Goal: Task Accomplishment & Management: Complete application form

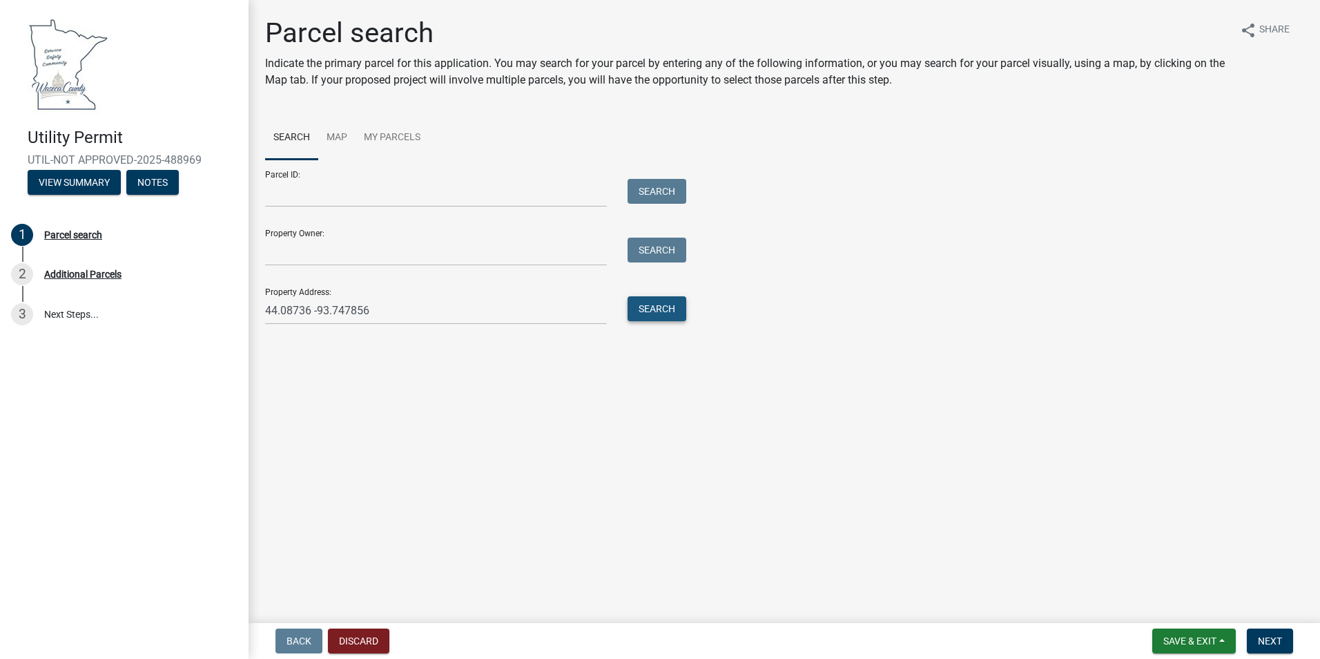
click at [677, 312] on button "Search" at bounding box center [657, 308] width 59 height 25
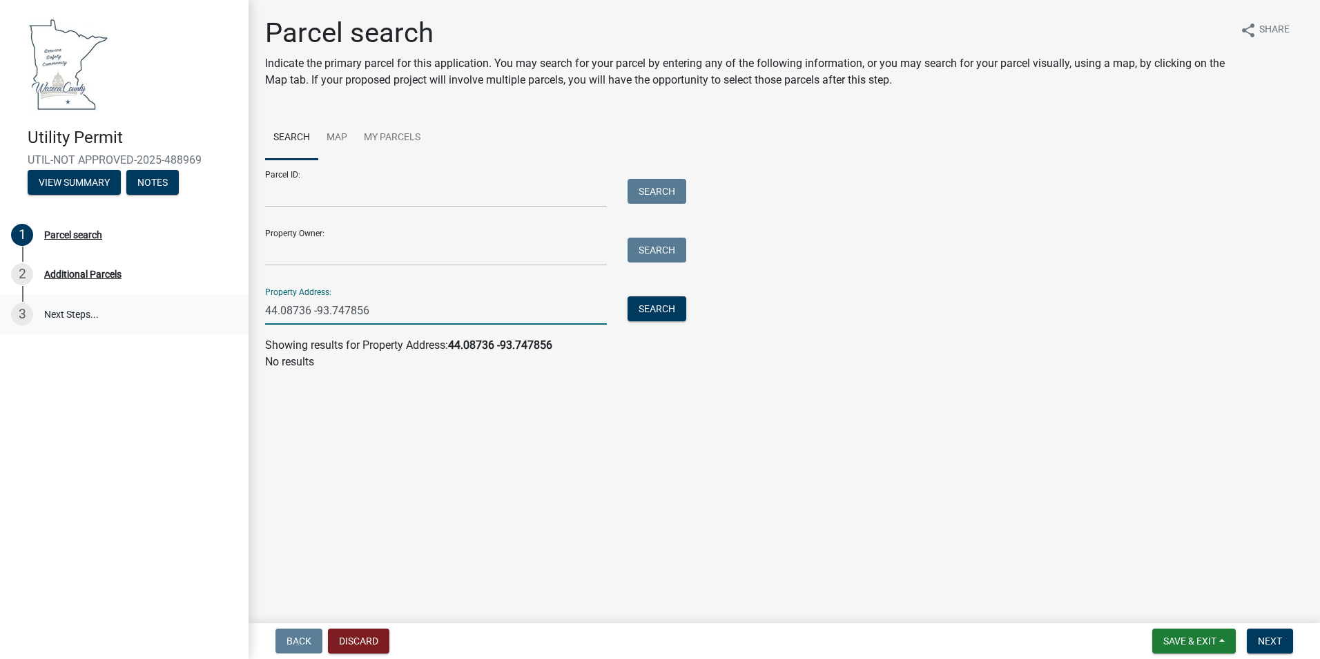
drag, startPoint x: 447, startPoint y: 319, endPoint x: 204, endPoint y: 309, distance: 244.0
click at [204, 309] on div "Utility Permit UTIL-NOT APPROVED-2025-488969 View Summary Notes 1 Parcel search…" at bounding box center [660, 329] width 1320 height 659
paste input "[STREET_ADDRESS]"
type input "[STREET_ADDRESS]"
click at [677, 305] on button "Search" at bounding box center [657, 308] width 59 height 25
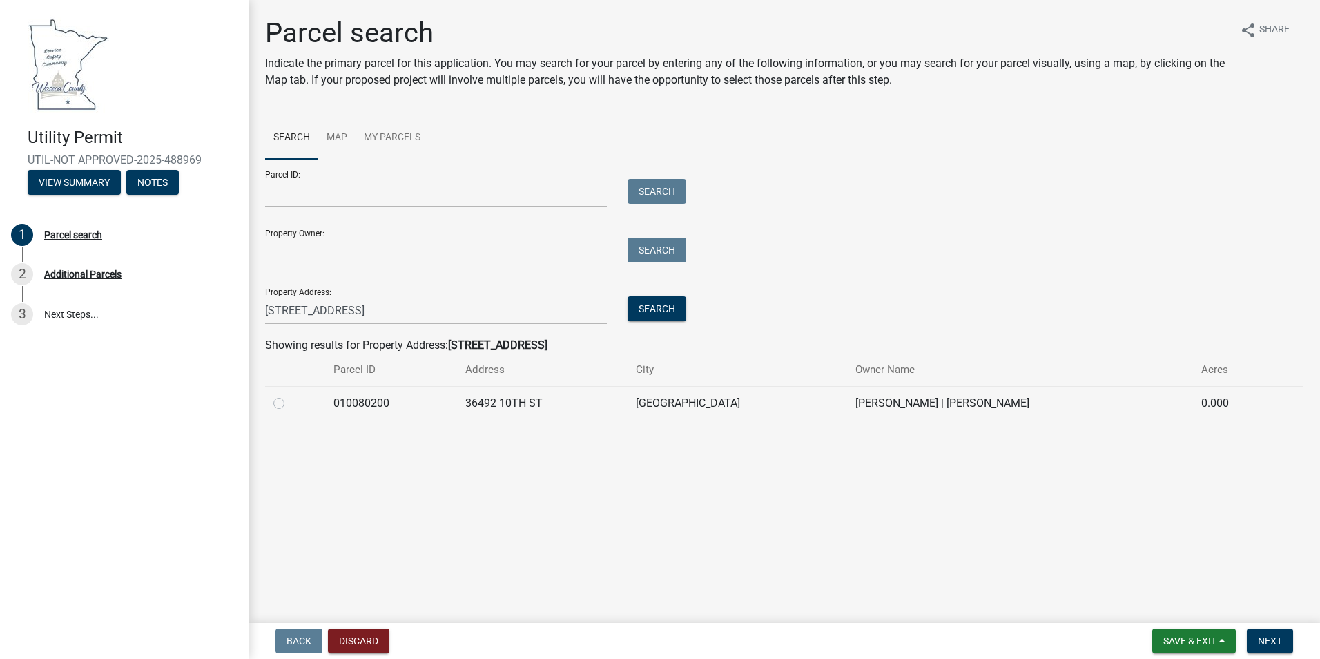
click at [290, 395] on label at bounding box center [290, 395] width 0 height 0
click at [290, 401] on input "radio" at bounding box center [294, 399] width 9 height 9
radio input "true"
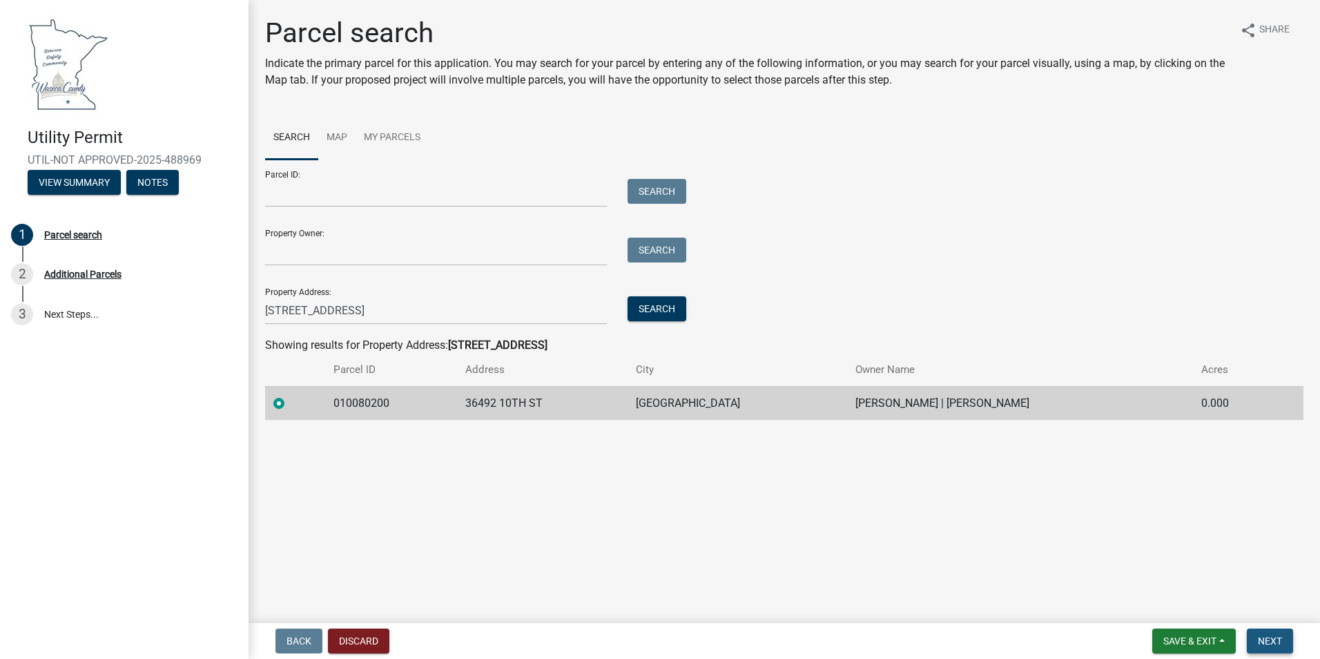
click at [1278, 641] on span "Next" at bounding box center [1270, 640] width 24 height 11
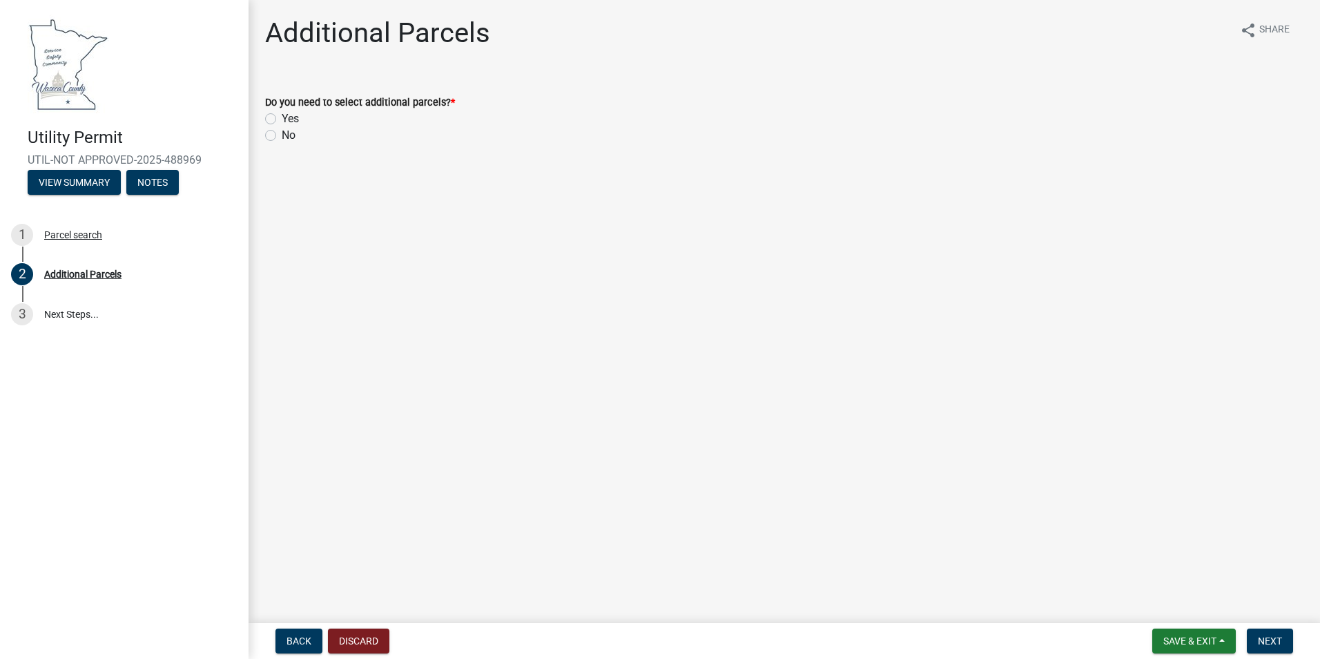
click at [282, 138] on label "No" at bounding box center [289, 135] width 14 height 17
click at [282, 136] on input "No" at bounding box center [286, 131] width 9 height 9
radio input "true"
click at [1257, 636] on button "Next" at bounding box center [1270, 640] width 46 height 25
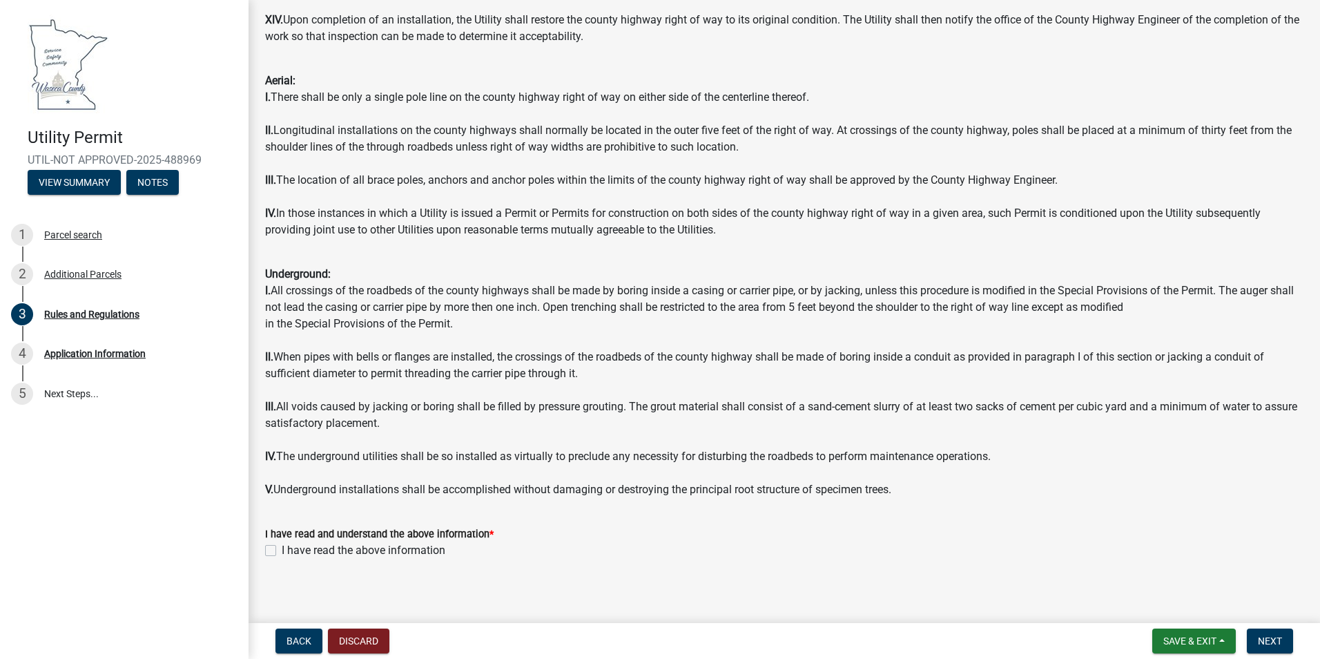
scroll to position [1209, 0]
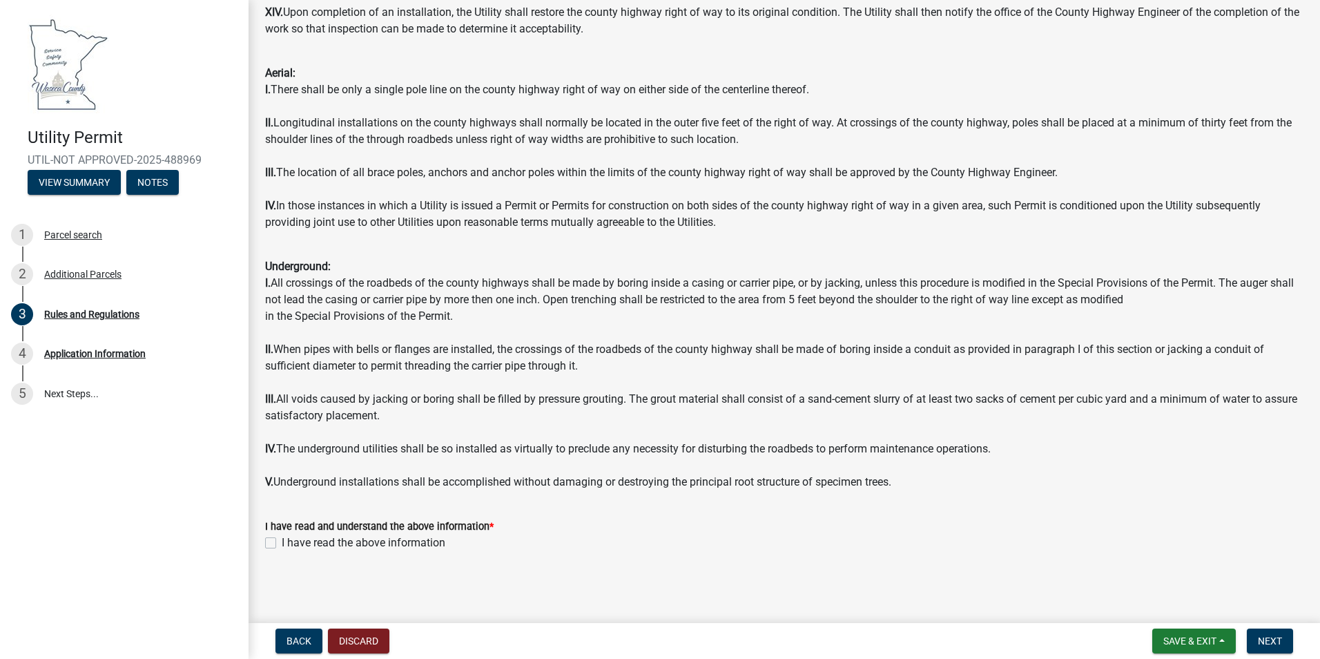
click at [282, 546] on label "I have read the above information" at bounding box center [364, 542] width 164 height 17
click at [282, 543] on input "I have read the above information" at bounding box center [286, 538] width 9 height 9
checkbox input "true"
click at [1263, 641] on span "Next" at bounding box center [1270, 640] width 24 height 11
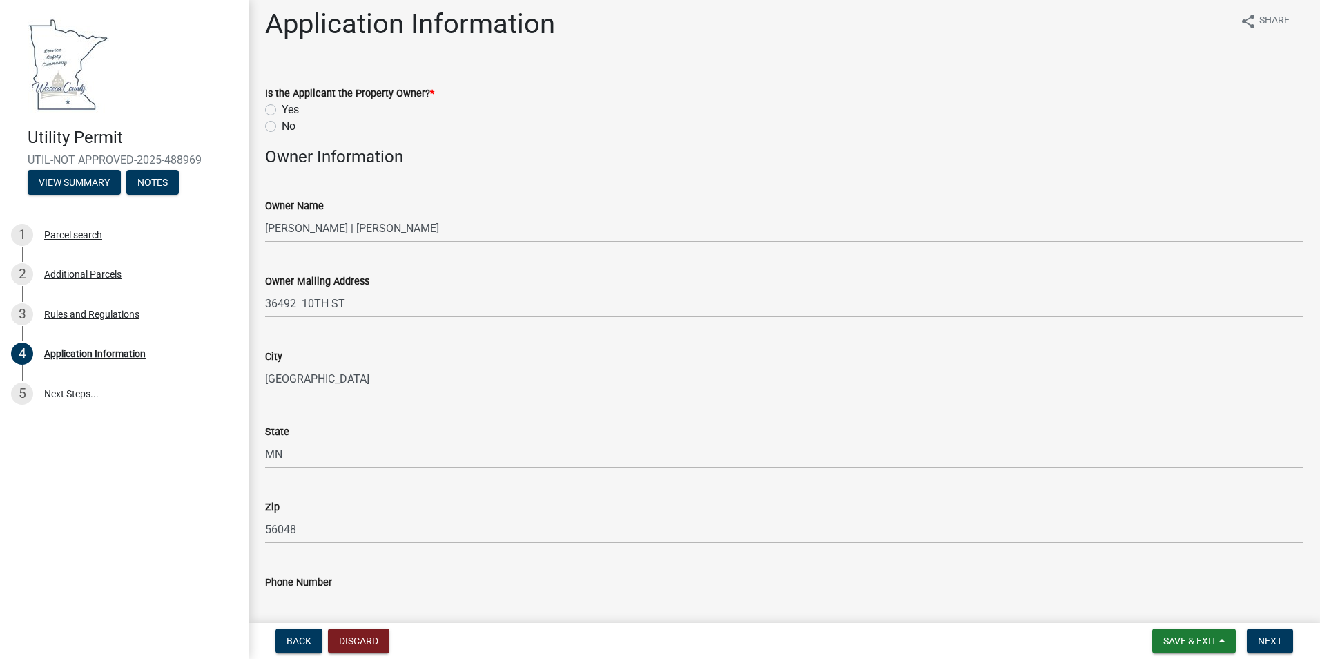
scroll to position [0, 0]
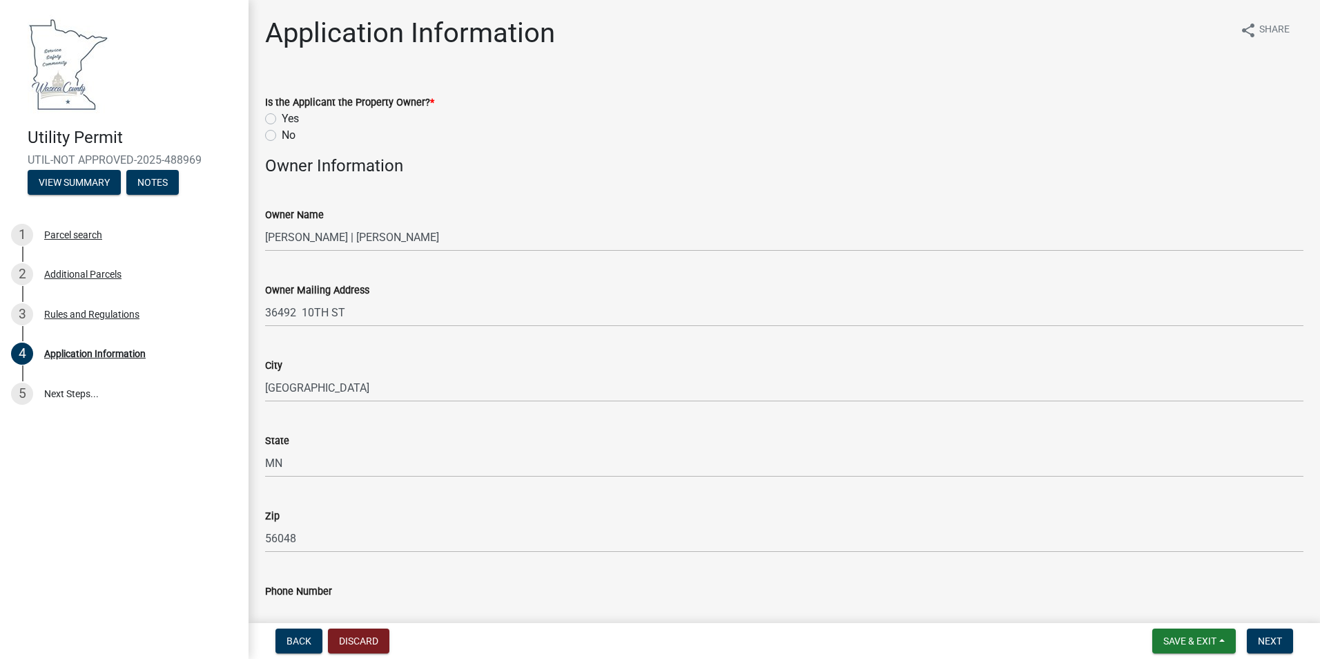
click at [282, 137] on label "No" at bounding box center [289, 135] width 14 height 17
click at [282, 136] on input "No" at bounding box center [286, 131] width 9 height 9
radio input "true"
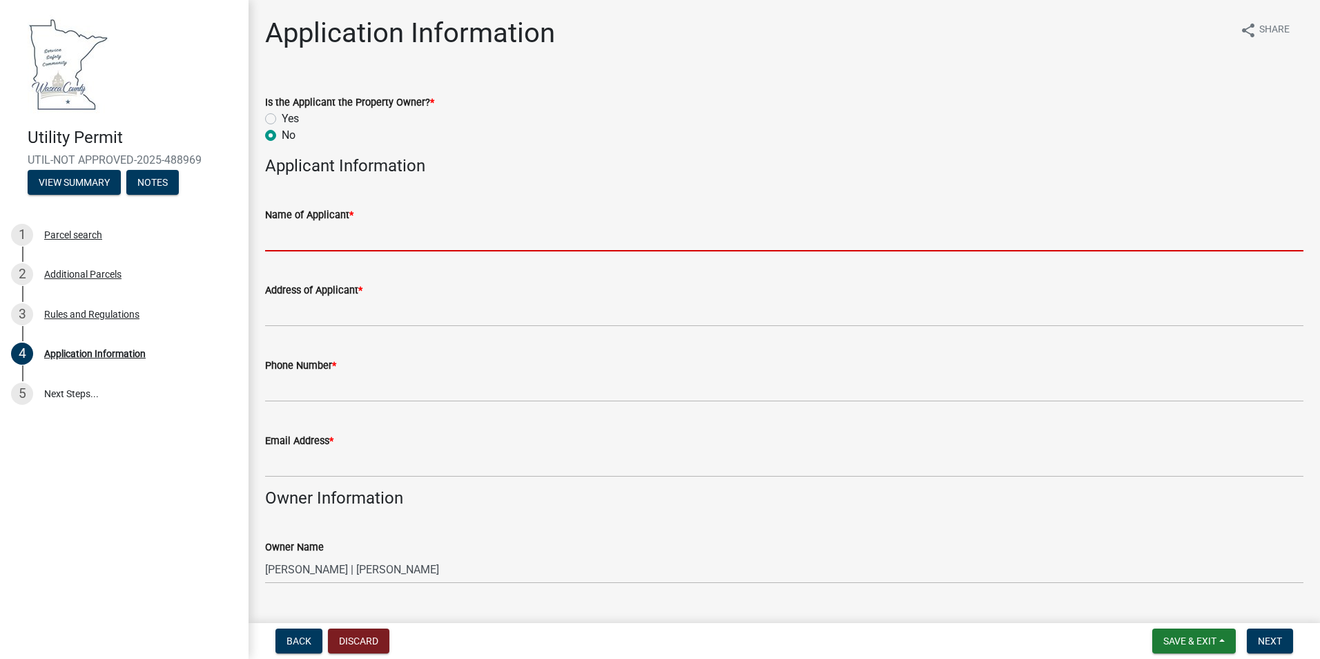
click at [464, 237] on input "Name of Applicant *" at bounding box center [784, 237] width 1039 height 28
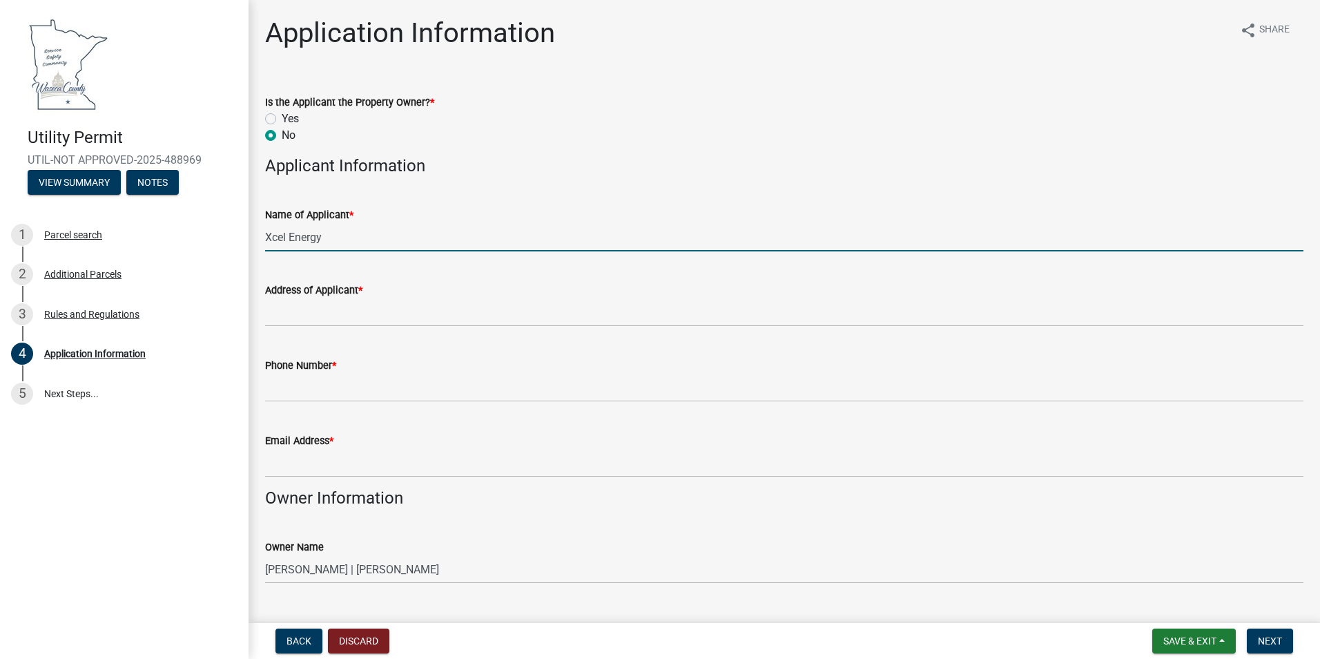
type input "Xcel Energy"
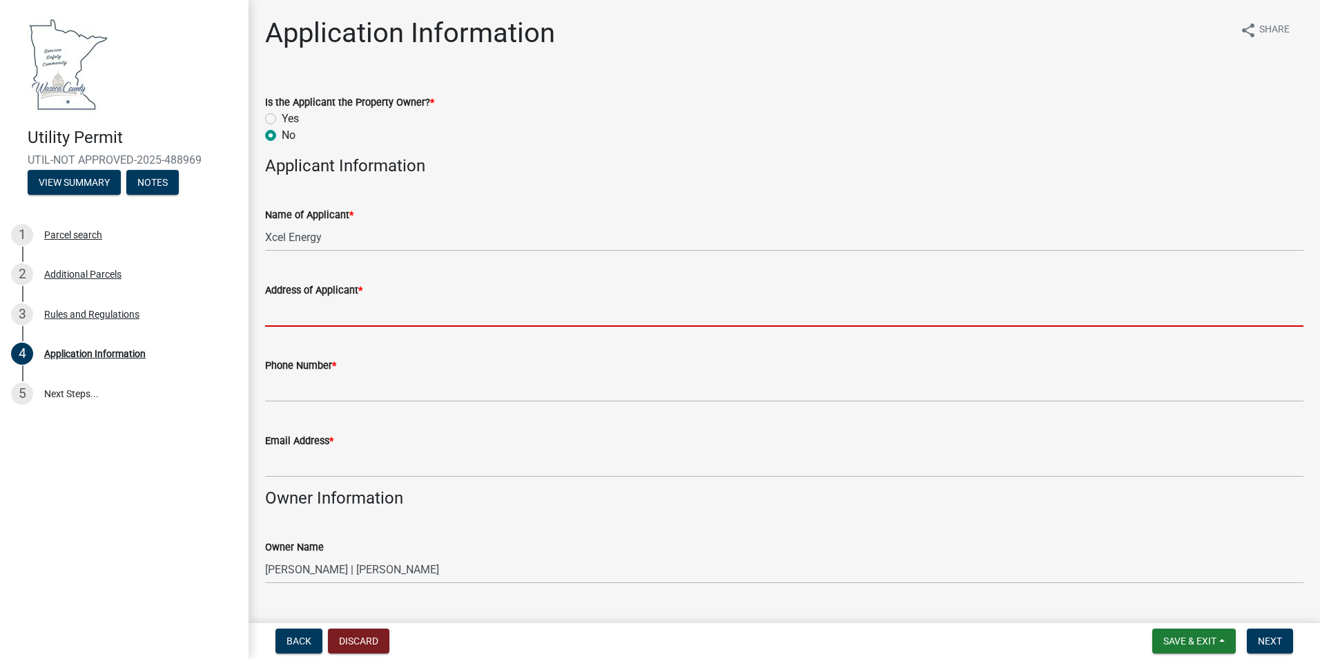
click at [375, 311] on input "Address of Applicant *" at bounding box center [784, 312] width 1039 height 28
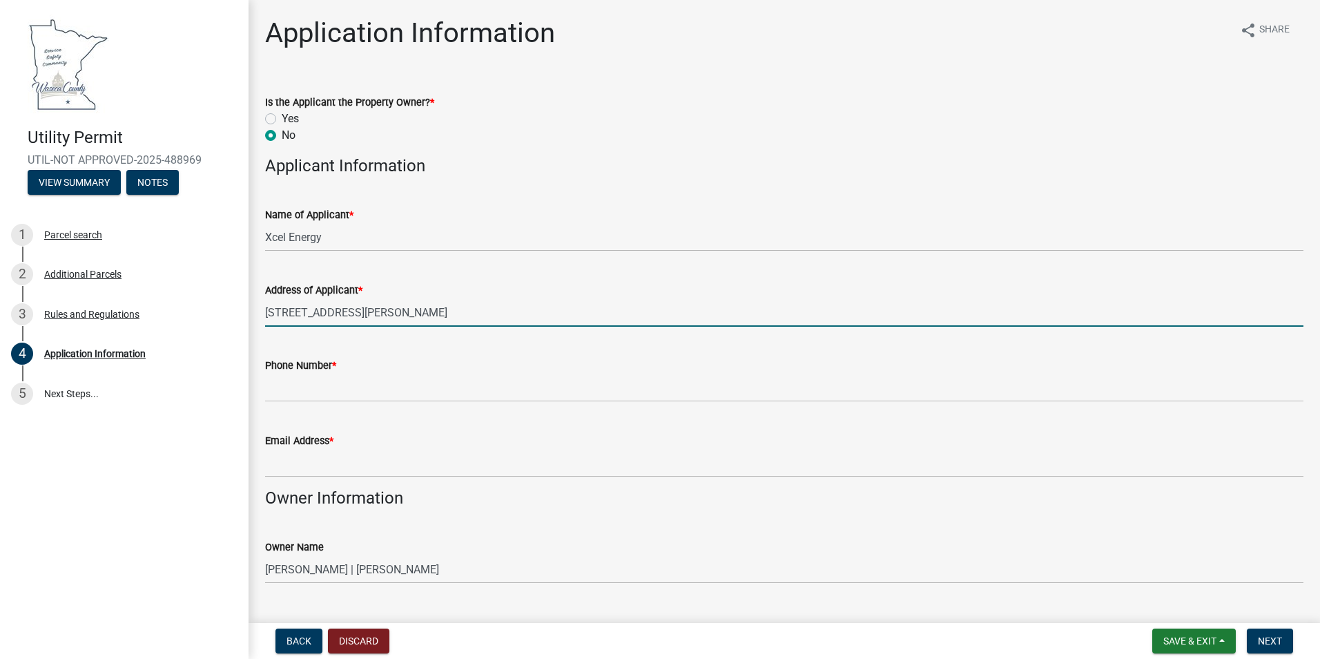
type input "[STREET_ADDRESS][PERSON_NAME]"
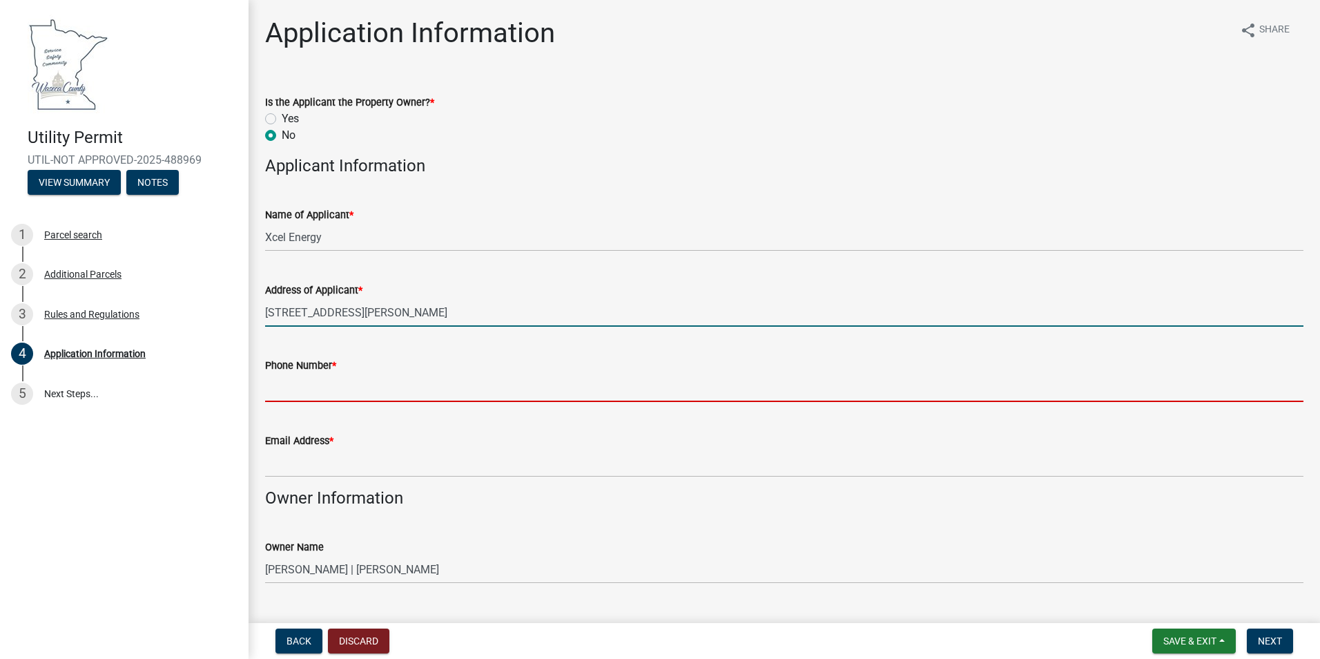
click at [373, 395] on input "Phone Number *" at bounding box center [784, 388] width 1039 height 28
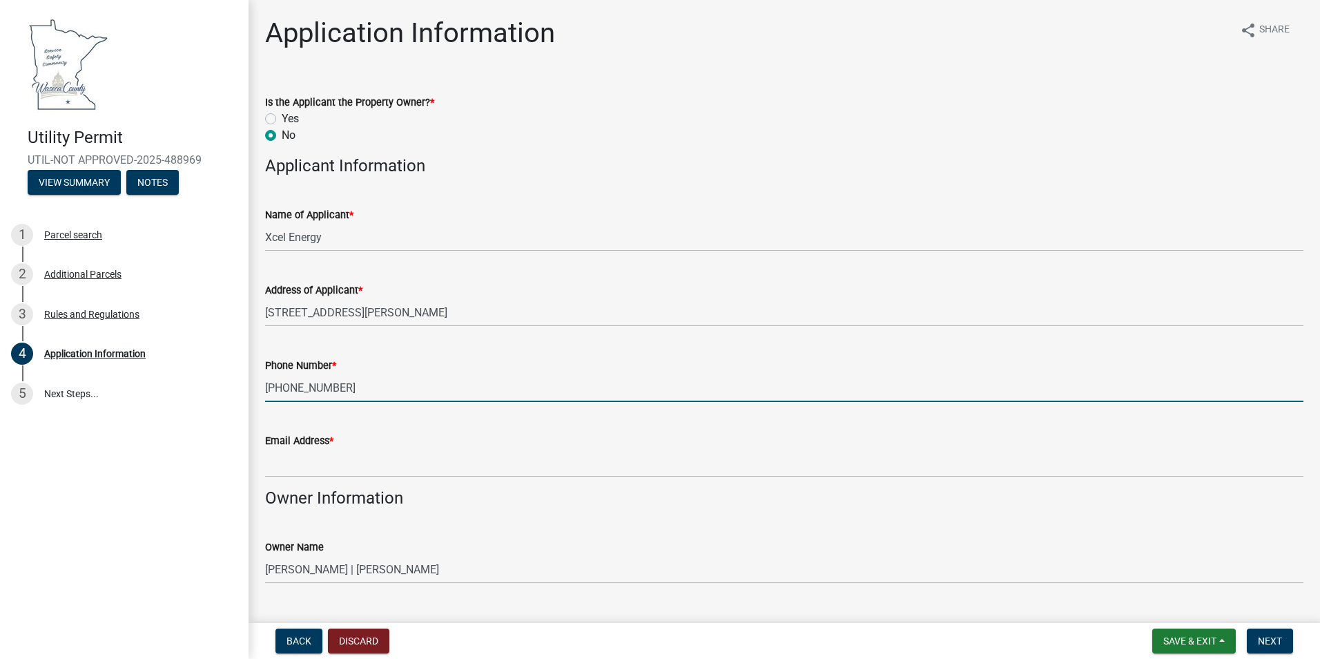
type input "[PHONE_NUMBER]"
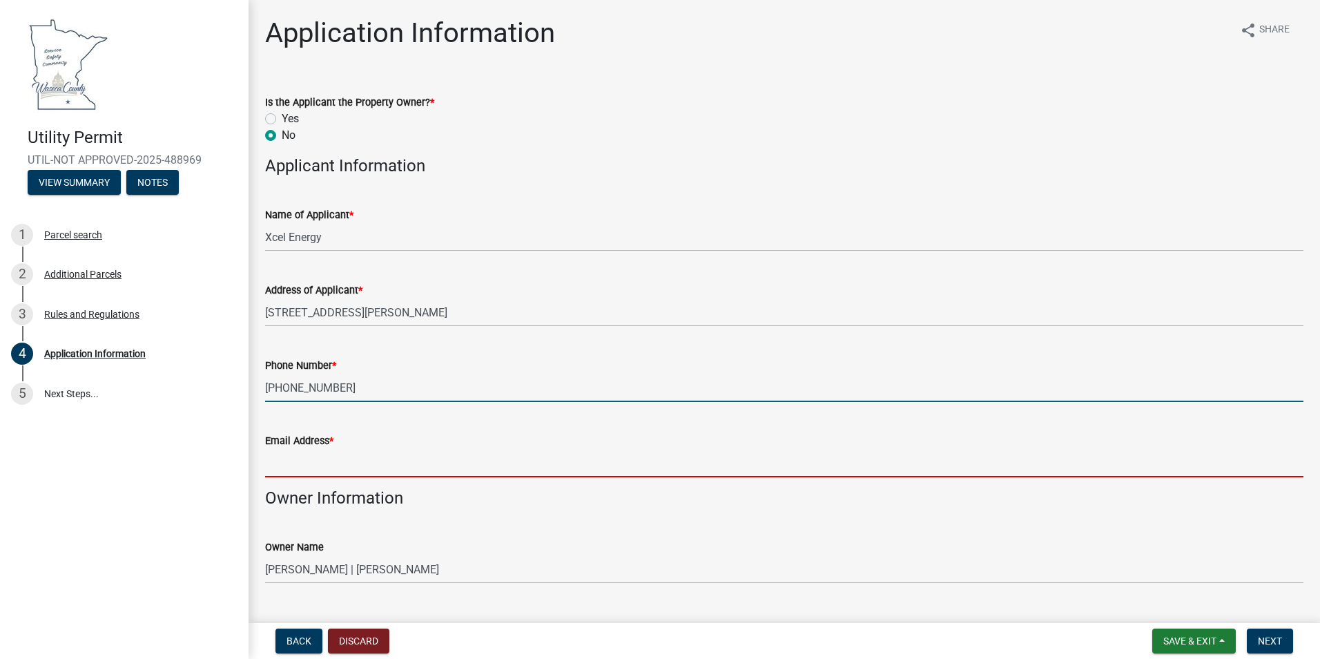
click at [309, 463] on input "Email Address *" at bounding box center [784, 463] width 1039 height 28
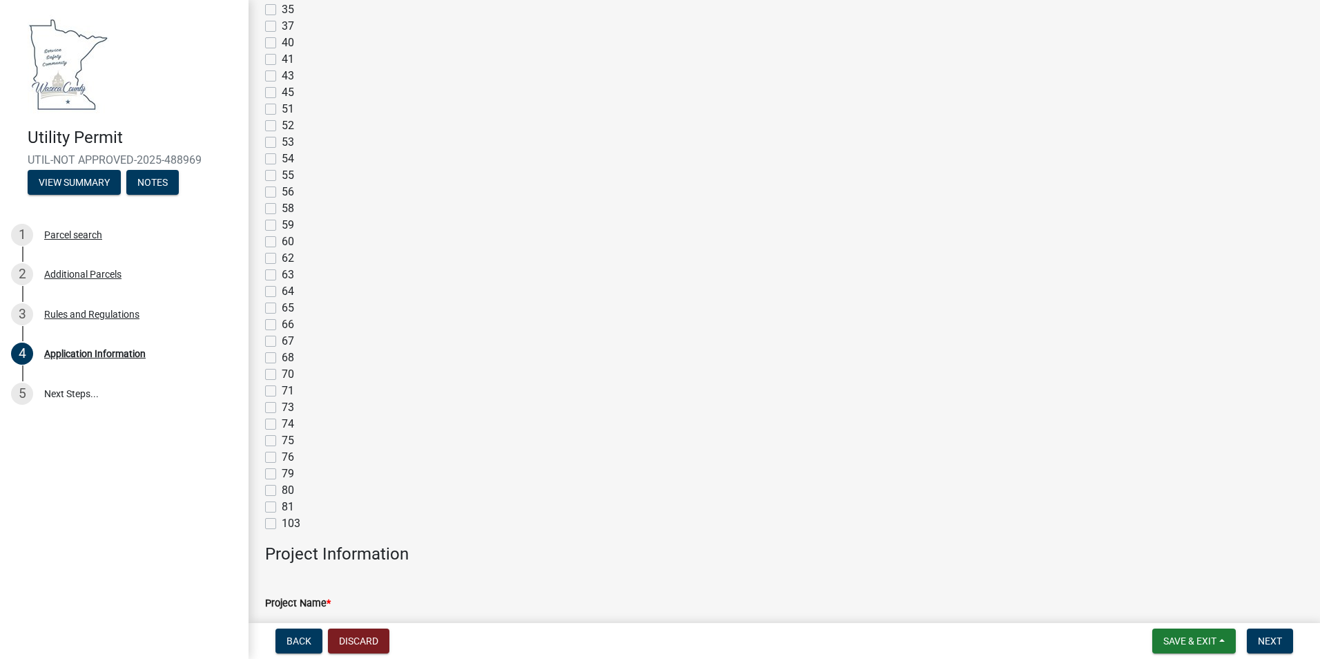
scroll to position [2141, 0]
type input "[PERSON_NAME][EMAIL_ADDRESS][PERSON_NAME][DOMAIN_NAME]"
click at [282, 155] on label "54" at bounding box center [288, 152] width 12 height 17
click at [282, 153] on input "54" at bounding box center [286, 148] width 9 height 9
checkbox input "true"
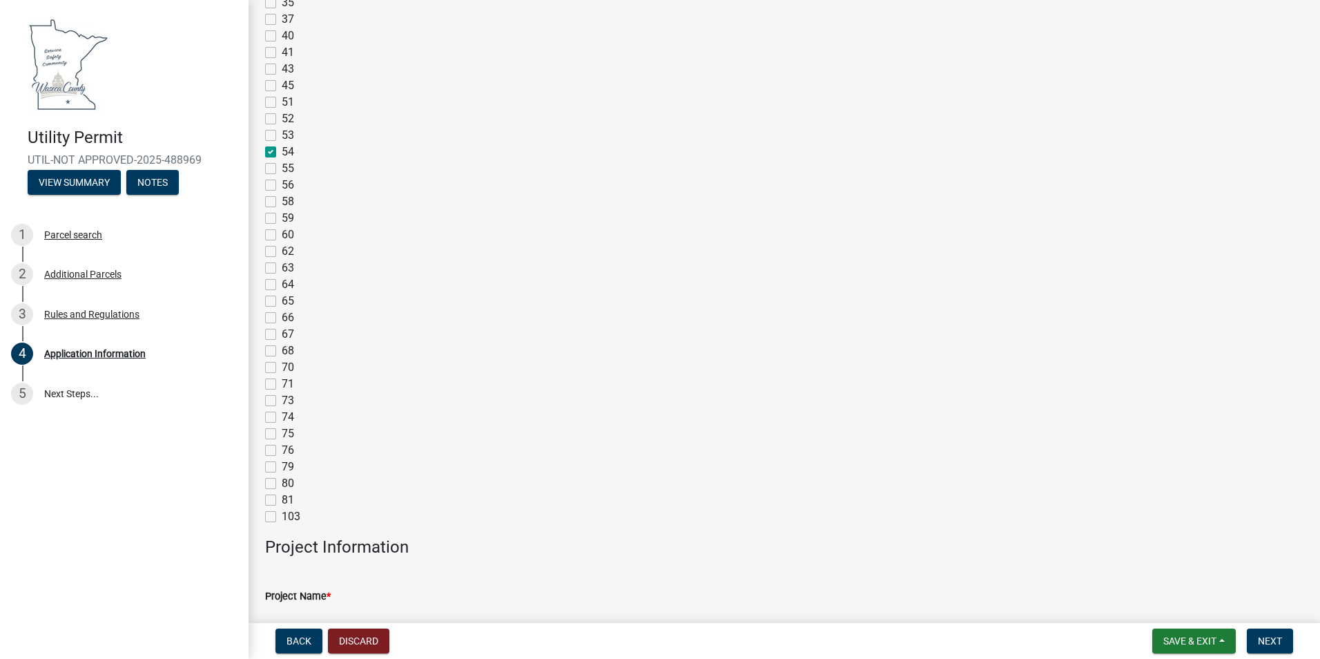
checkbox input "false"
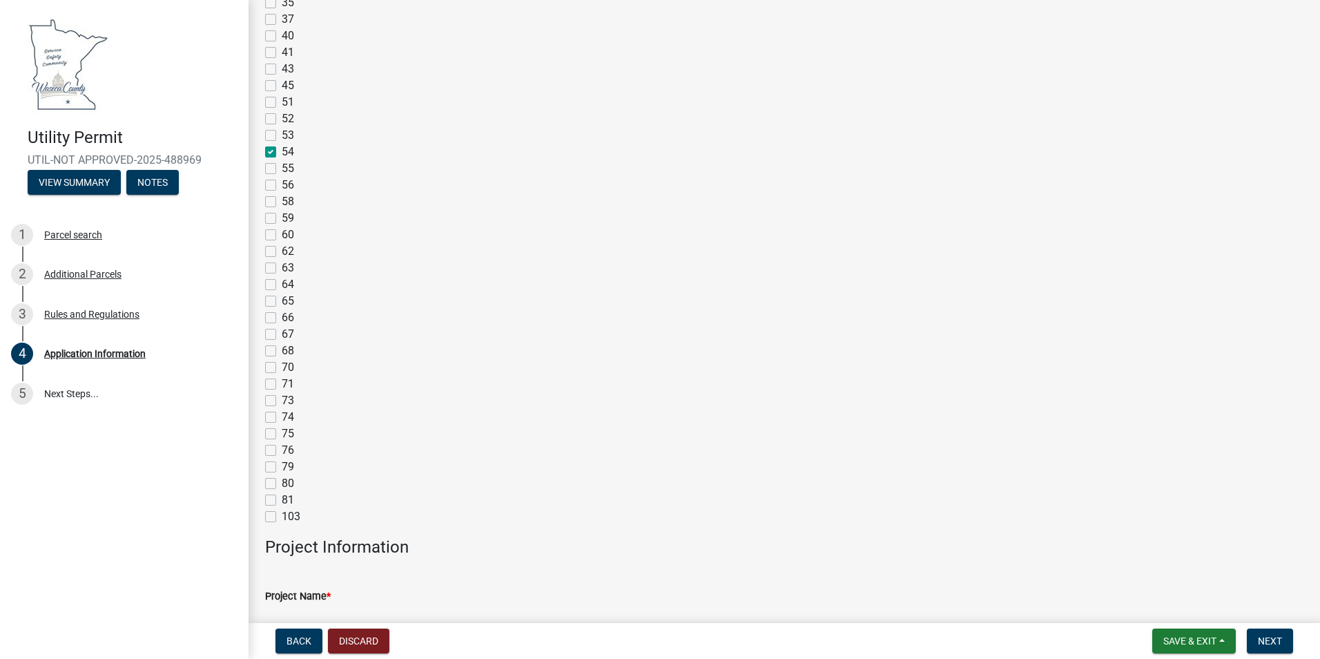
checkbox input "false"
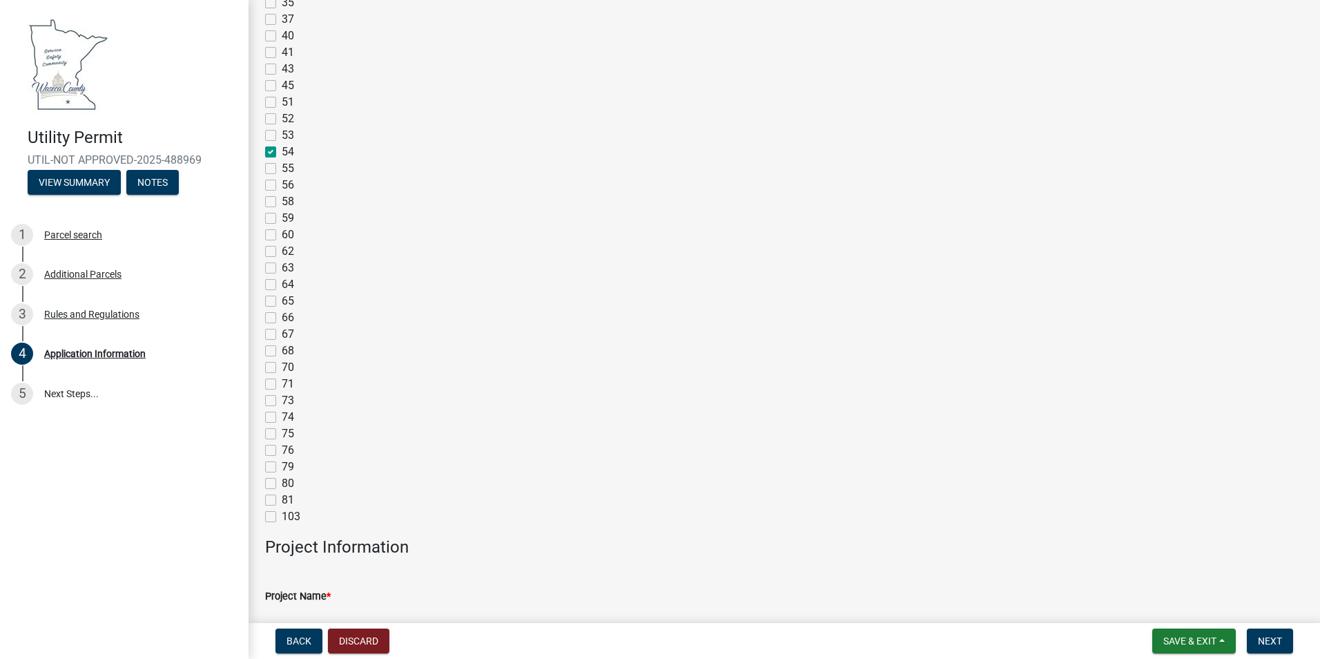
checkbox input "false"
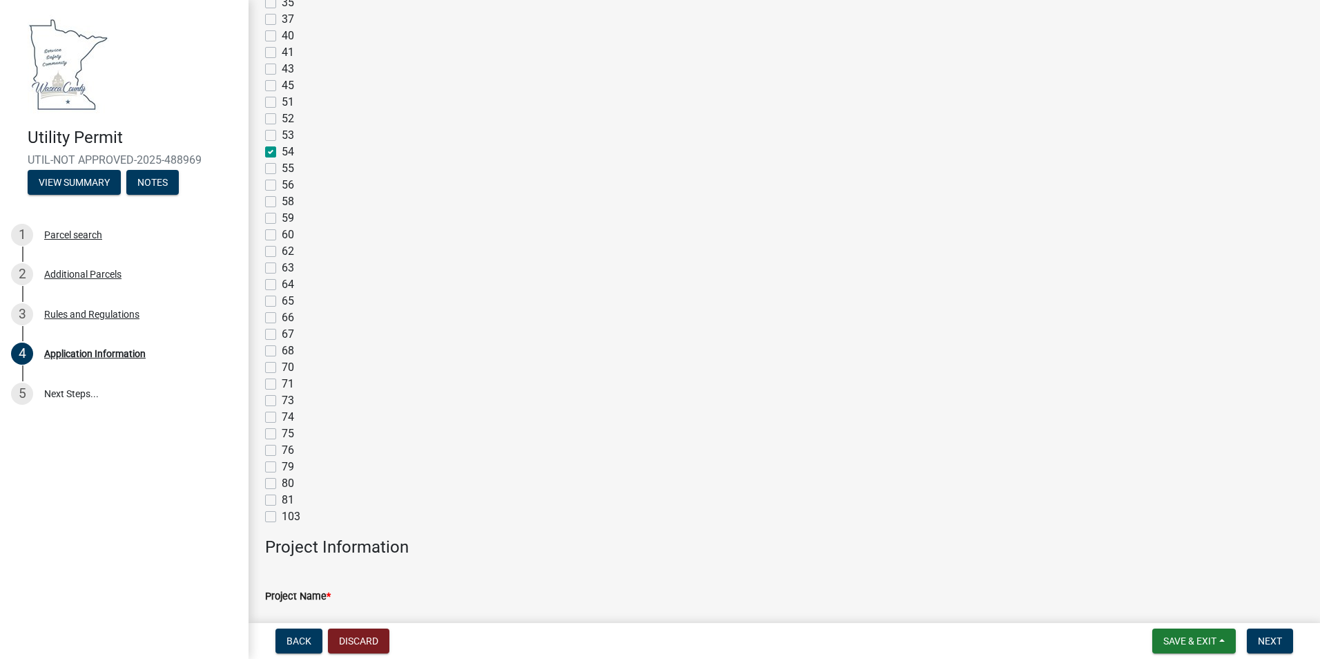
checkbox input "false"
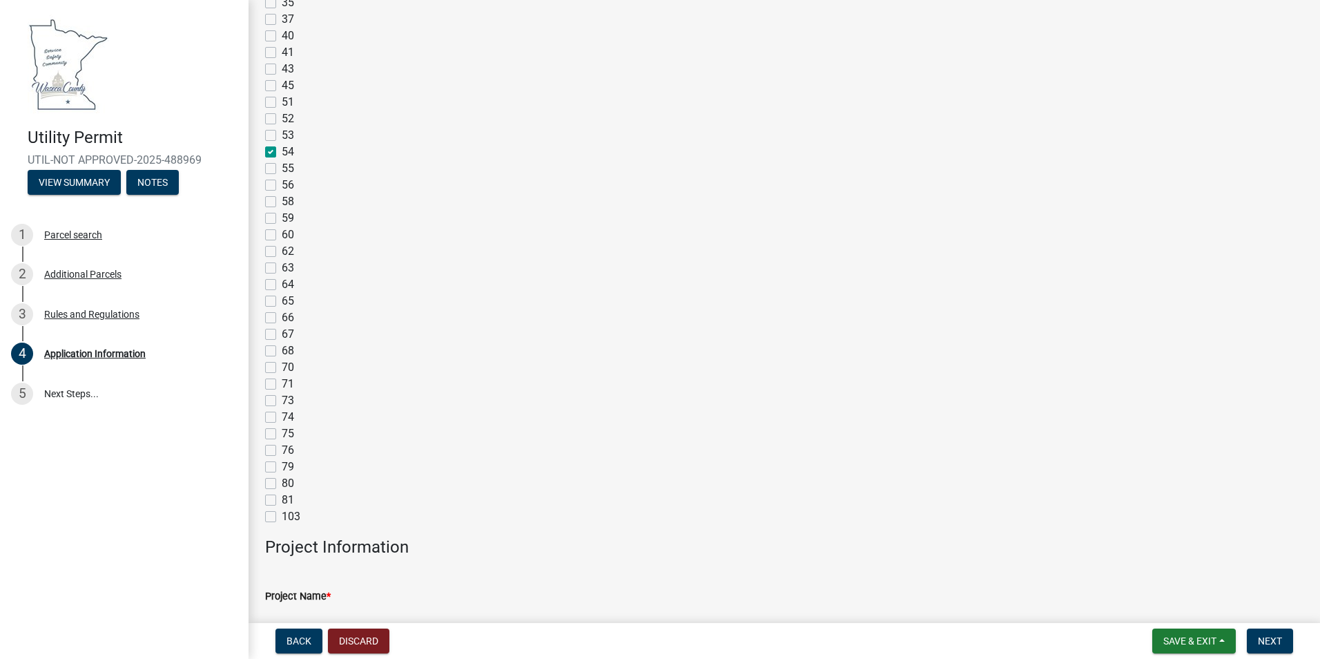
checkbox input "false"
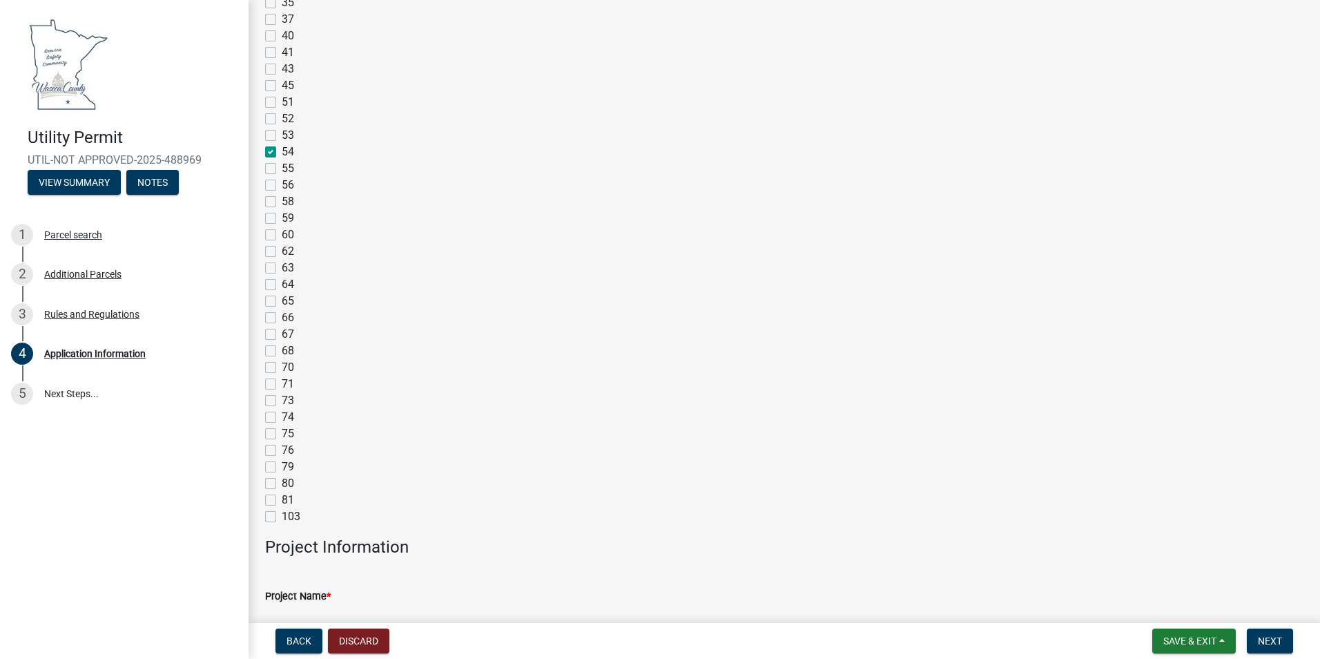
checkbox input "false"
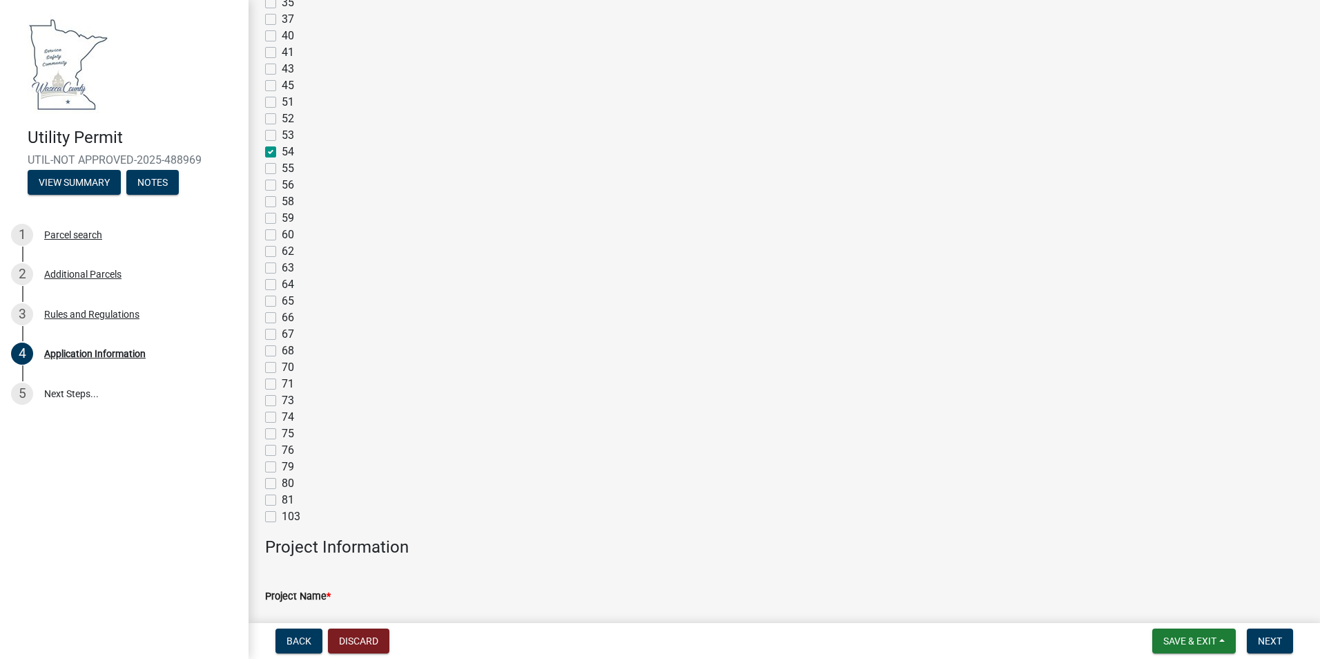
checkbox input "false"
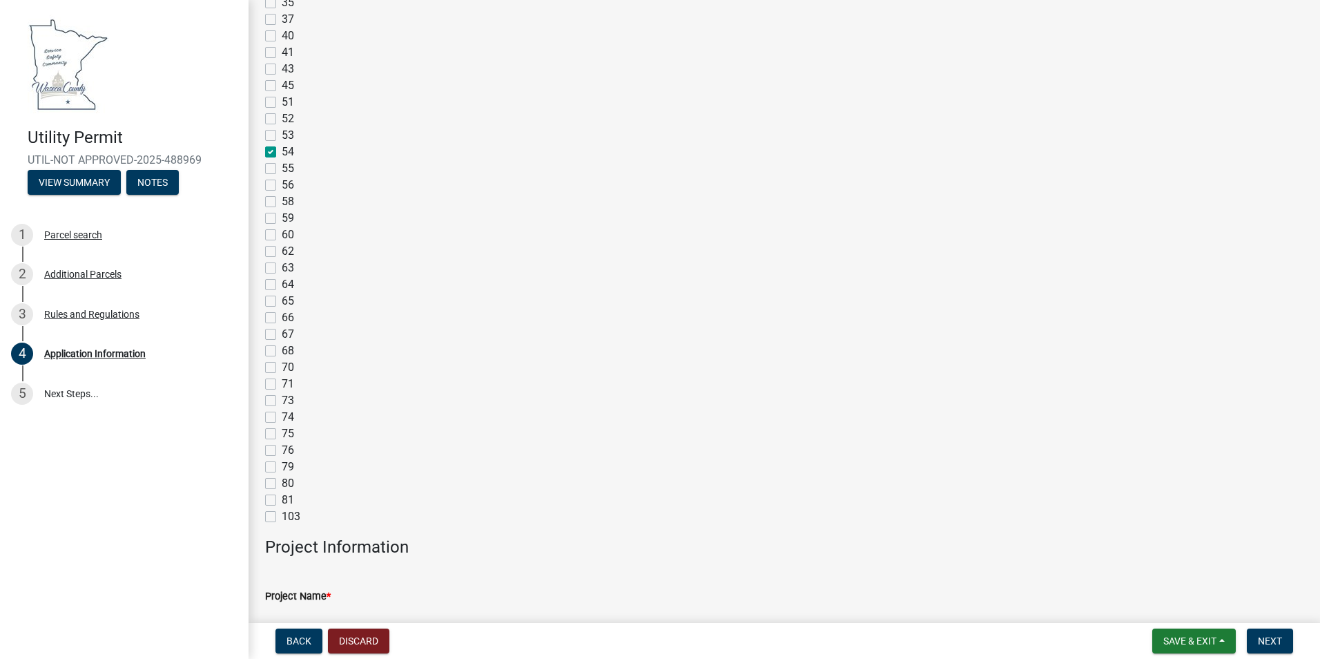
checkbox input "false"
checkbox input "true"
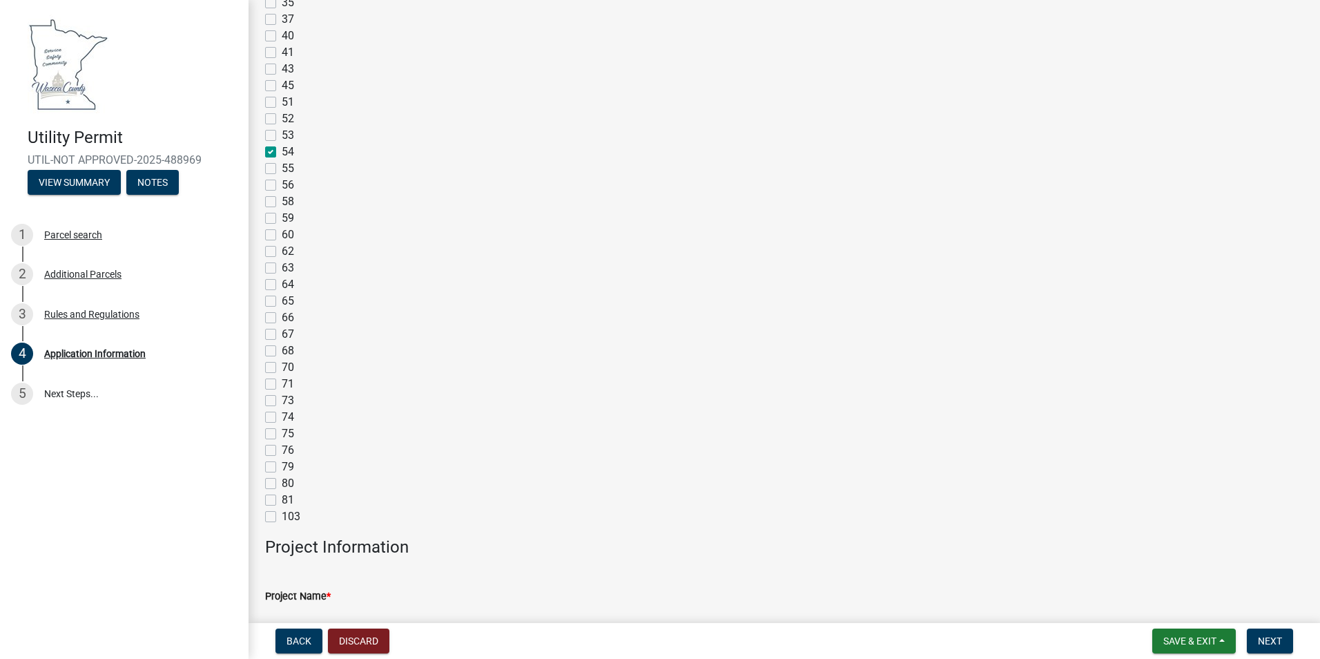
checkbox input "false"
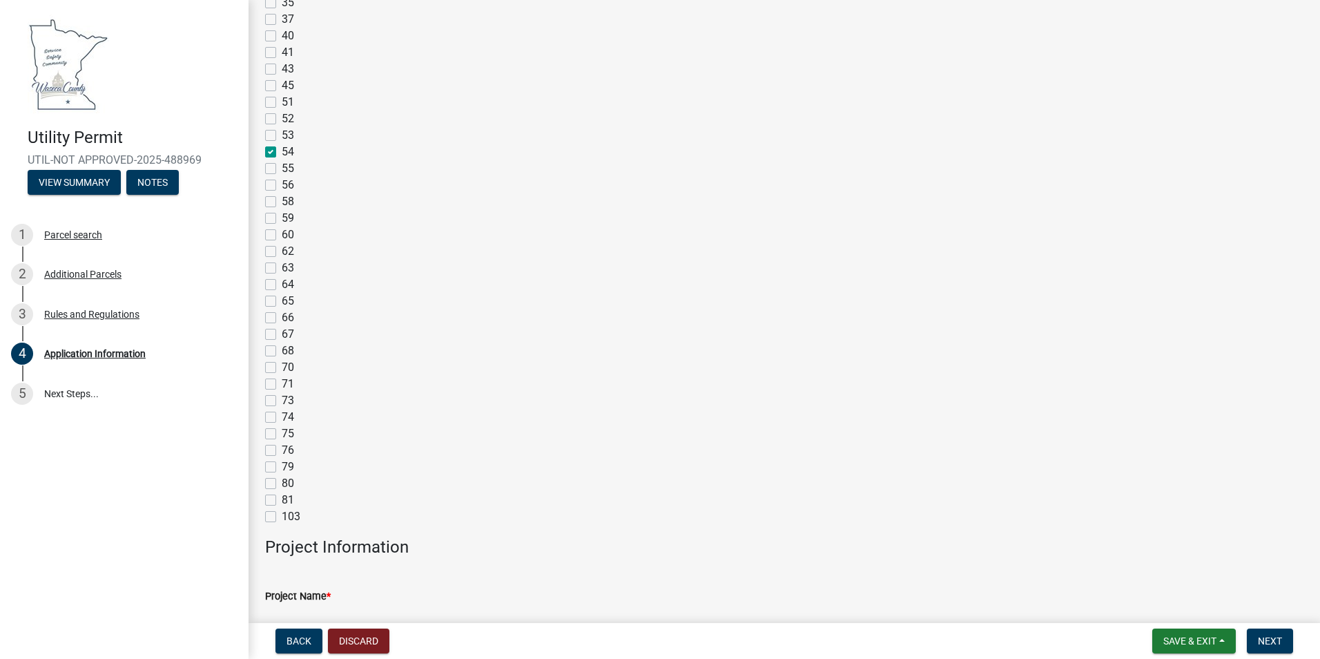
checkbox input "false"
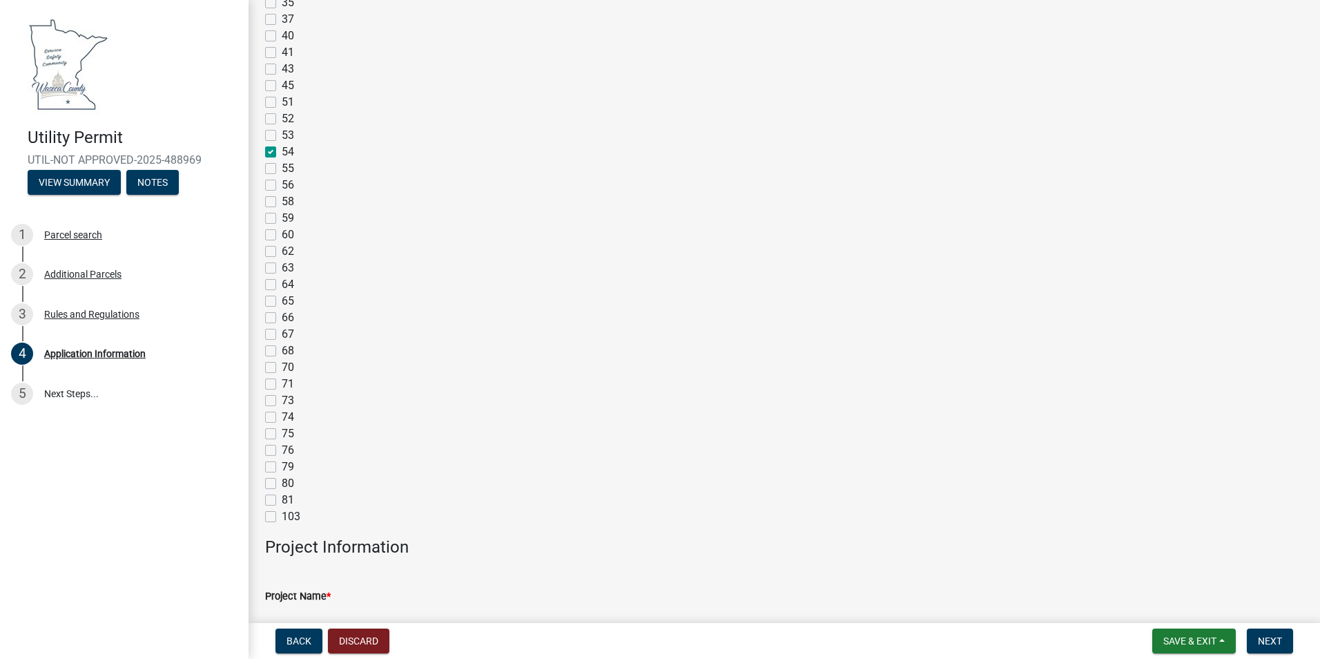
checkbox input "false"
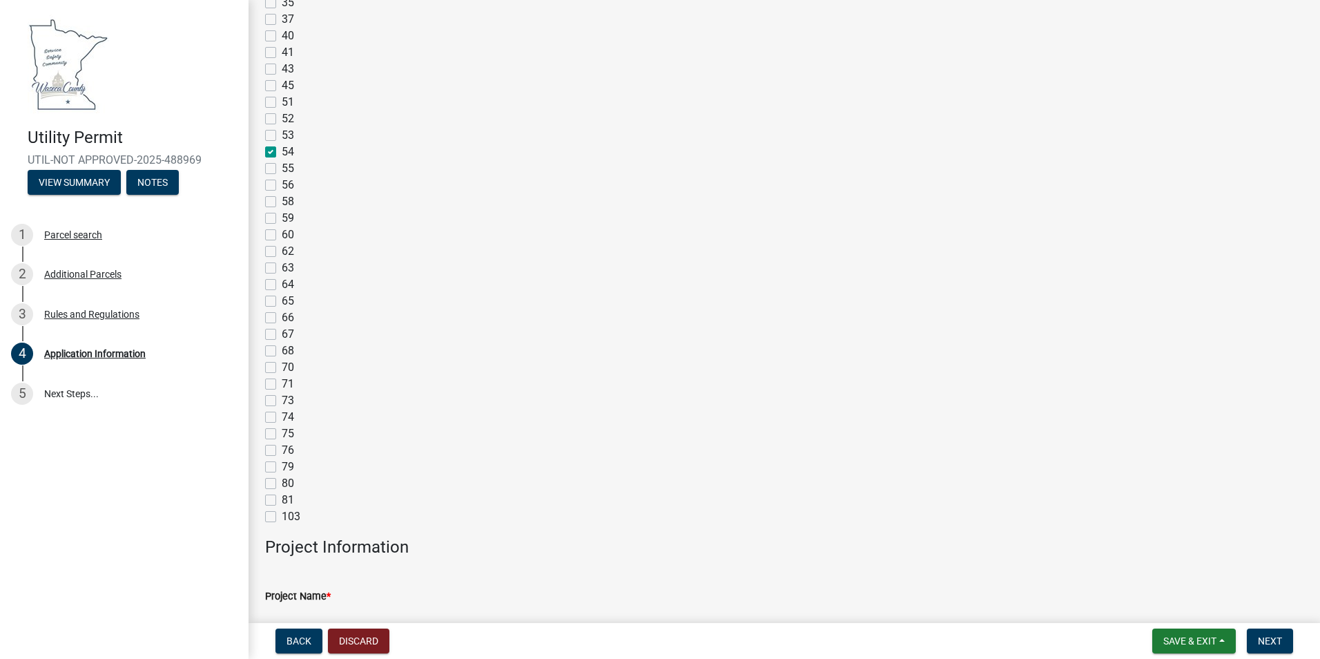
checkbox input "false"
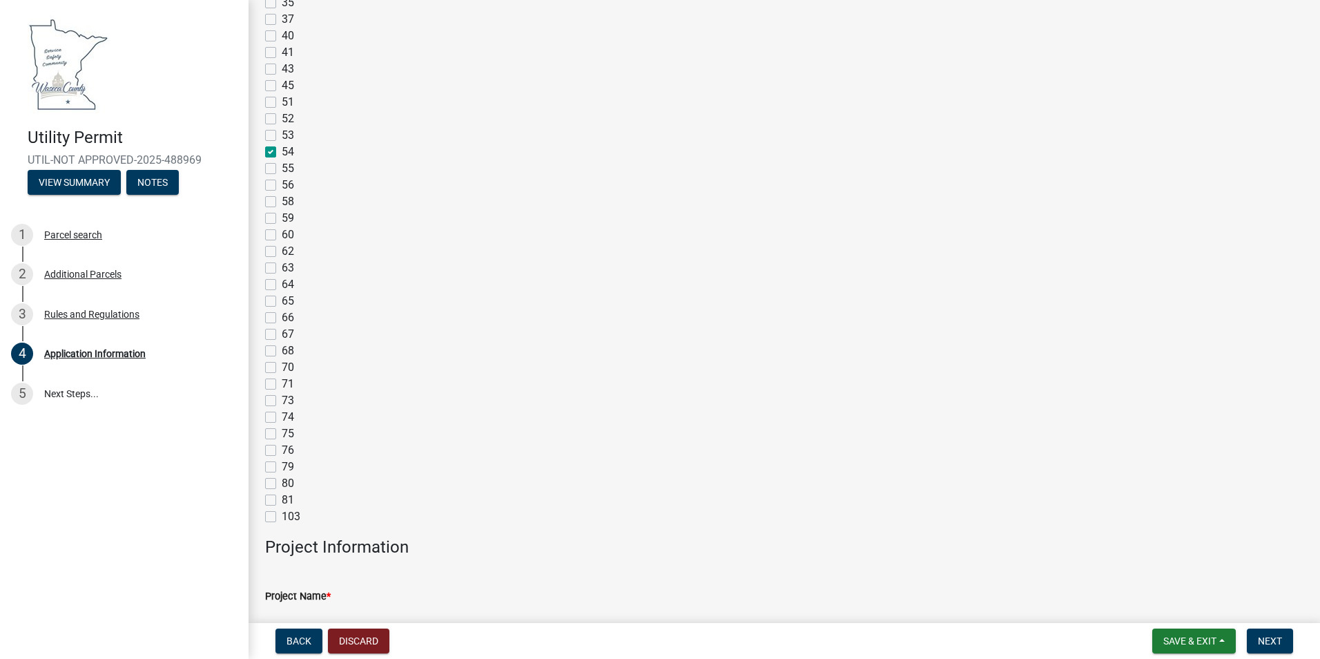
checkbox input "false"
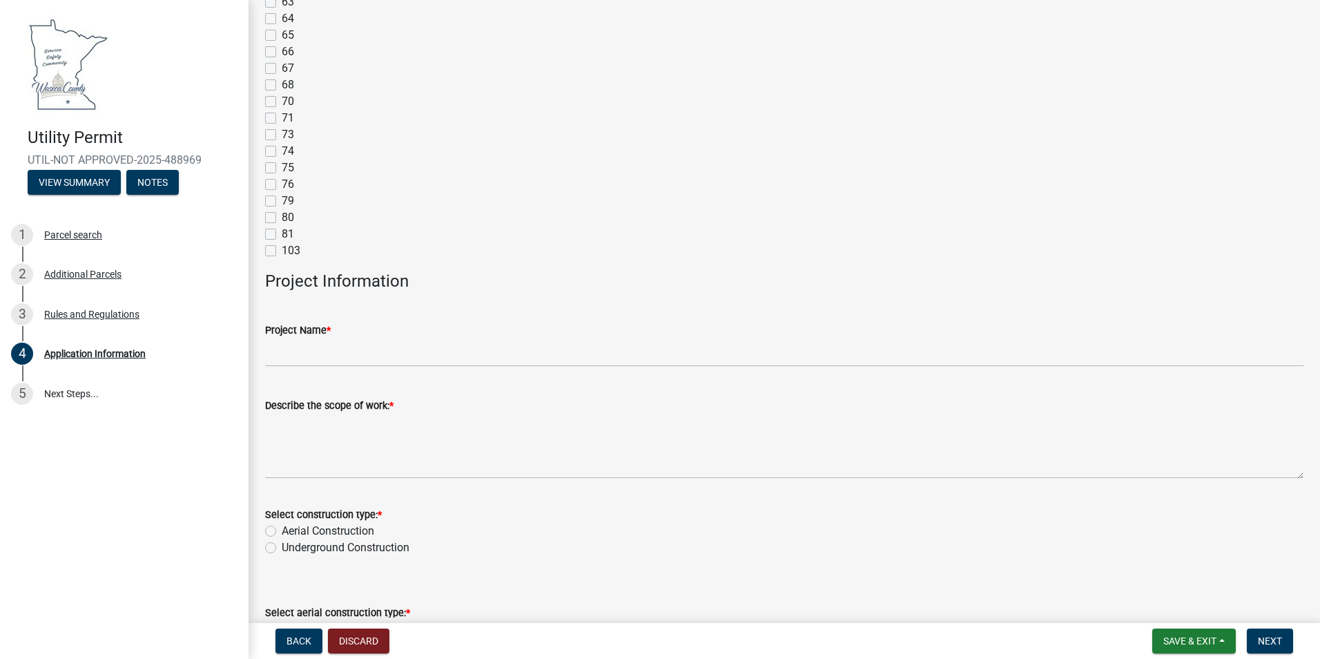
scroll to position [2417, 0]
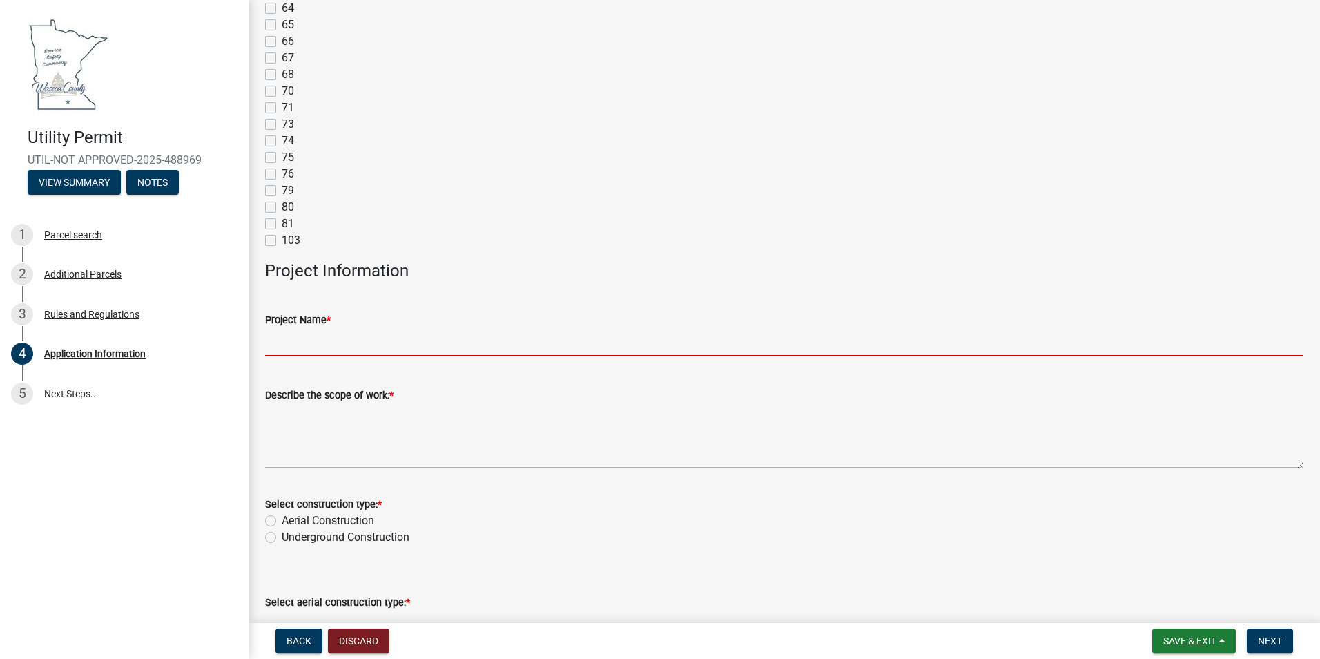
click at [603, 345] on input "Project Name *" at bounding box center [784, 342] width 1039 height 28
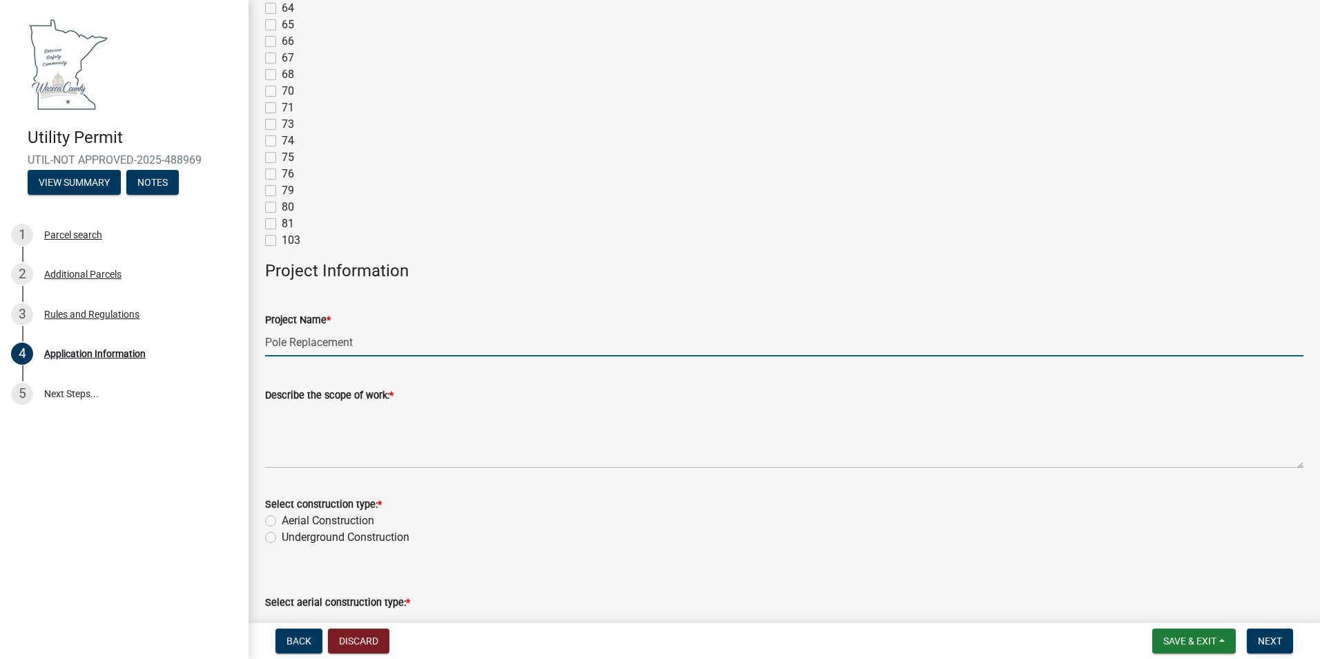
type input "Pole Replacement"
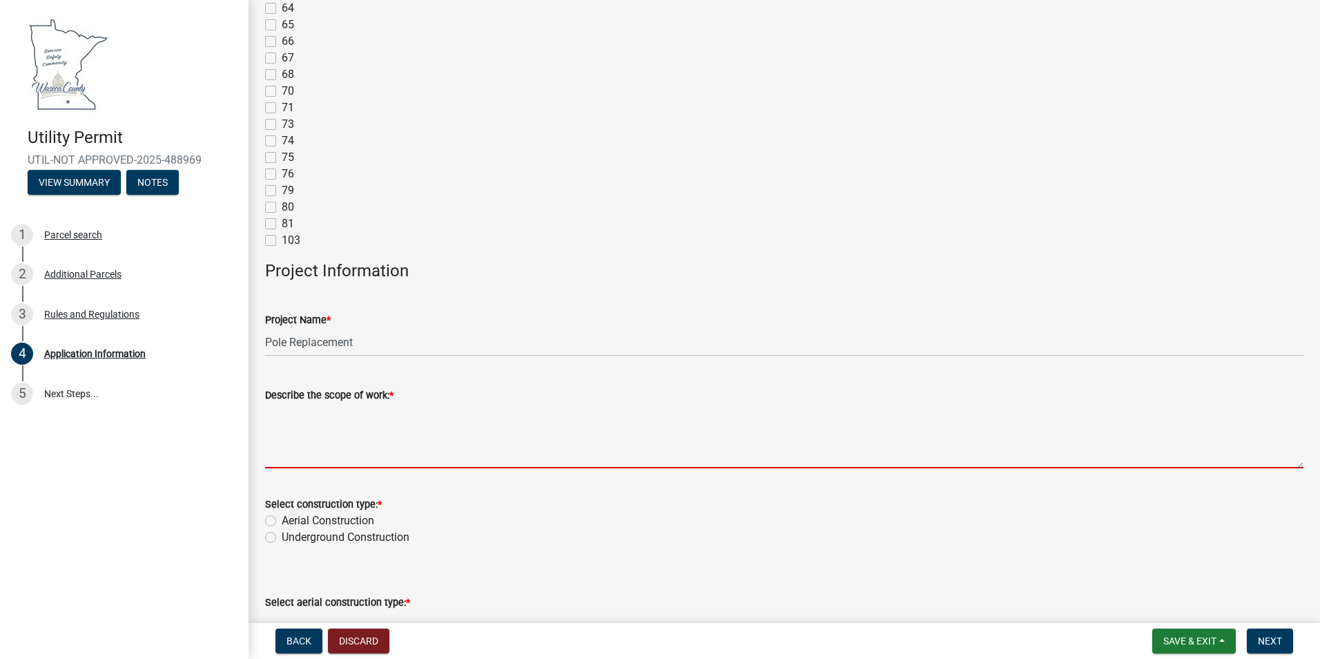
click at [484, 458] on textarea "Describe the scope of work: *" at bounding box center [784, 435] width 1039 height 65
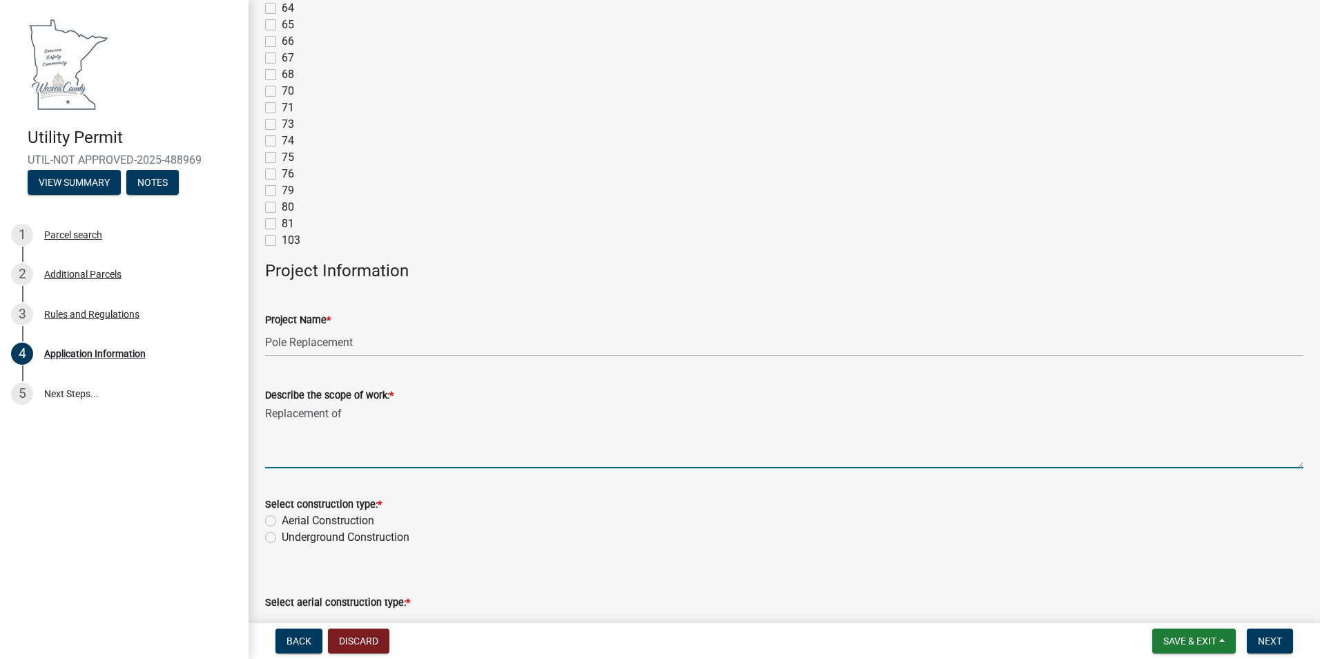
click at [455, 416] on textarea "Replacement of" at bounding box center [784, 435] width 1039 height 65
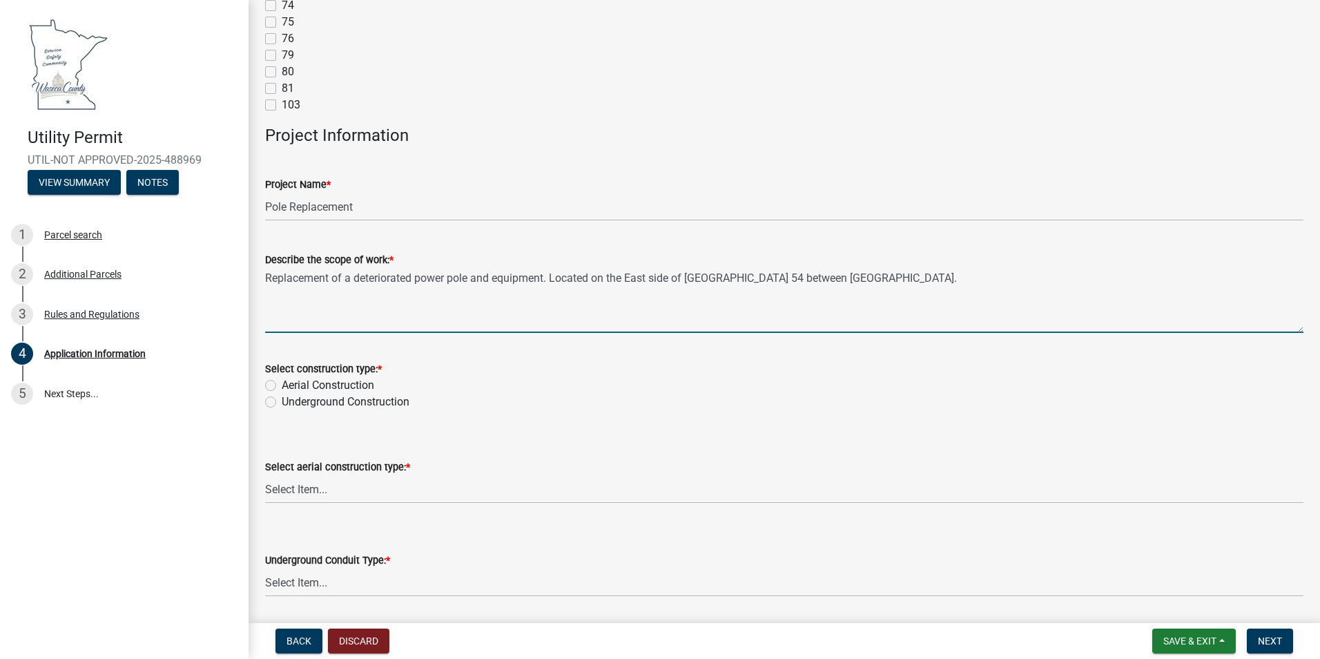
scroll to position [2555, 0]
type textarea "Replacement of a deteriorated power pole and equipment. Located on the East sid…"
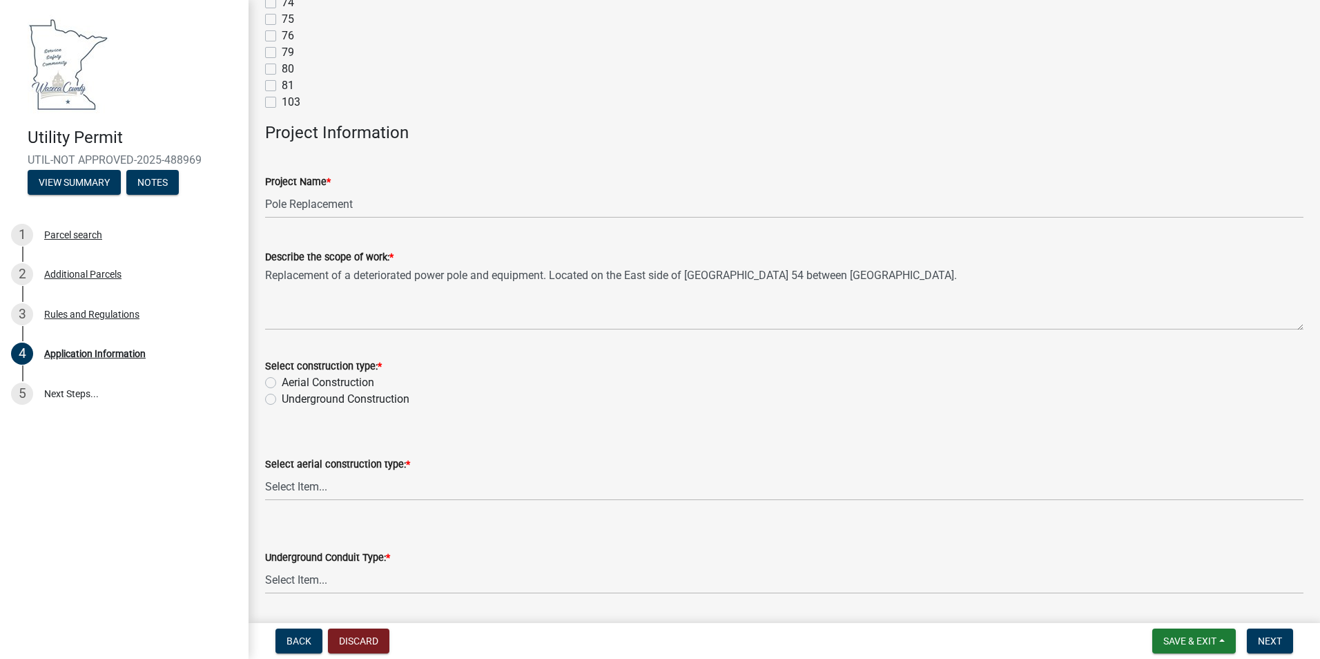
click at [282, 382] on label "Aerial Construction" at bounding box center [328, 382] width 93 height 17
click at [282, 382] on input "Aerial Construction" at bounding box center [286, 378] width 9 height 9
radio input "true"
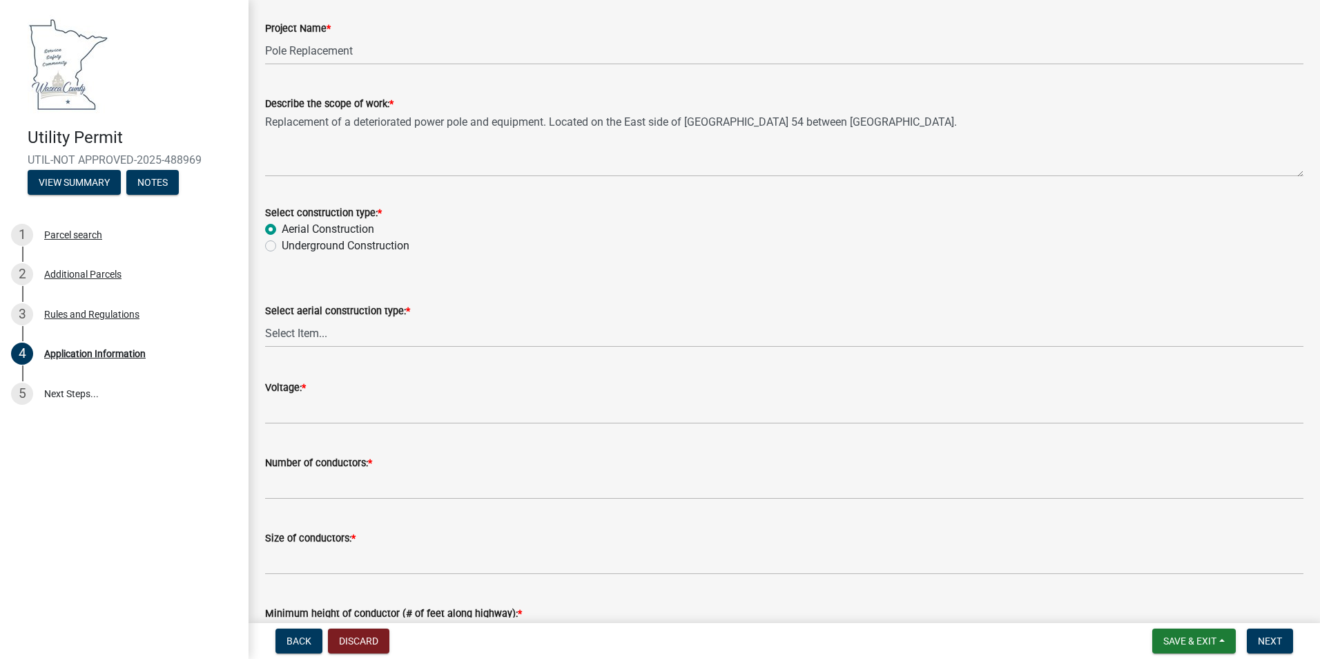
scroll to position [2762, 0]
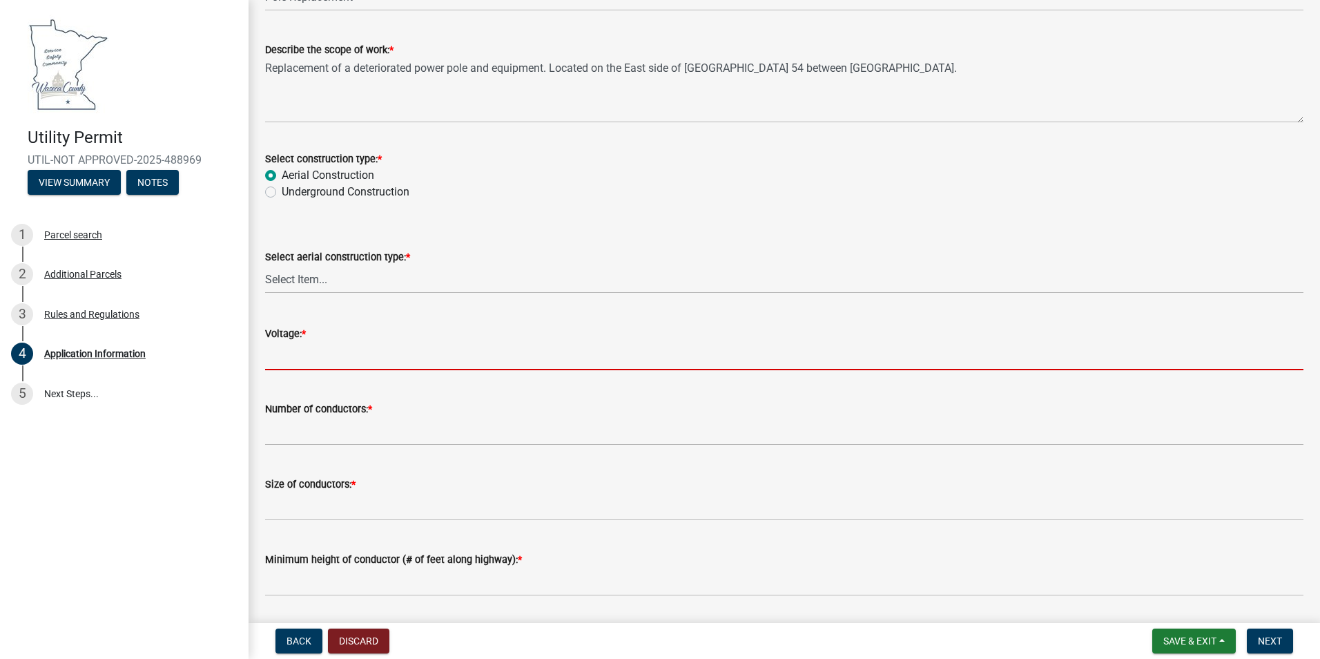
click at [302, 361] on input "Voltage: *" at bounding box center [784, 356] width 1039 height 28
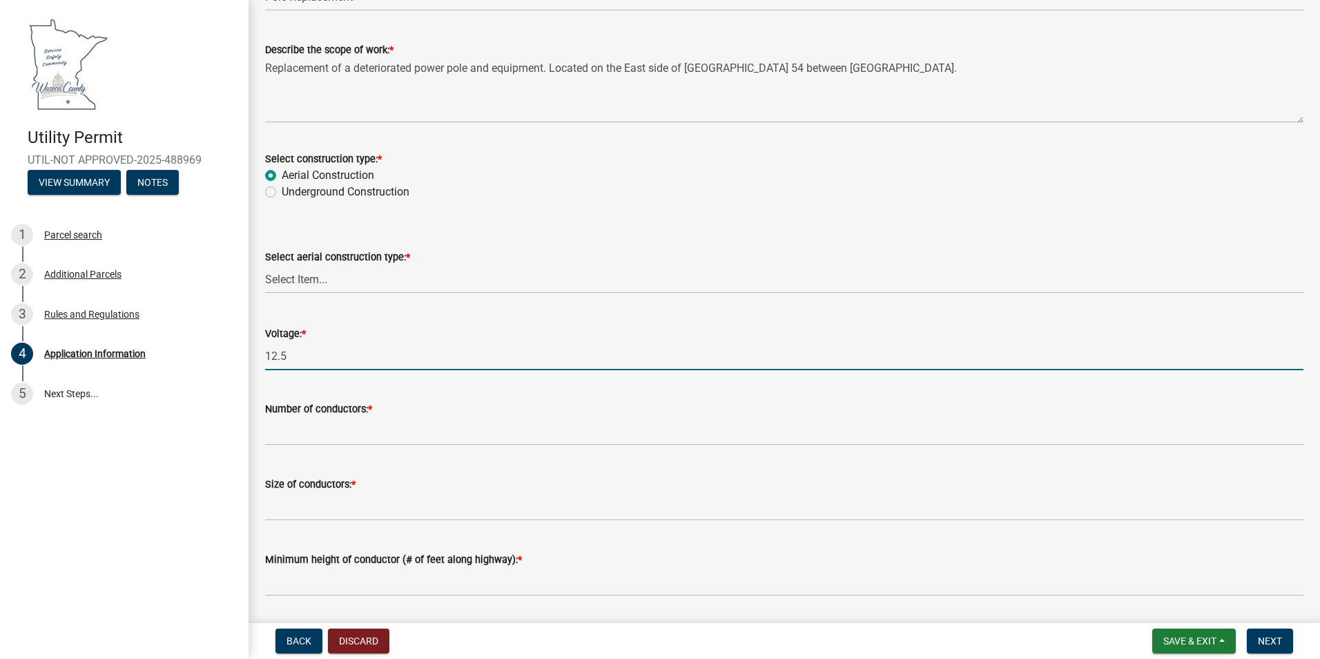
type input "12.5"
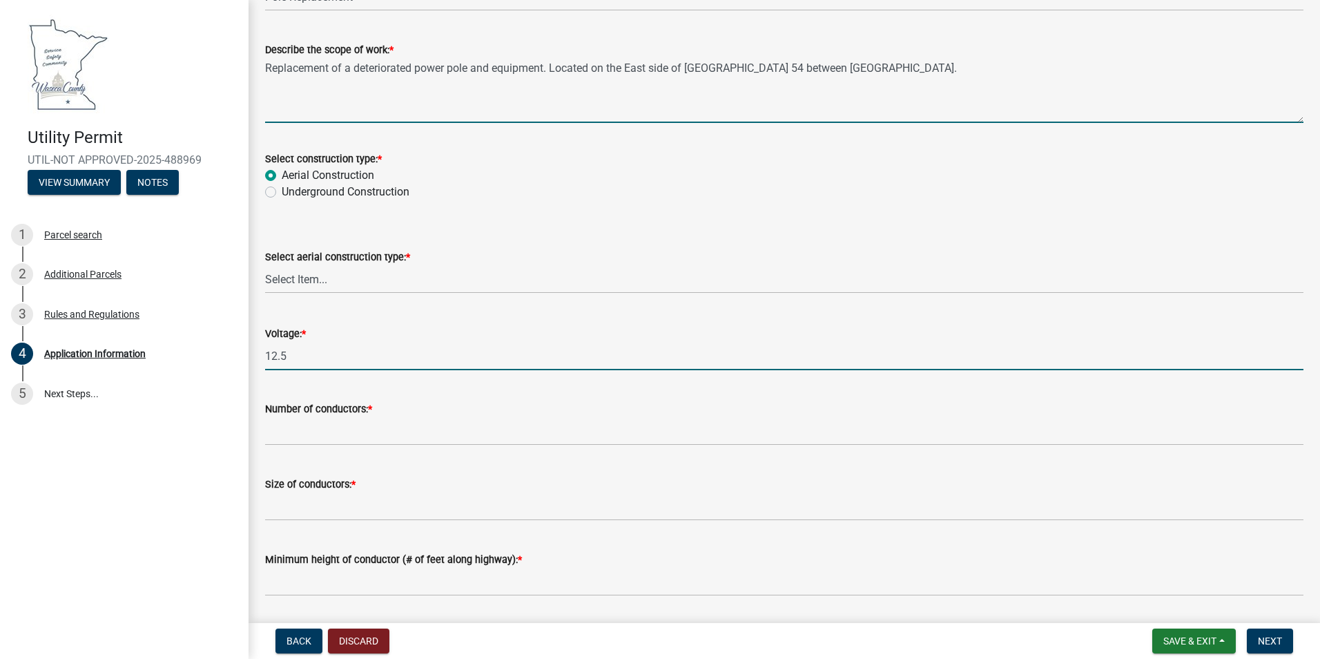
drag, startPoint x: 1121, startPoint y: 73, endPoint x: 1129, endPoint y: 73, distance: 8.3
click at [1122, 72] on textarea "Replacement of a deteriorated power pole and equipment. Located on the East sid…" at bounding box center [784, 90] width 1039 height 65
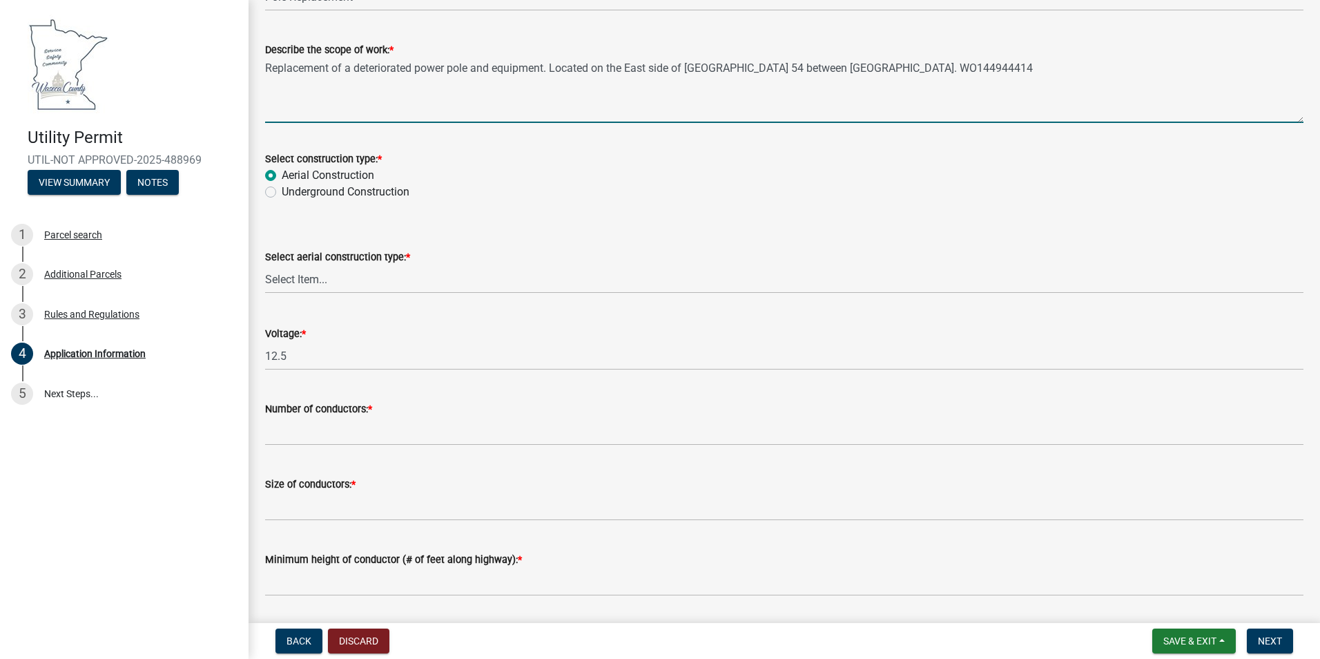
type textarea "Replacement of a deteriorated power pole and equipment. Located on the East sid…"
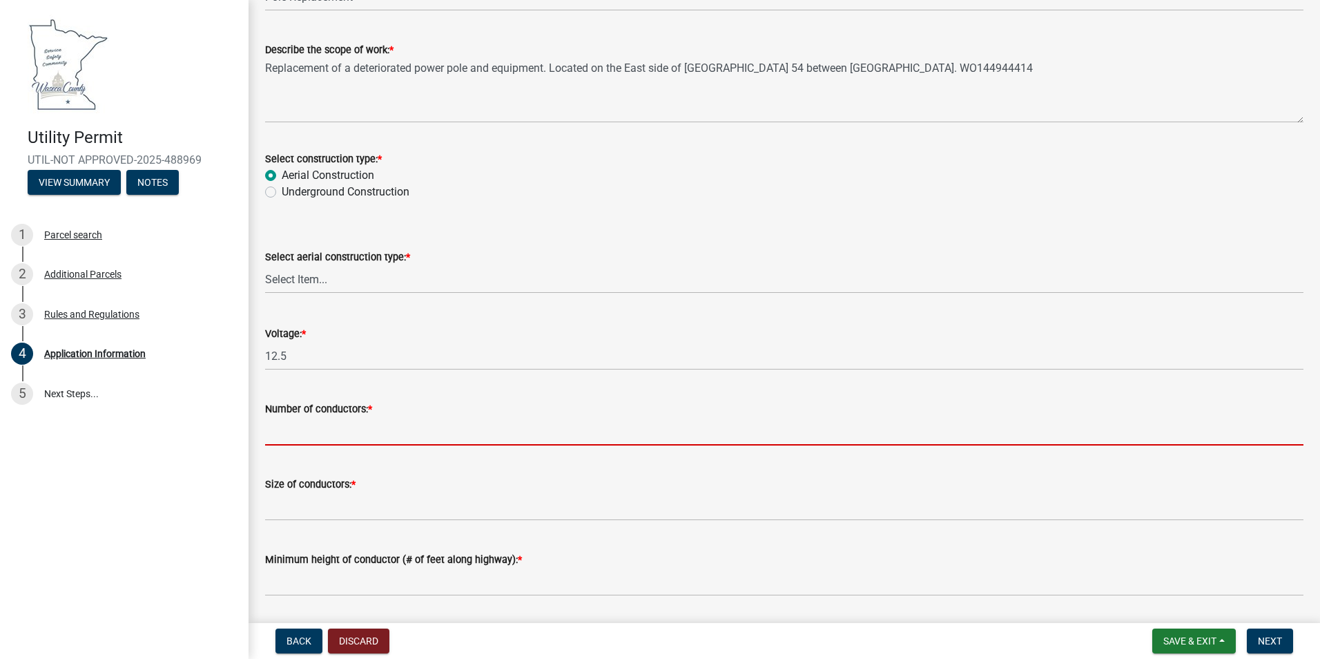
drag, startPoint x: 357, startPoint y: 430, endPoint x: 371, endPoint y: 427, distance: 14.1
click at [357, 429] on input "Number of conductors: *" at bounding box center [784, 431] width 1039 height 28
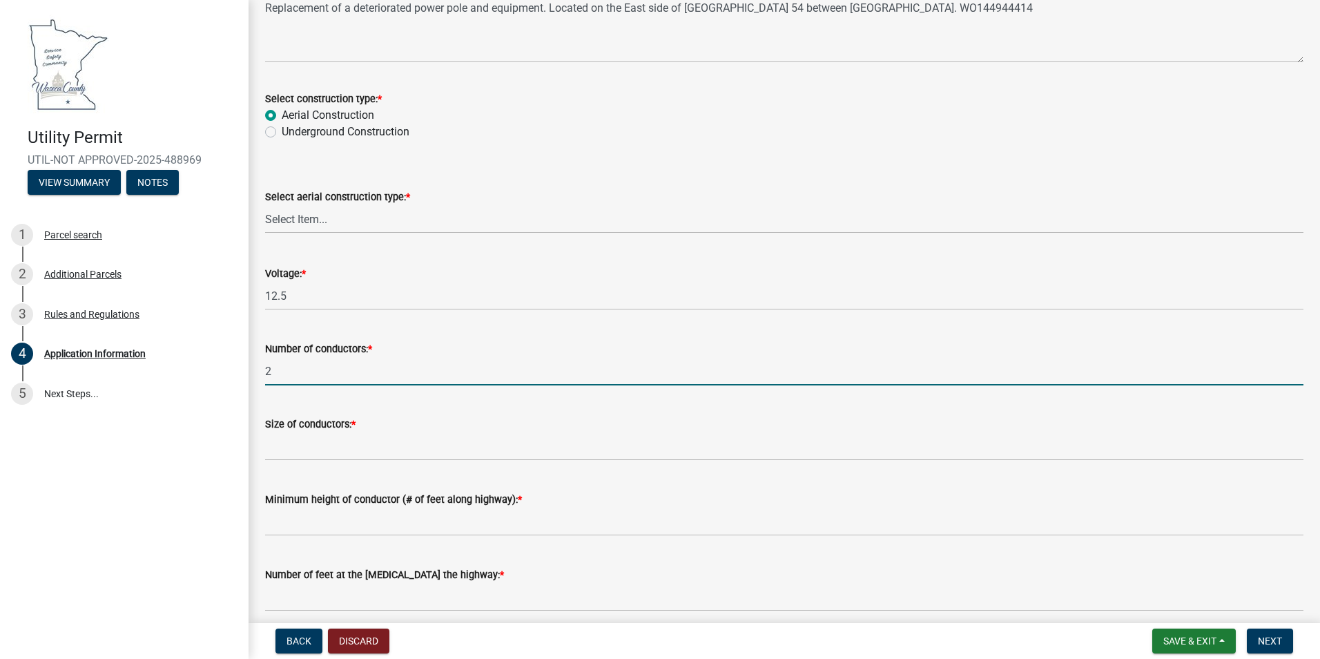
scroll to position [2900, 0]
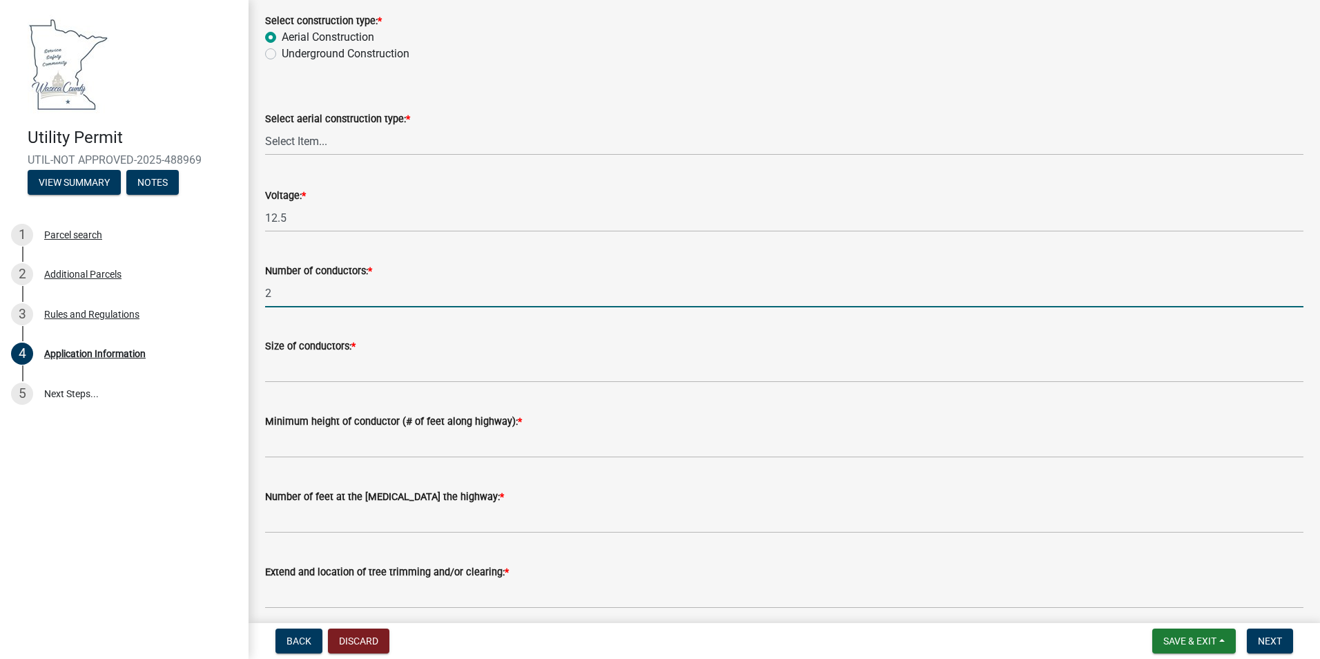
type input "2"
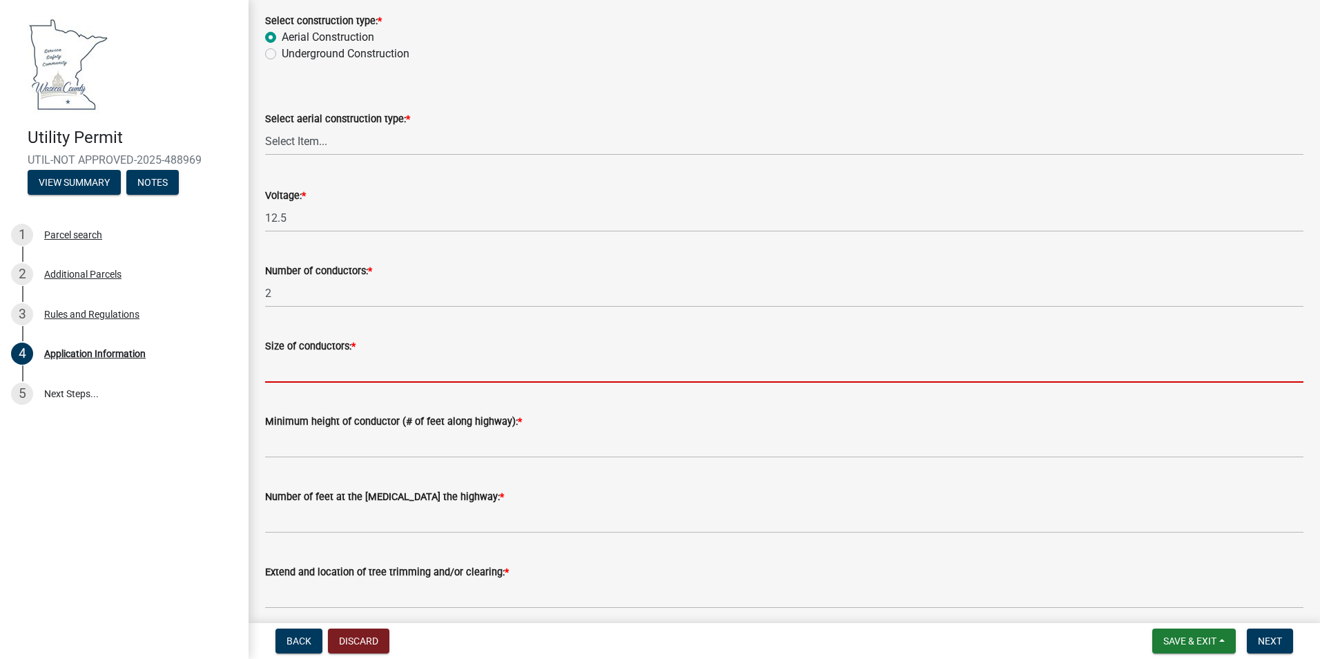
click at [344, 372] on input "Size of conductors: *" at bounding box center [784, 368] width 1039 height 28
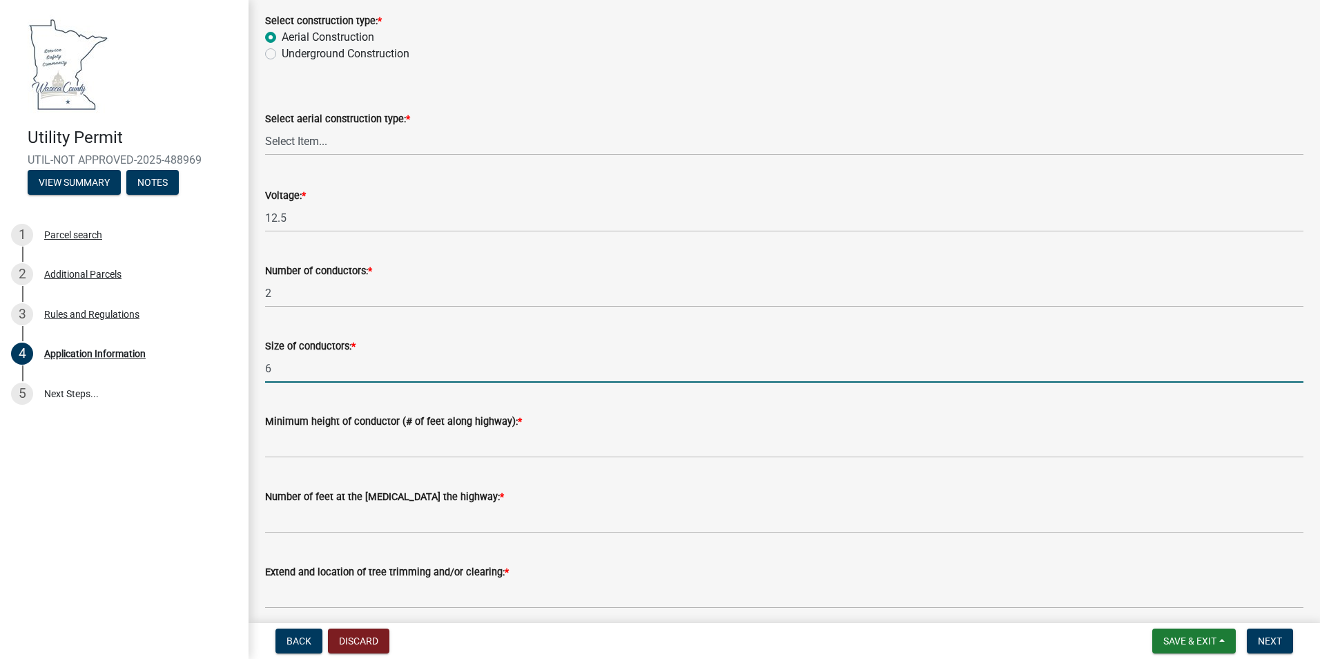
type input "6"
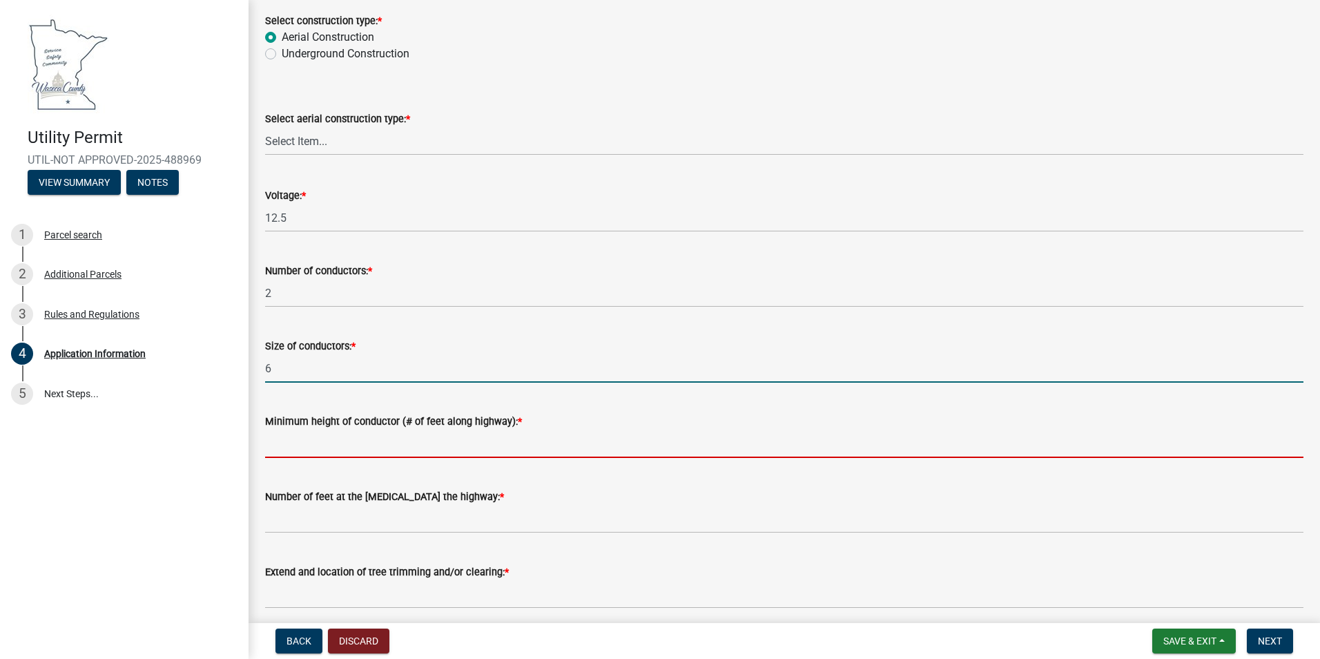
click at [371, 437] on input "Minimum height of conductor (# of feet along highway): *" at bounding box center [784, 443] width 1039 height 28
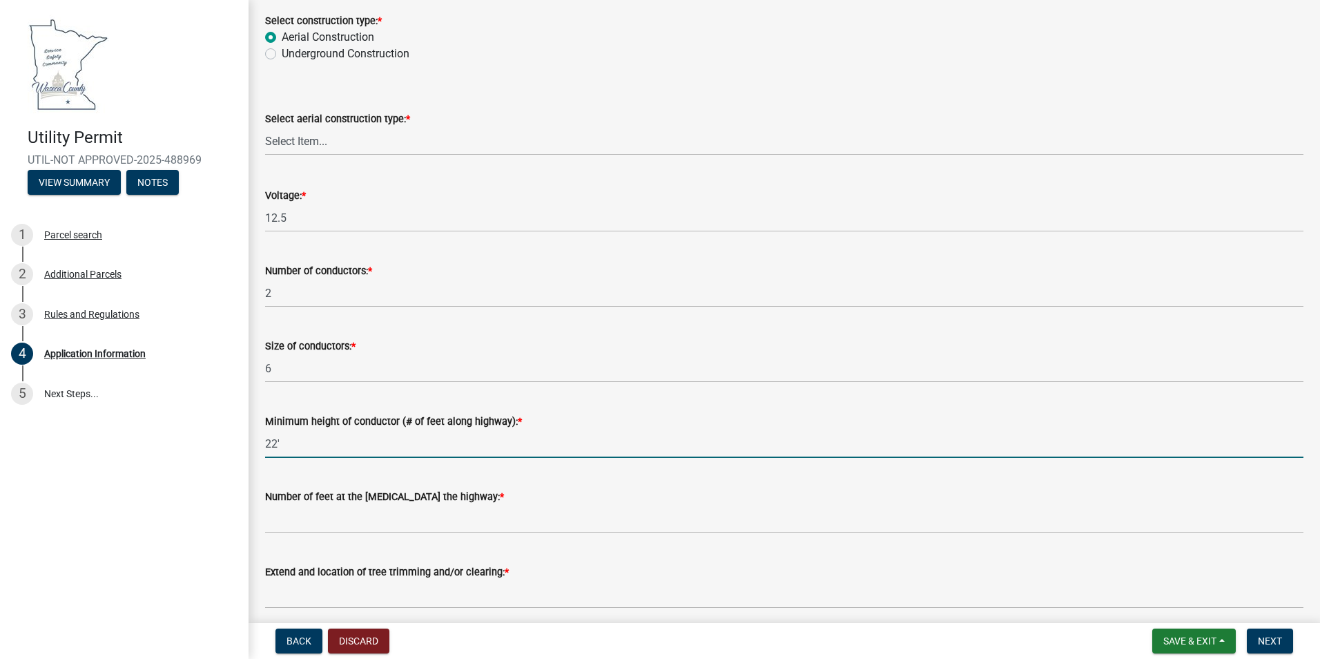
type input "22'"
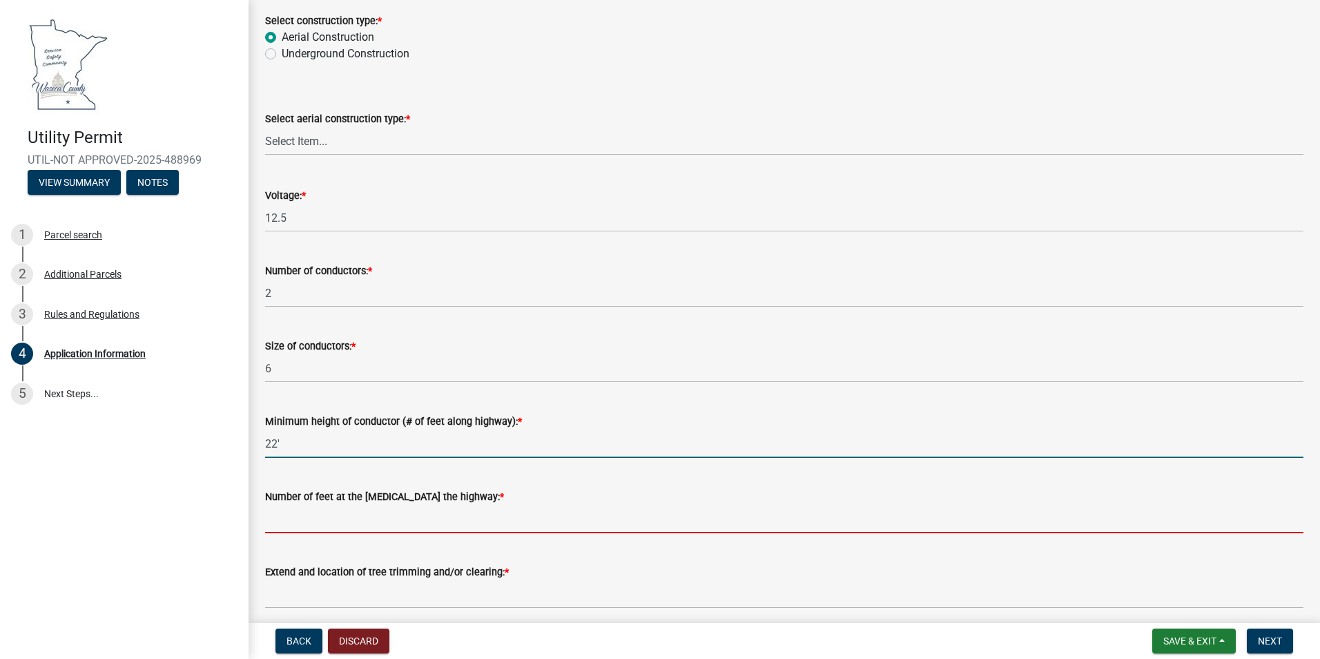
click at [381, 518] on input "Number of feet at the [MEDICAL_DATA] the highway: *" at bounding box center [784, 519] width 1039 height 28
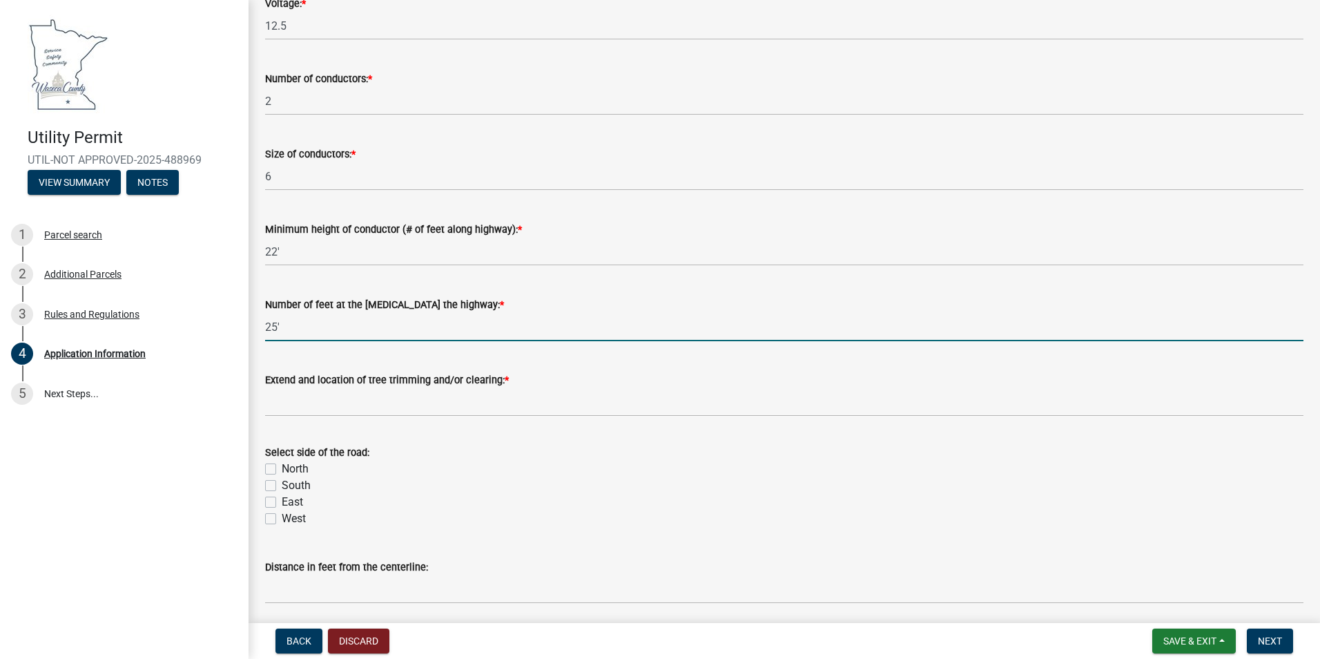
scroll to position [3107, 0]
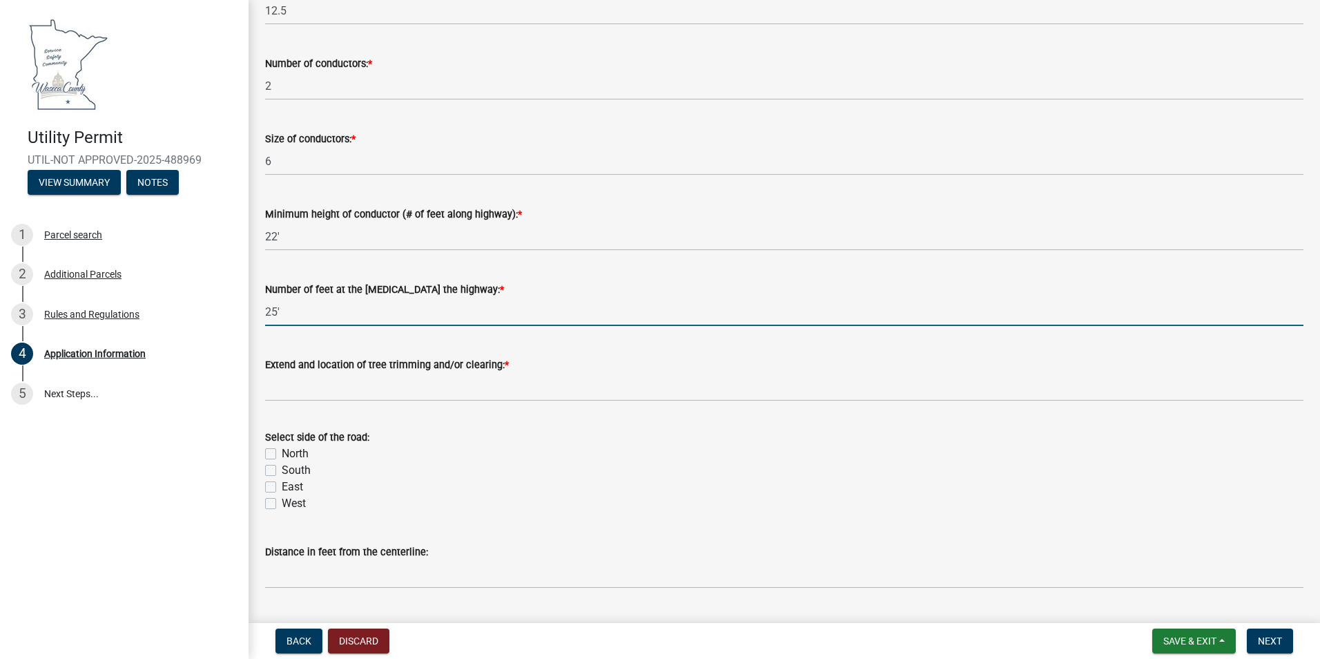
type input "25'"
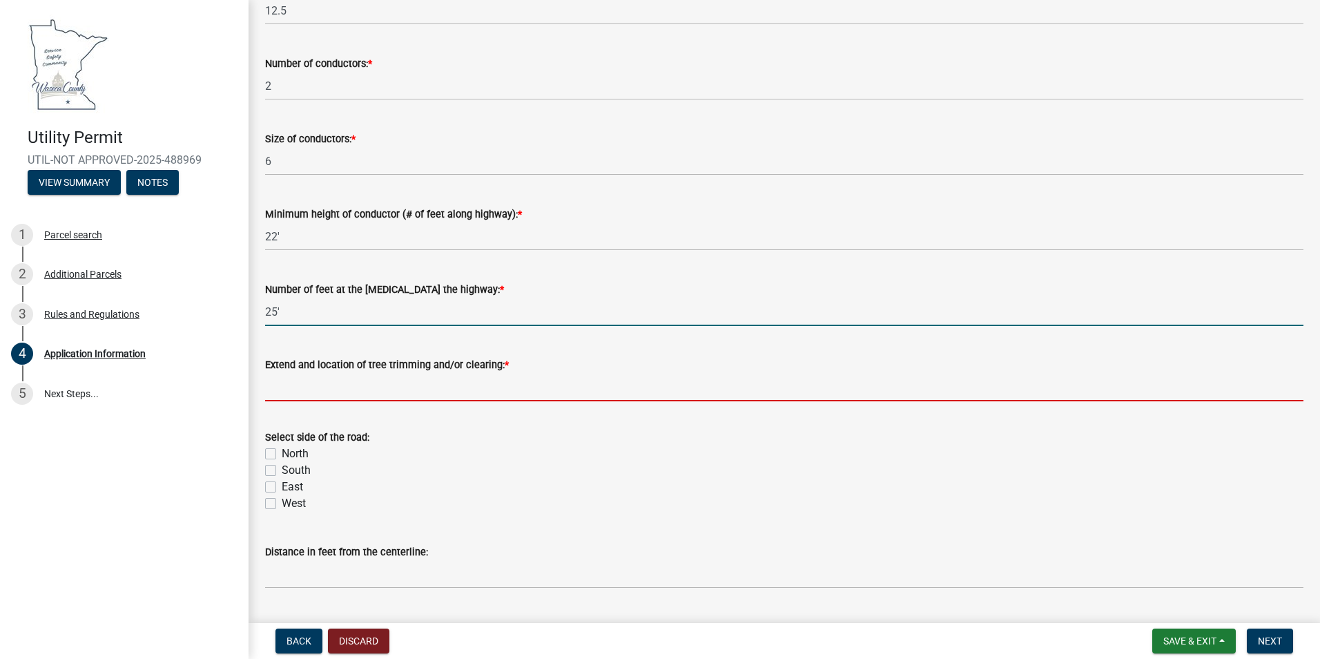
click at [328, 386] on input "Extend and location of tree trimming and/or clearing: *" at bounding box center [784, 387] width 1039 height 28
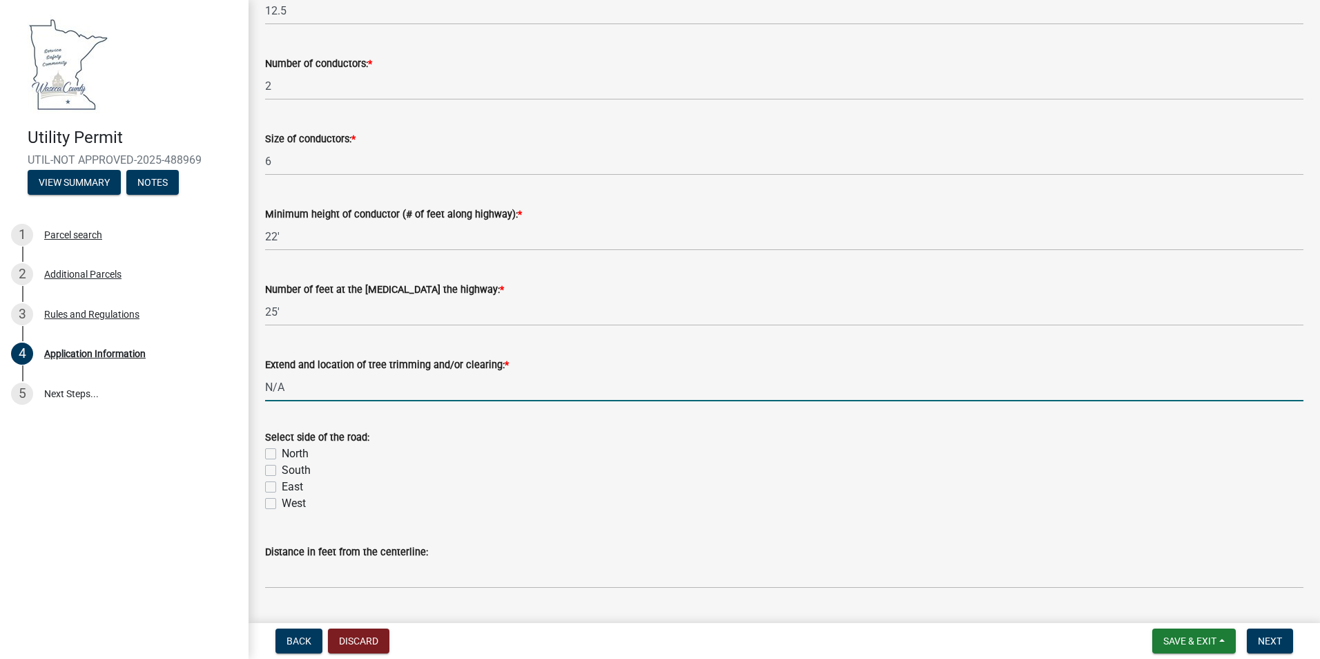
scroll to position [3176, 0]
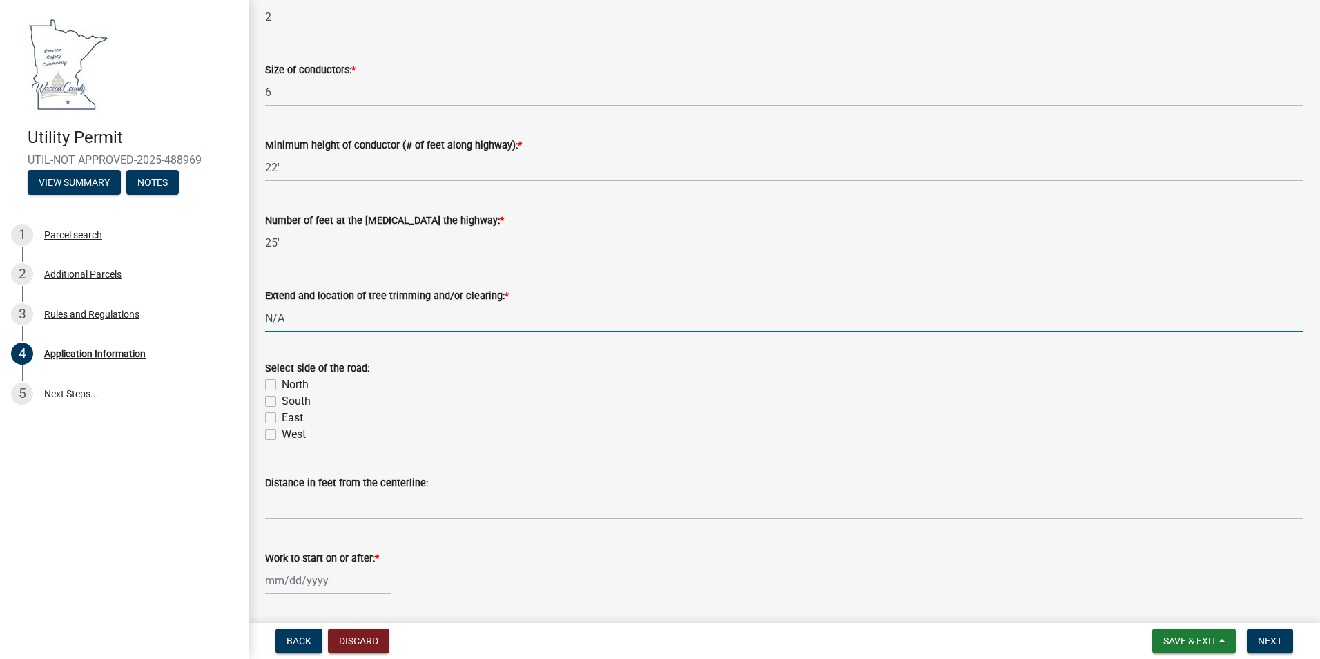
type input "N/A"
click at [282, 416] on label "East" at bounding box center [292, 417] width 21 height 17
click at [282, 416] on input "East" at bounding box center [286, 413] width 9 height 9
checkbox input "true"
checkbox input "false"
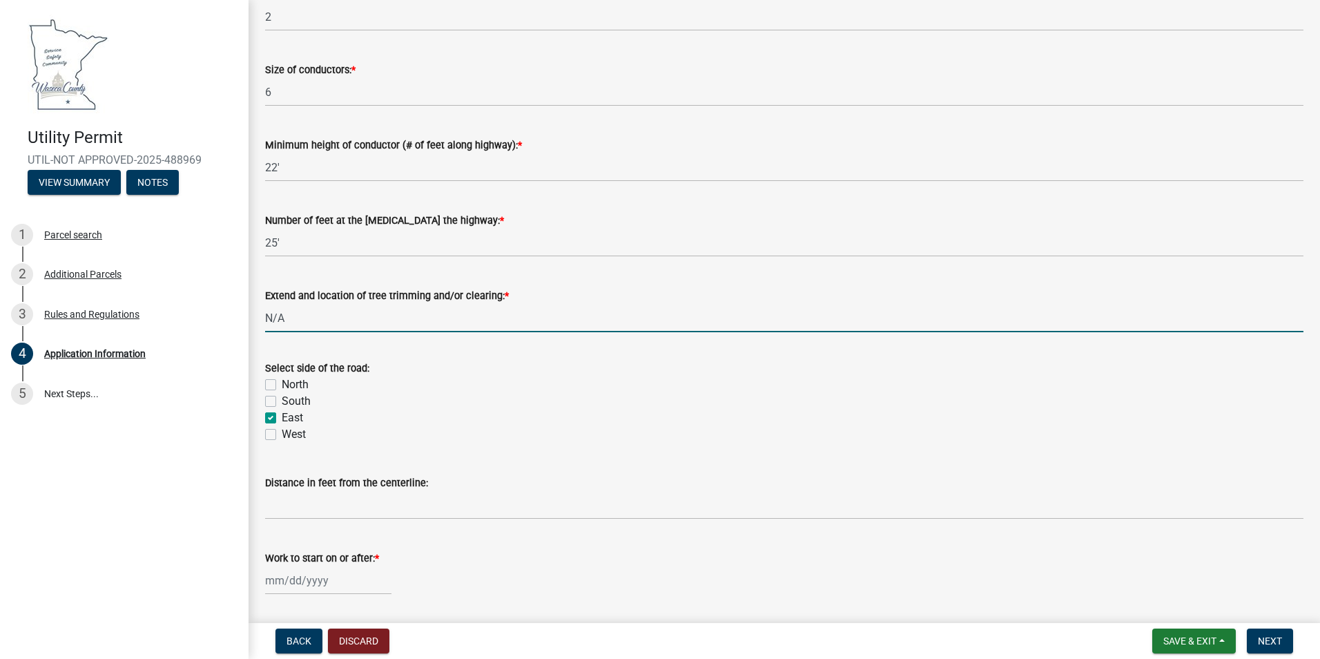
checkbox input "false"
checkbox input "true"
checkbox input "false"
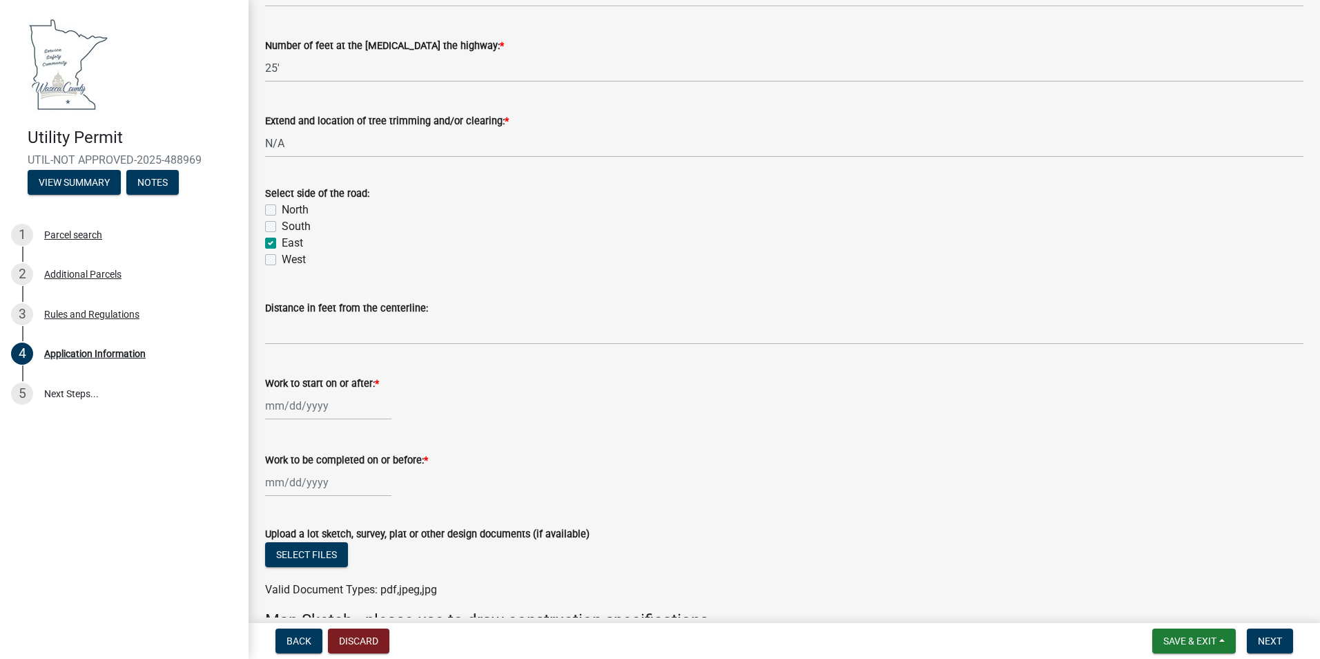
scroll to position [3383, 0]
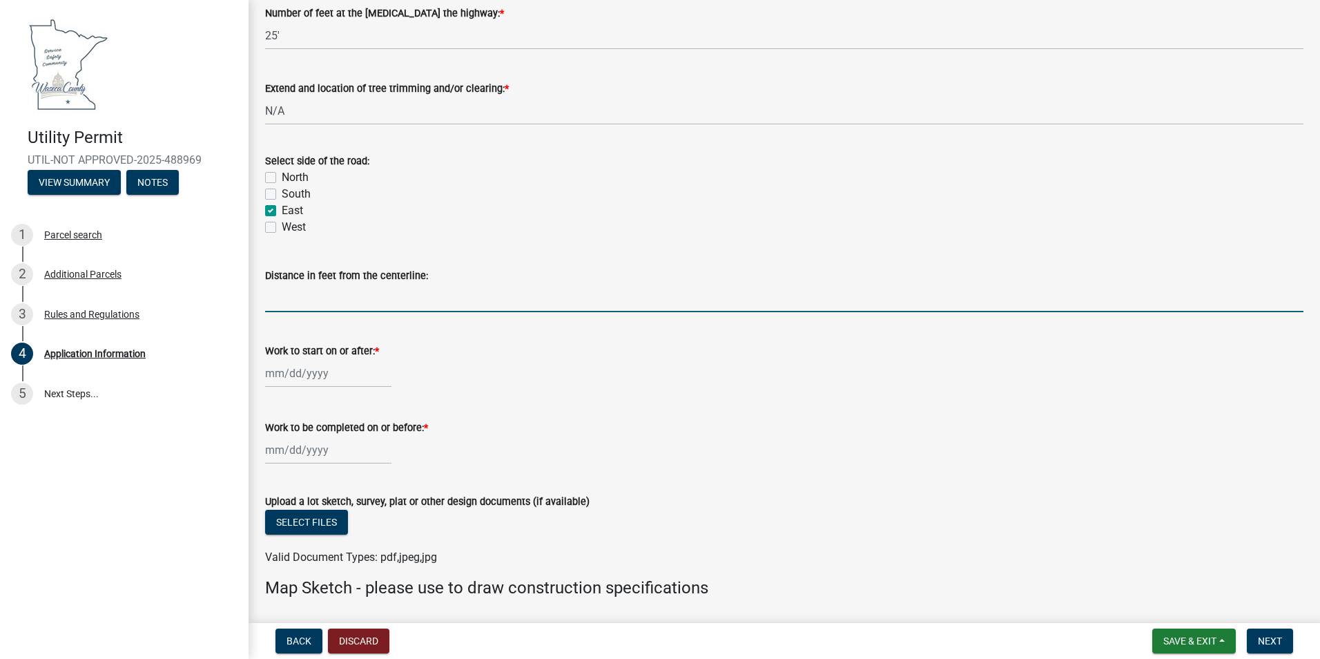
click at [297, 298] on input "Distance in feet from the centerline:" at bounding box center [784, 298] width 1039 height 28
type input "46'"
click at [329, 378] on div at bounding box center [328, 373] width 126 height 28
select select "10"
select select "2025"
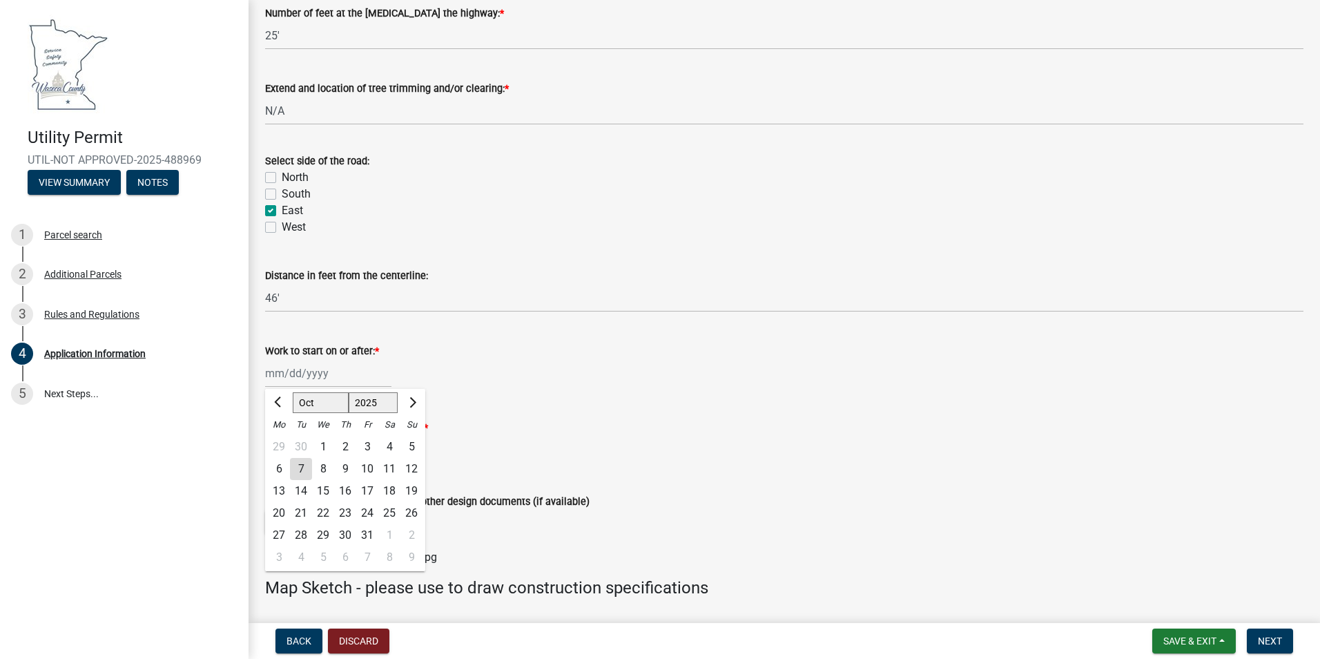
click at [370, 467] on div "10" at bounding box center [367, 469] width 22 height 22
type input "[DATE]"
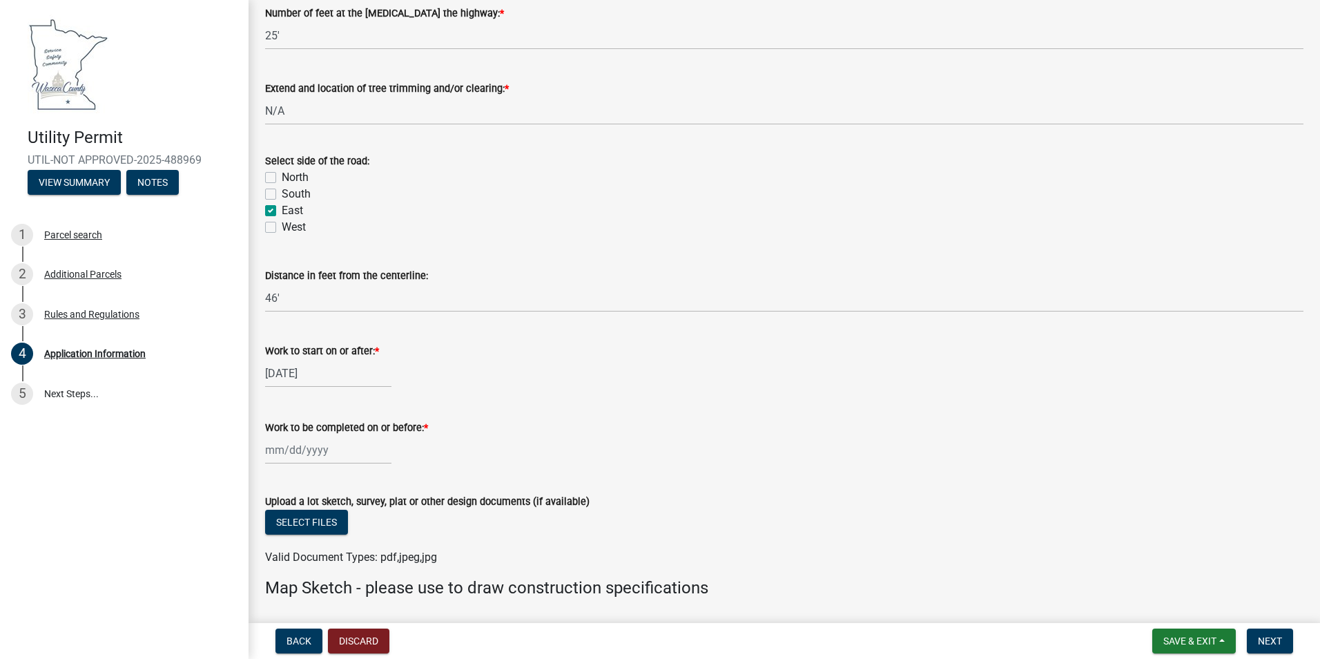
select select "10"
select select "2025"
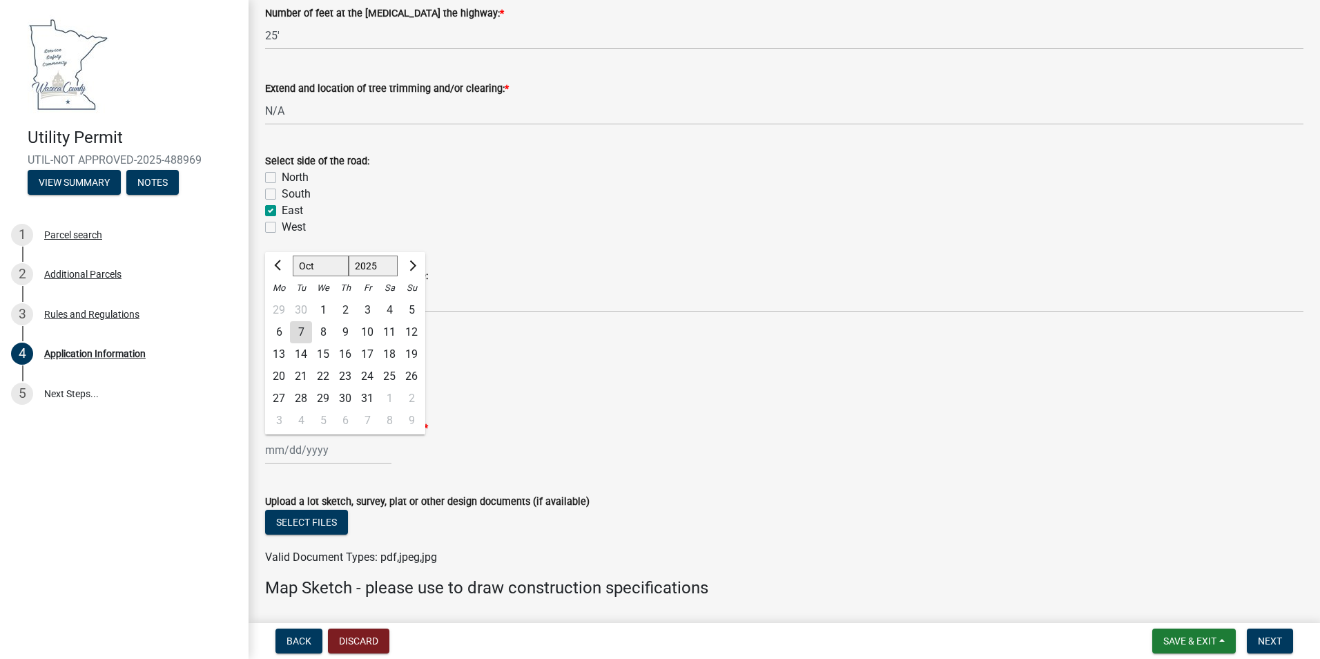
click at [282, 454] on div "[PERSON_NAME] Feb Mar Apr [PERSON_NAME][DATE] Oct Nov [DATE] 1526 1527 1528 152…" at bounding box center [328, 450] width 126 height 28
click at [409, 266] on span "Next month" at bounding box center [411, 265] width 10 height 10
click at [409, 267] on span "Next month" at bounding box center [411, 265] width 10 height 10
select select "12"
click at [282, 353] on div "15" at bounding box center [279, 354] width 22 height 22
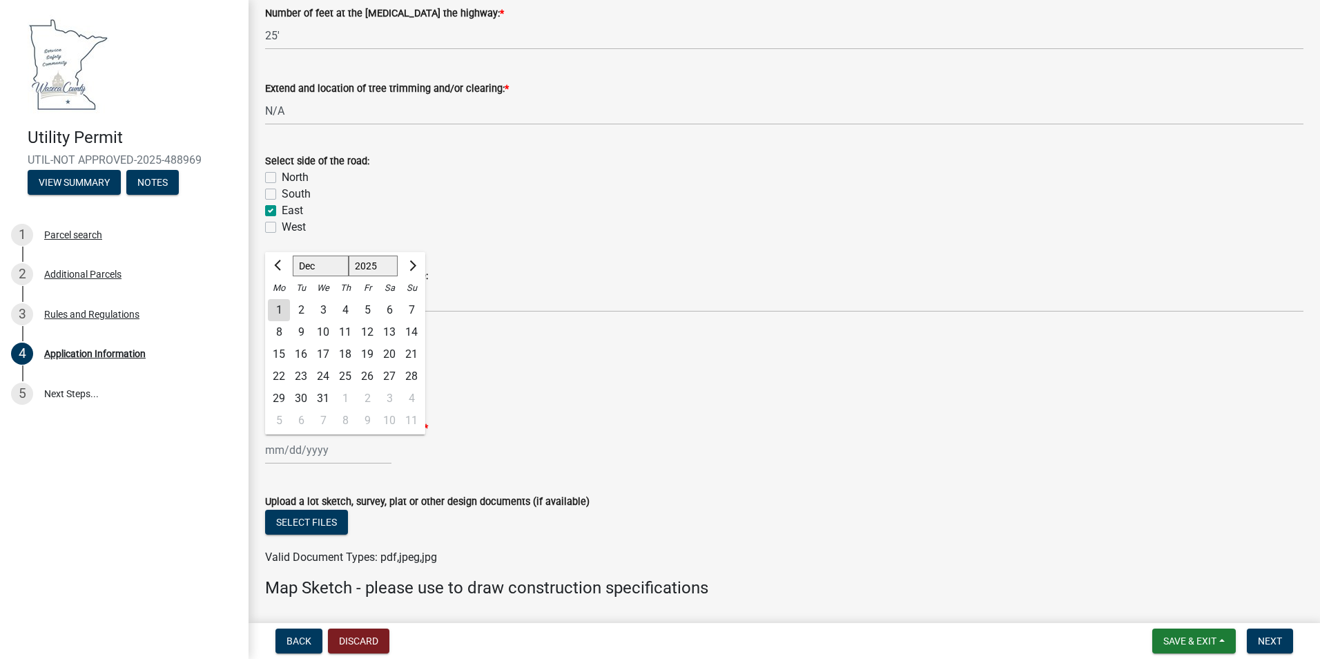
type input "[DATE]"
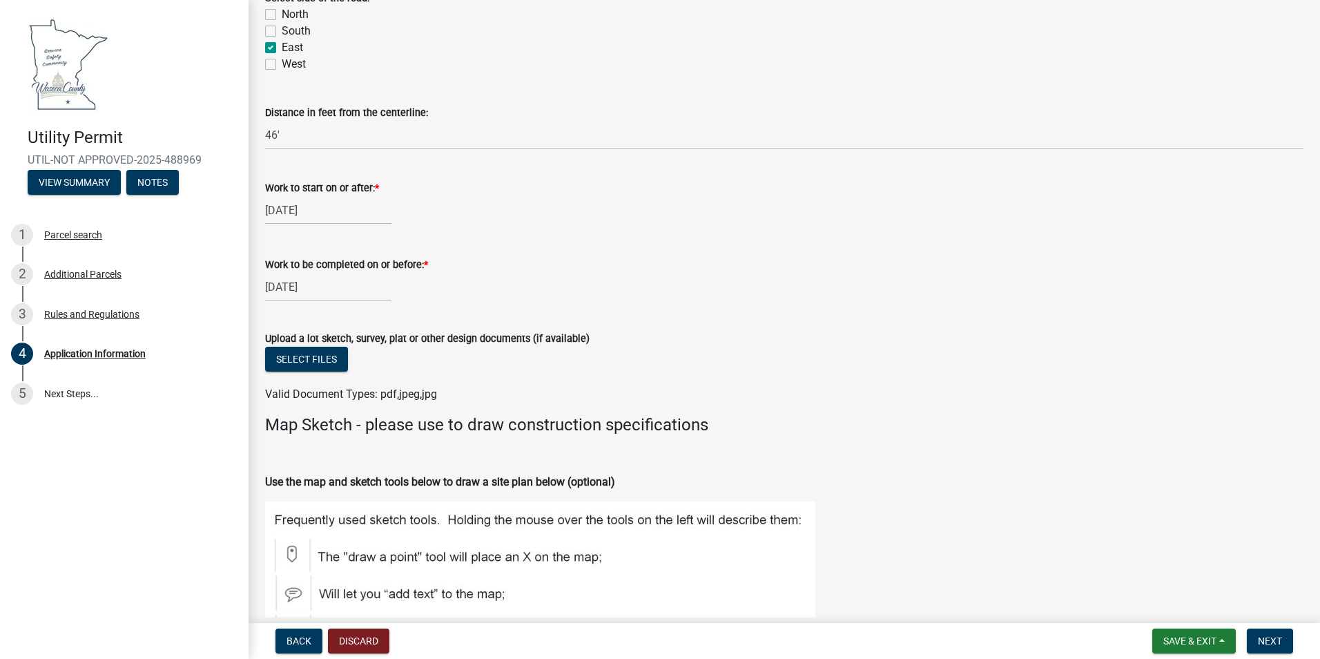
scroll to position [3591, 0]
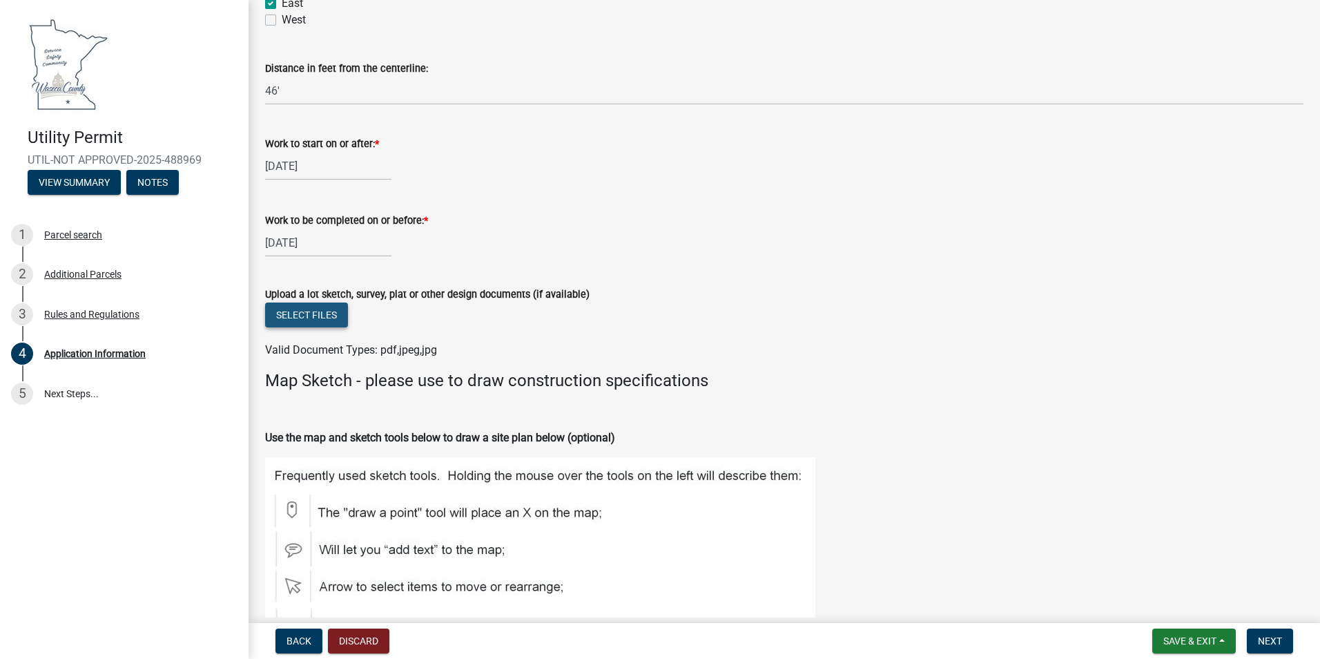
click at [324, 318] on button "Select files" at bounding box center [306, 314] width 83 height 25
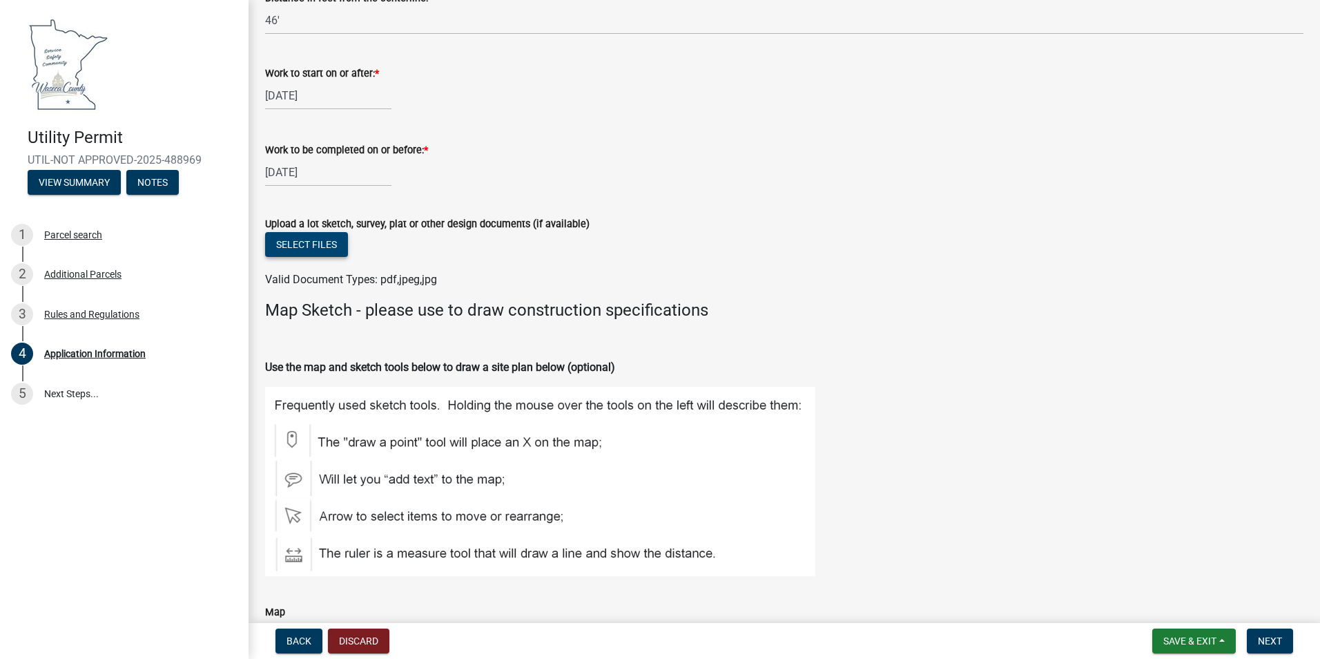
scroll to position [3729, 0]
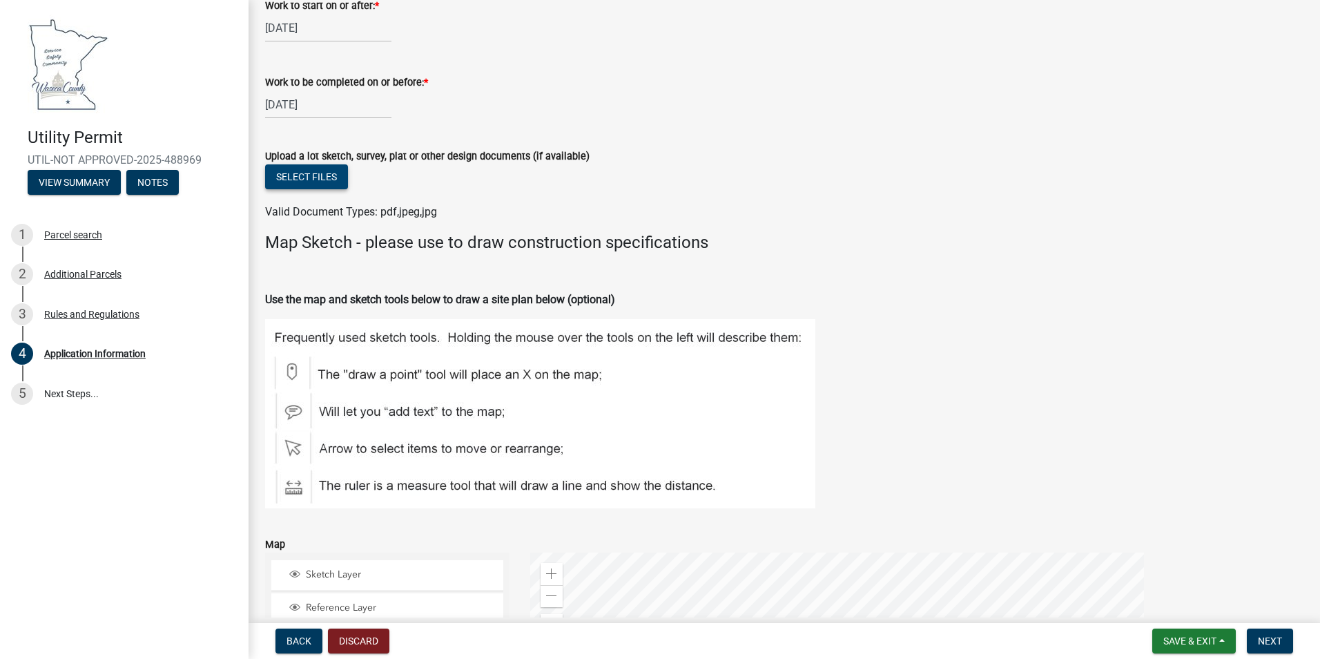
click at [276, 177] on button "Select files" at bounding box center [306, 176] width 83 height 25
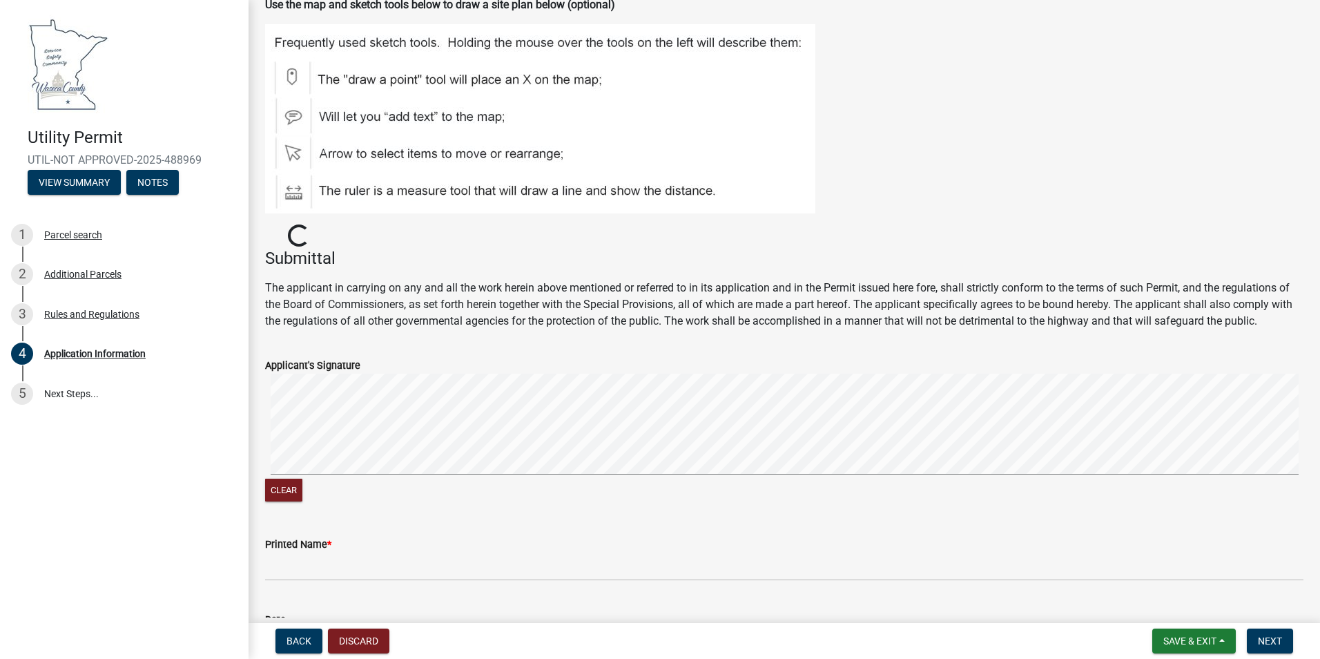
scroll to position [4097, 0]
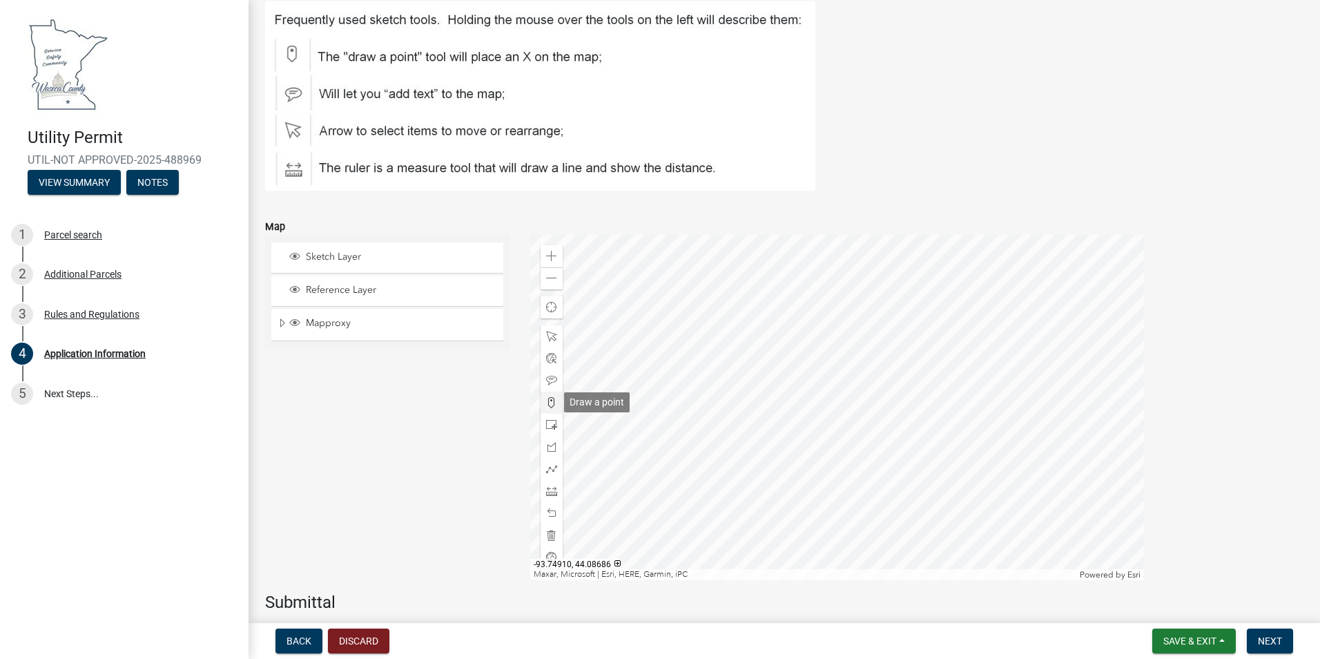
click at [548, 401] on span at bounding box center [551, 402] width 11 height 11
click at [715, 327] on div at bounding box center [837, 407] width 614 height 345
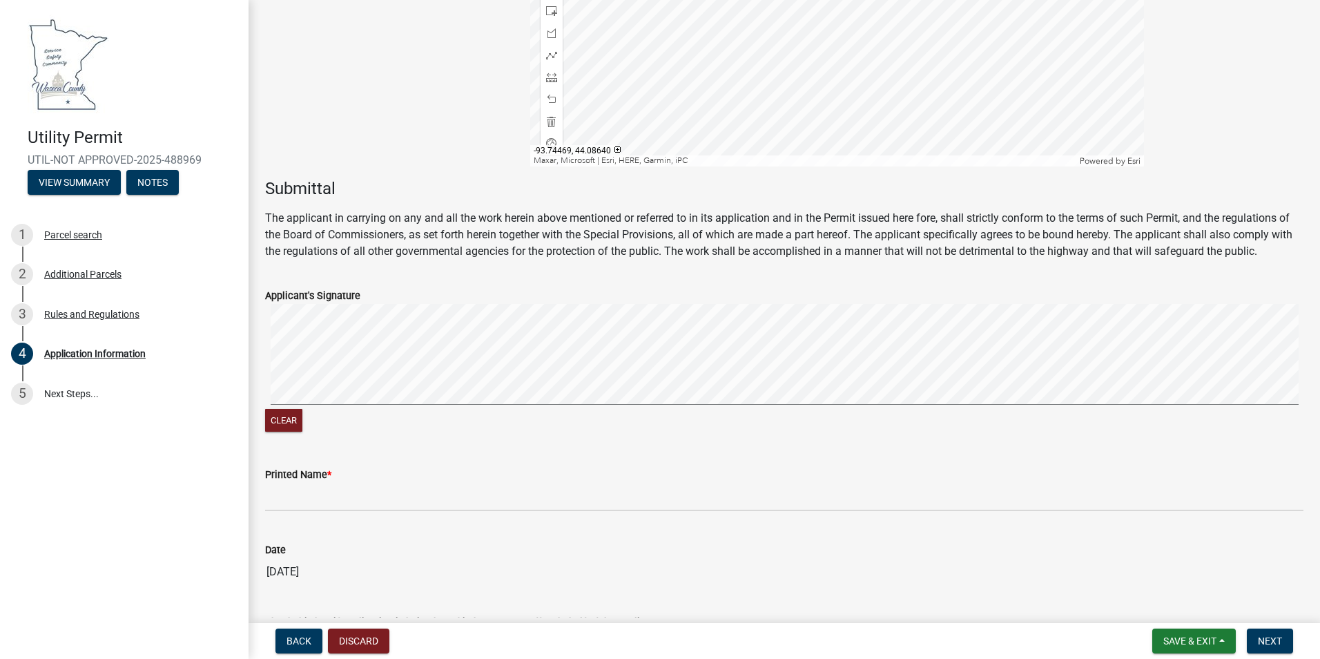
scroll to position [4511, 0]
click at [434, 404] on signature-pad at bounding box center [784, 355] width 1039 height 105
click at [485, 404] on signature-pad at bounding box center [784, 355] width 1039 height 105
click at [486, 410] on div "Clear" at bounding box center [784, 368] width 1039 height 131
click at [508, 404] on signature-pad at bounding box center [784, 355] width 1039 height 105
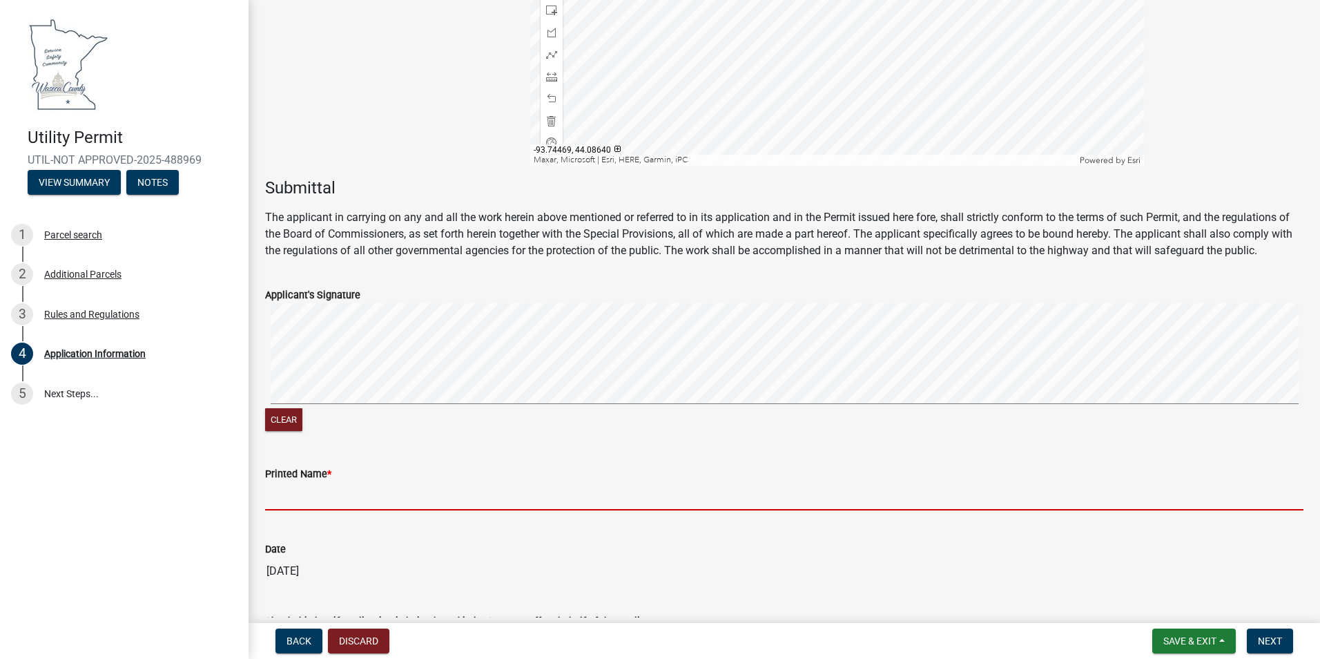
click at [318, 500] on input "Printed Name *" at bounding box center [784, 496] width 1039 height 28
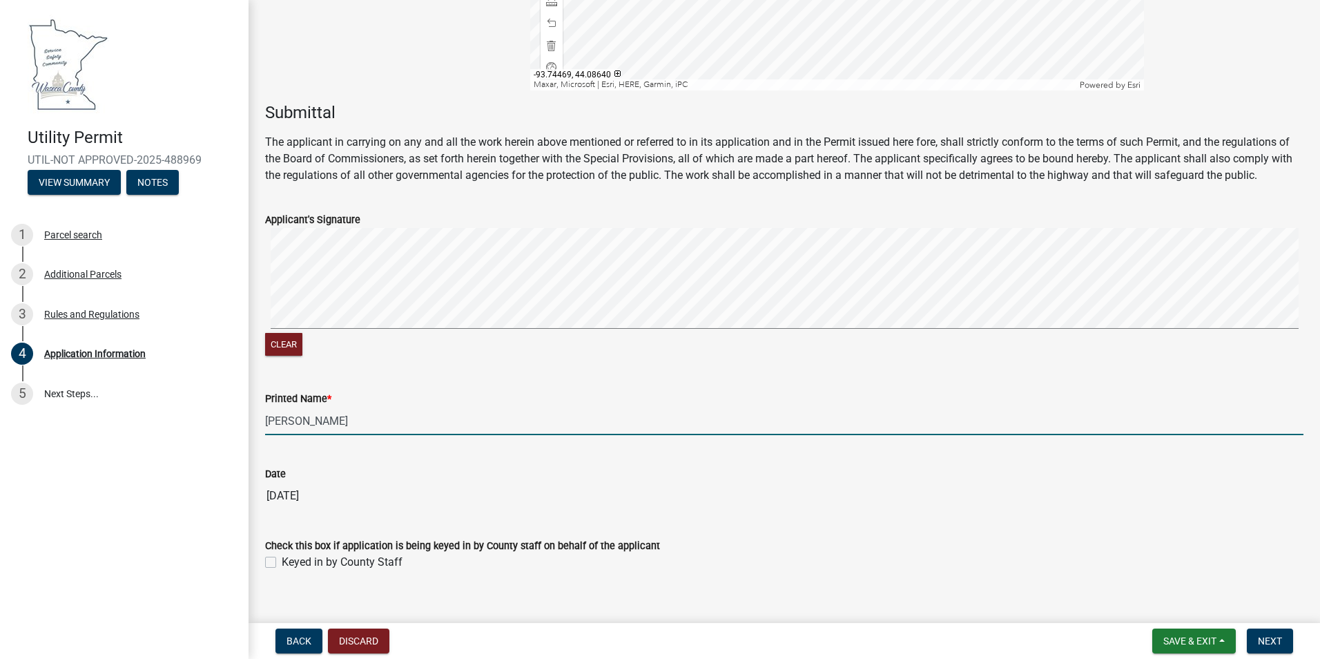
scroll to position [4606, 0]
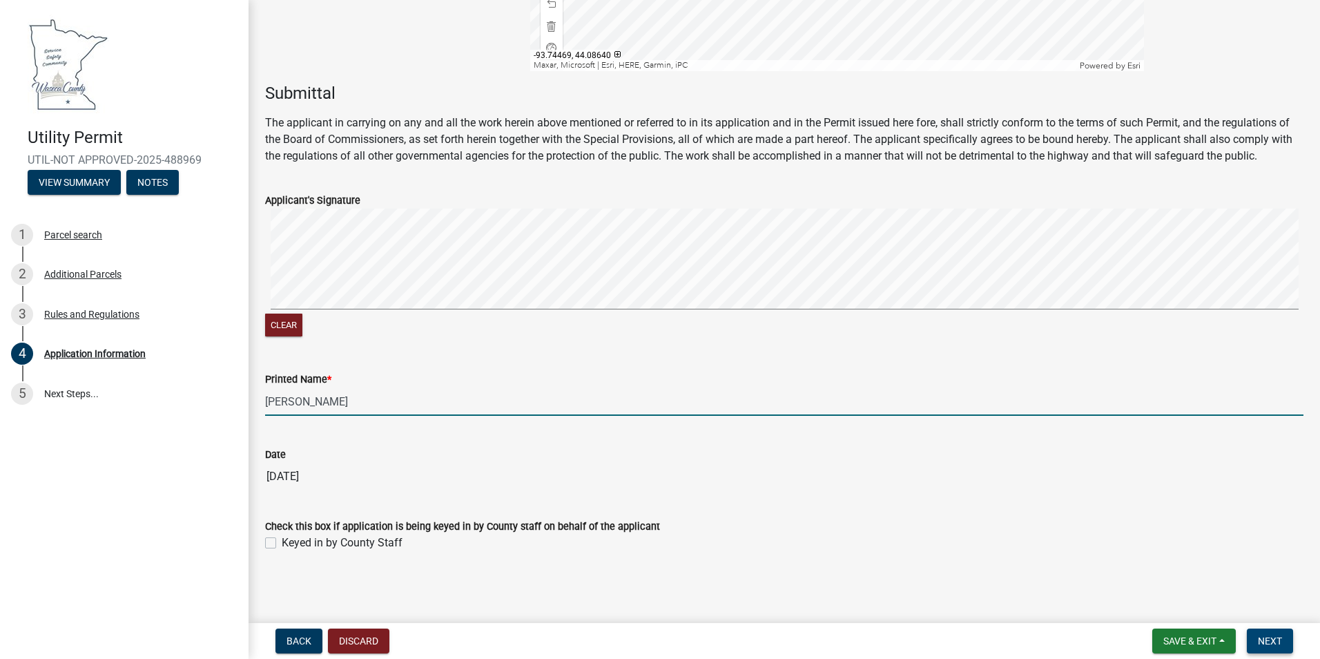
type input "[PERSON_NAME]"
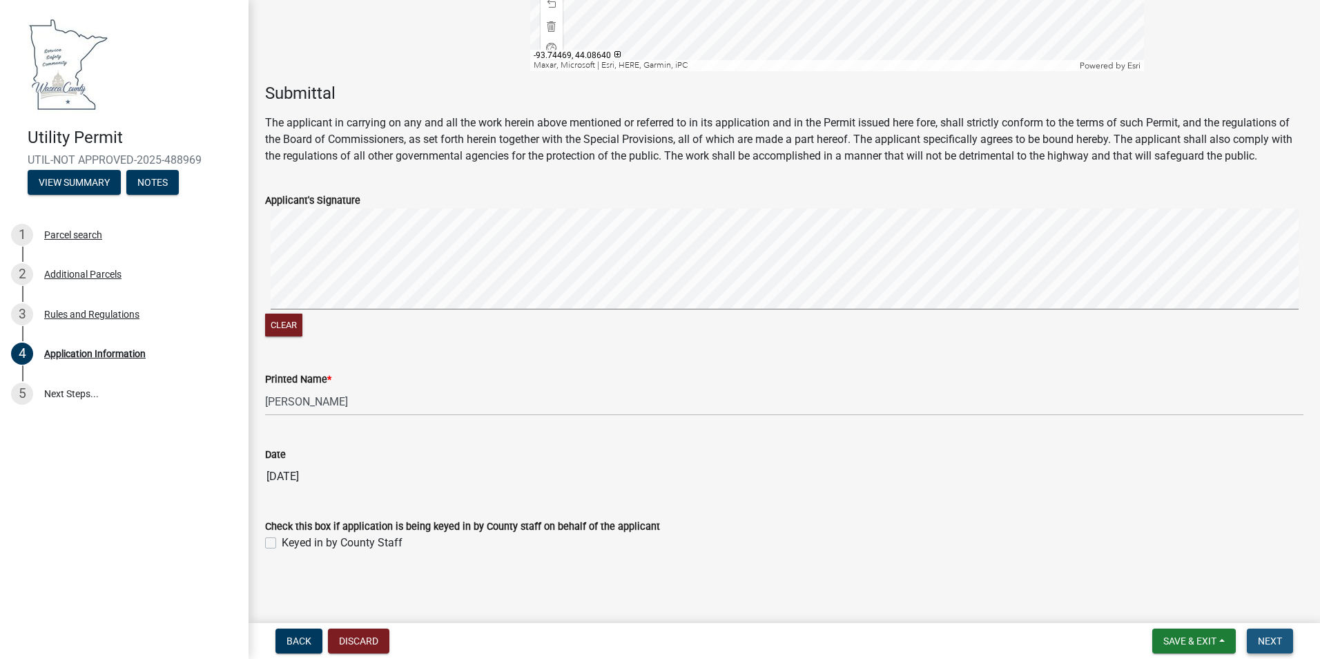
click at [1266, 634] on button "Next" at bounding box center [1270, 640] width 46 height 25
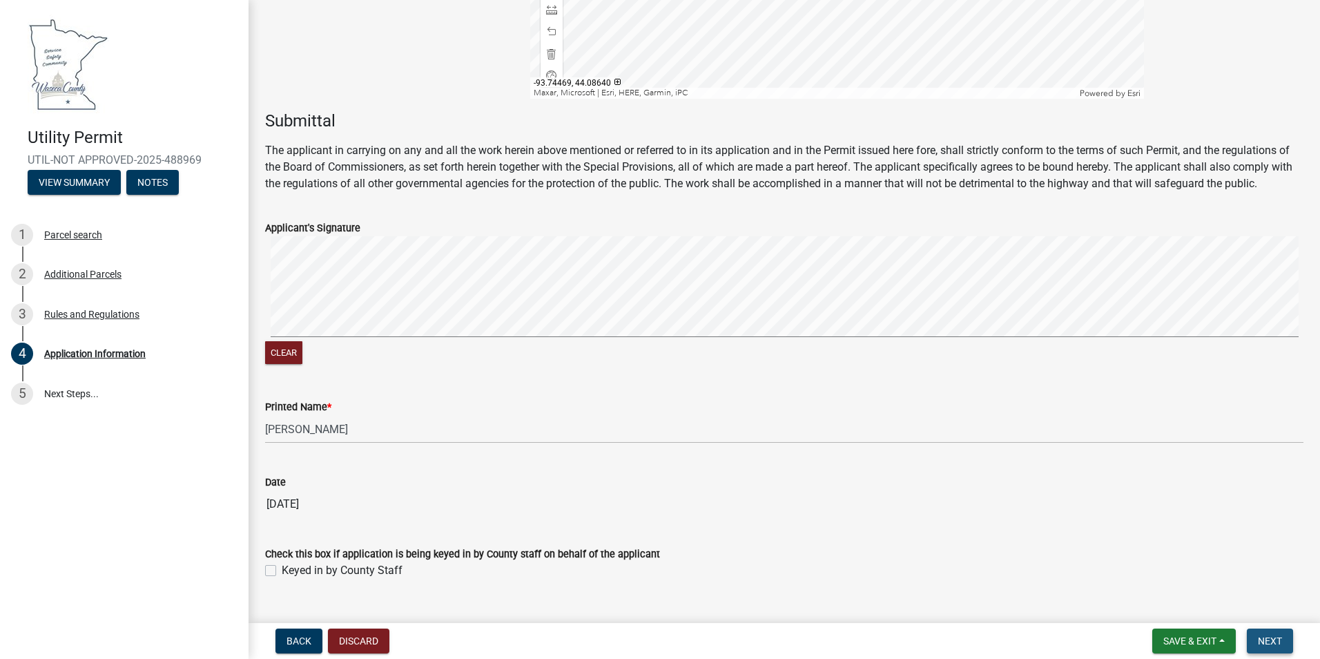
scroll to position [4633, 0]
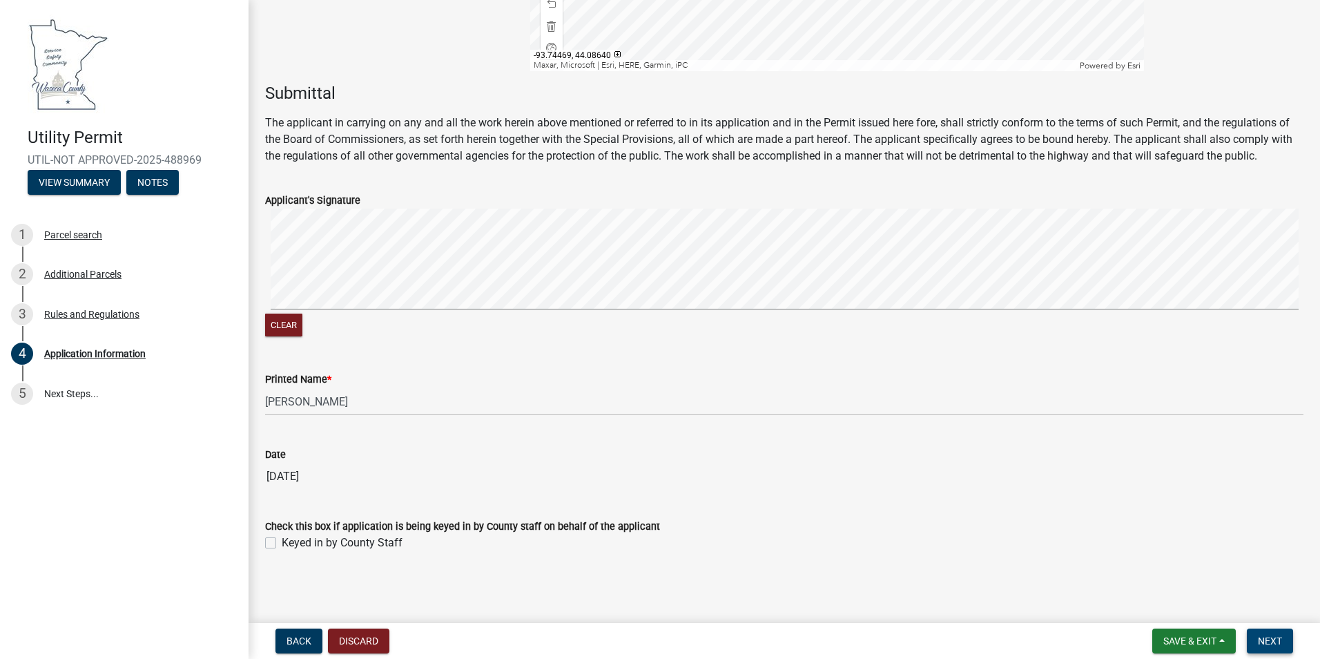
click at [1275, 644] on span "Next" at bounding box center [1270, 640] width 24 height 11
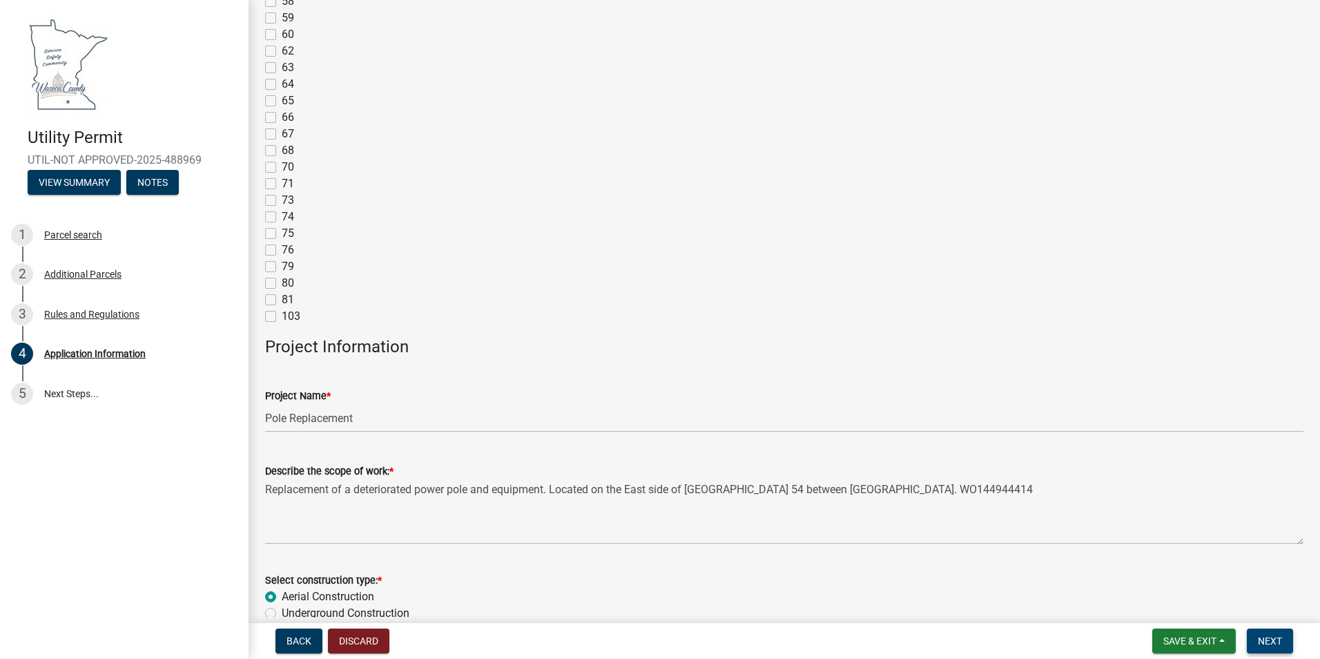
scroll to position [2348, 0]
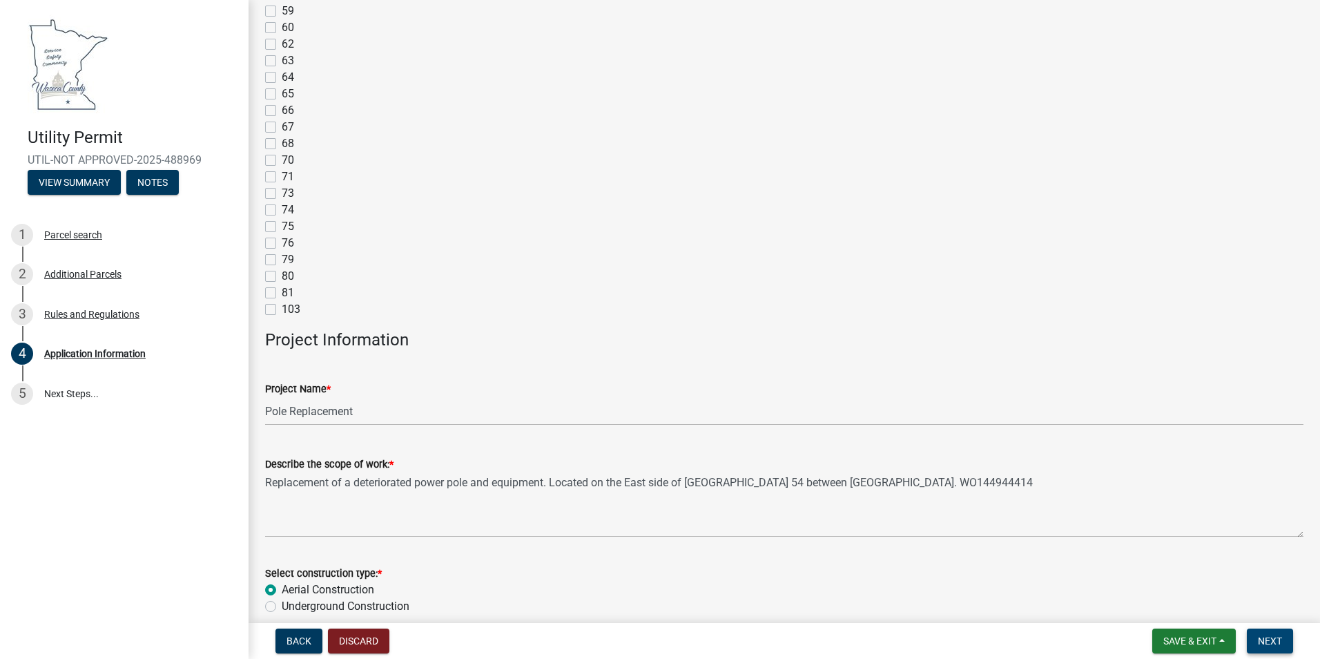
click at [1279, 645] on span "Next" at bounding box center [1270, 640] width 24 height 11
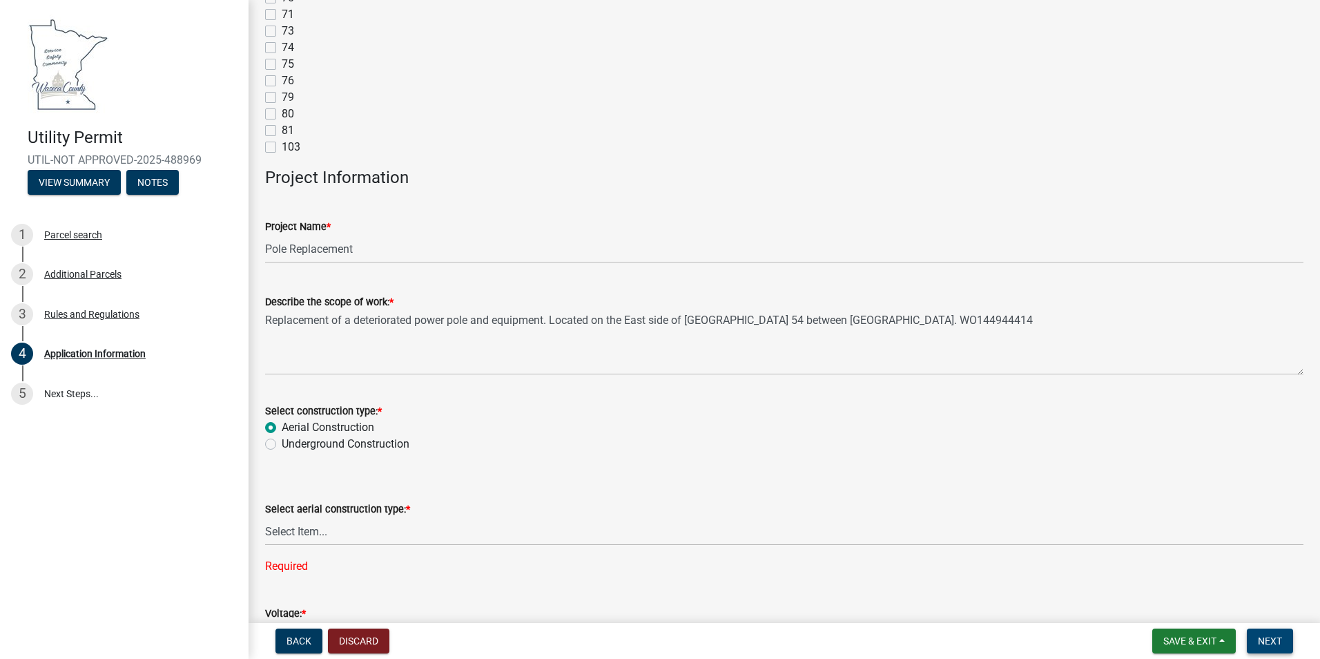
scroll to position [2693, 0]
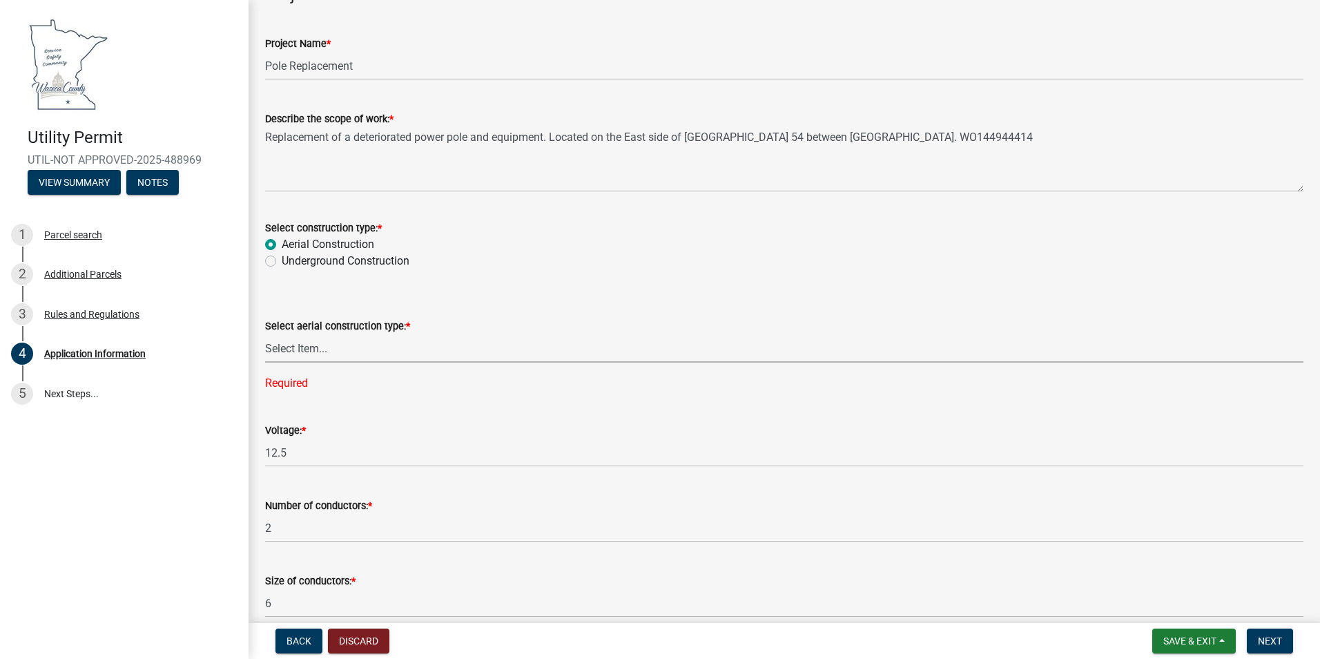
click at [307, 348] on select "Select Item... Single Pole H-Frame Single Pole and H-Frame Steel Tower Open Wir…" at bounding box center [784, 348] width 1039 height 28
click at [265, 334] on select "Select Item... Single Pole H-Frame Single Pole and H-Frame Steel Tower Open Wir…" at bounding box center [784, 348] width 1039 height 28
select select "19304c16-e6a5-4f91-ab96-d6aebb4c23b6"
click at [1271, 638] on span "Next" at bounding box center [1270, 640] width 24 height 11
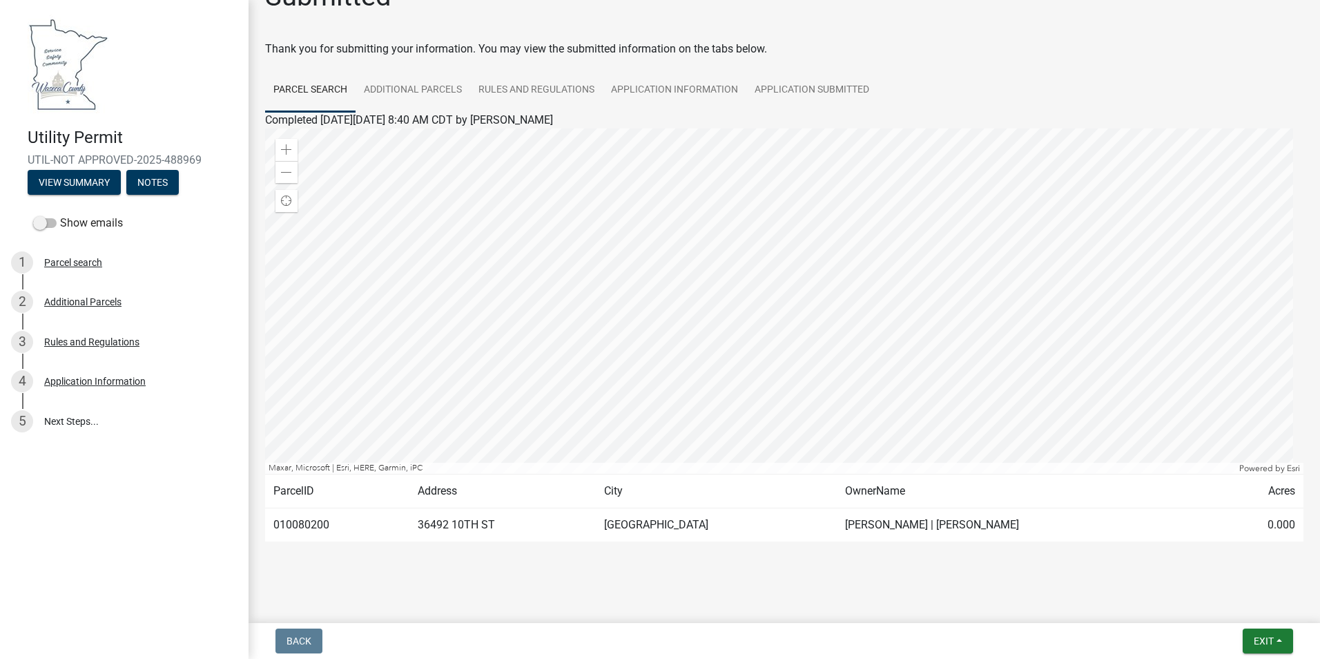
scroll to position [42, 0]
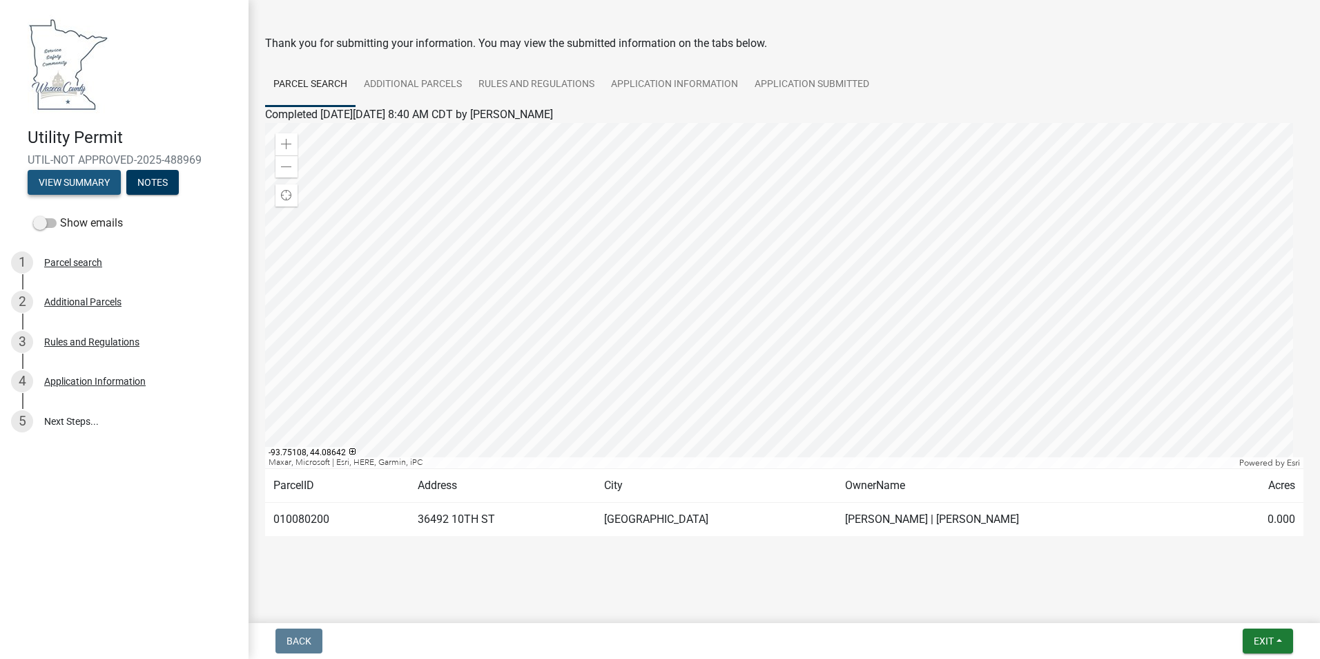
click at [81, 189] on button "View Summary" at bounding box center [74, 182] width 93 height 25
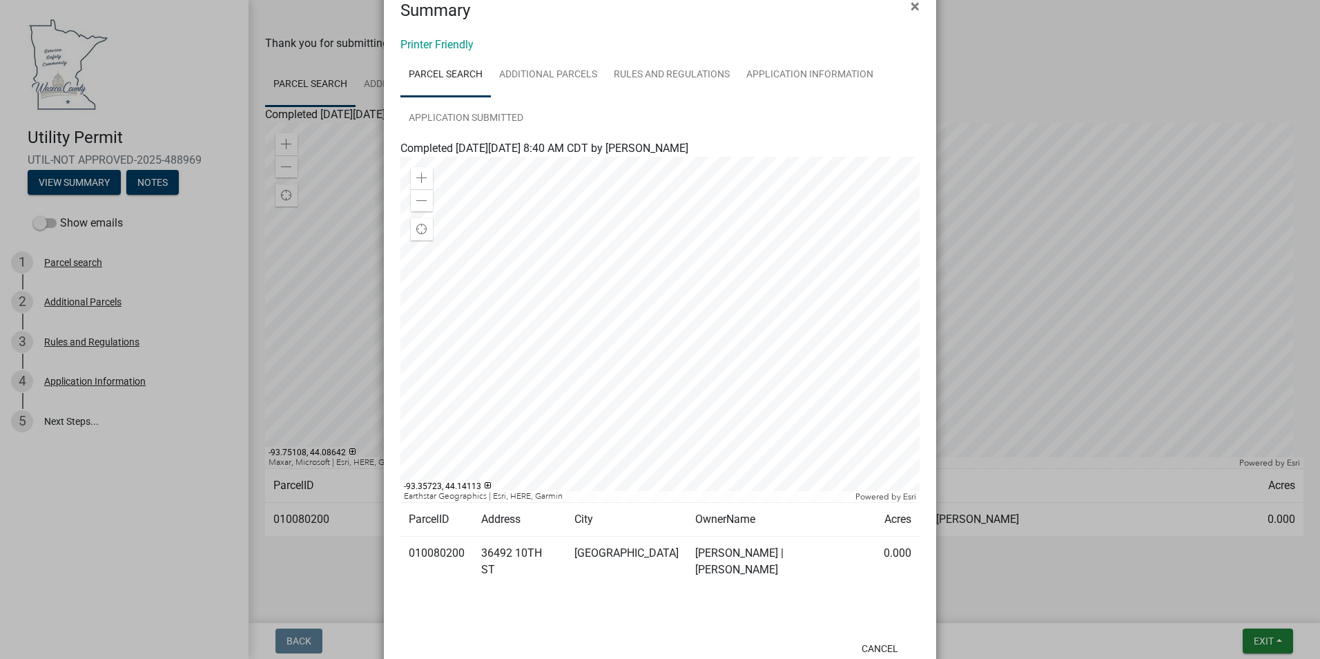
scroll to position [0, 0]
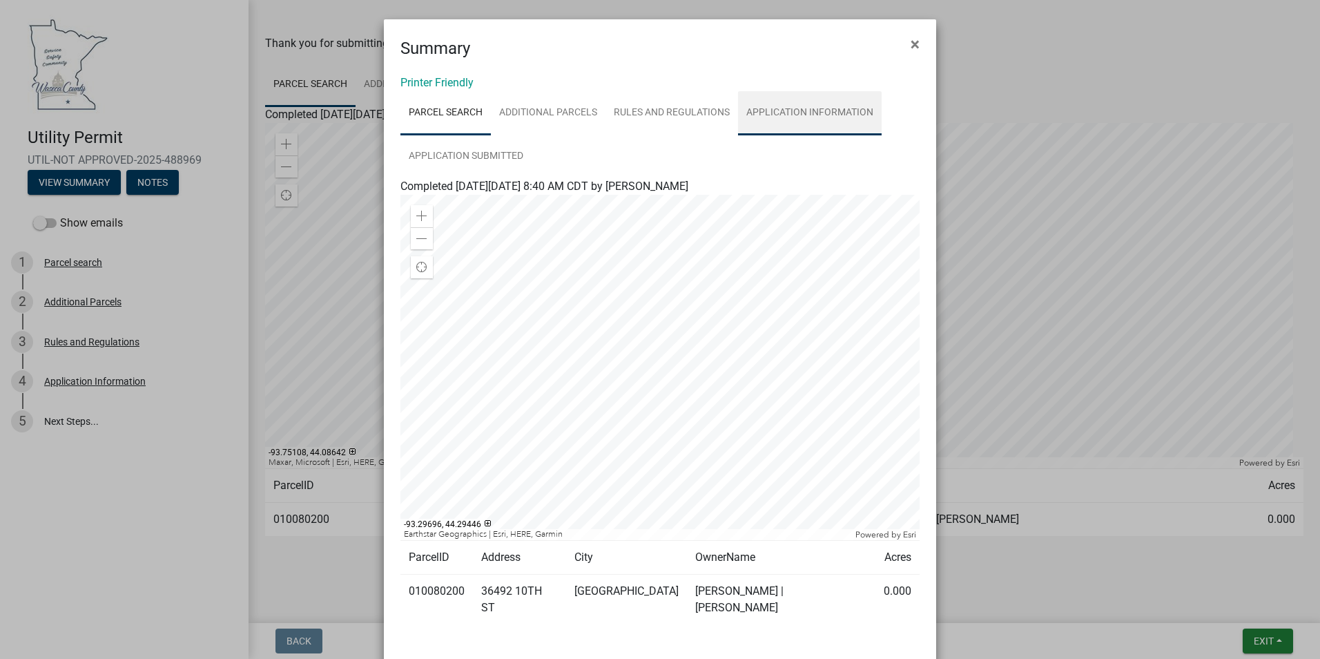
click at [814, 108] on link "Application Information" at bounding box center [810, 113] width 144 height 44
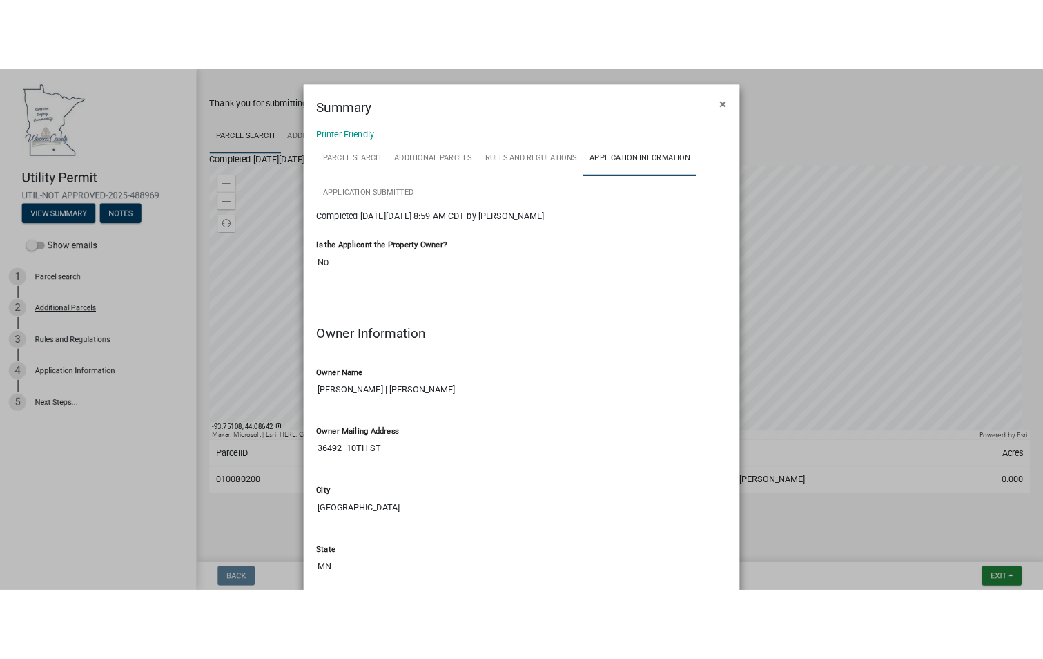
scroll to position [42, 0]
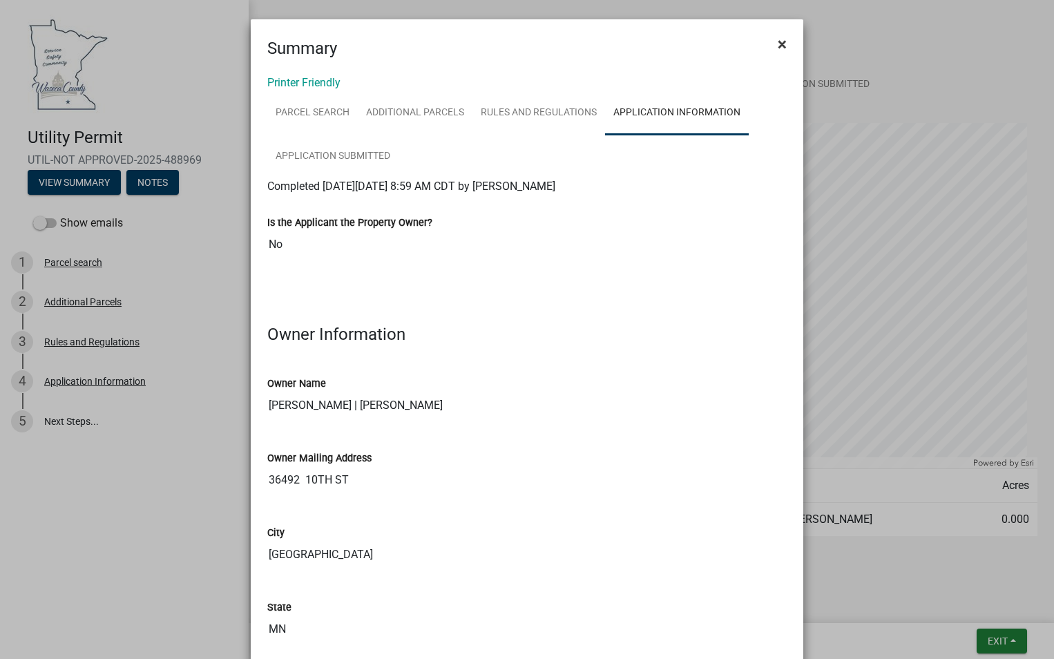
click at [777, 44] on span "×" at bounding box center [781, 44] width 9 height 19
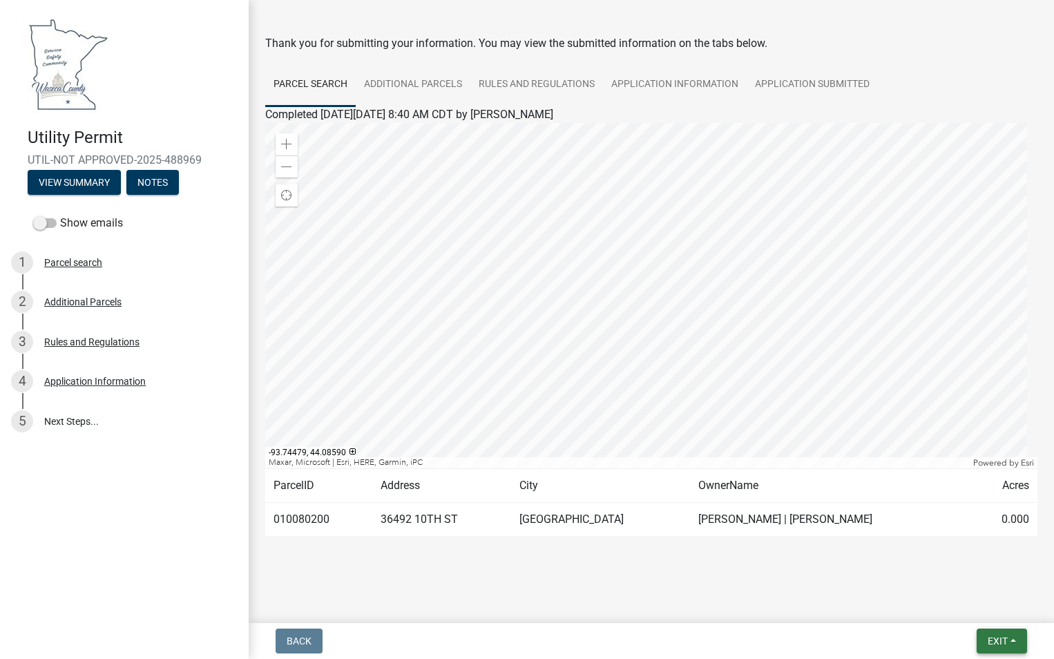
click at [995, 646] on span "Exit" at bounding box center [997, 640] width 20 height 11
click at [978, 602] on button "Save & Exit" at bounding box center [971, 604] width 110 height 33
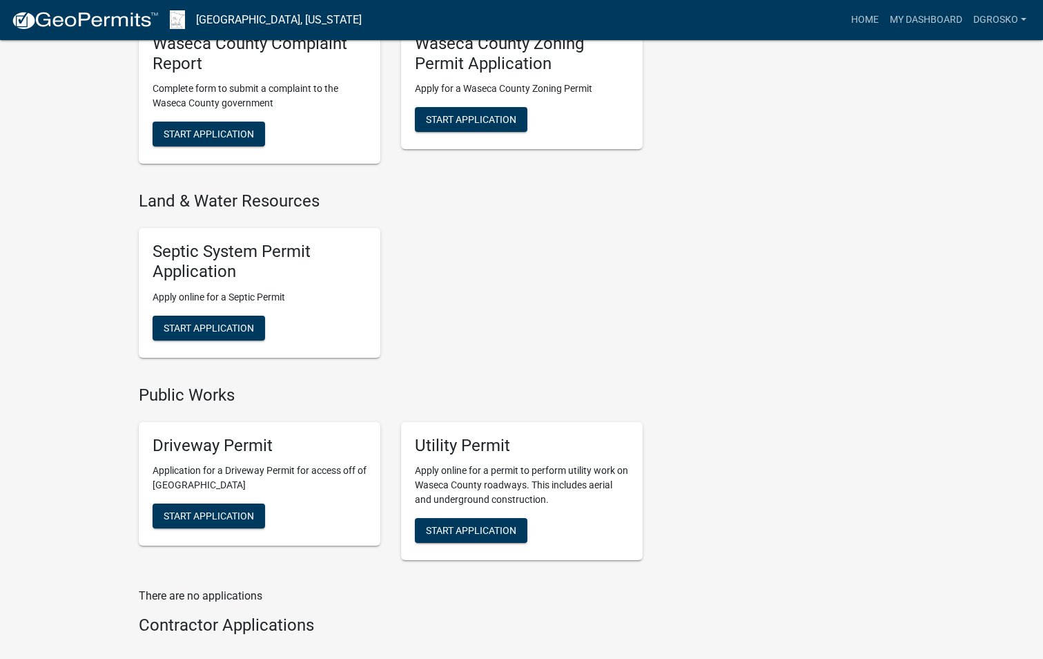
scroll to position [1013, 0]
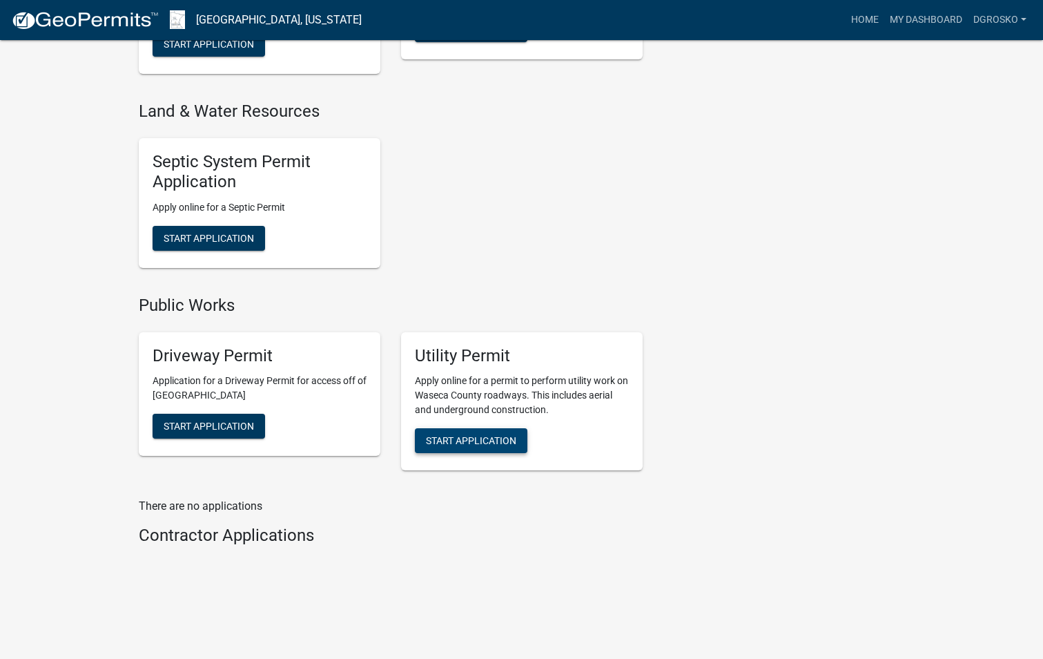
click at [476, 438] on span "Start Application" at bounding box center [471, 440] width 90 height 11
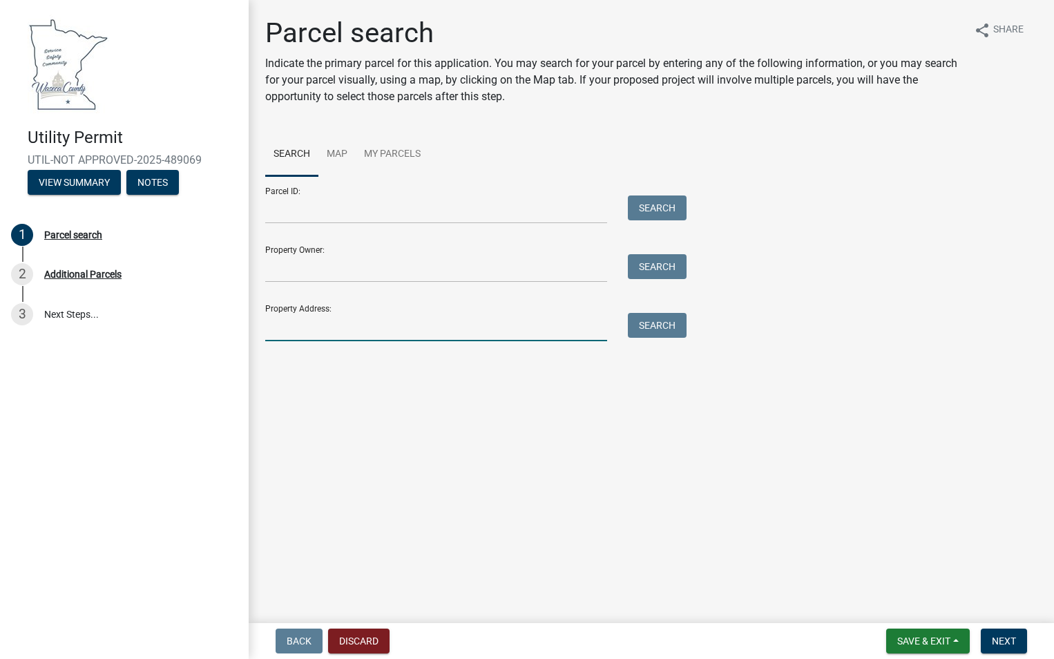
click at [300, 339] on input "Property Address:" at bounding box center [436, 327] width 342 height 28
paste input "[STREET_ADDRESS]"
type input "[STREET_ADDRESS]"
click at [632, 331] on button "Search" at bounding box center [657, 325] width 59 height 25
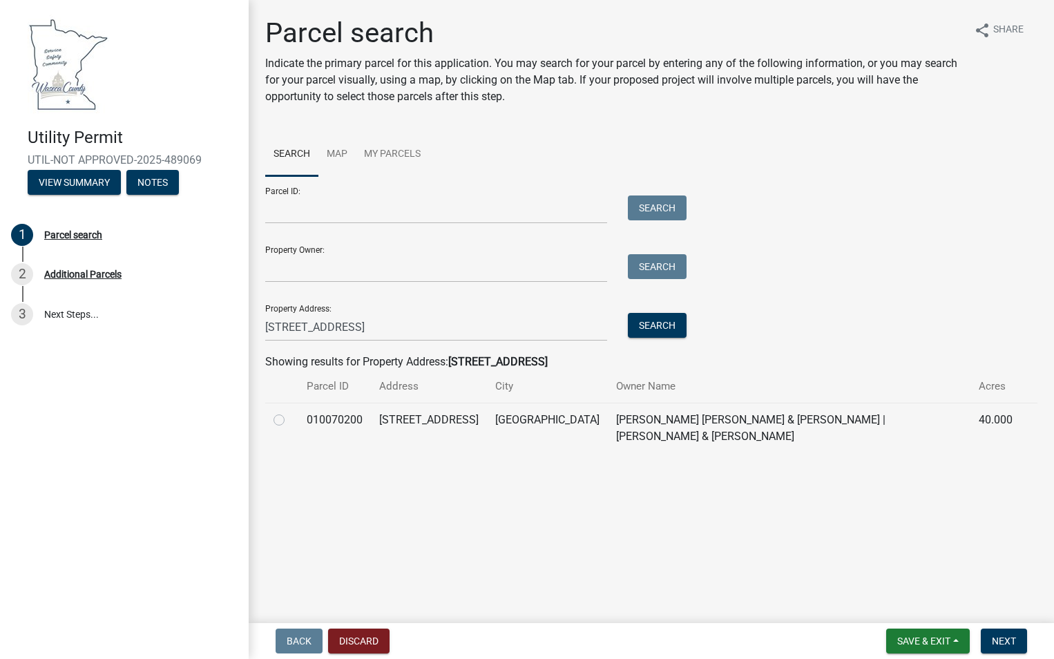
click at [290, 412] on label at bounding box center [290, 412] width 0 height 0
click at [290, 418] on input "radio" at bounding box center [294, 416] width 9 height 9
radio input "true"
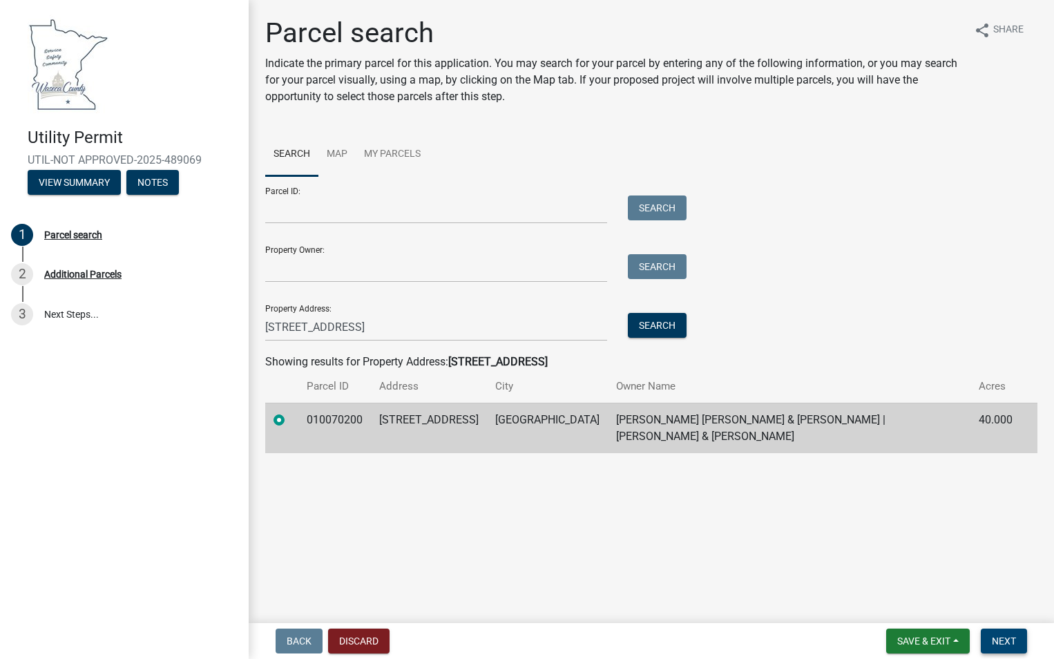
click at [1014, 641] on button "Next" at bounding box center [1004, 640] width 46 height 25
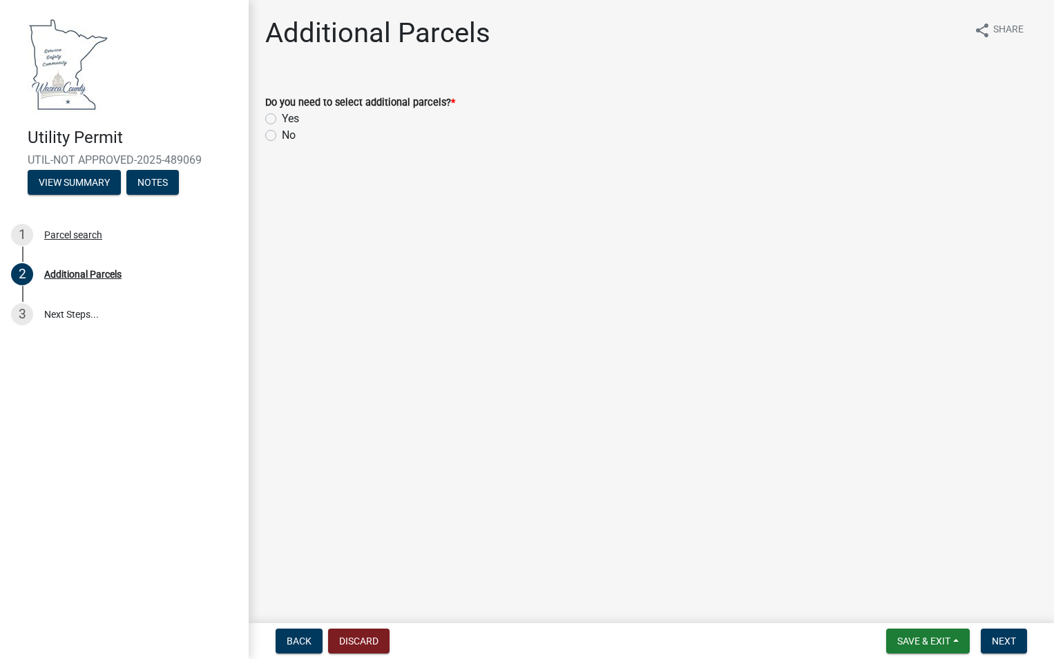
click at [282, 133] on label "No" at bounding box center [289, 135] width 14 height 17
click at [282, 133] on input "No" at bounding box center [286, 131] width 9 height 9
radio input "true"
click at [1007, 648] on button "Next" at bounding box center [1004, 640] width 46 height 25
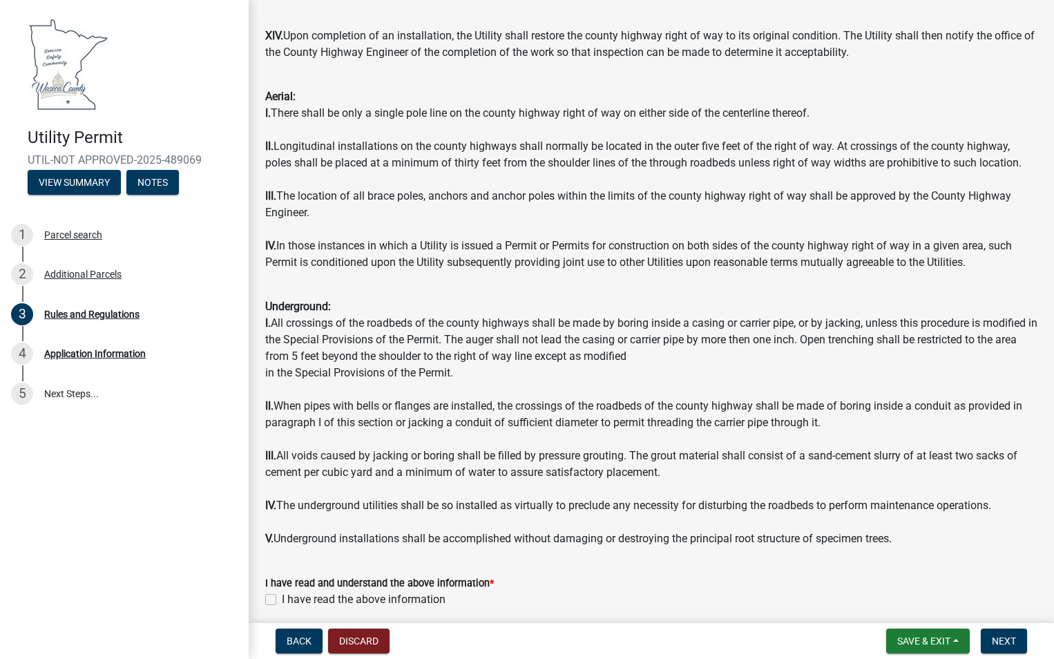
scroll to position [1358, 0]
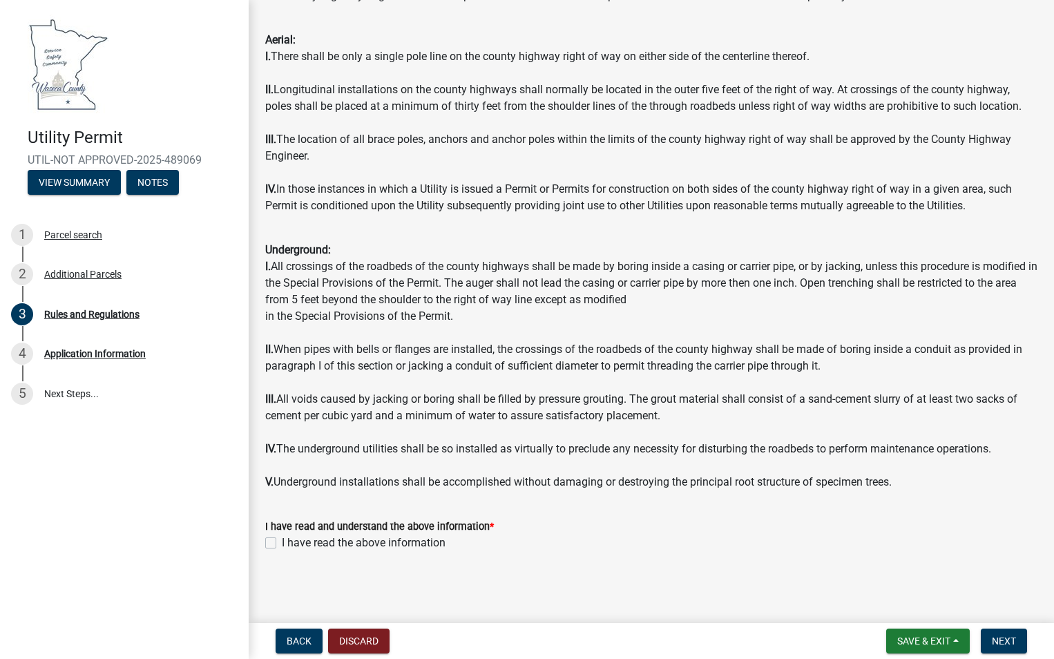
drag, startPoint x: 275, startPoint y: 543, endPoint x: 282, endPoint y: 543, distance: 7.6
click at [282, 541] on label "I have read the above information" at bounding box center [364, 542] width 164 height 17
click at [282, 541] on input "I have read the above information" at bounding box center [286, 538] width 9 height 9
checkbox input "true"
click at [999, 643] on span "Next" at bounding box center [1004, 640] width 24 height 11
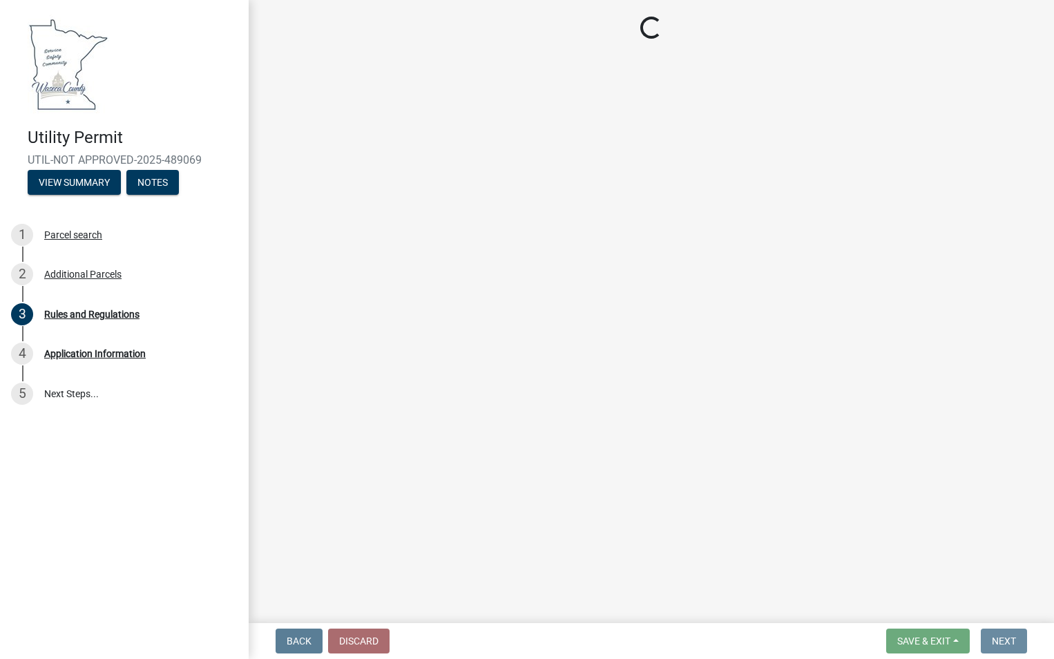
scroll to position [0, 0]
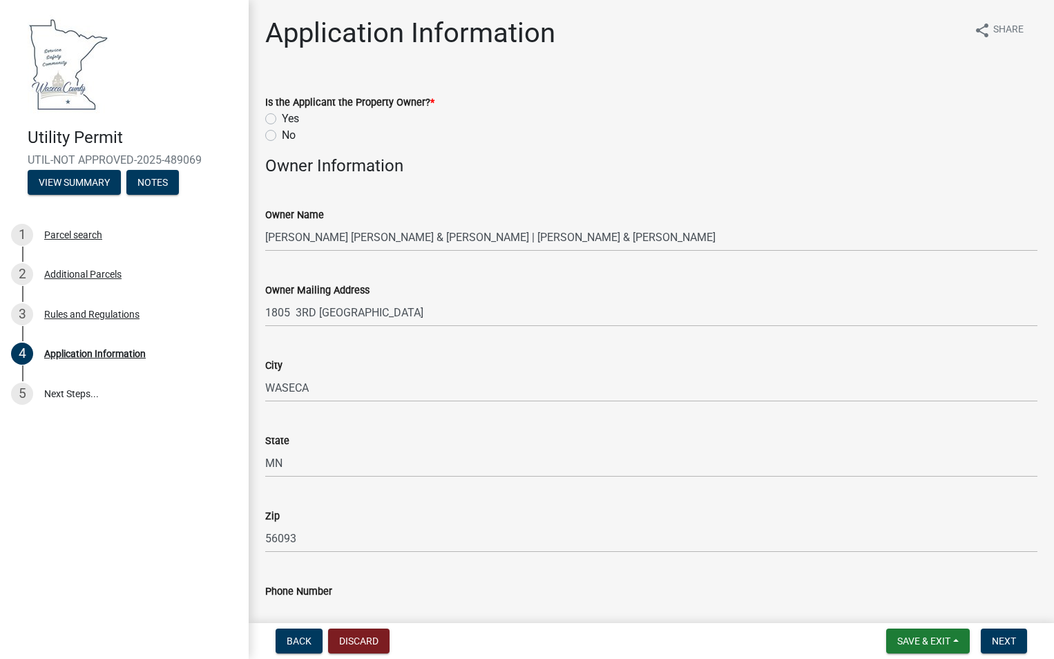
click at [282, 137] on label "No" at bounding box center [289, 135] width 14 height 17
click at [282, 136] on input "No" at bounding box center [286, 131] width 9 height 9
radio input "true"
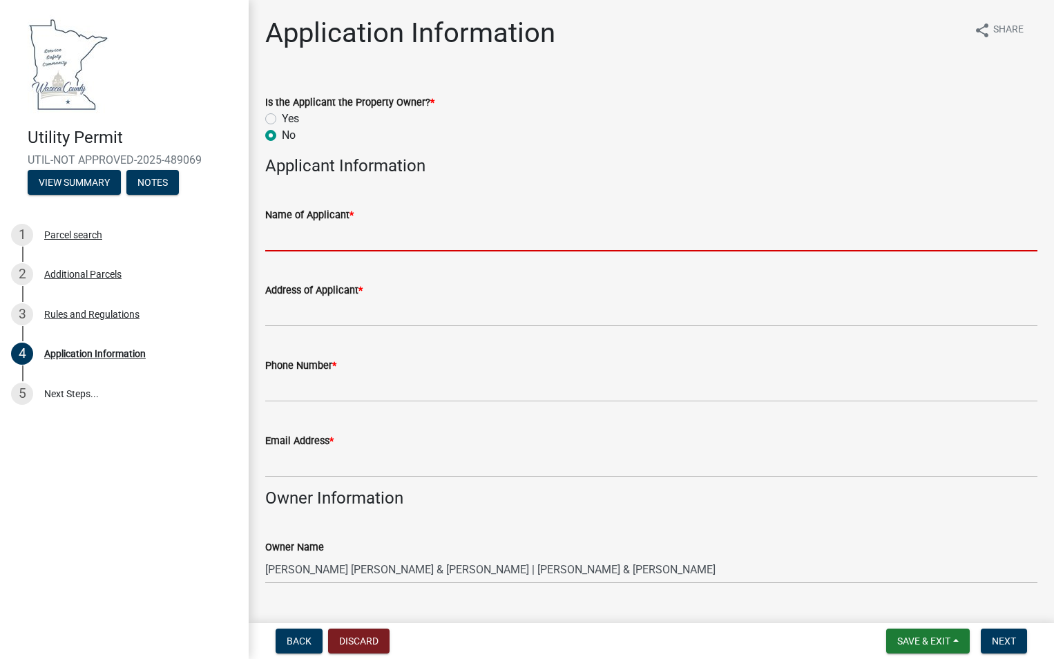
click at [320, 234] on input "Name of Applicant *" at bounding box center [651, 237] width 772 height 28
type input "Xcel Energy"
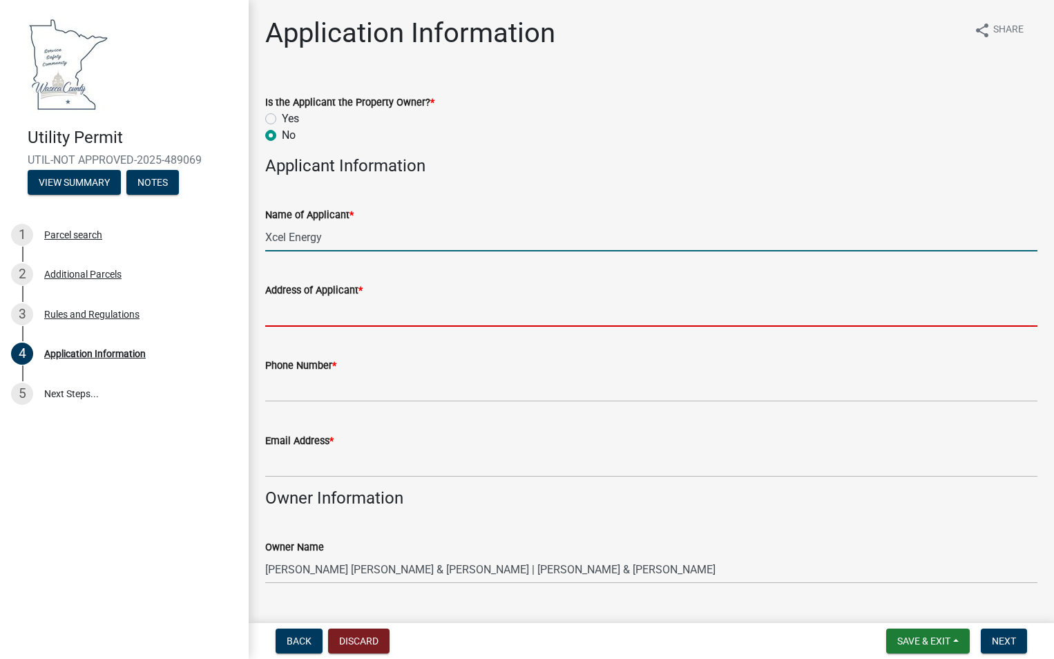
click at [331, 317] on input "Address of Applicant *" at bounding box center [651, 312] width 772 height 28
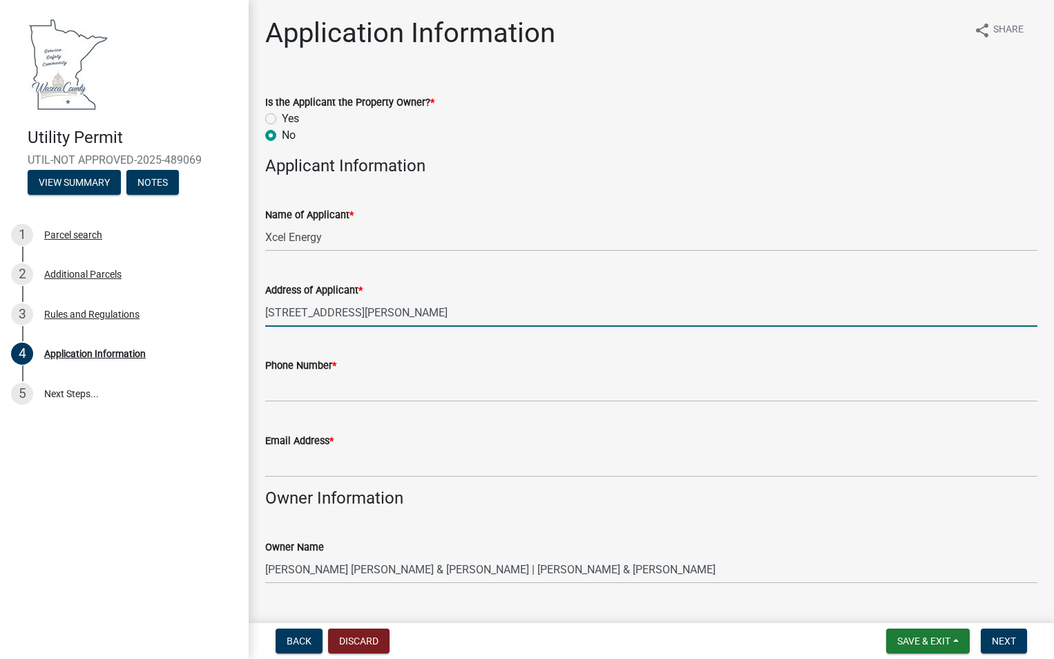
type input "[STREET_ADDRESS][PERSON_NAME]"
click at [379, 397] on input "Phone Number *" at bounding box center [651, 388] width 772 height 28
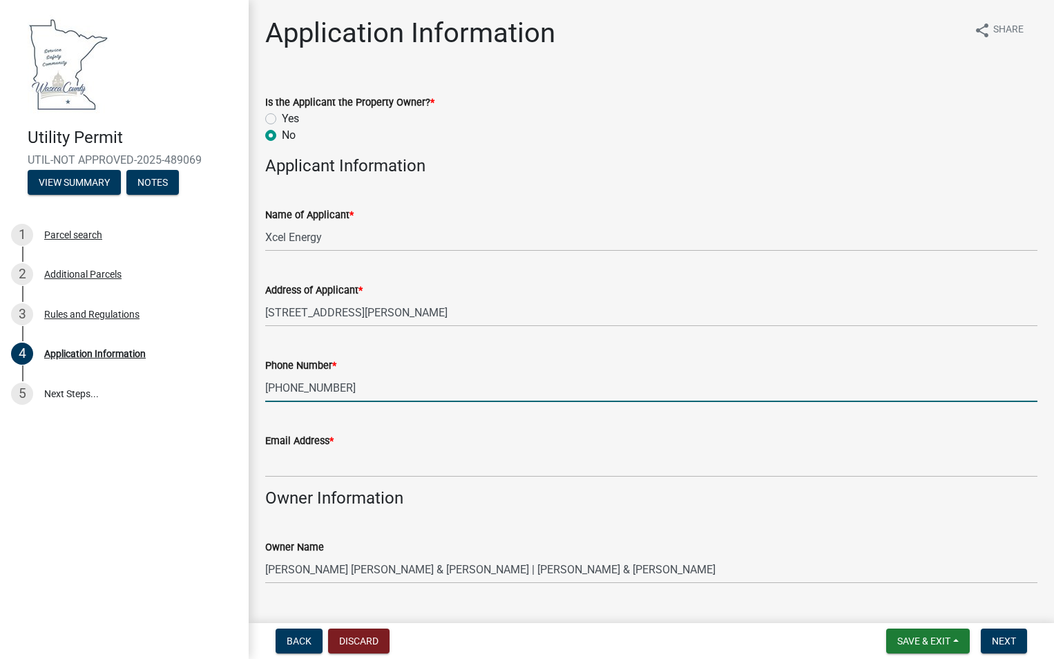
type input "[PHONE_NUMBER]"
click at [443, 463] on input "Email Address *" at bounding box center [651, 463] width 772 height 28
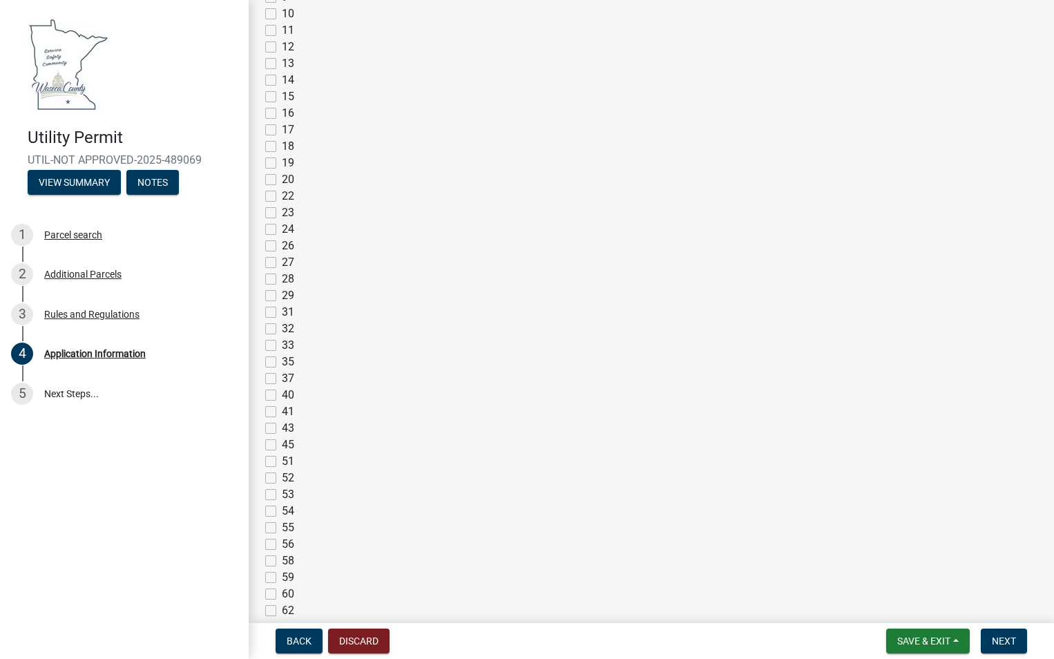
scroll to position [1795, 0]
type input "[PERSON_NAME][EMAIL_ADDRESS][PERSON_NAME][DOMAIN_NAME]"
click at [282, 500] on label "54" at bounding box center [288, 497] width 12 height 17
click at [282, 498] on input "54" at bounding box center [286, 493] width 9 height 9
checkbox input "true"
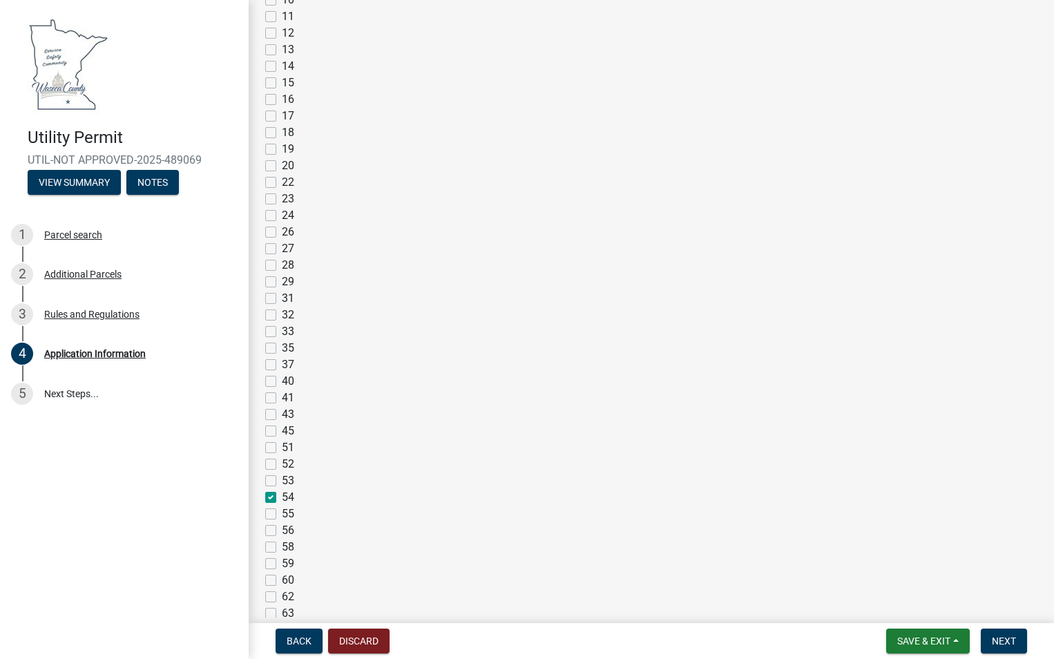
checkbox input "false"
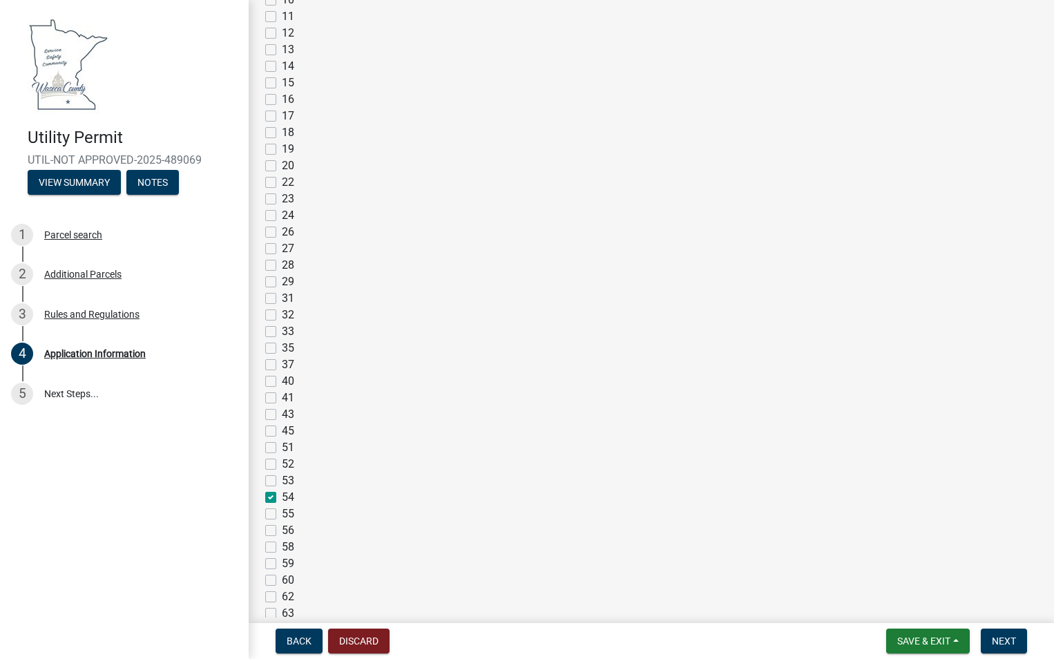
checkbox input "false"
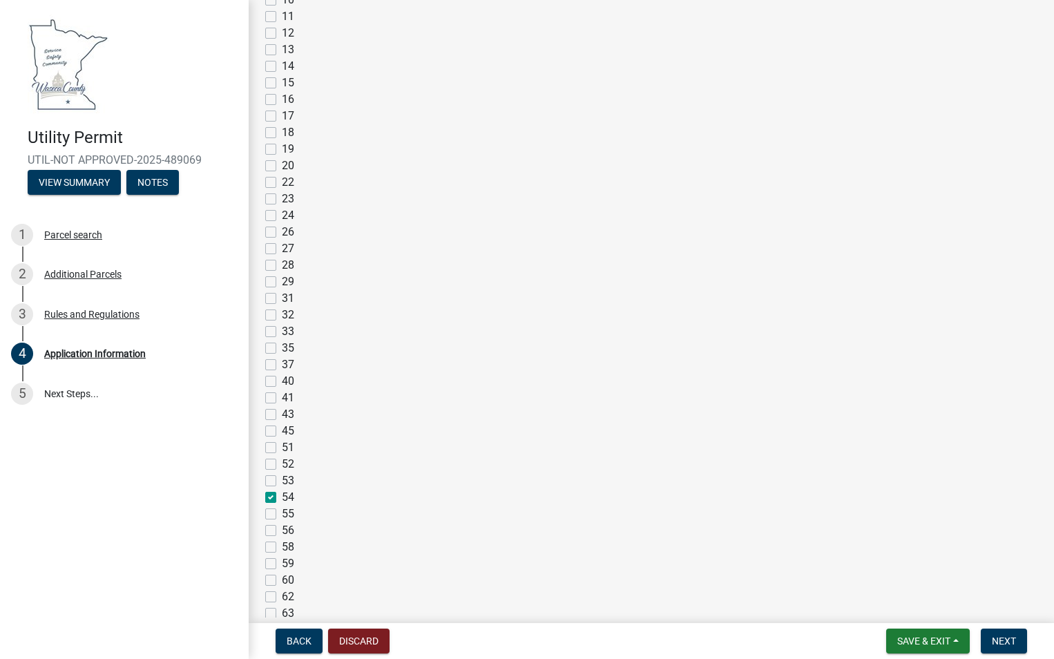
checkbox input "false"
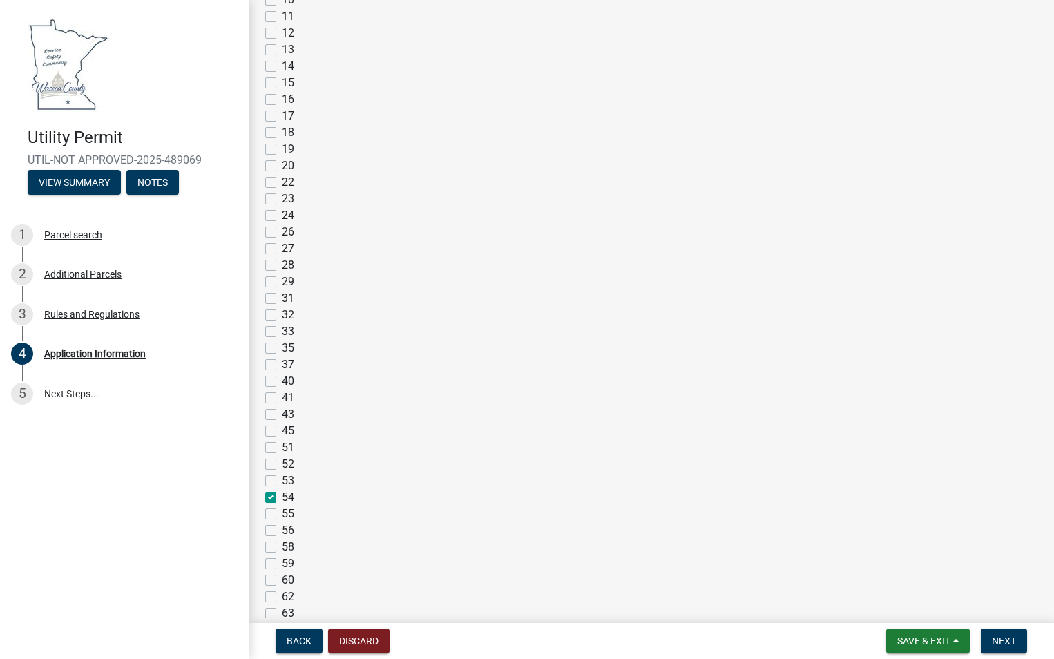
checkbox input "false"
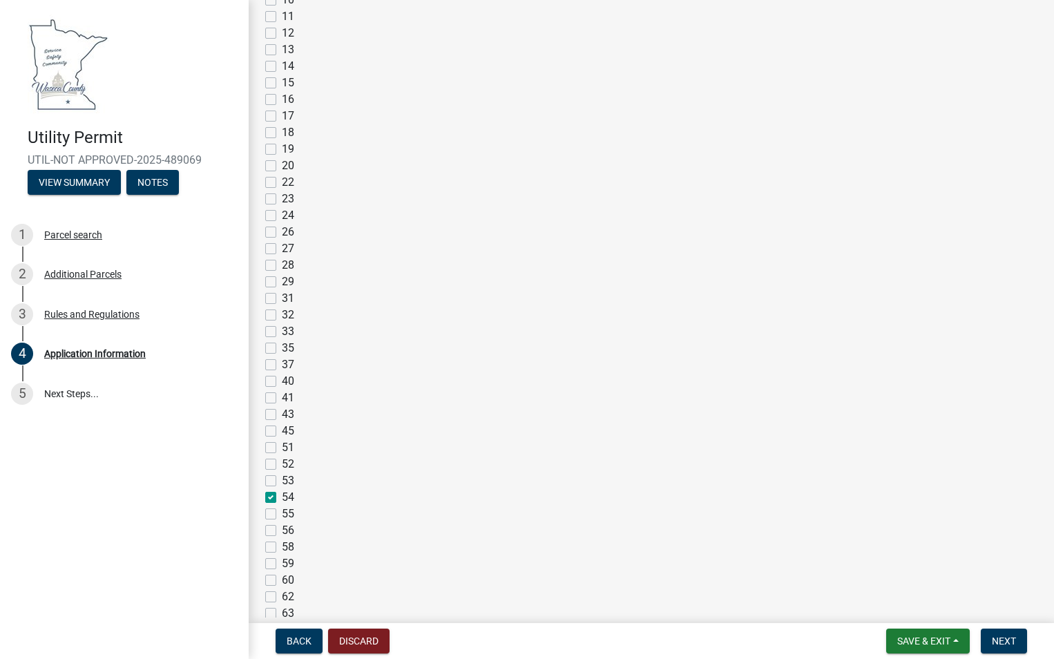
checkbox input "false"
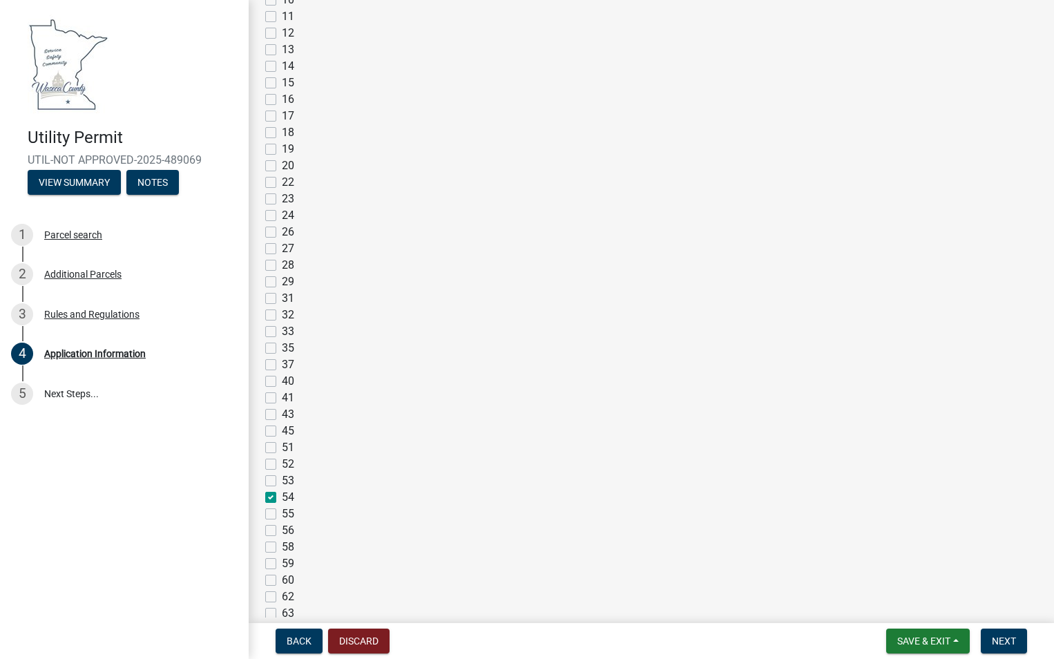
checkbox input "false"
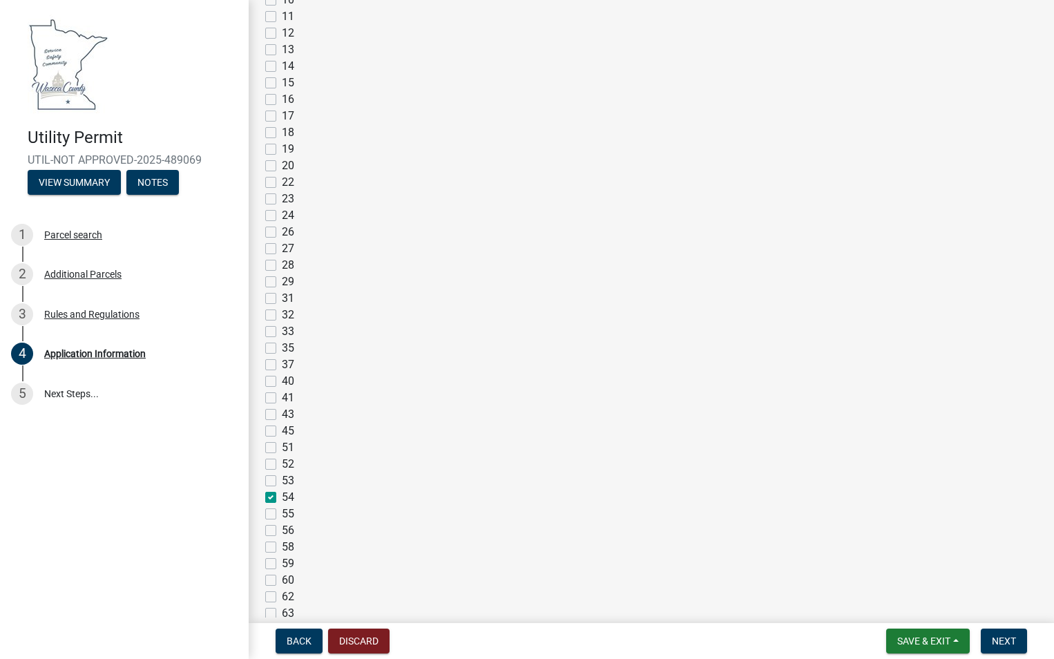
checkbox input "false"
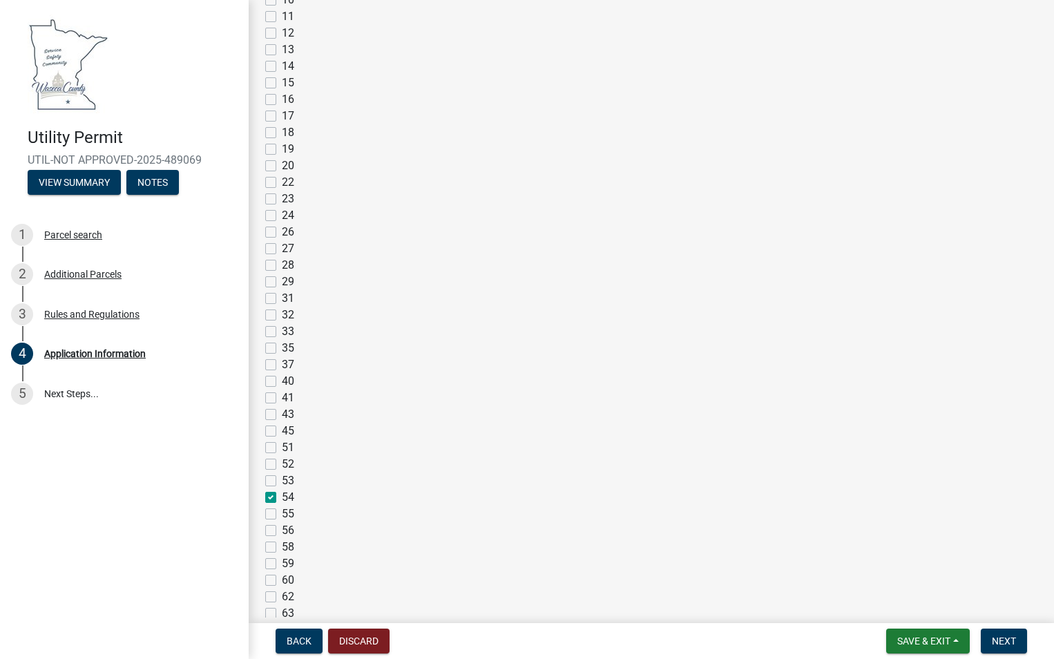
checkbox input "false"
checkbox input "true"
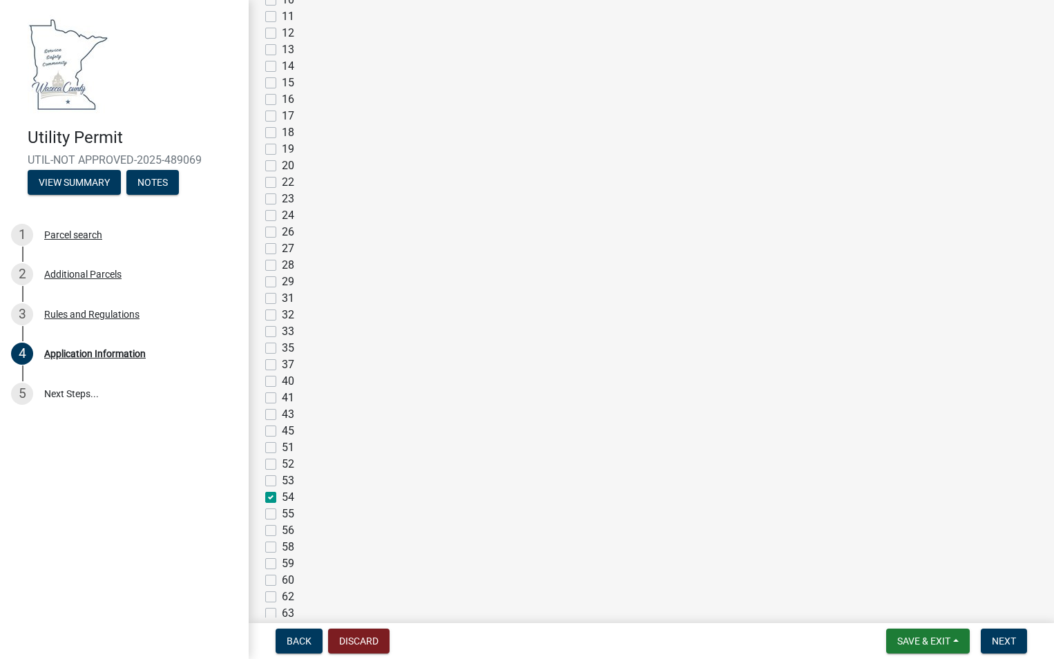
checkbox input "false"
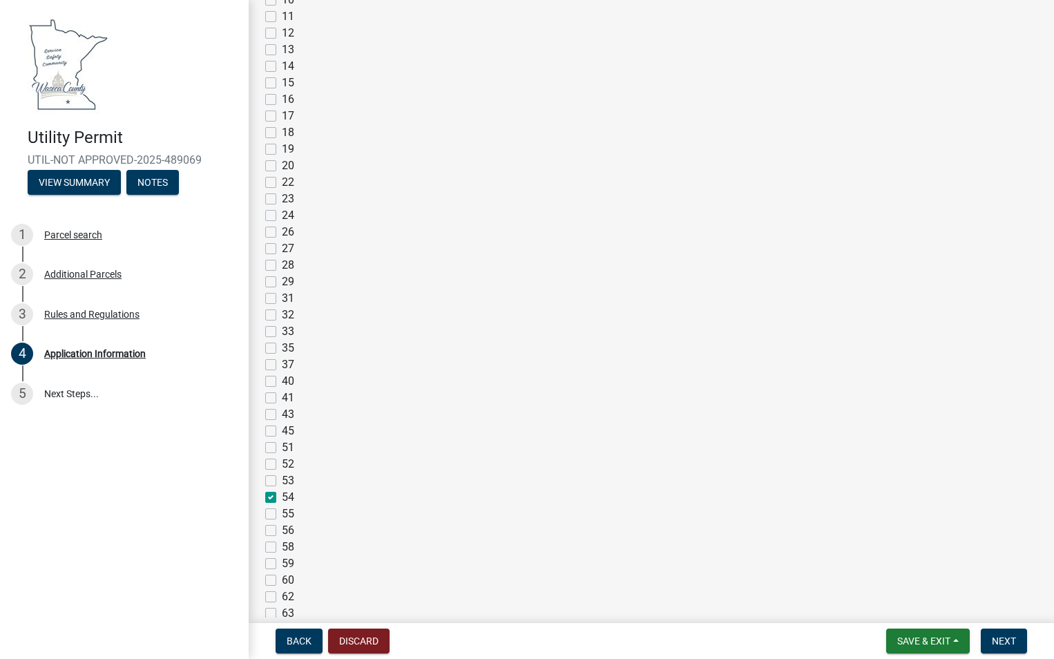
checkbox input "false"
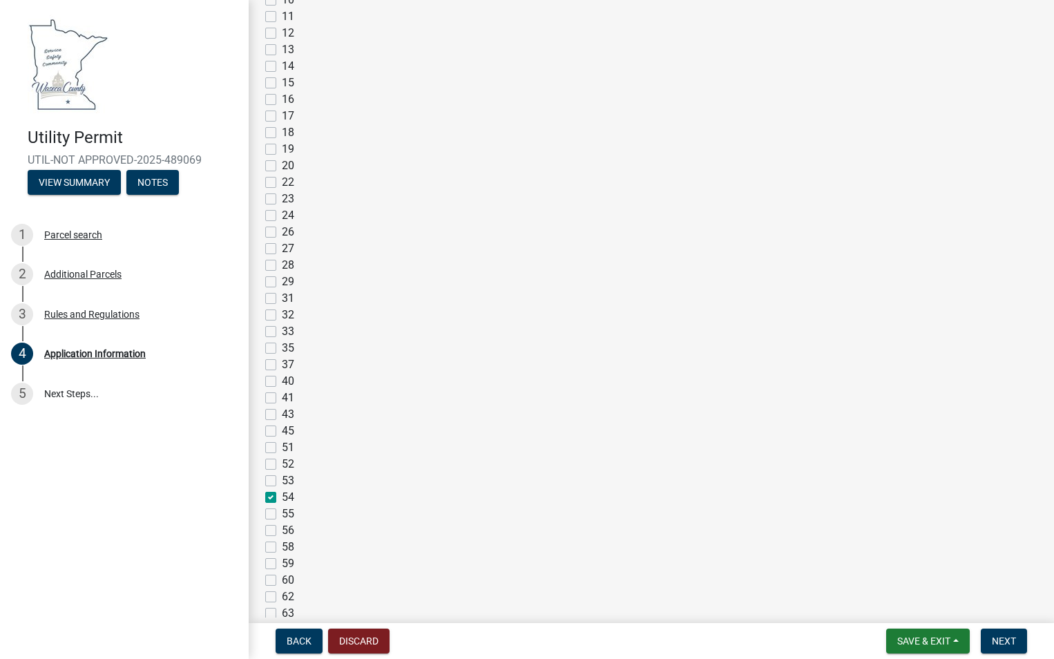
checkbox input "false"
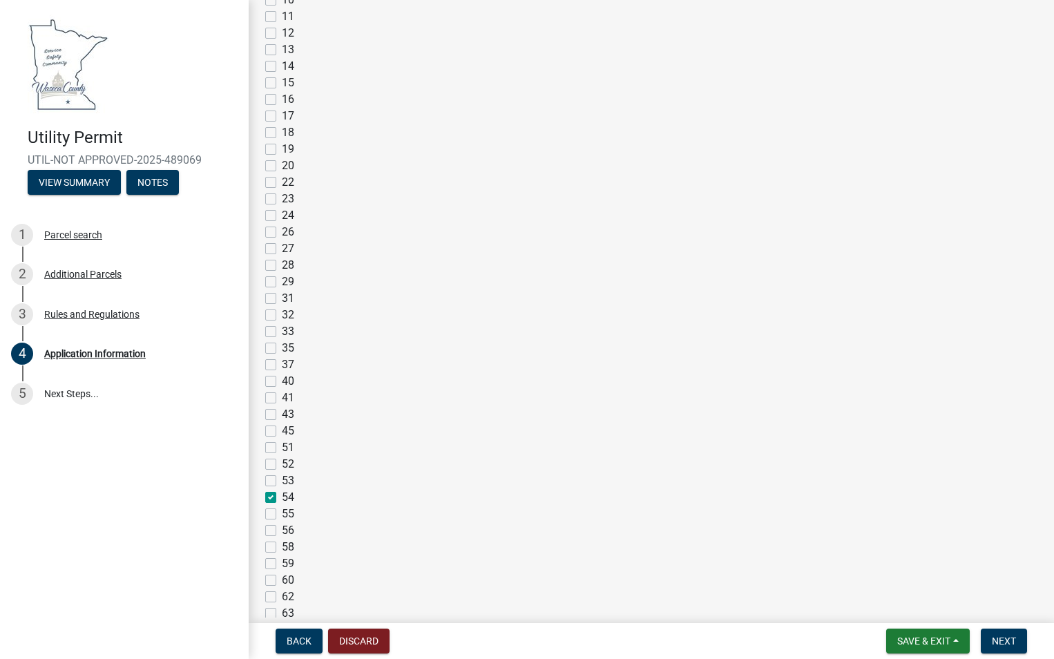
checkbox input "false"
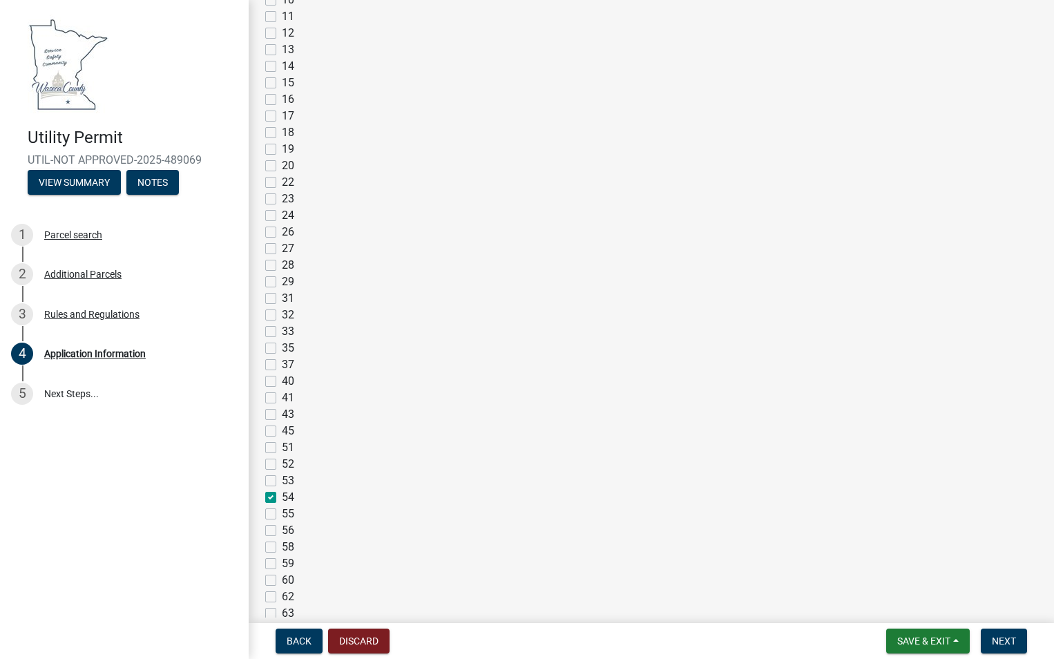
checkbox input "false"
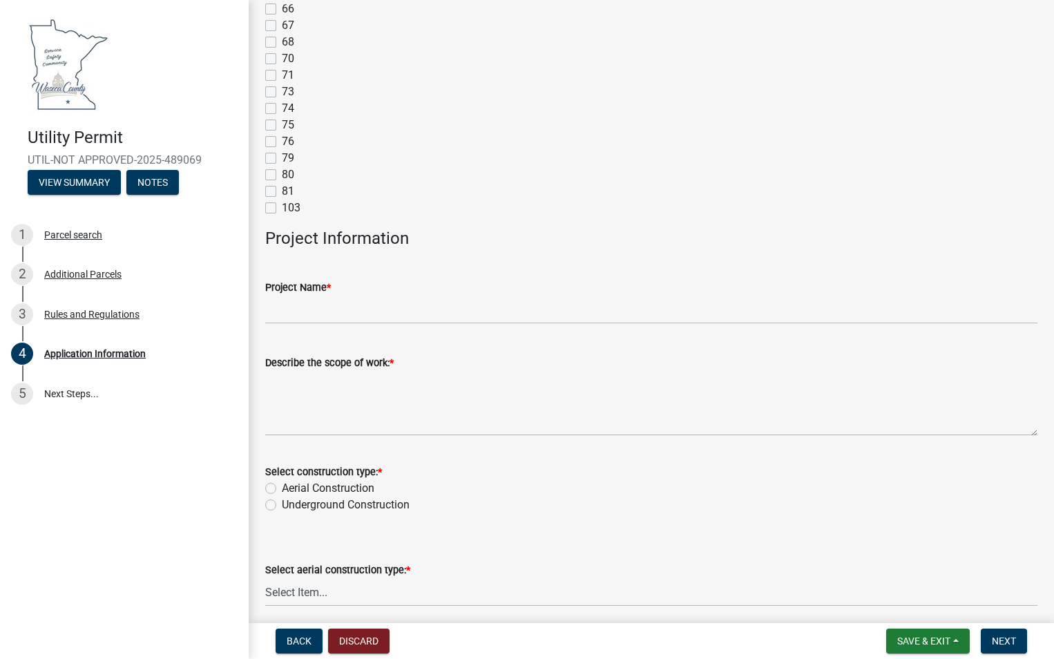
scroll to position [2486, 0]
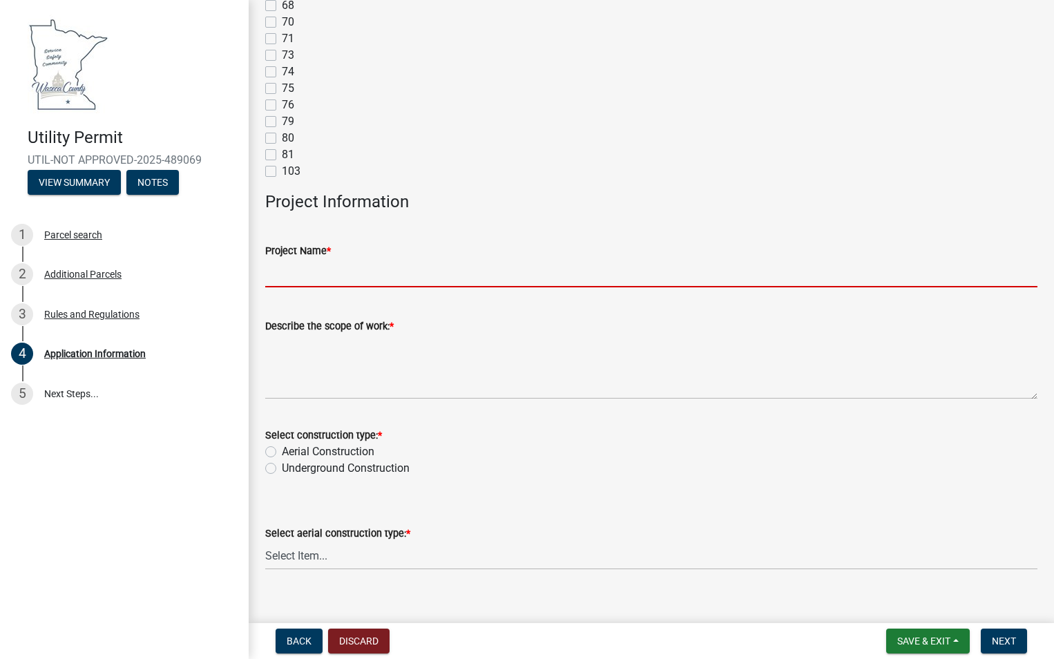
click at [340, 286] on input "Project Name *" at bounding box center [651, 273] width 772 height 28
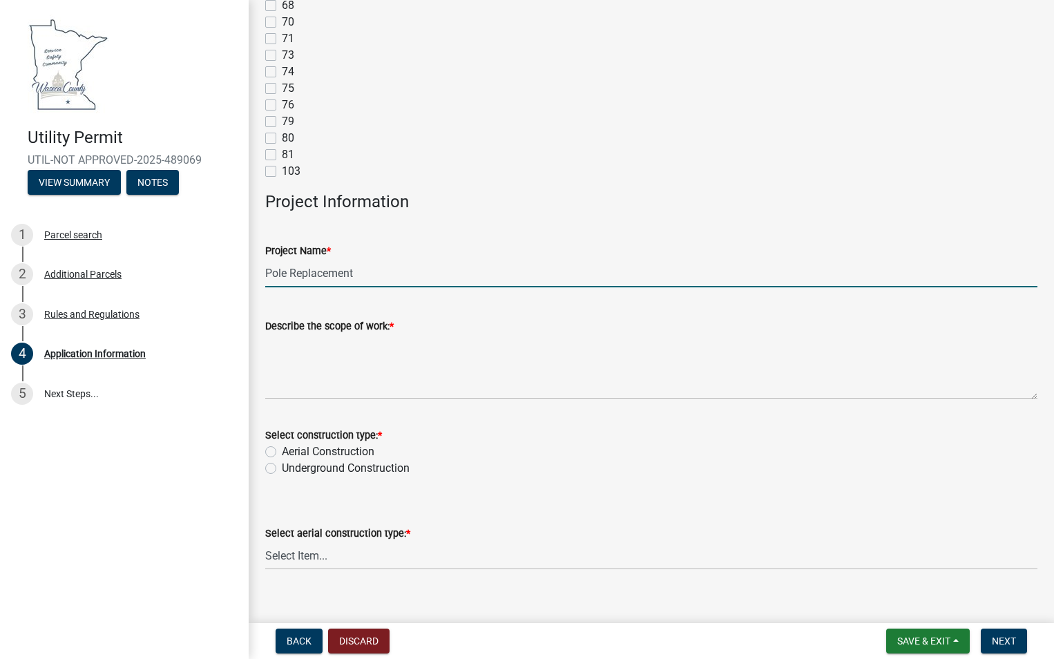
type input "Pole Replacement"
click at [347, 378] on textarea "Describe the scope of work: *" at bounding box center [651, 366] width 772 height 65
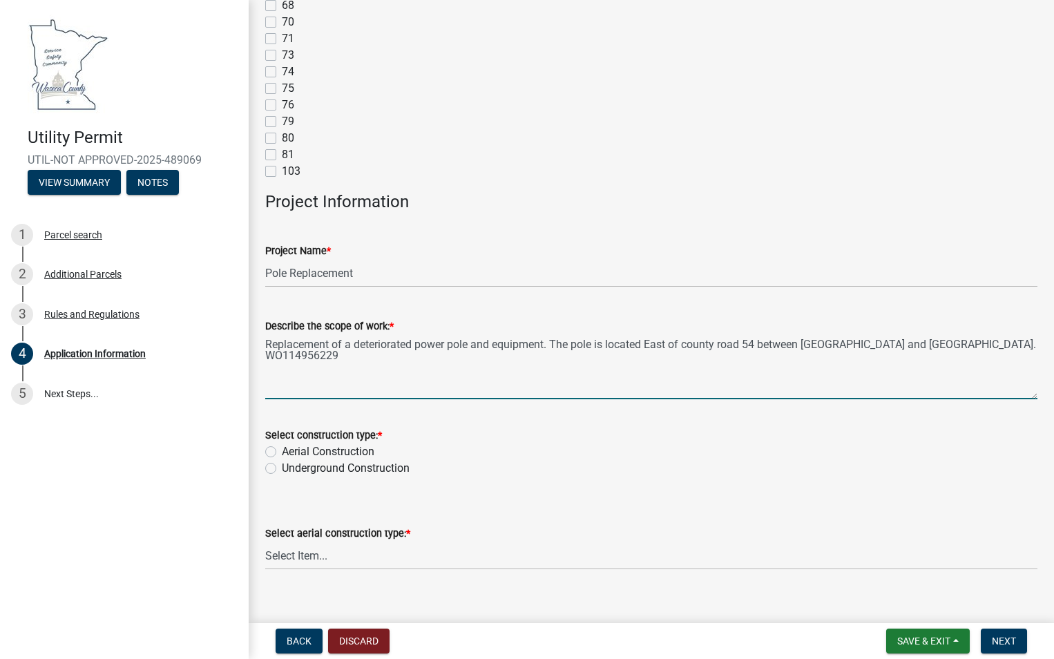
type textarea "Replacement of a deteriorated power pole and equipment. The pole is located Eas…"
click at [282, 454] on label "Aerial Construction" at bounding box center [328, 451] width 93 height 17
click at [282, 452] on input "Aerial Construction" at bounding box center [286, 447] width 9 height 9
radio input "true"
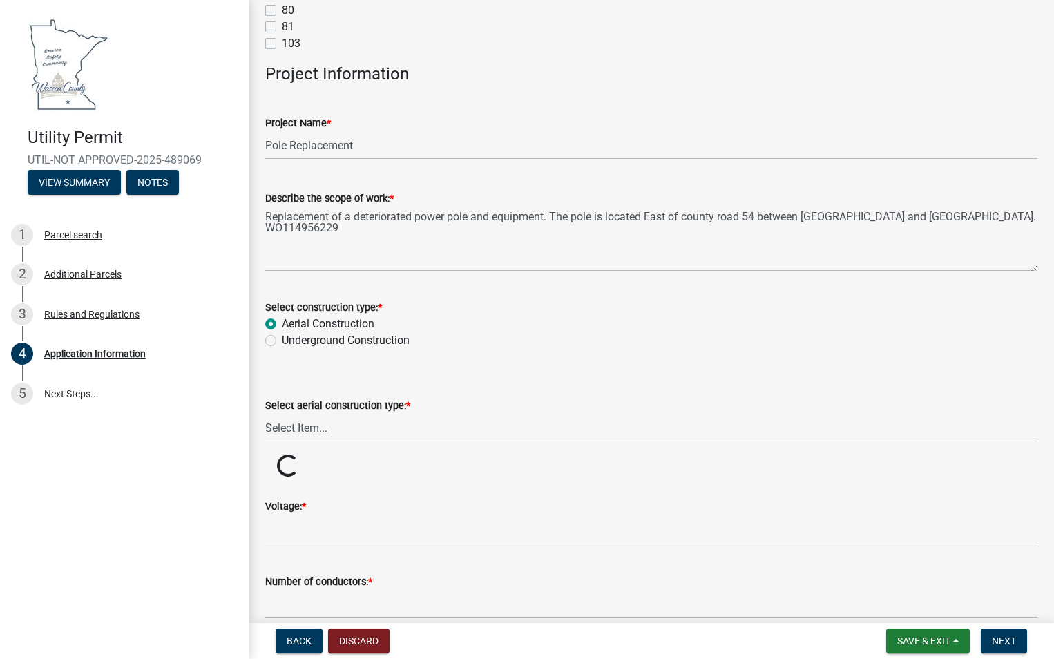
scroll to position [2693, 0]
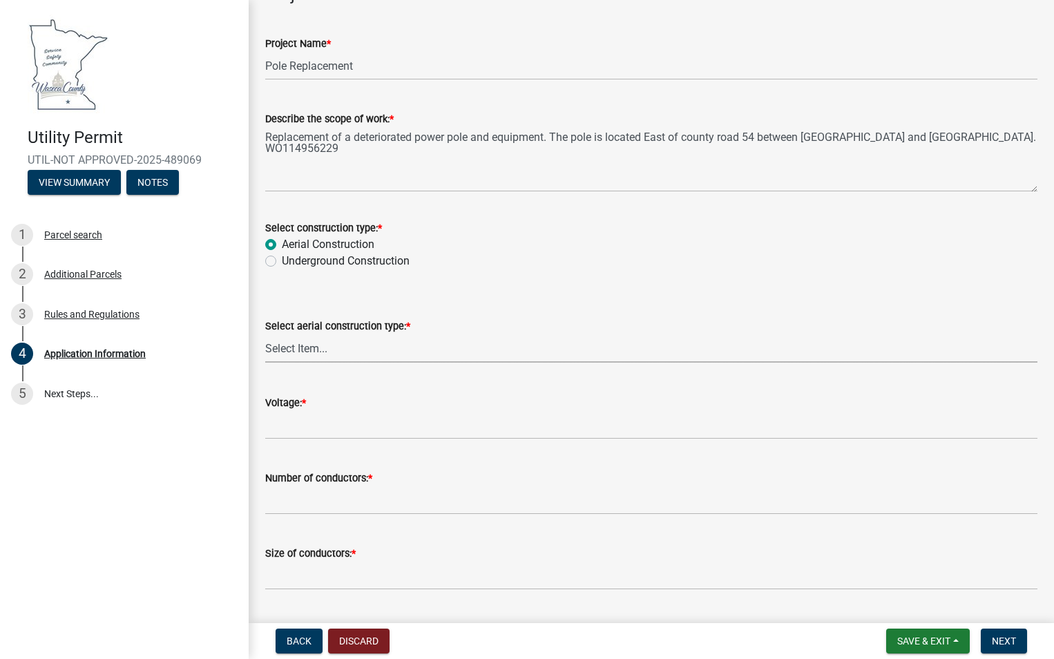
click at [425, 349] on select "Select Item... Single Pole H-Frame Single Pole and H-Frame Steel Tower Open Wir…" at bounding box center [651, 348] width 772 height 28
click at [265, 334] on select "Select Item... Single Pole H-Frame Single Pole and H-Frame Steel Tower Open Wir…" at bounding box center [651, 348] width 772 height 28
select select "19304c16-e6a5-4f91-ab96-d6aebb4c23b6"
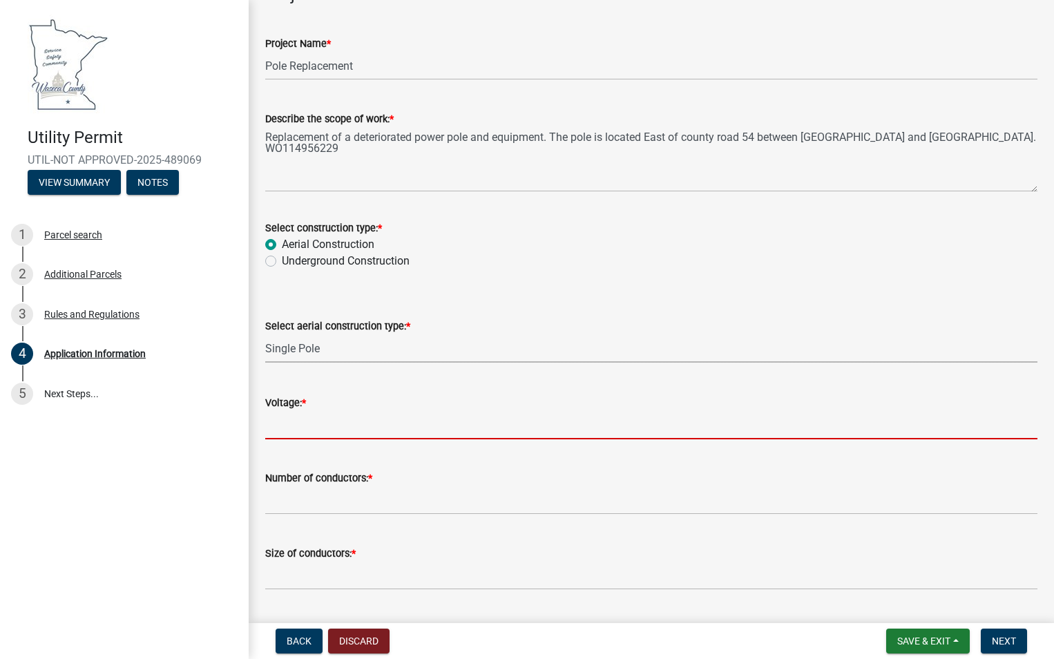
click at [338, 432] on input "Voltage: *" at bounding box center [651, 425] width 772 height 28
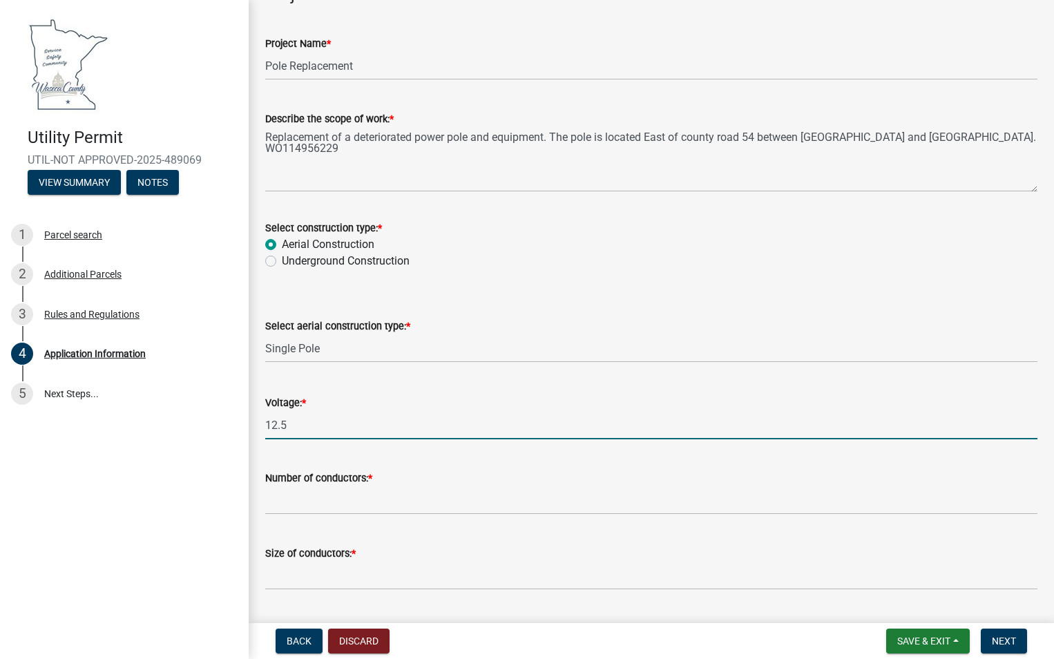
type input "12.5"
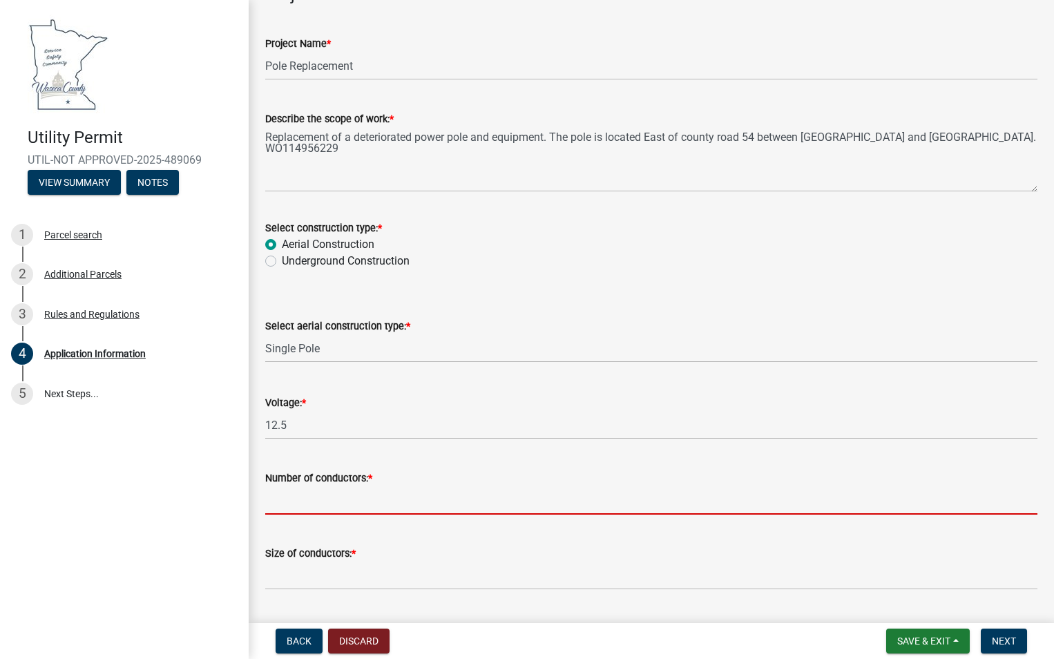
click at [309, 505] on input "Number of conductors: *" at bounding box center [651, 500] width 772 height 28
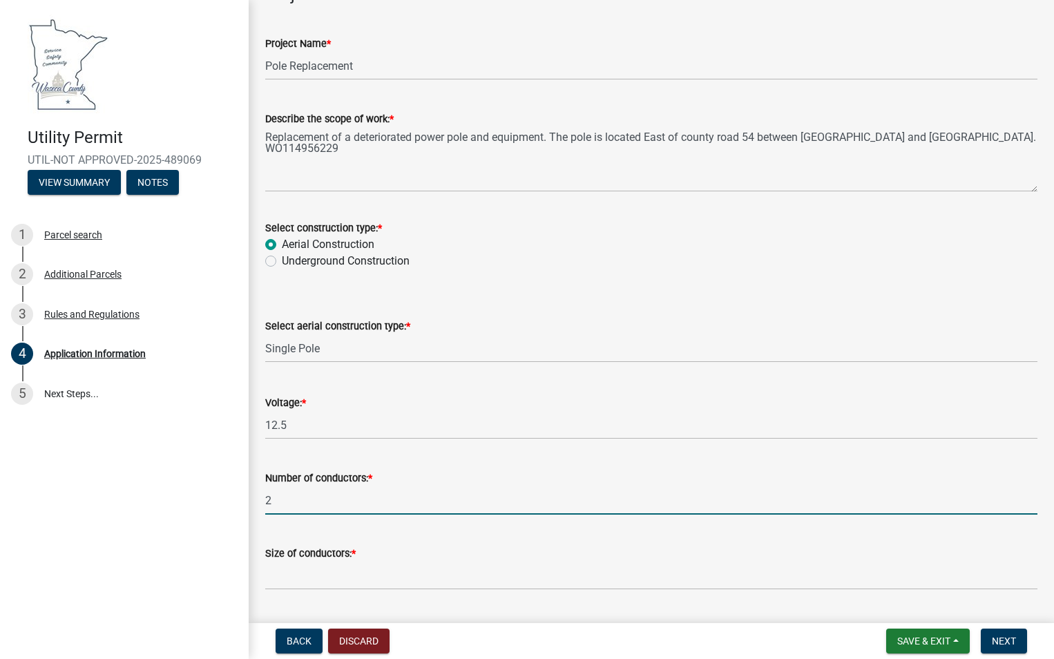
type input "2"
click at [289, 573] on input "Size of conductors: *" at bounding box center [651, 575] width 772 height 28
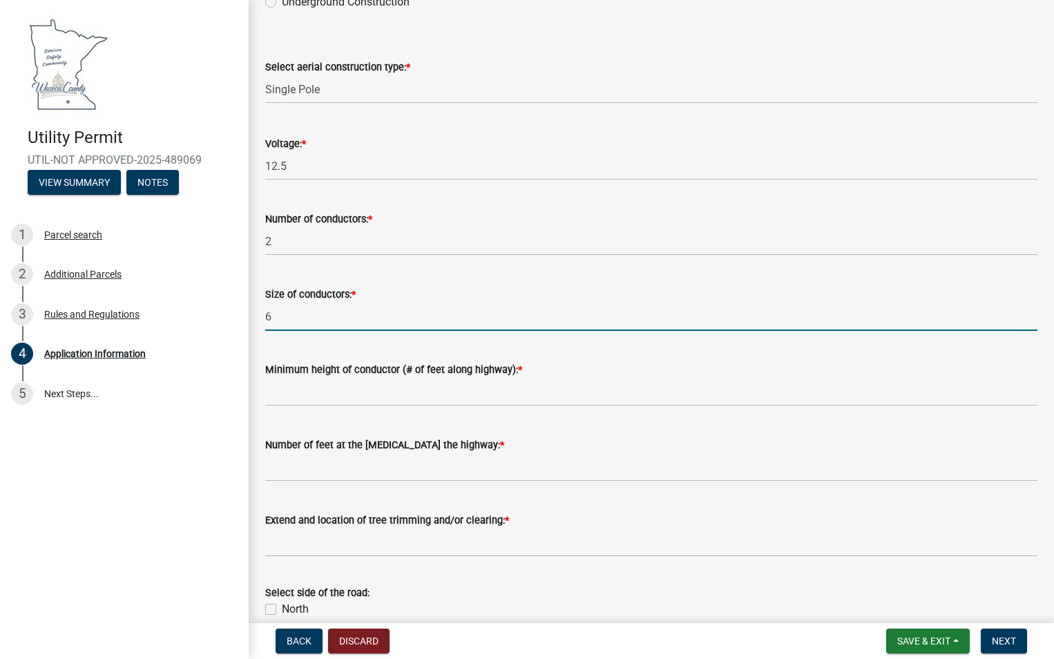
scroll to position [2969, 0]
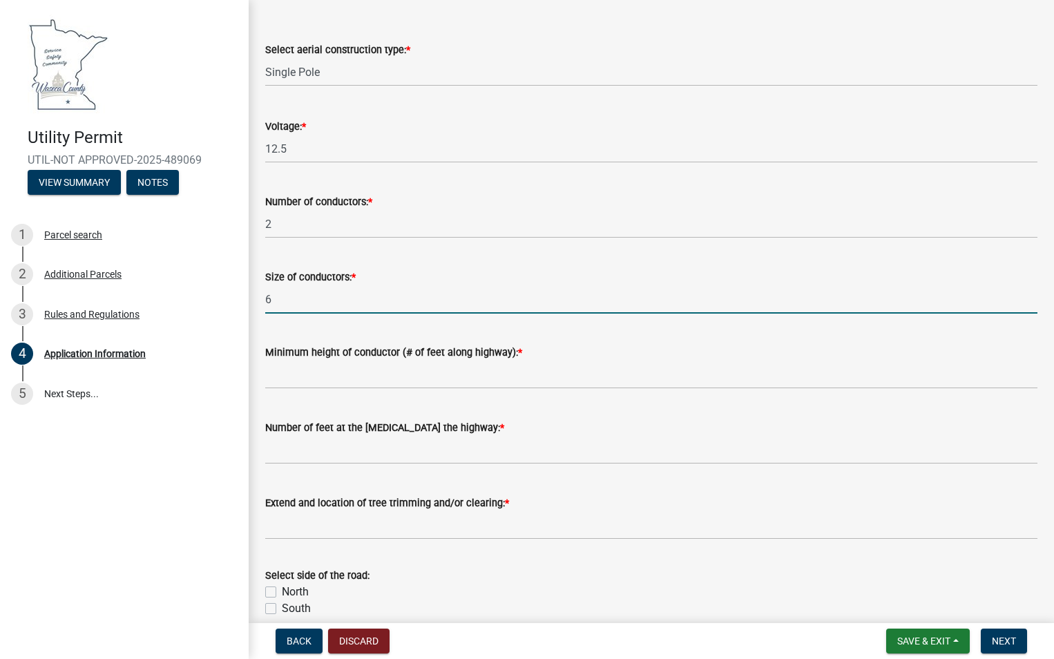
type input "6"
click at [339, 383] on input "Minimum height of conductor (# of feet along highway): *" at bounding box center [651, 374] width 772 height 28
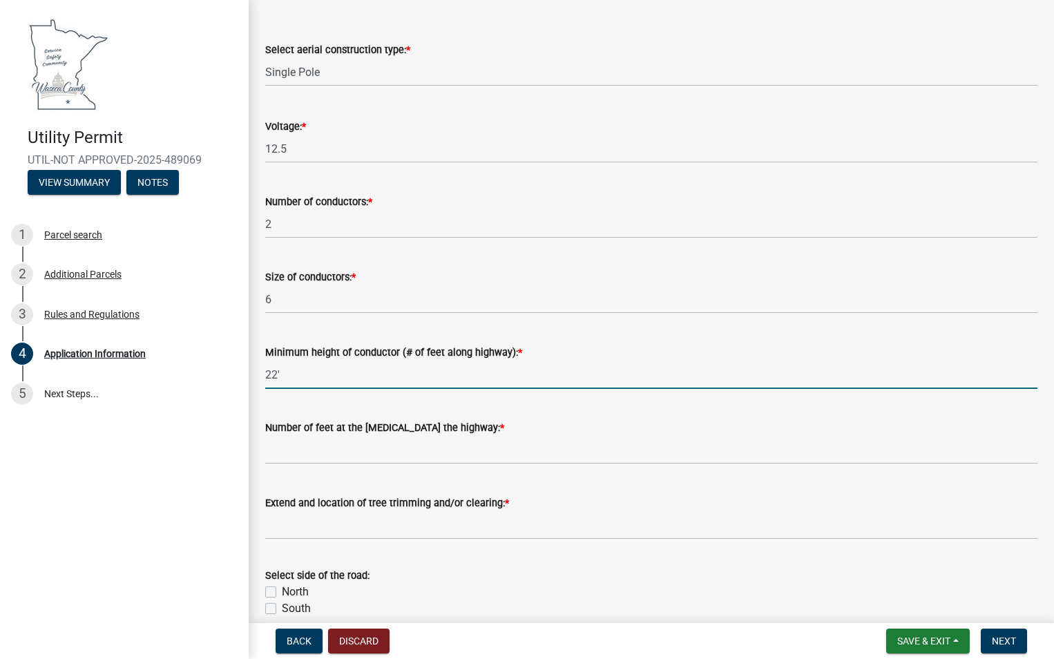
type input "22'"
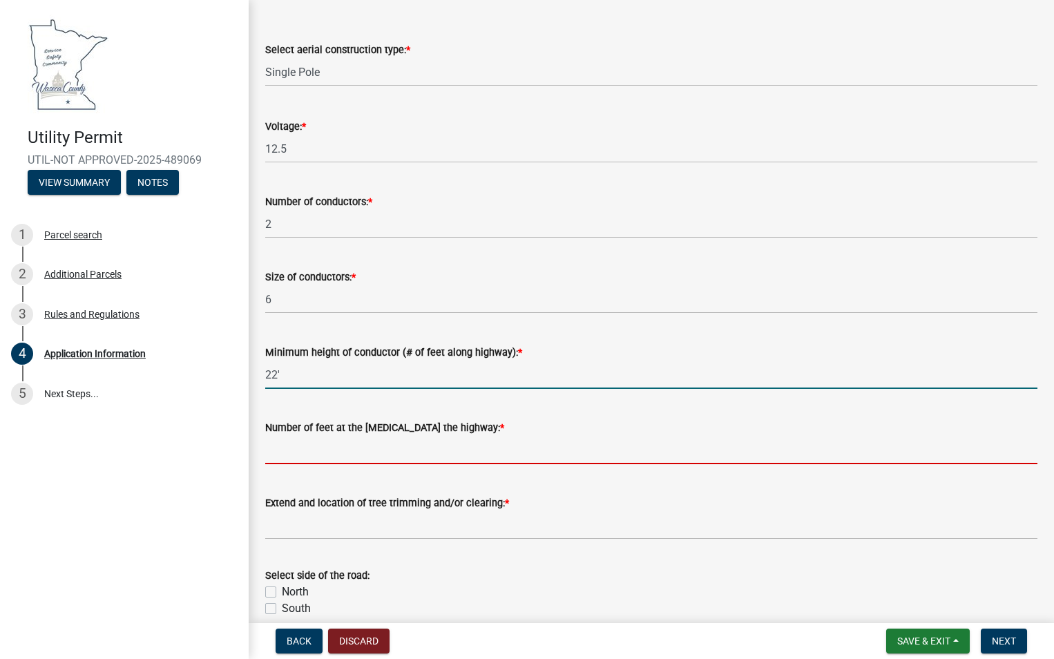
click at [330, 461] on input "Number of feet at the [MEDICAL_DATA] the highway: *" at bounding box center [651, 450] width 772 height 28
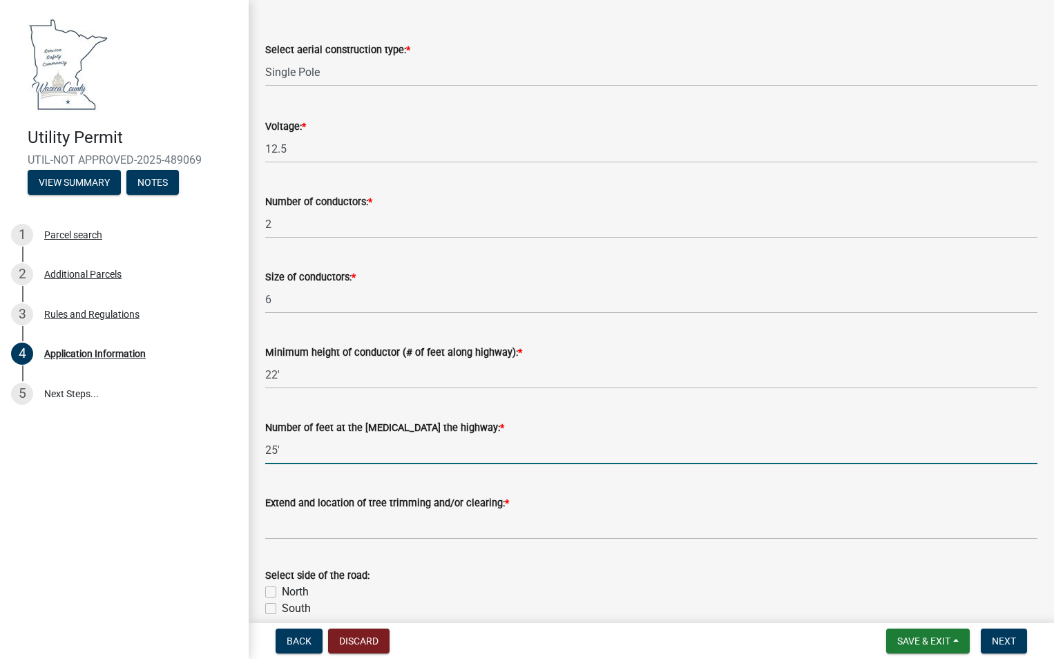
type input "25'"
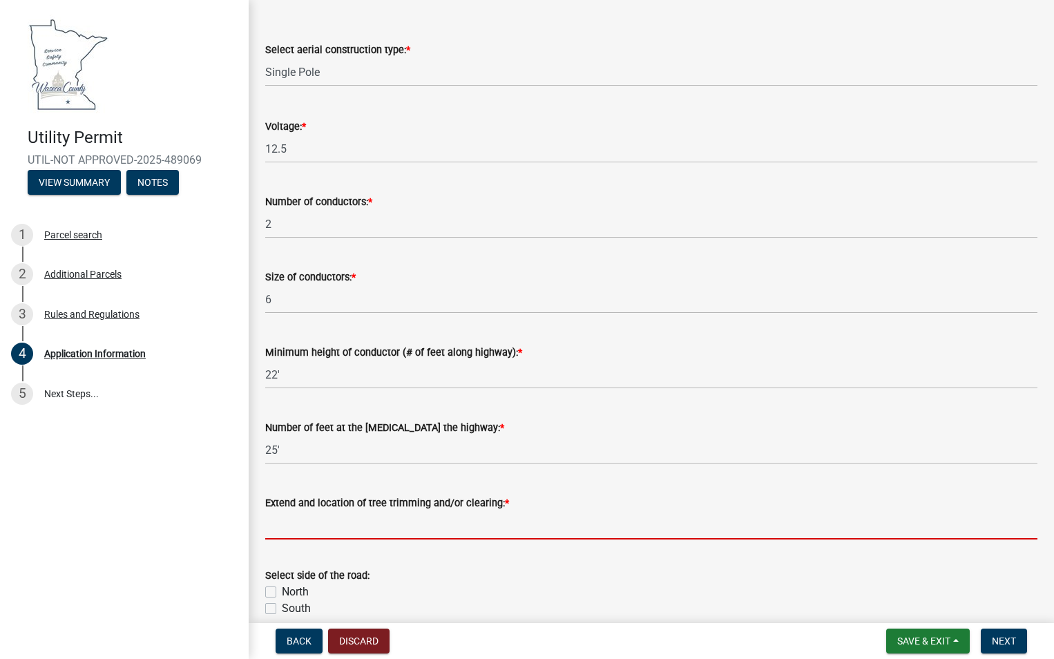
click at [336, 523] on input "Extend and location of tree trimming and/or clearing: *" at bounding box center [651, 525] width 772 height 28
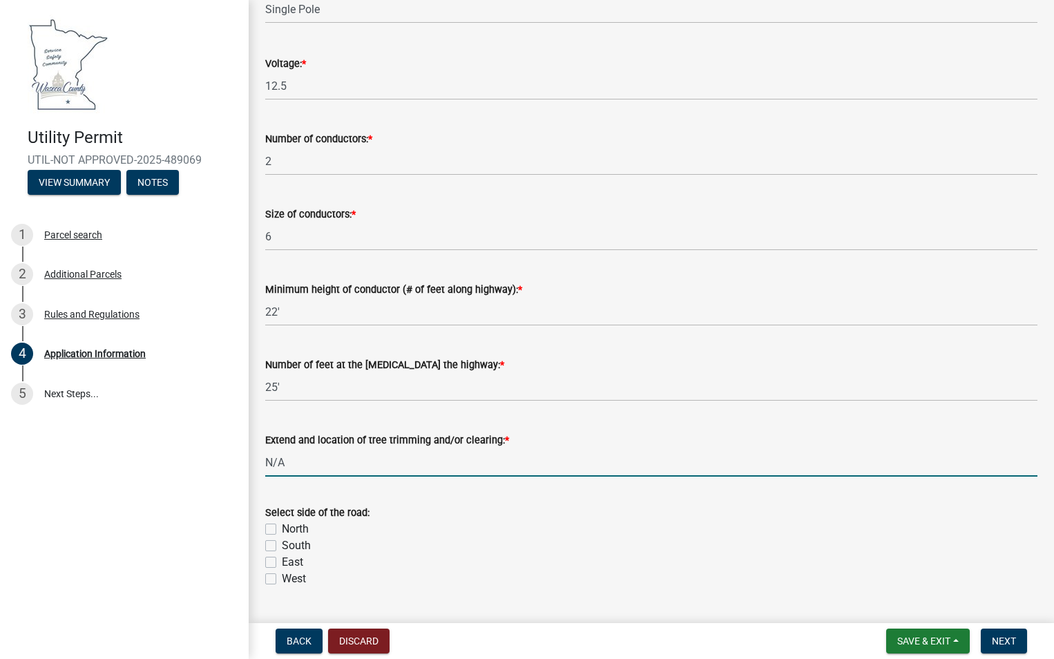
scroll to position [3107, 0]
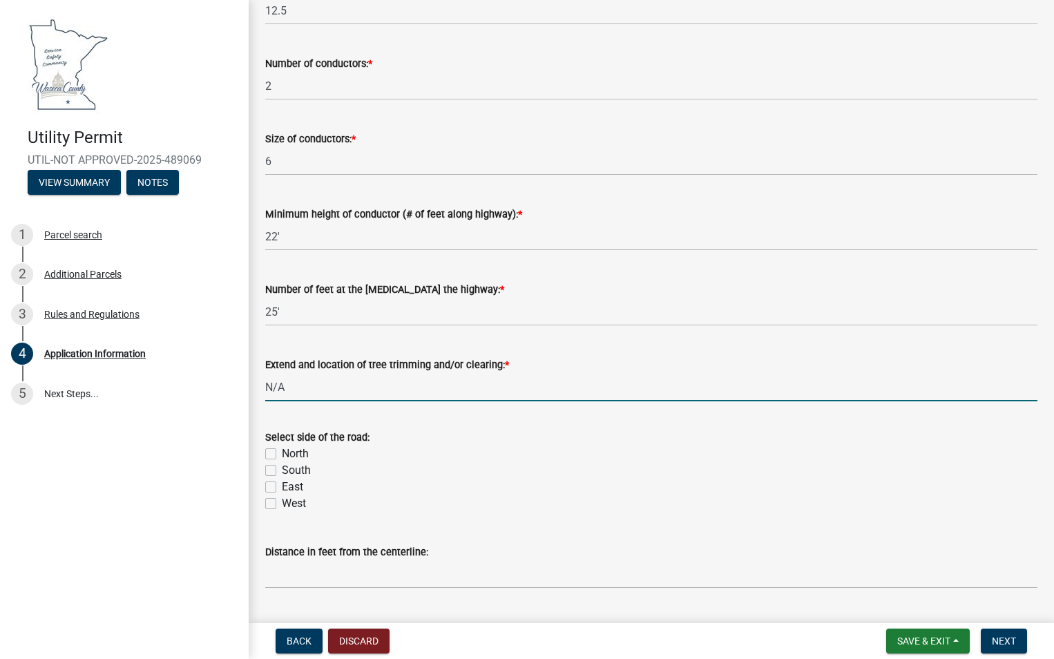
type input "N/A"
click at [282, 489] on label "East" at bounding box center [292, 487] width 21 height 17
click at [282, 487] on input "East" at bounding box center [286, 483] width 9 height 9
checkbox input "true"
checkbox input "false"
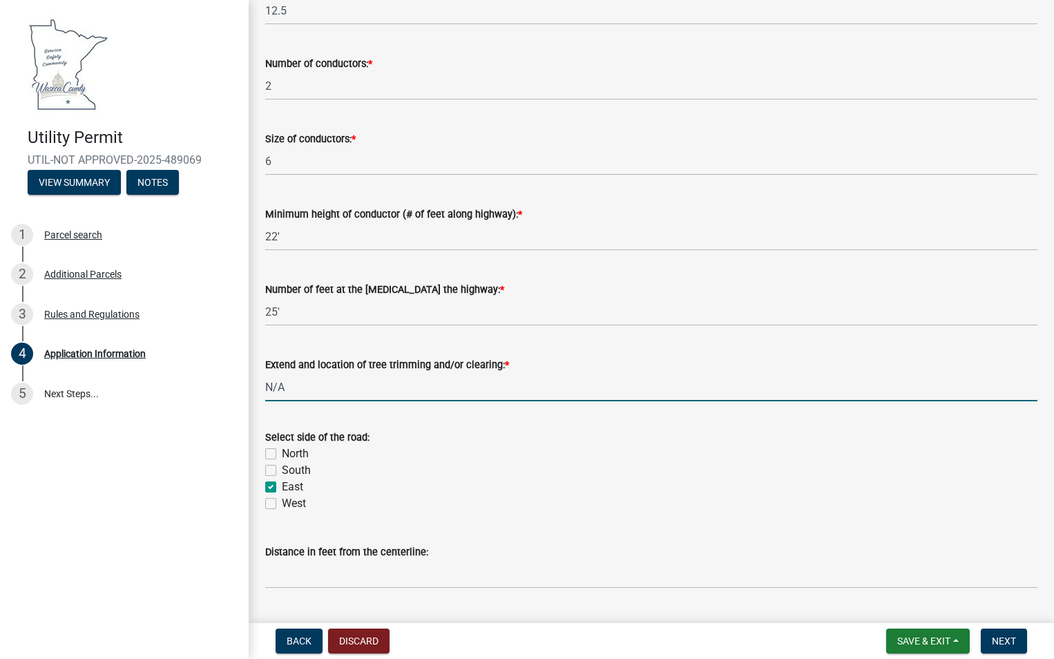
checkbox input "false"
checkbox input "true"
checkbox input "false"
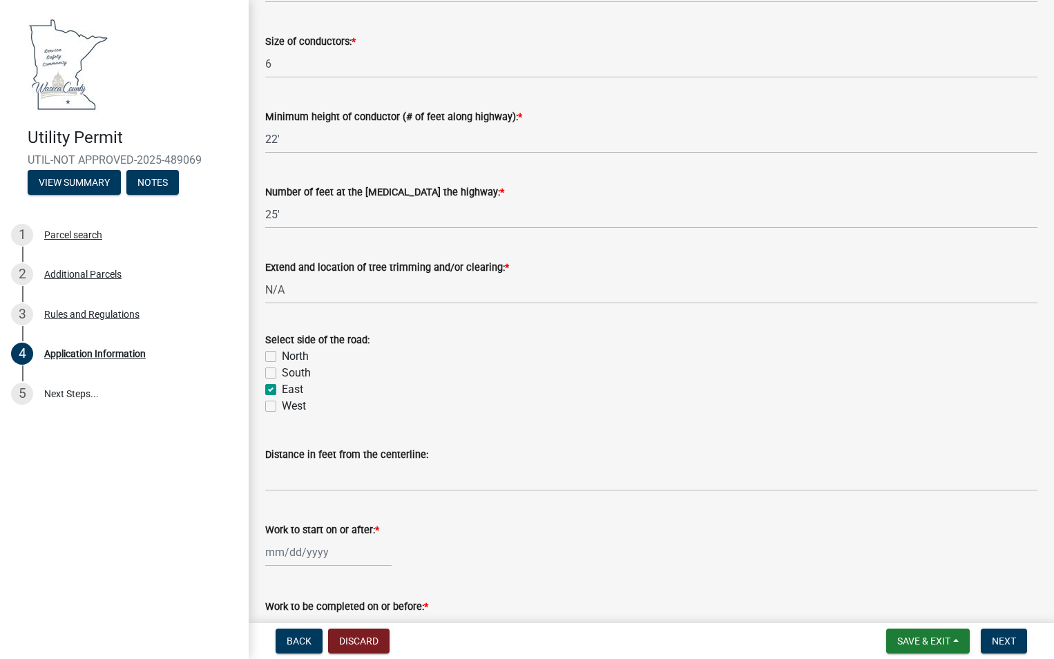
scroll to position [3245, 0]
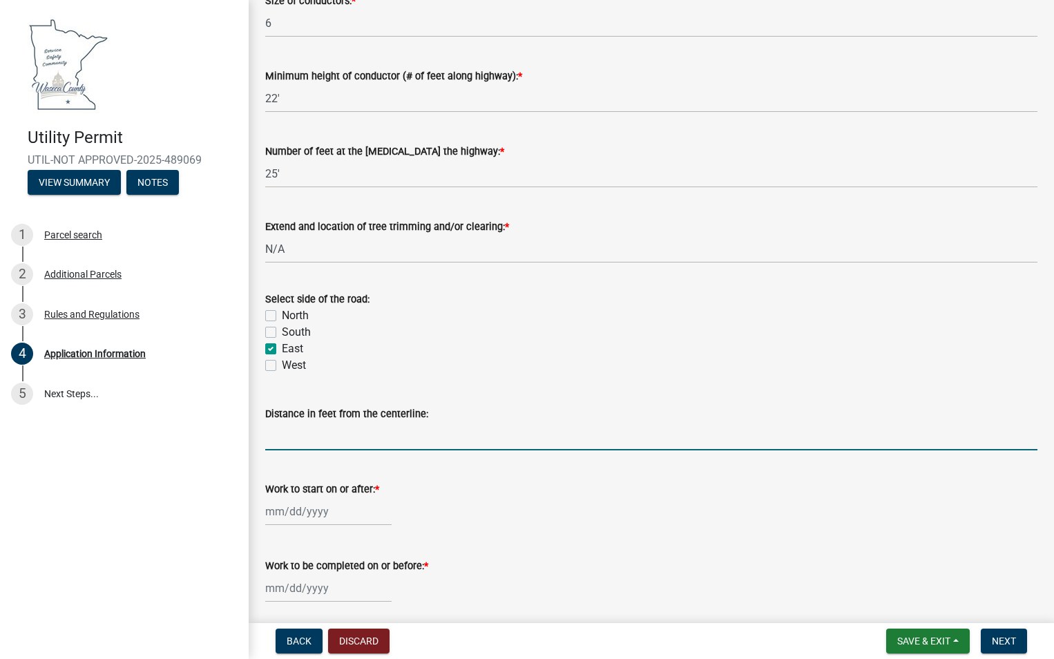
click at [354, 427] on input "Distance in feet from the centerline:" at bounding box center [651, 436] width 772 height 28
type input "48'"
select select "10"
select select "2025"
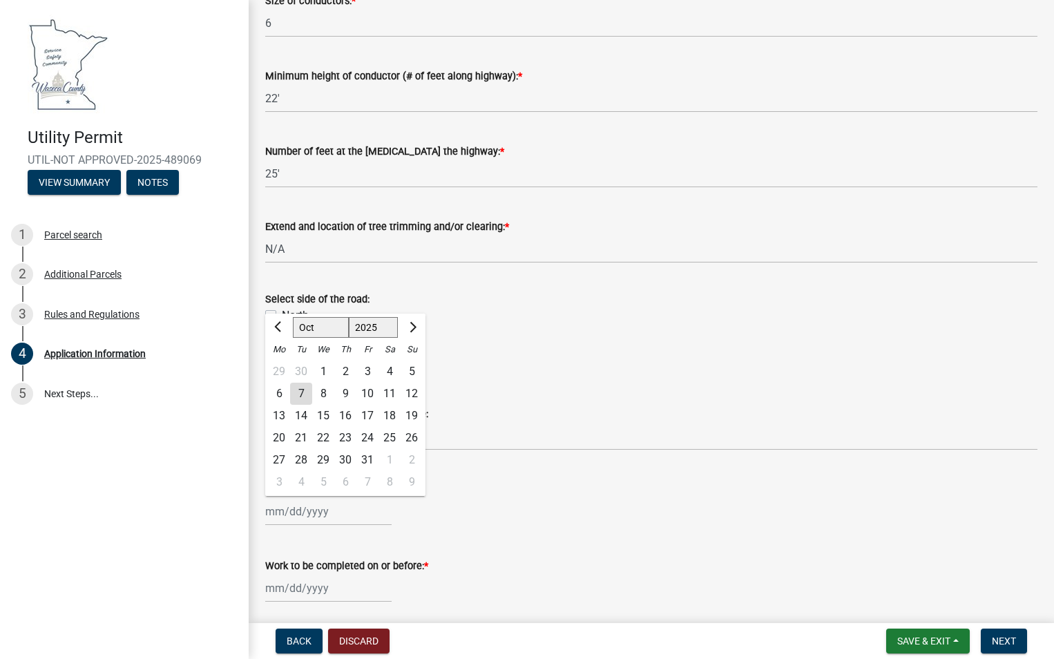
click at [272, 513] on div "[PERSON_NAME] Feb Mar Apr [PERSON_NAME][DATE] Oct Nov [DATE] 1526 1527 1528 152…" at bounding box center [328, 511] width 126 height 28
click at [362, 393] on div "10" at bounding box center [367, 394] width 22 height 22
type input "[DATE]"
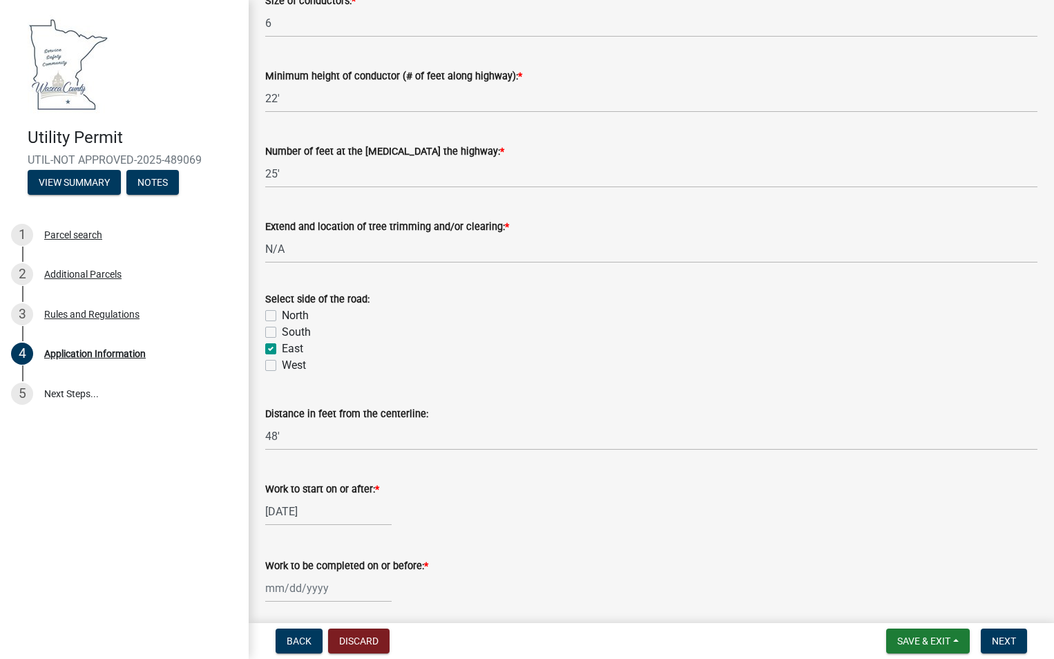
click at [341, 592] on div at bounding box center [328, 588] width 126 height 28
select select "10"
select select "2025"
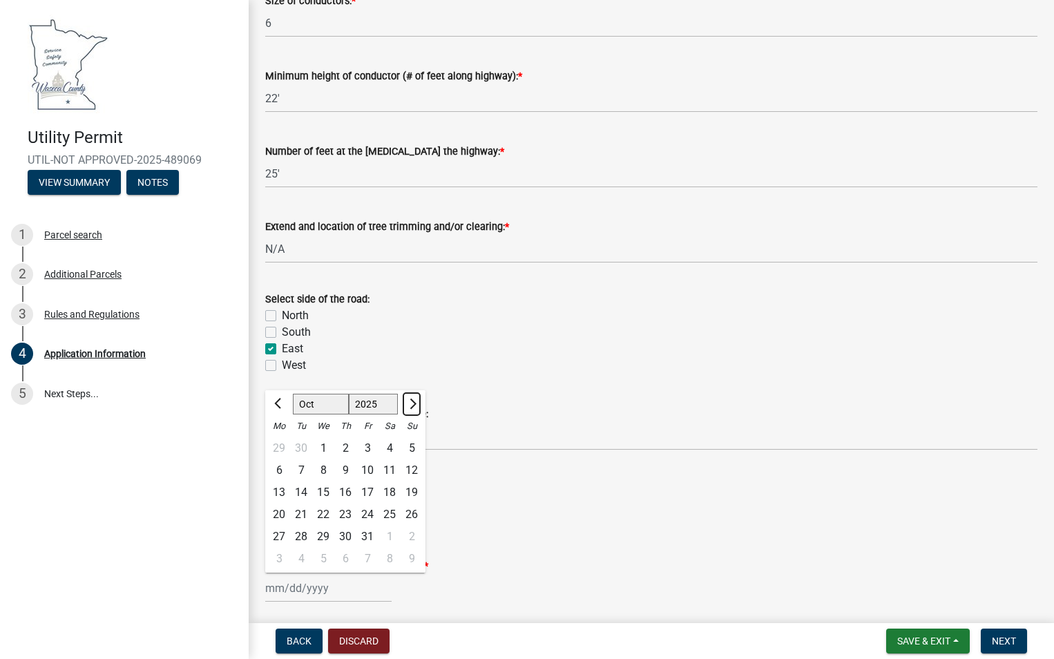
click at [414, 405] on span "Next month" at bounding box center [411, 403] width 10 height 10
click at [413, 405] on span "Next month" at bounding box center [411, 403] width 10 height 10
select select "12"
click at [275, 493] on div "15" at bounding box center [279, 492] width 22 height 22
type input "[DATE]"
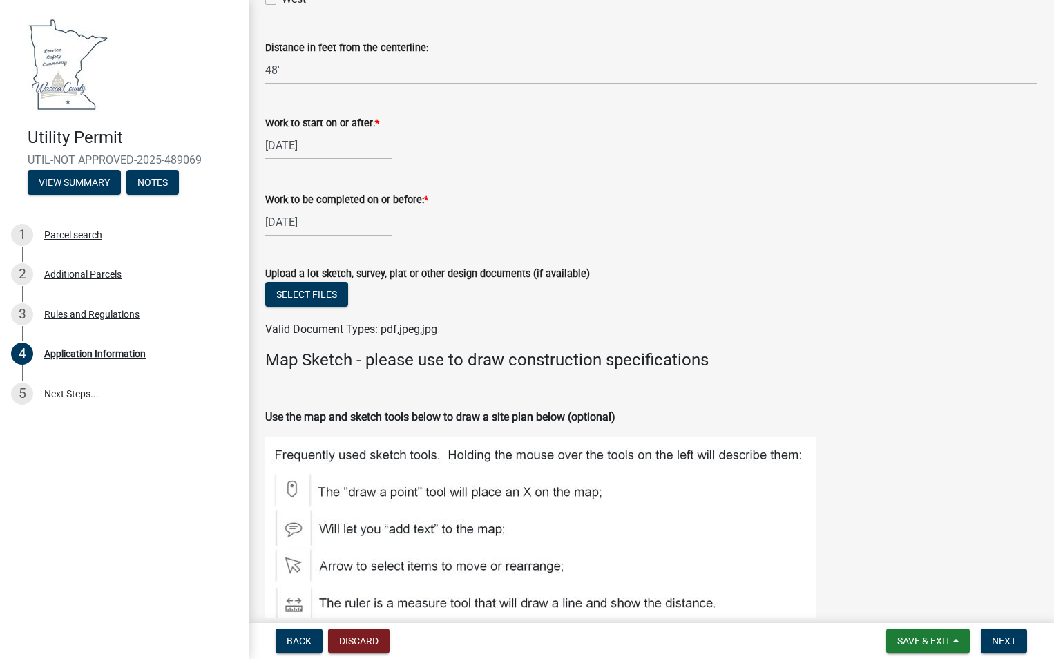
scroll to position [3729, 0]
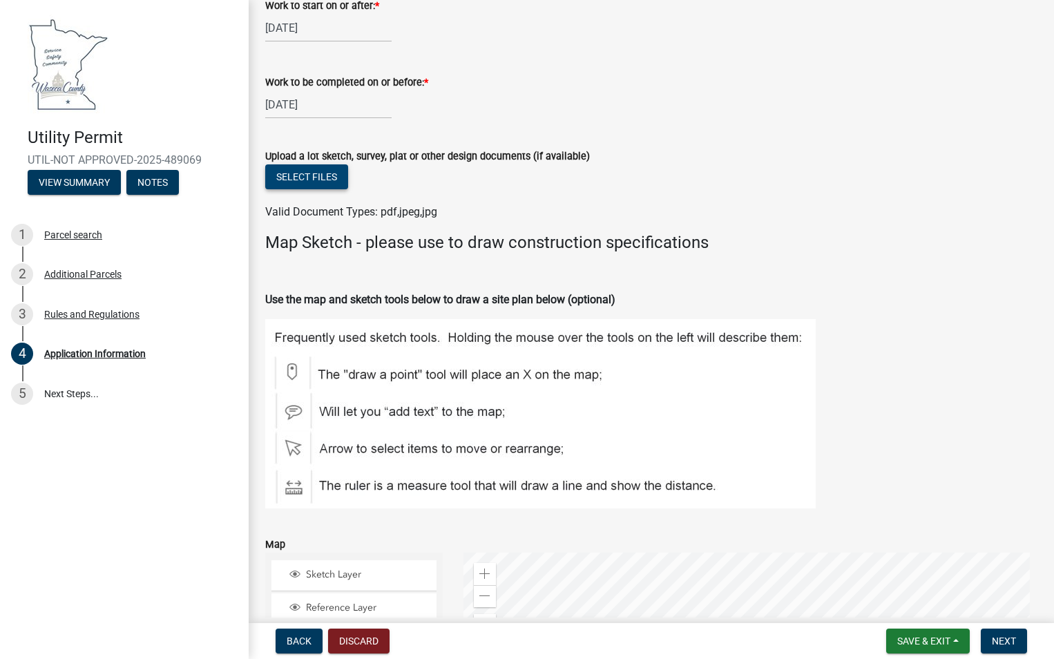
click at [309, 177] on button "Select files" at bounding box center [306, 176] width 83 height 25
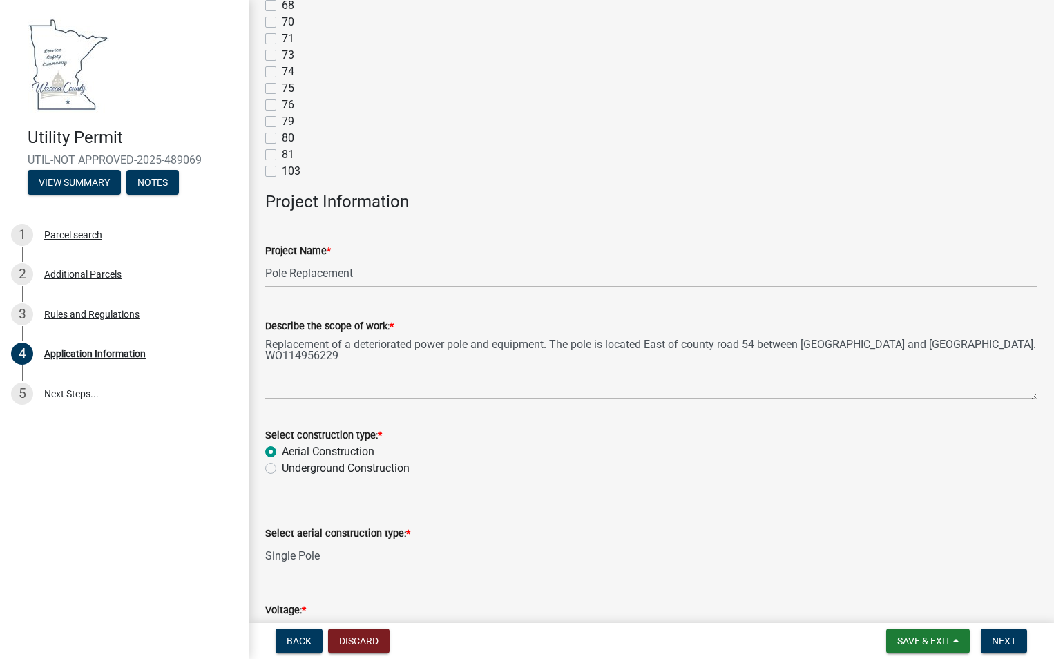
scroll to position [2555, 0]
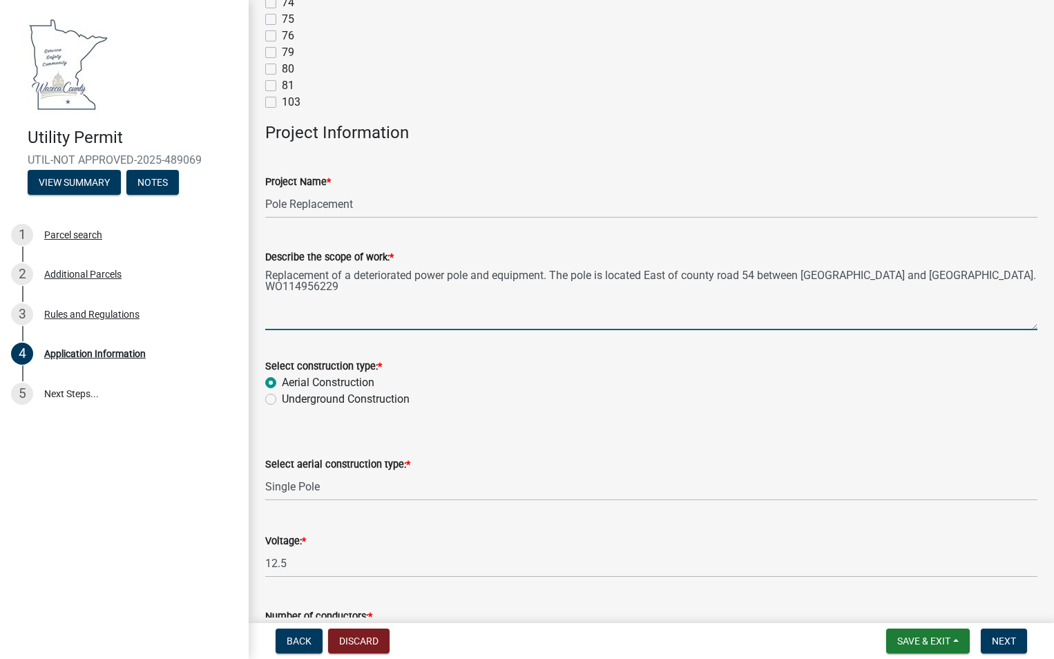
click at [668, 277] on textarea "Replacement of a deteriorated power pole and equipment. The pole is located Eas…" at bounding box center [651, 297] width 772 height 65
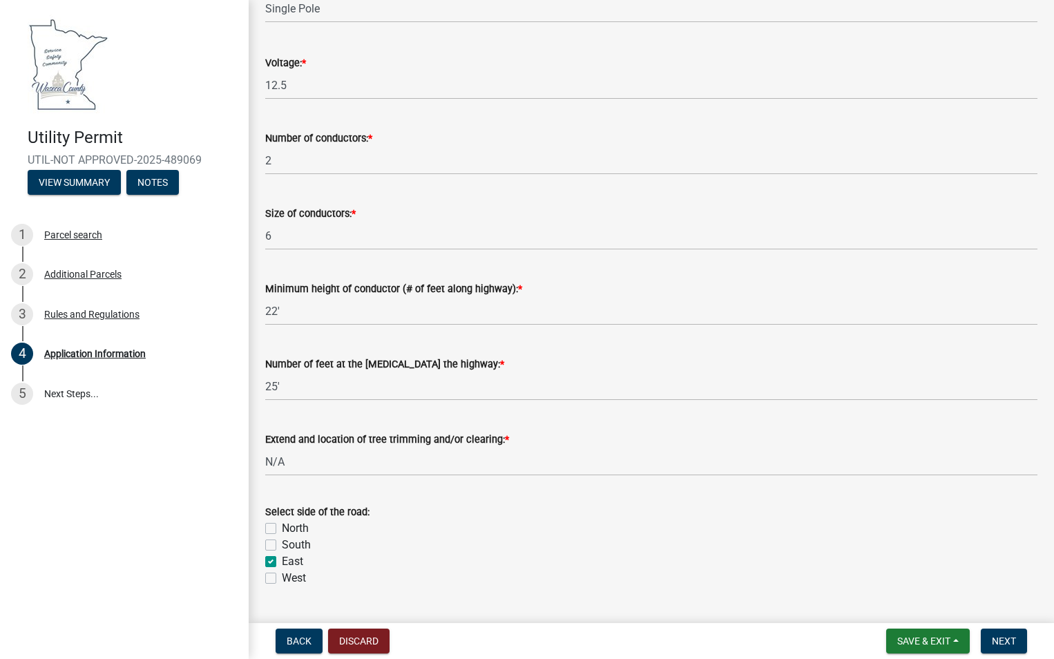
scroll to position [3038, 0]
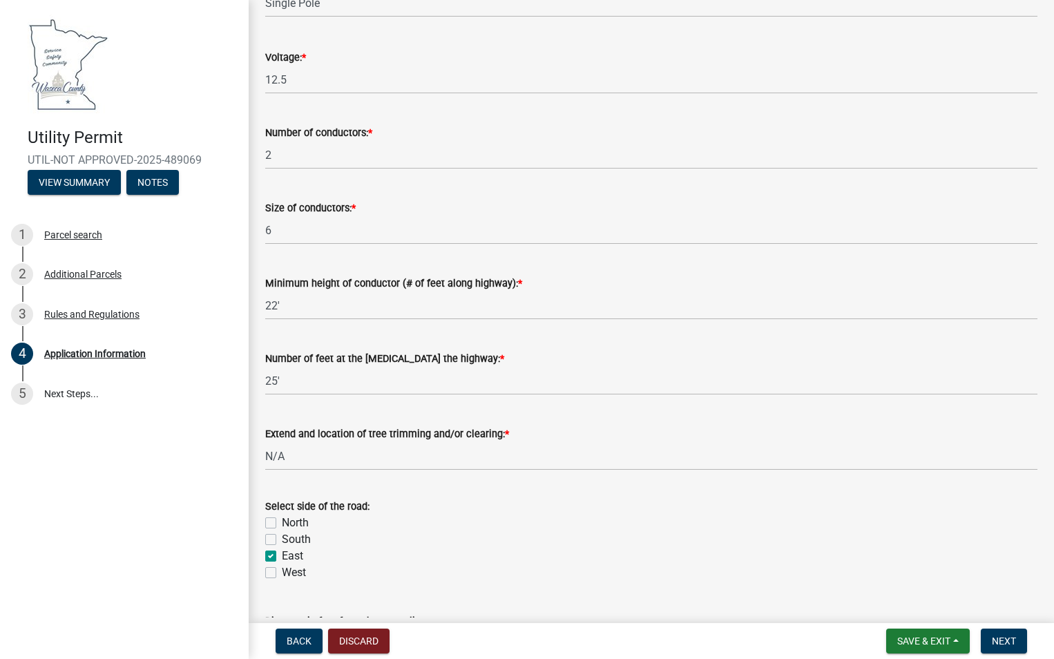
type textarea "Replacement of a deteriorated power pole and equipment. The pole is located Wes…"
click at [285, 574] on label "West" at bounding box center [294, 572] width 24 height 17
click at [285, 573] on input "West" at bounding box center [286, 568] width 9 height 9
checkbox input "true"
checkbox input "false"
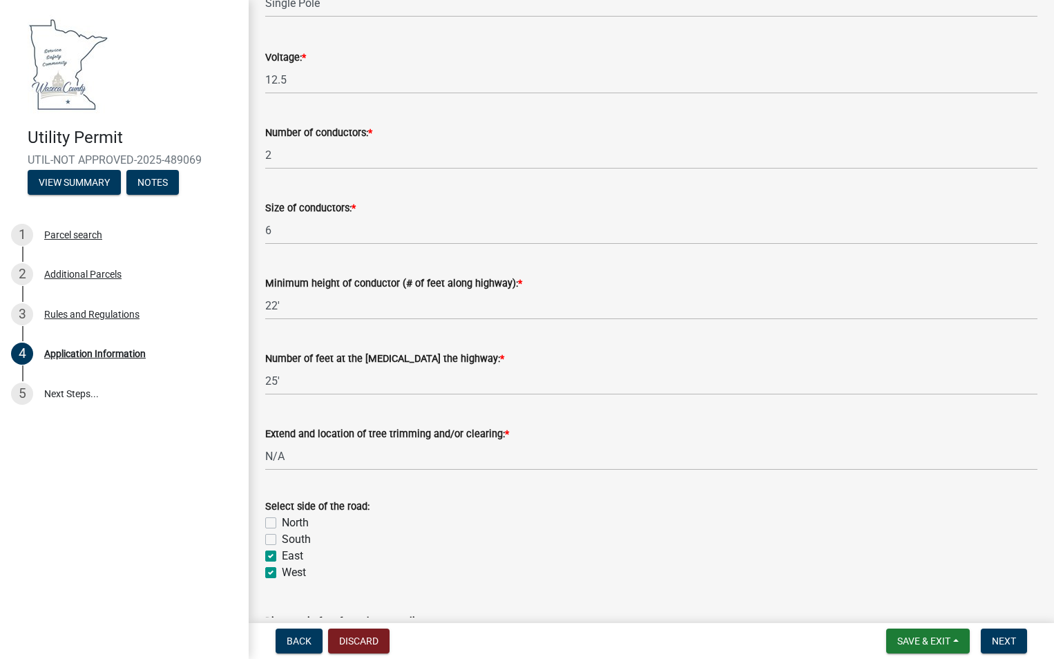
checkbox input "false"
checkbox input "true"
click at [276, 557] on div "East" at bounding box center [651, 556] width 772 height 17
click at [282, 554] on label "East" at bounding box center [292, 556] width 21 height 17
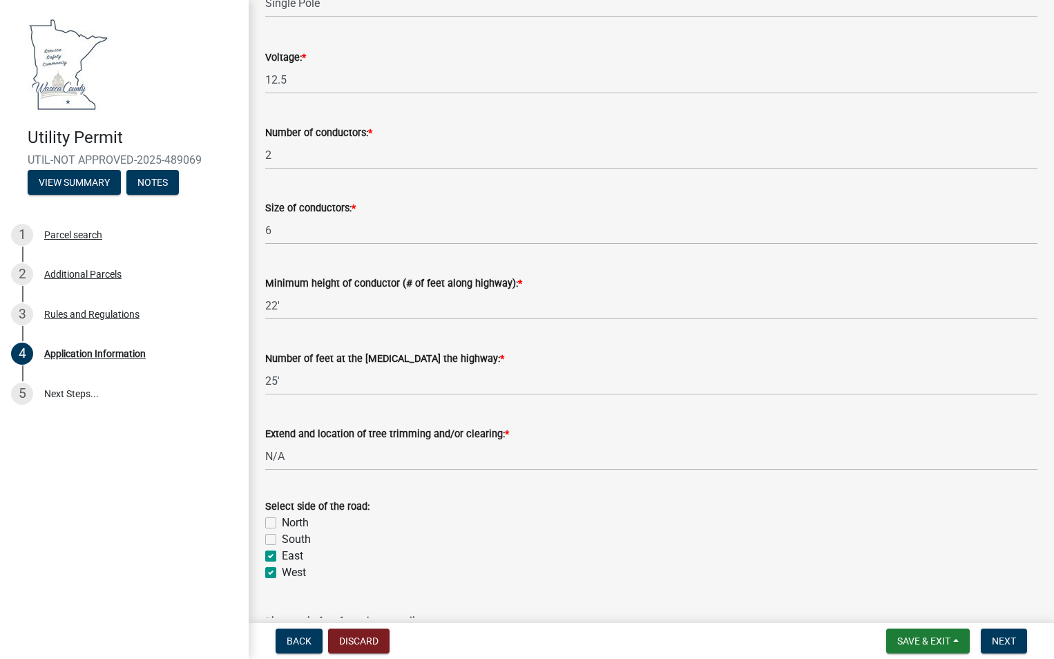
click at [282, 554] on input "East" at bounding box center [286, 552] width 9 height 9
checkbox input "false"
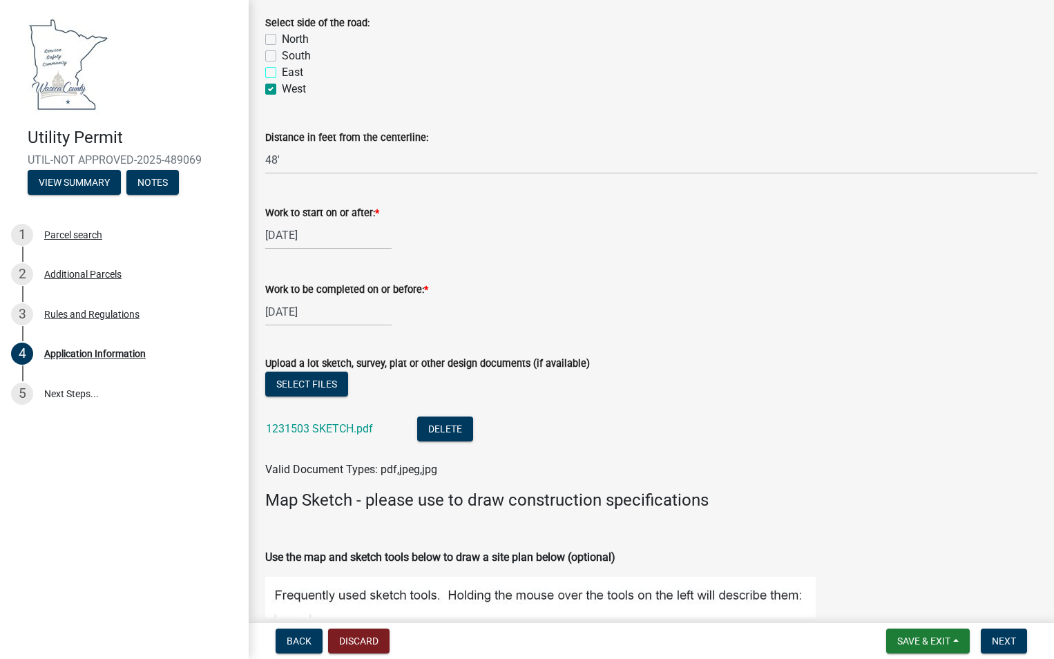
scroll to position [3452, 0]
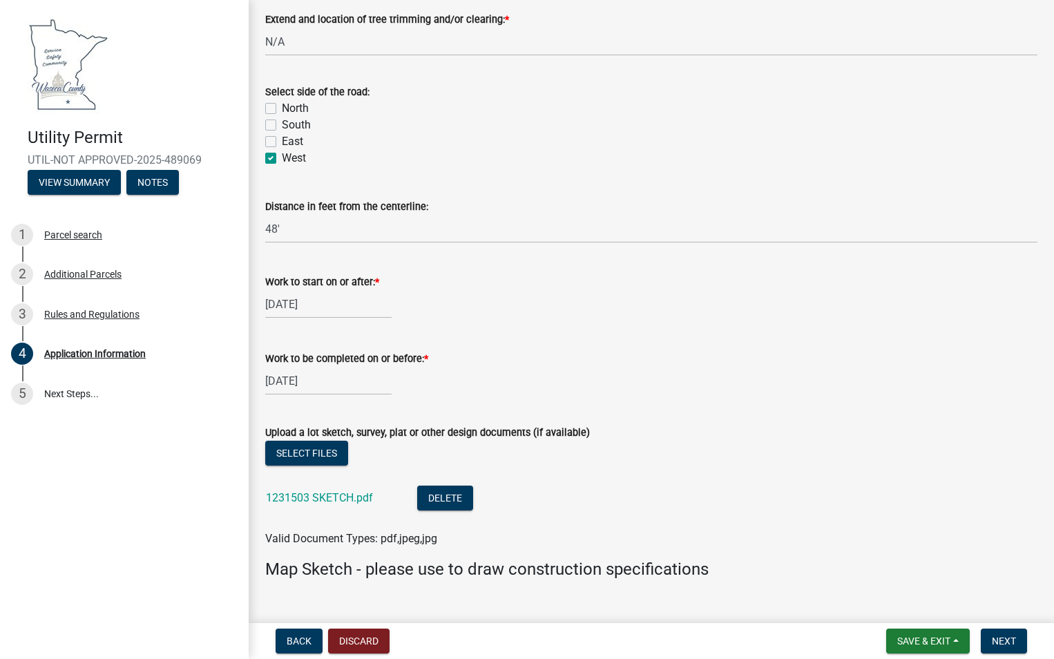
click at [282, 143] on label "East" at bounding box center [292, 141] width 21 height 17
click at [282, 142] on input "East" at bounding box center [286, 137] width 9 height 9
click at [282, 160] on label "West" at bounding box center [294, 158] width 24 height 17
click at [282, 159] on input "West" at bounding box center [286, 154] width 9 height 9
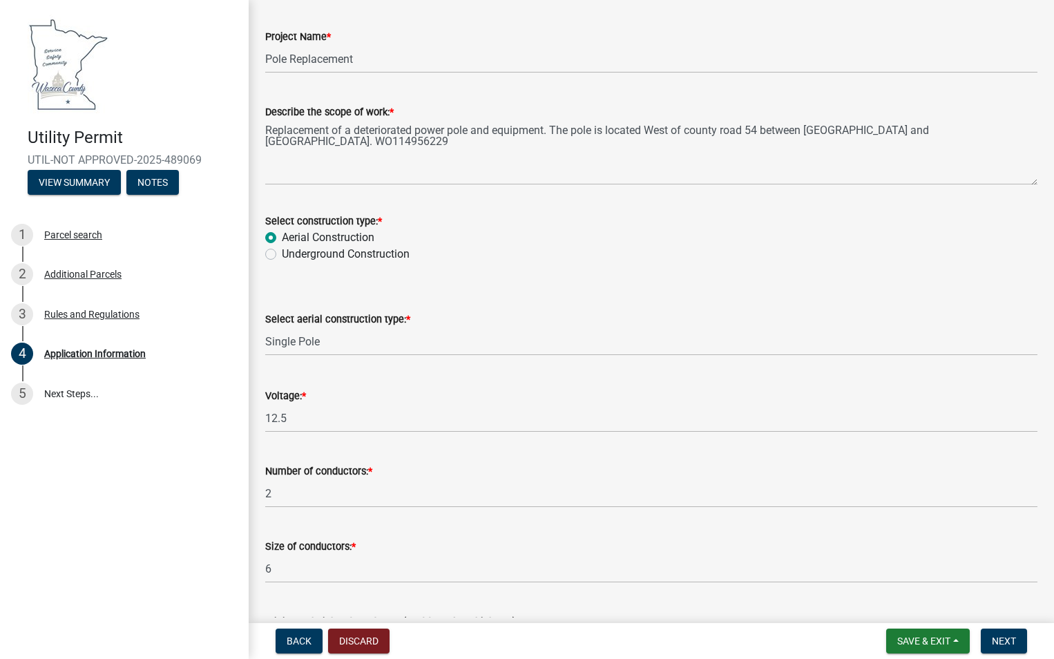
scroll to position [2624, 0]
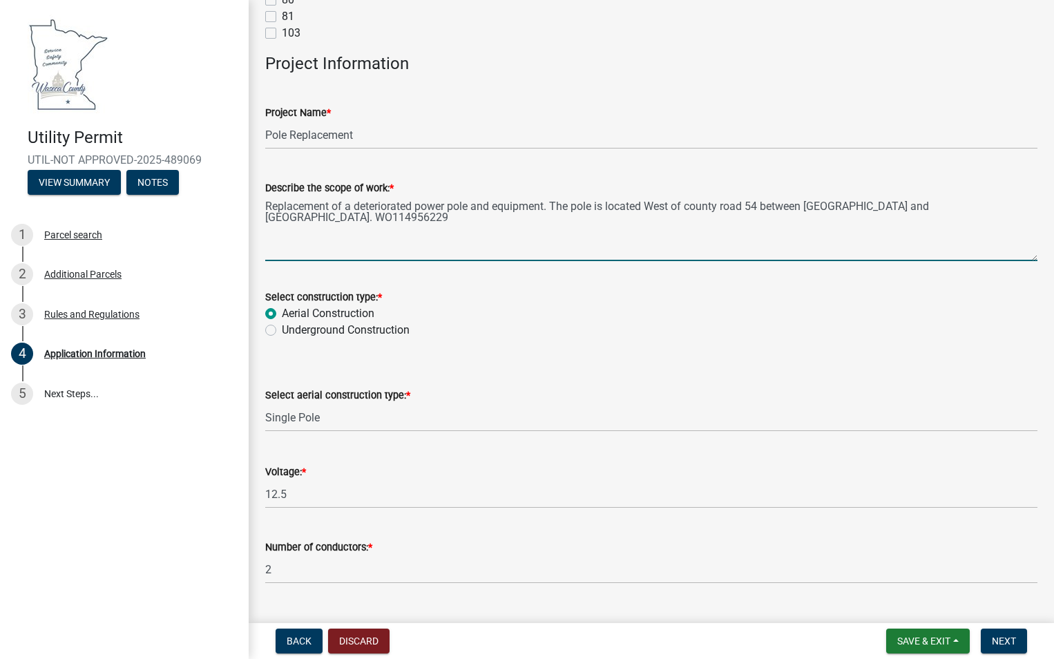
click at [671, 206] on textarea "Replacement of a deteriorated power pole and equipment. The pole is located Wes…" at bounding box center [651, 228] width 772 height 65
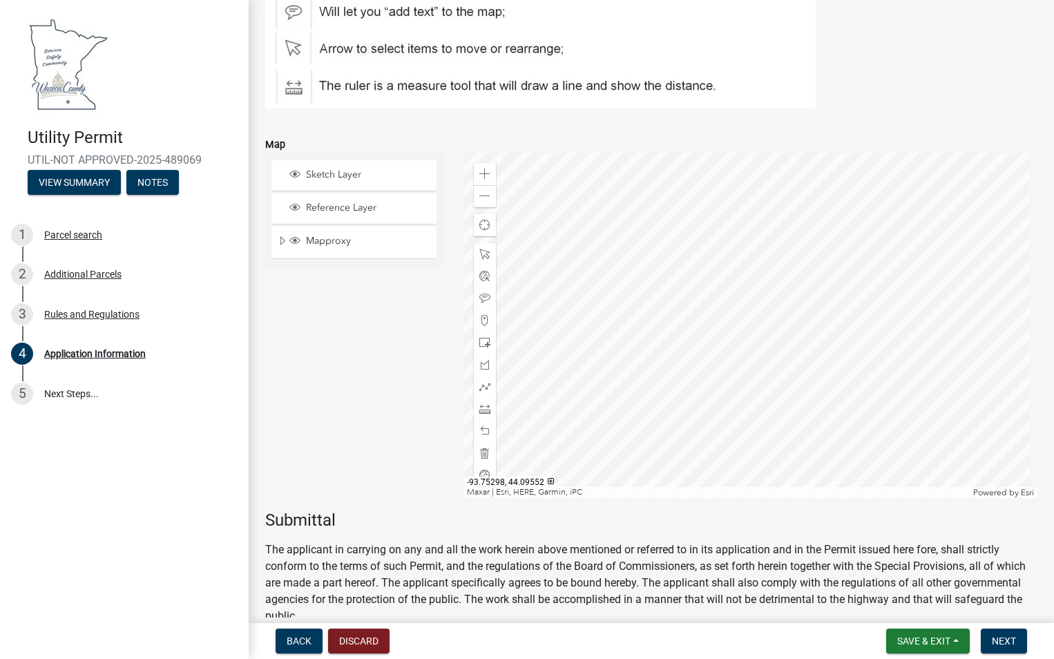
scroll to position [4212, 0]
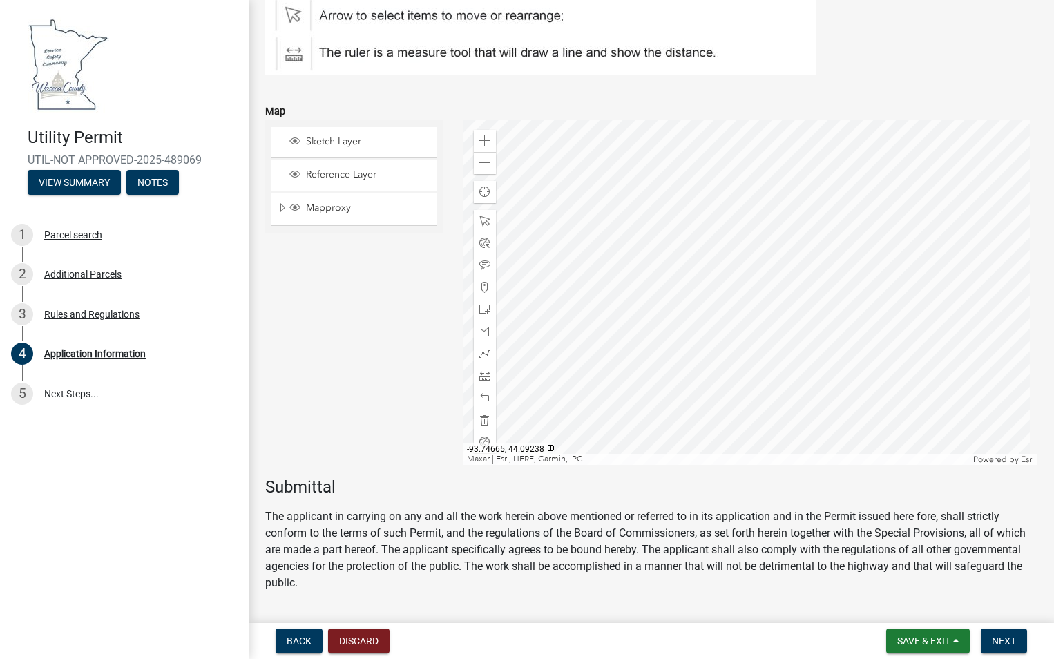
click at [881, 305] on div at bounding box center [750, 291] width 574 height 345
click at [481, 286] on span at bounding box center [484, 287] width 11 height 11
click at [844, 320] on div at bounding box center [750, 291] width 574 height 345
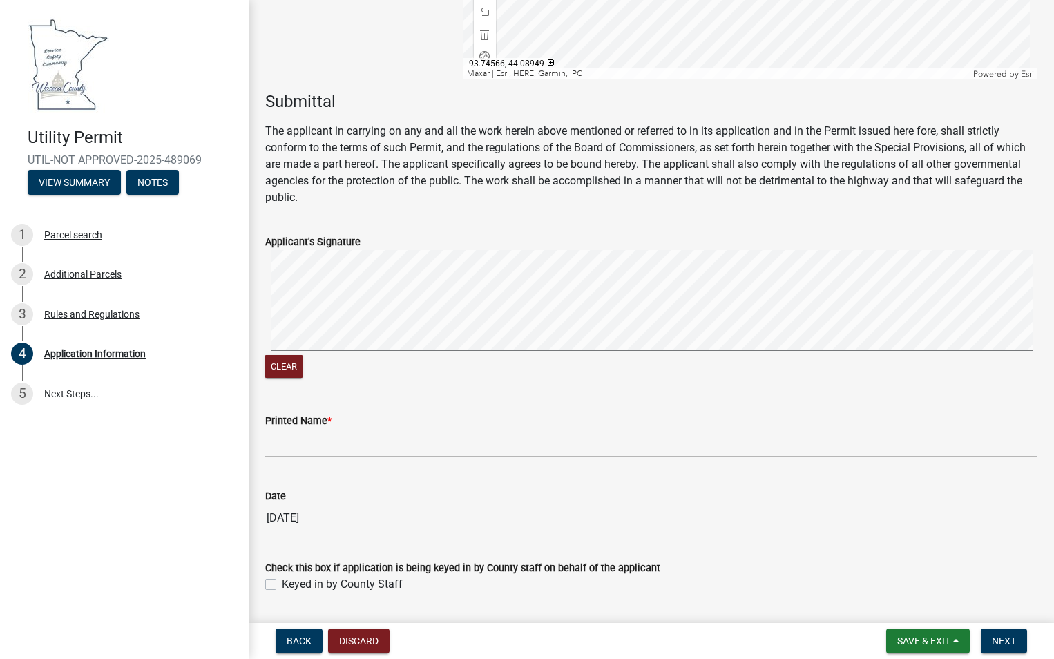
scroll to position [4626, 0]
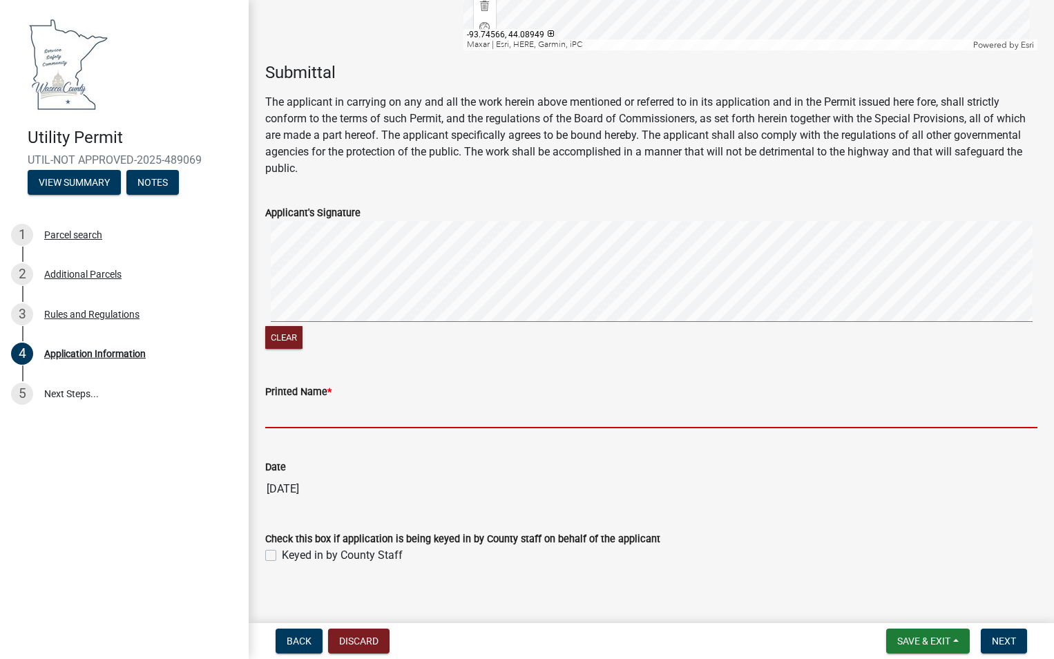
click at [298, 417] on input "Printed Name *" at bounding box center [651, 414] width 772 height 28
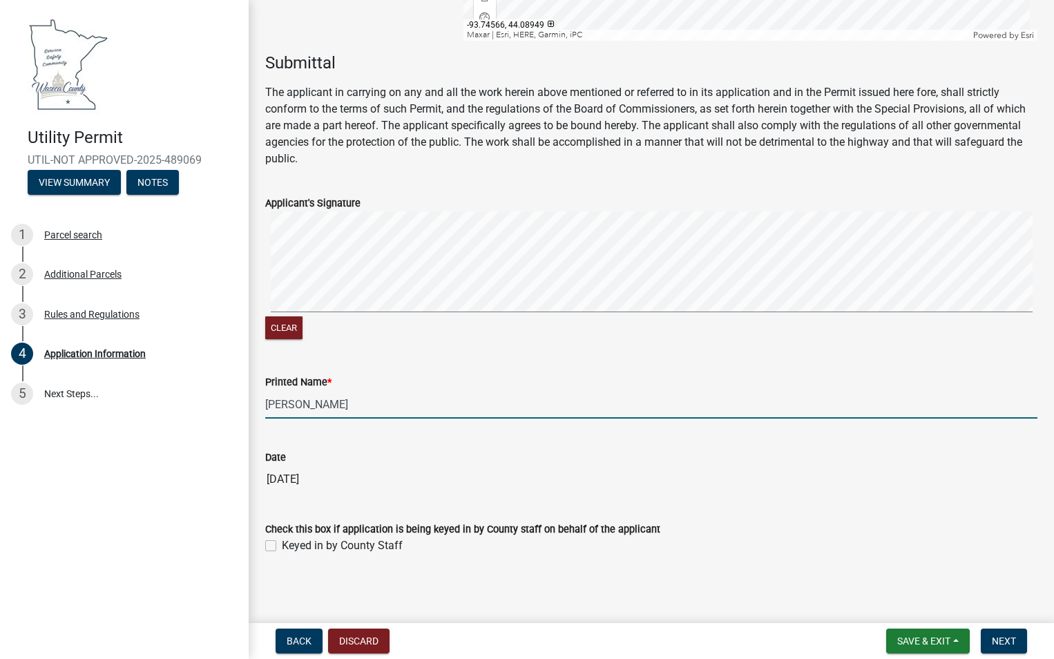
scroll to position [4639, 0]
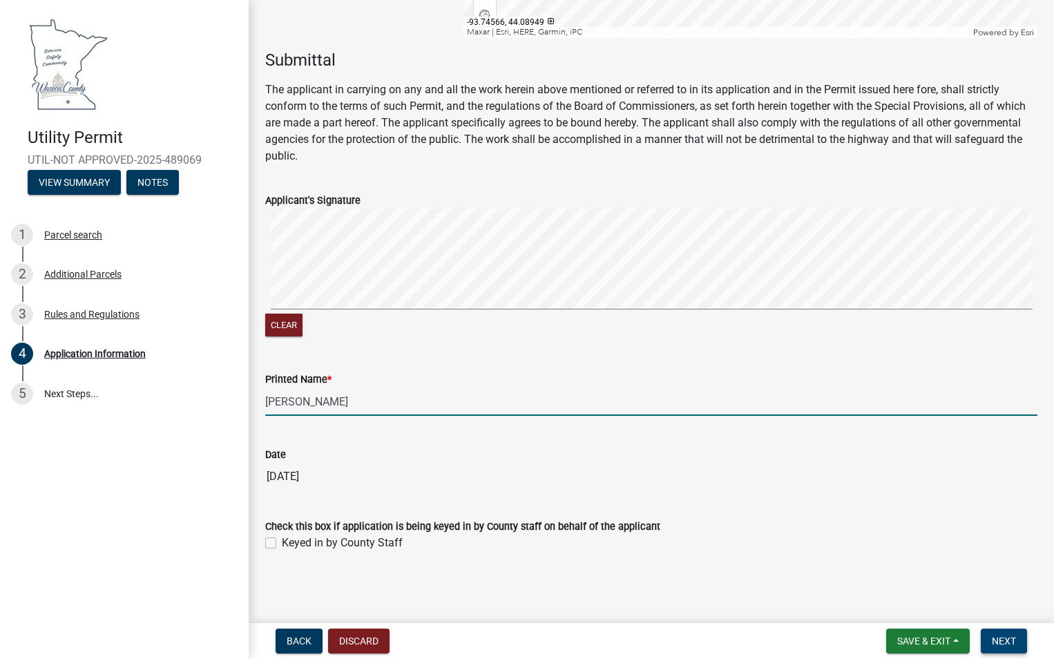
click at [989, 639] on button "Next" at bounding box center [1004, 640] width 46 height 25
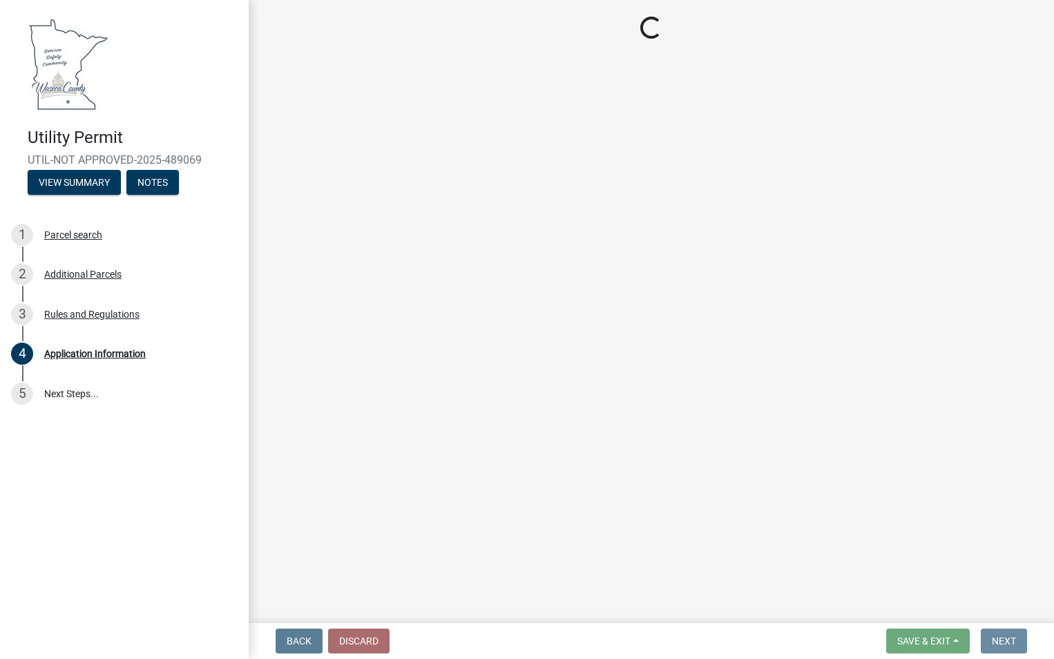
scroll to position [0, 0]
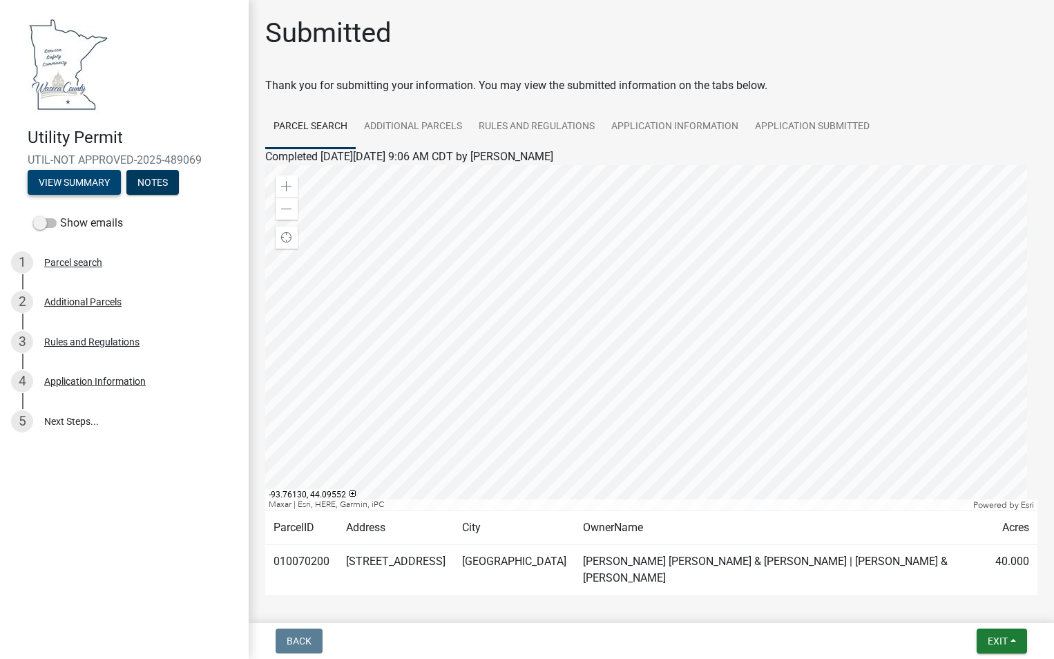
click at [58, 179] on button "View Summary" at bounding box center [74, 182] width 93 height 25
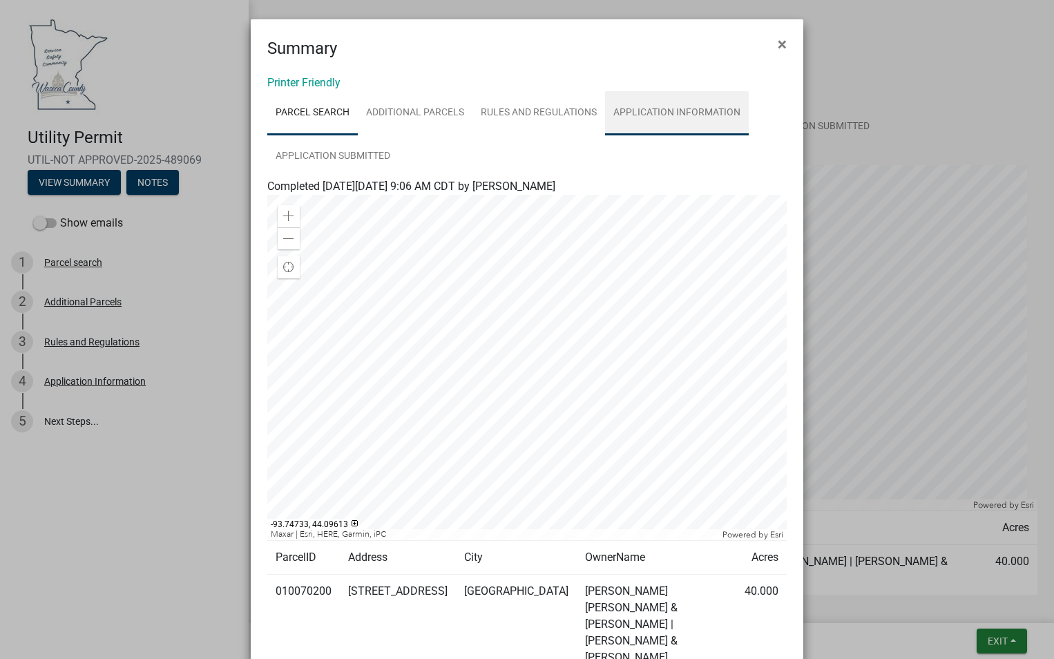
click at [639, 119] on link "Application Information" at bounding box center [677, 113] width 144 height 44
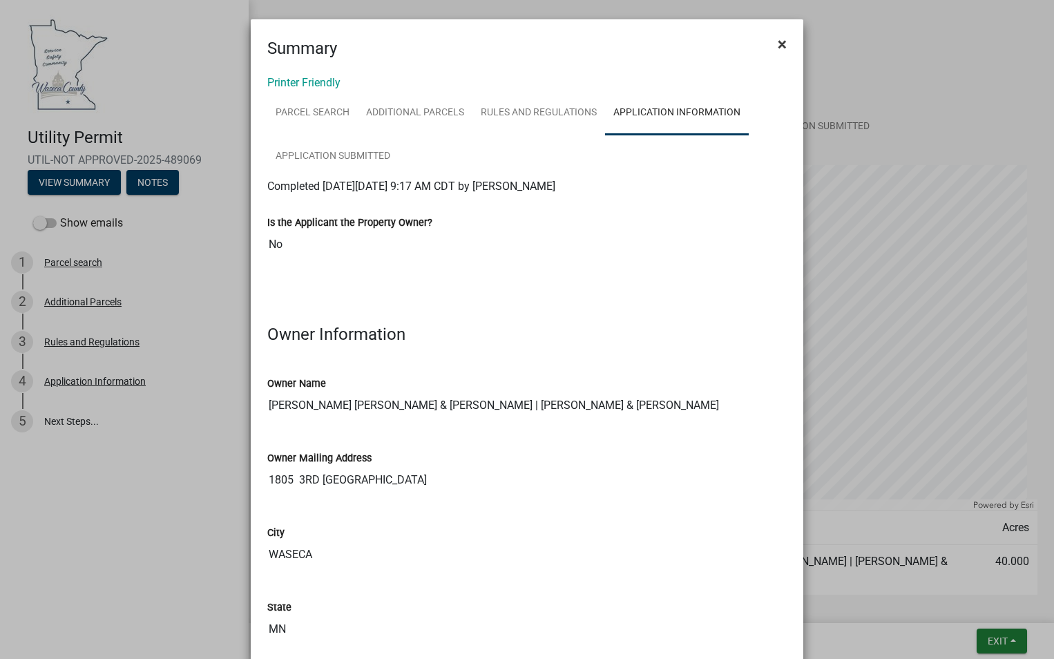
click at [778, 45] on span "×" at bounding box center [781, 44] width 9 height 19
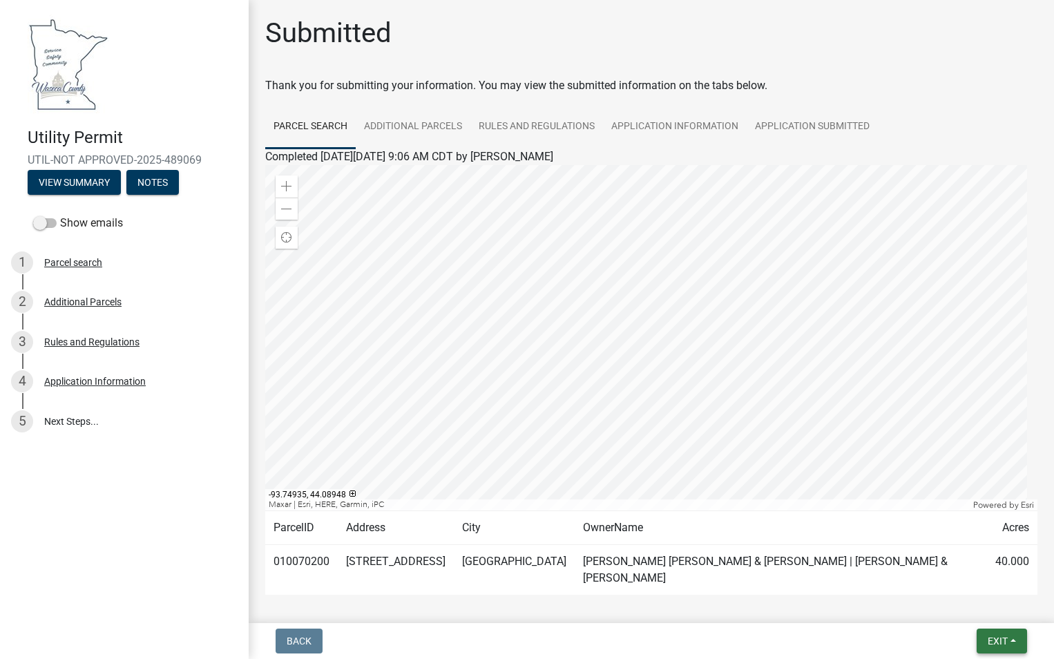
click at [1003, 634] on button "Exit" at bounding box center [1001, 640] width 50 height 25
click at [985, 612] on button "Save & Exit" at bounding box center [971, 604] width 110 height 33
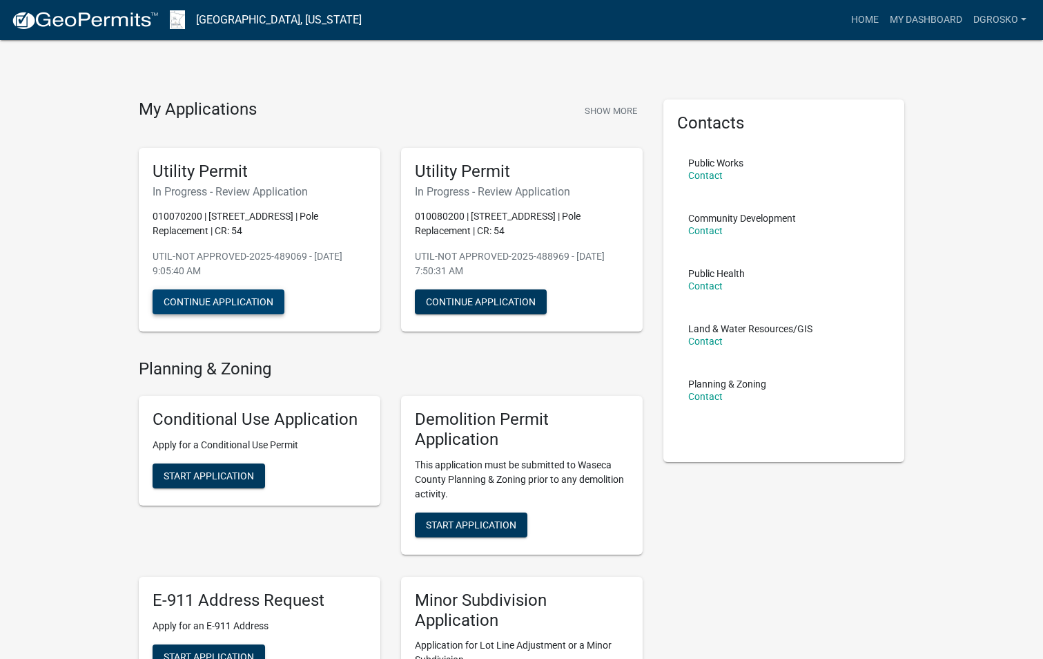
click at [220, 302] on button "Continue Application" at bounding box center [219, 301] width 132 height 25
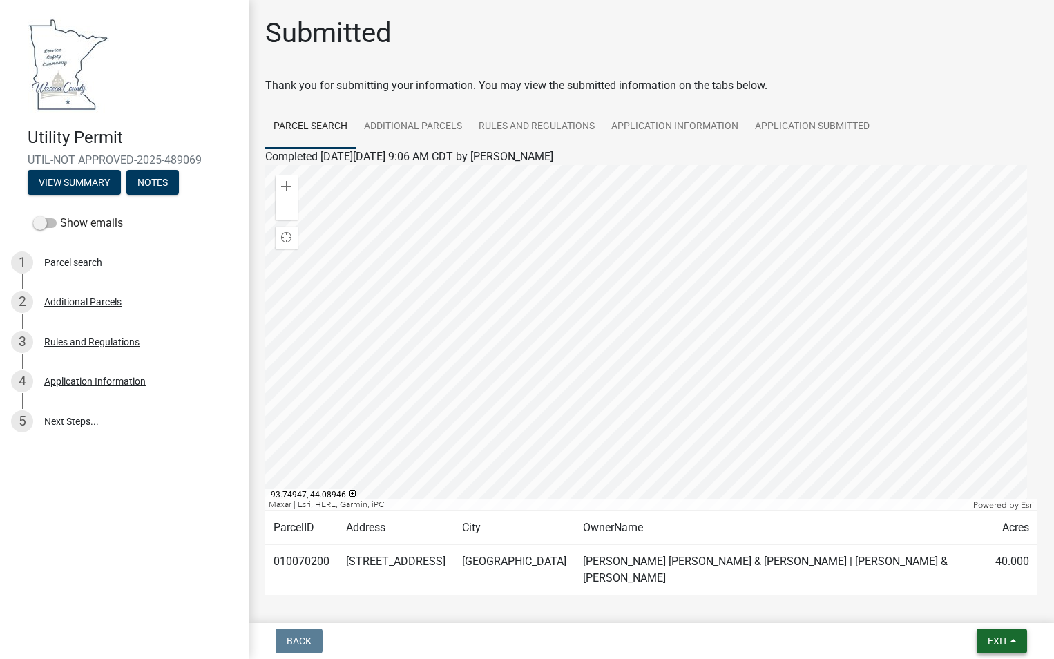
click at [996, 635] on span "Exit" at bounding box center [997, 640] width 20 height 11
click at [981, 605] on button "Save & Exit" at bounding box center [971, 604] width 110 height 33
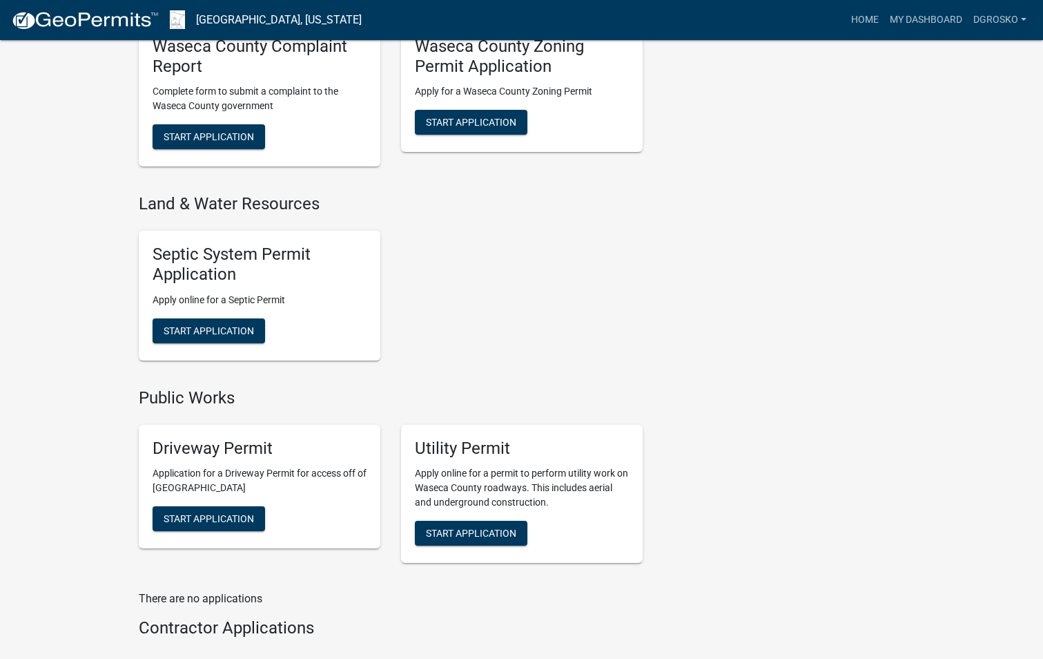
scroll to position [1013, 0]
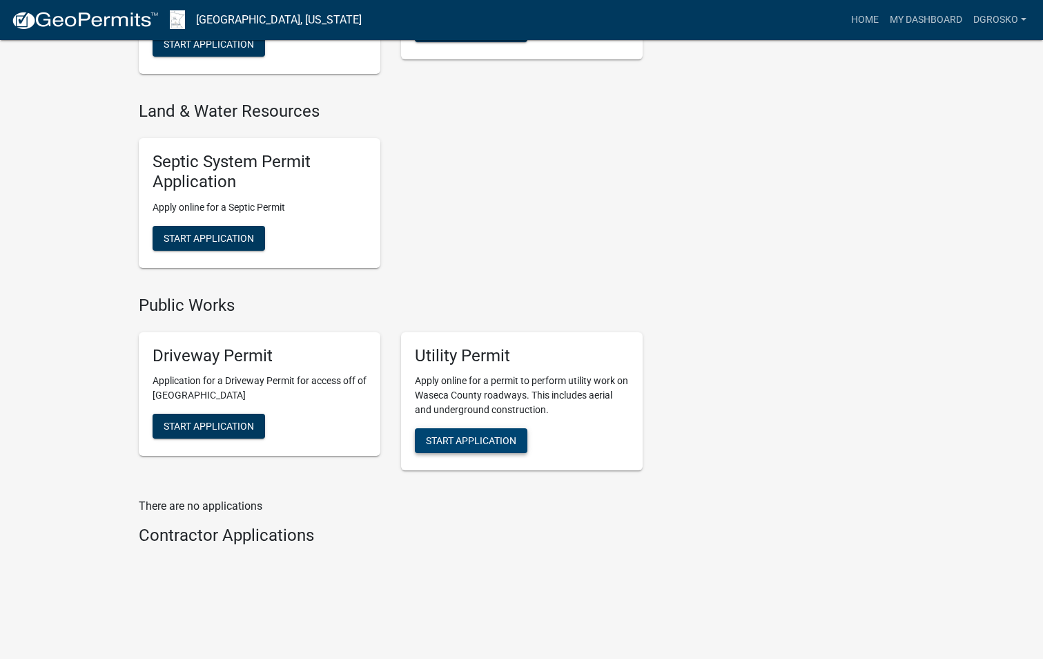
click at [501, 440] on span "Start Application" at bounding box center [471, 440] width 90 height 11
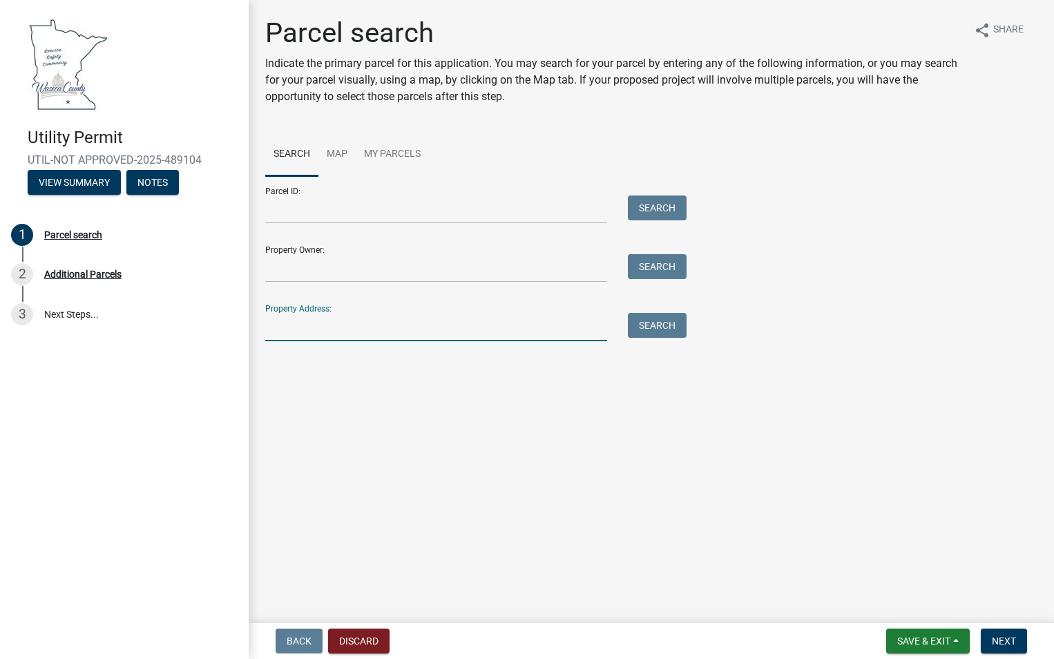
click at [273, 334] on input "Property Address:" at bounding box center [436, 327] width 342 height 28
paste input "[STREET_ADDRESS]"
click at [640, 329] on button "Search" at bounding box center [657, 325] width 59 height 25
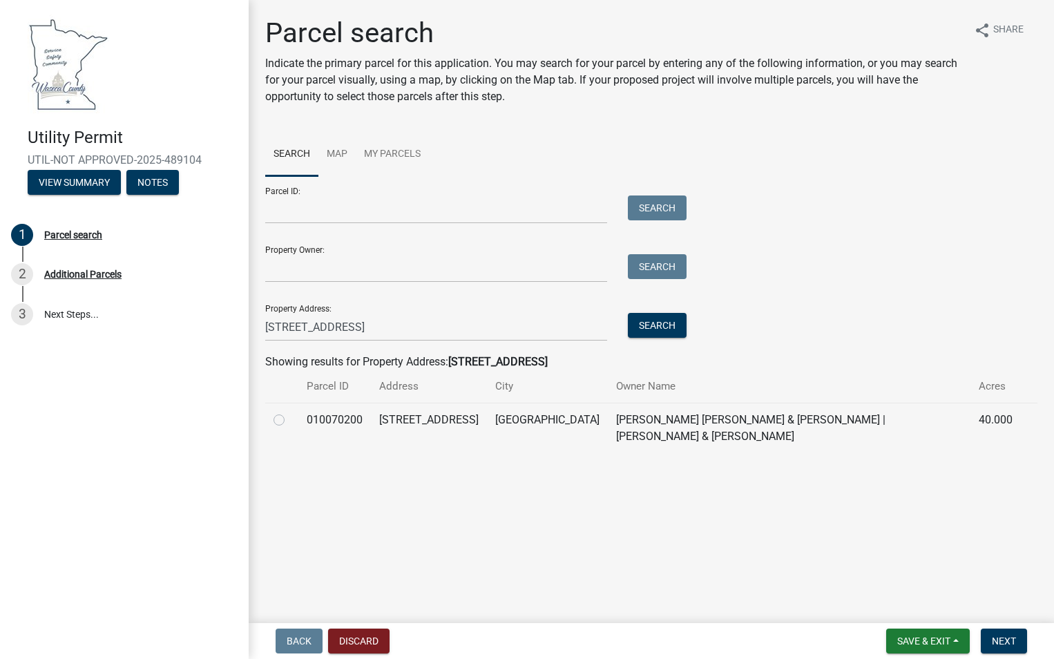
click at [290, 412] on label at bounding box center [290, 412] width 0 height 0
click at [290, 420] on input "radio" at bounding box center [294, 416] width 9 height 9
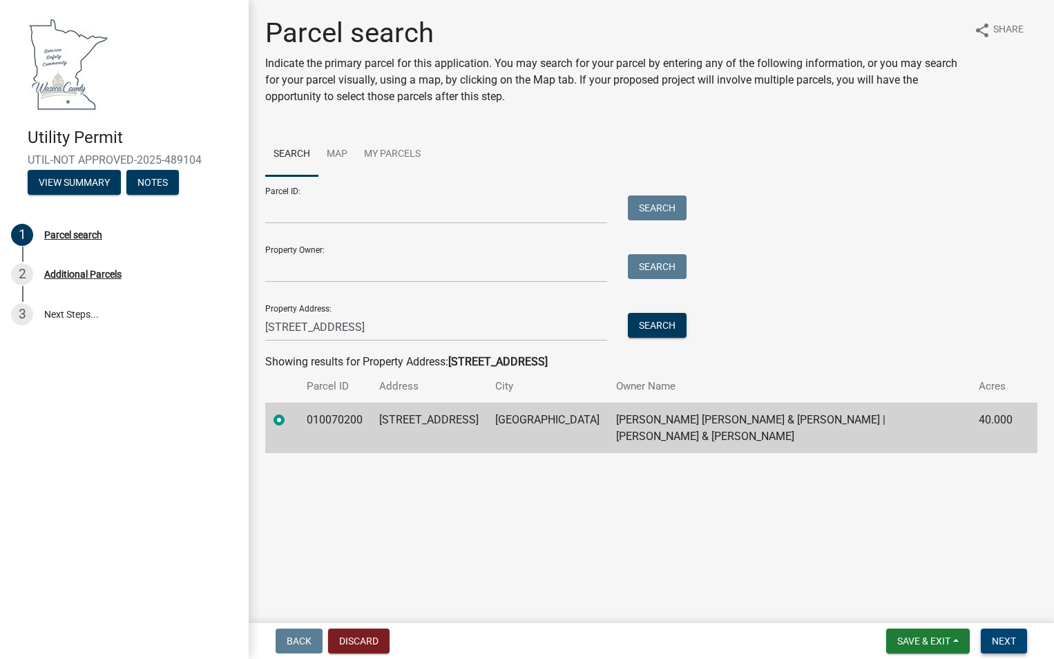
click at [1007, 638] on span "Next" at bounding box center [1004, 640] width 24 height 11
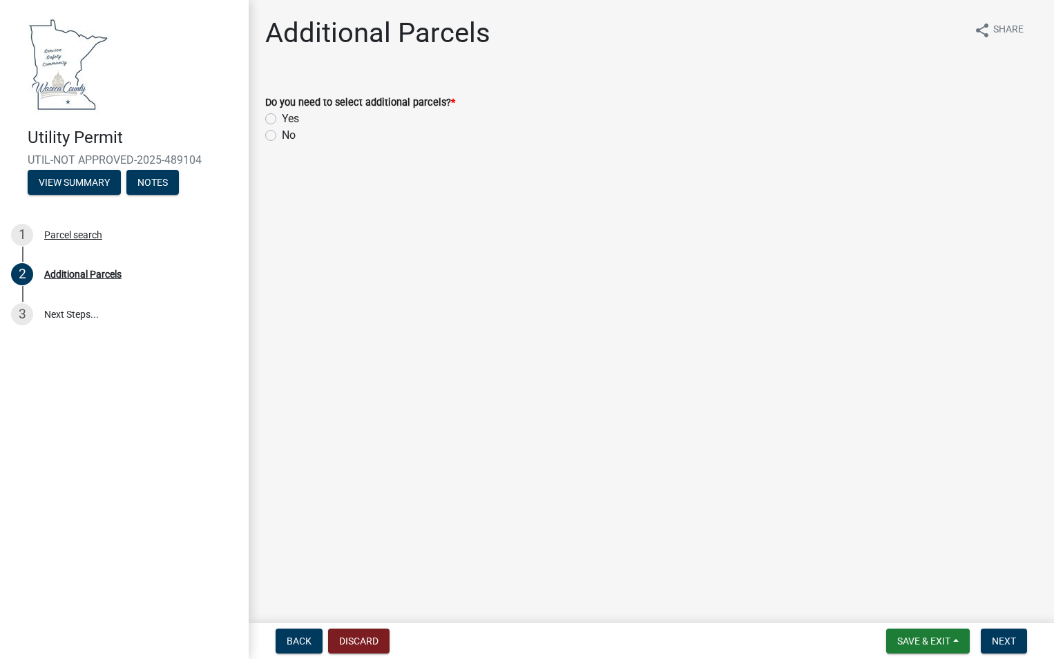
click at [282, 135] on label "No" at bounding box center [289, 135] width 14 height 17
click at [282, 135] on input "No" at bounding box center [286, 131] width 9 height 9
click at [1001, 638] on span "Next" at bounding box center [1004, 640] width 24 height 11
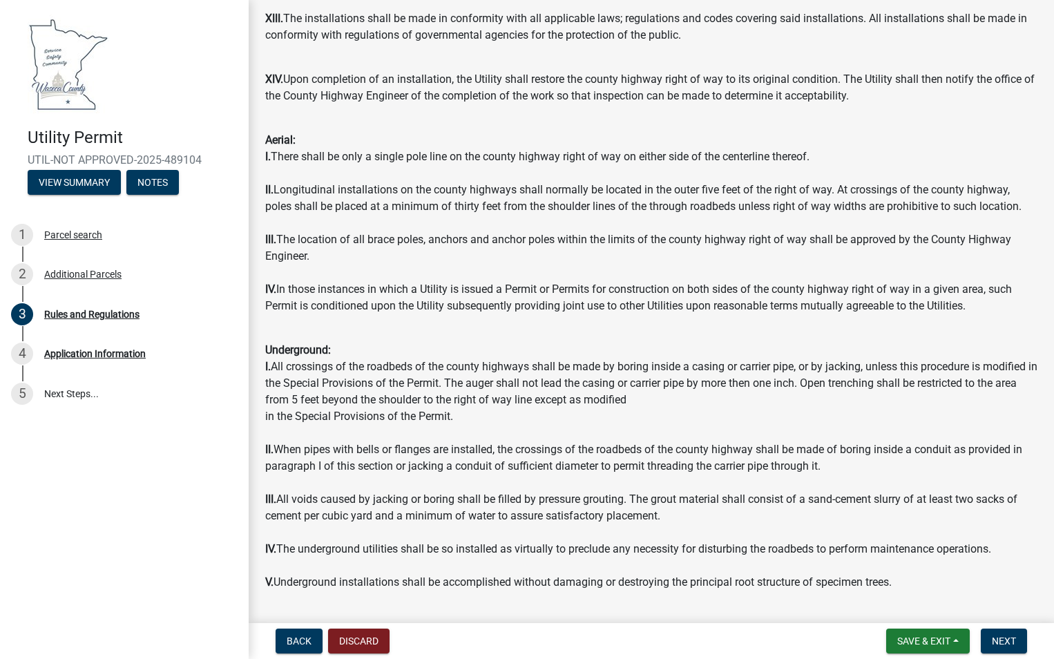
scroll to position [1358, 0]
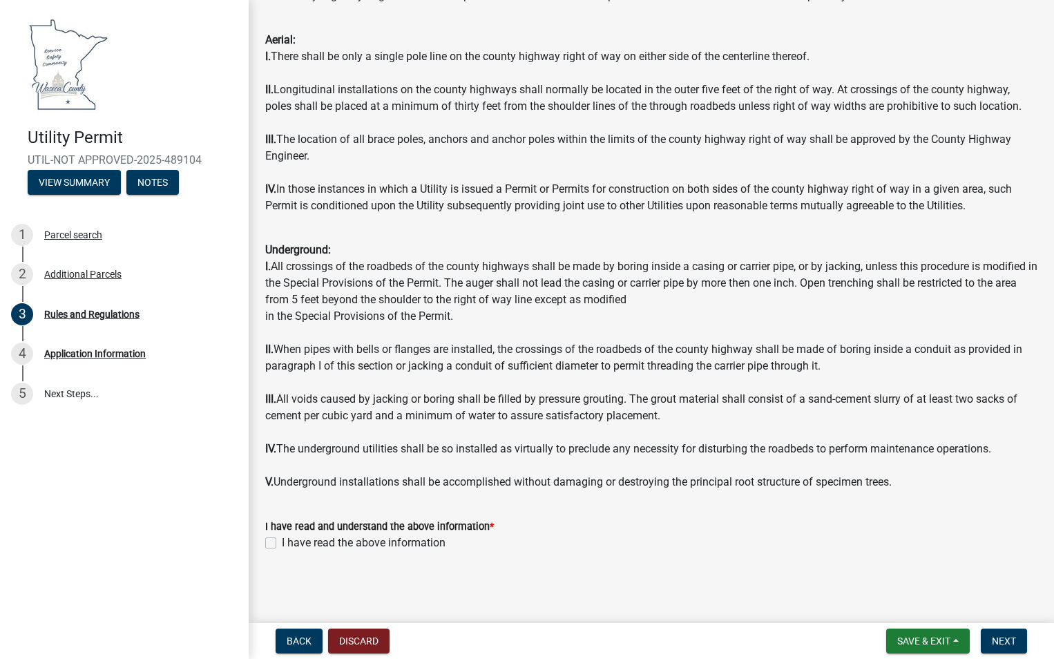
click at [282, 541] on label "I have read the above information" at bounding box center [364, 542] width 164 height 17
click at [282, 541] on input "I have read the above information" at bounding box center [286, 538] width 9 height 9
click at [1000, 642] on span "Next" at bounding box center [1004, 640] width 24 height 11
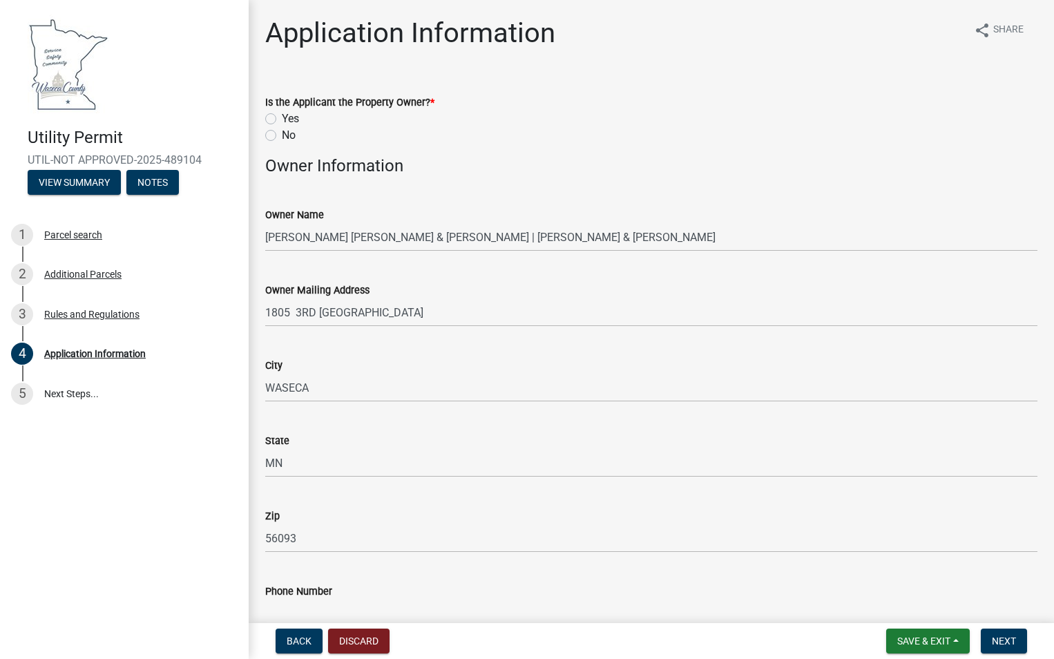
click at [282, 135] on label "No" at bounding box center [289, 135] width 14 height 17
click at [282, 135] on input "No" at bounding box center [286, 131] width 9 height 9
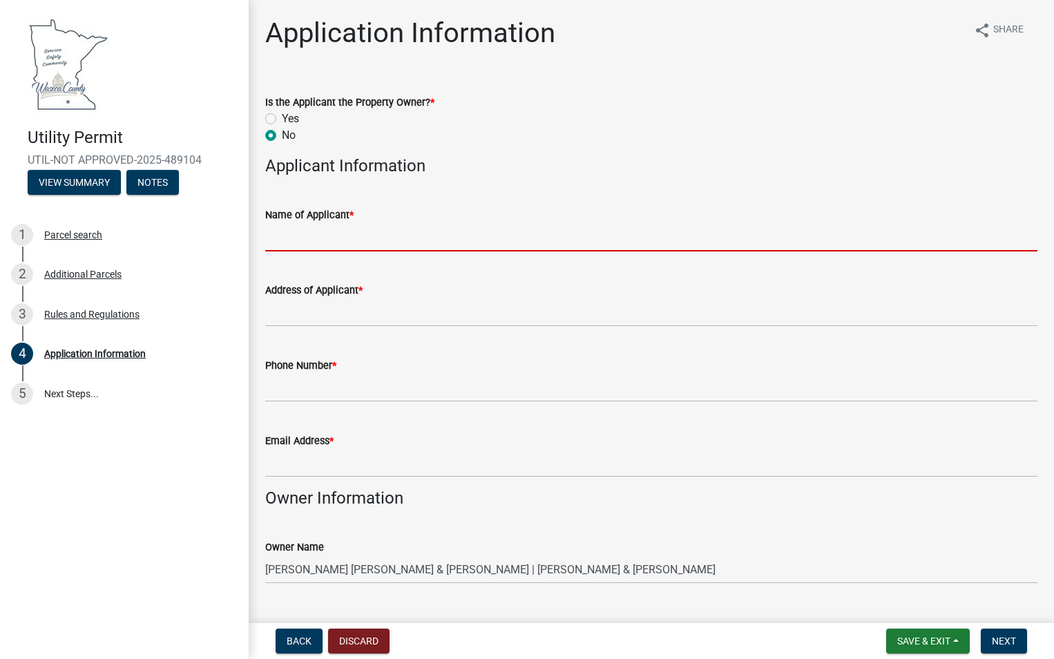
click at [300, 238] on input "Name of Applicant *" at bounding box center [651, 237] width 772 height 28
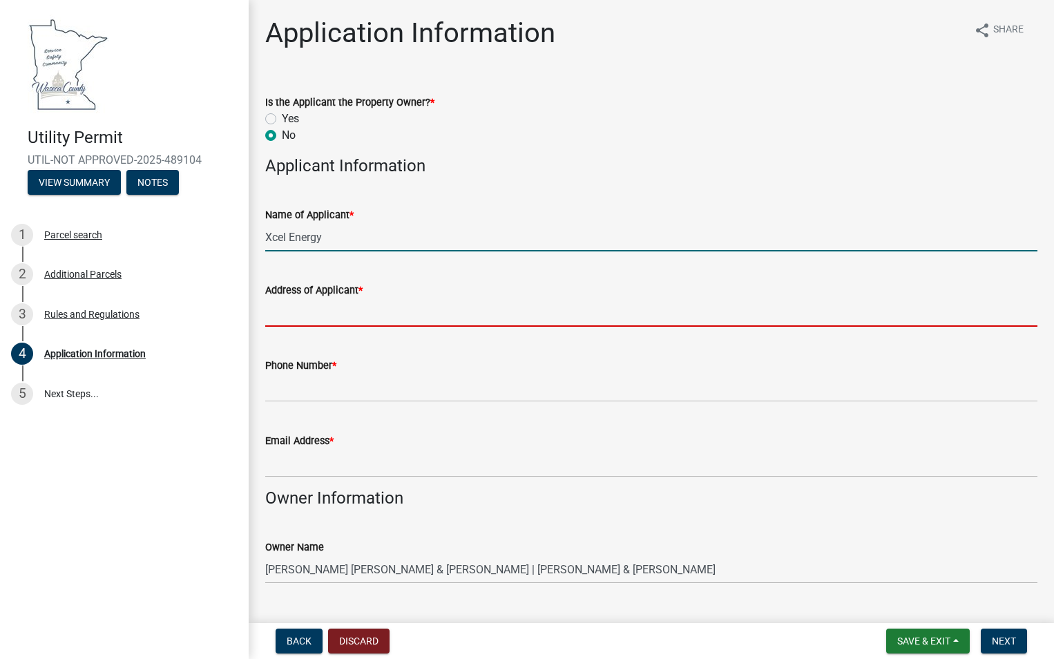
click at [358, 307] on input "Address of Applicant *" at bounding box center [651, 312] width 772 height 28
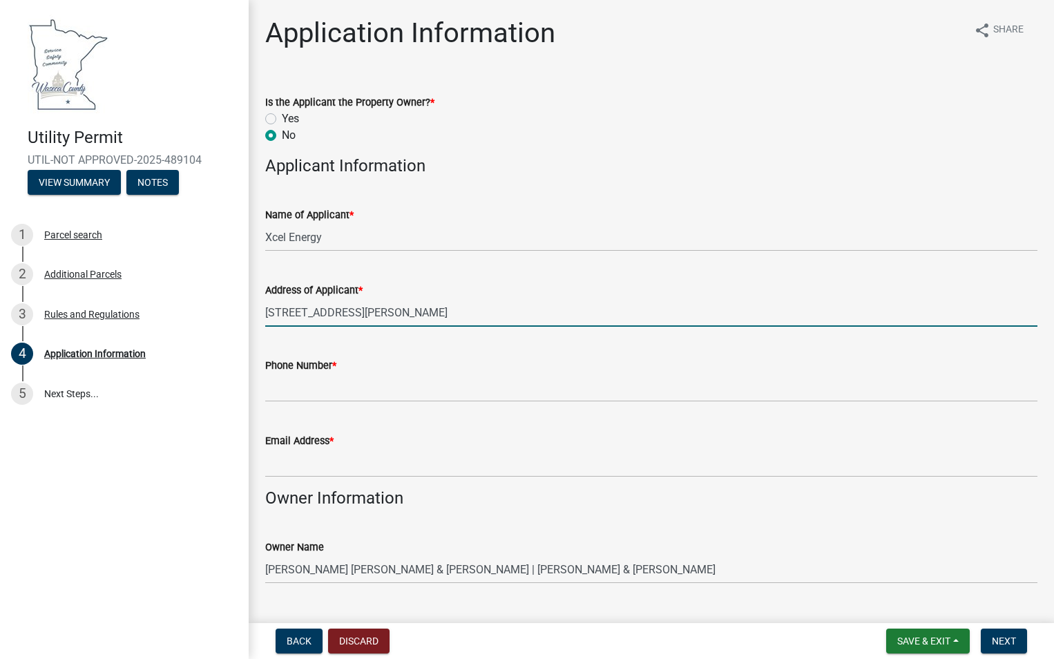
click at [420, 313] on input "[STREET_ADDRESS][PERSON_NAME]" at bounding box center [651, 312] width 772 height 28
click at [346, 392] on input "Phone Number *" at bounding box center [651, 388] width 772 height 28
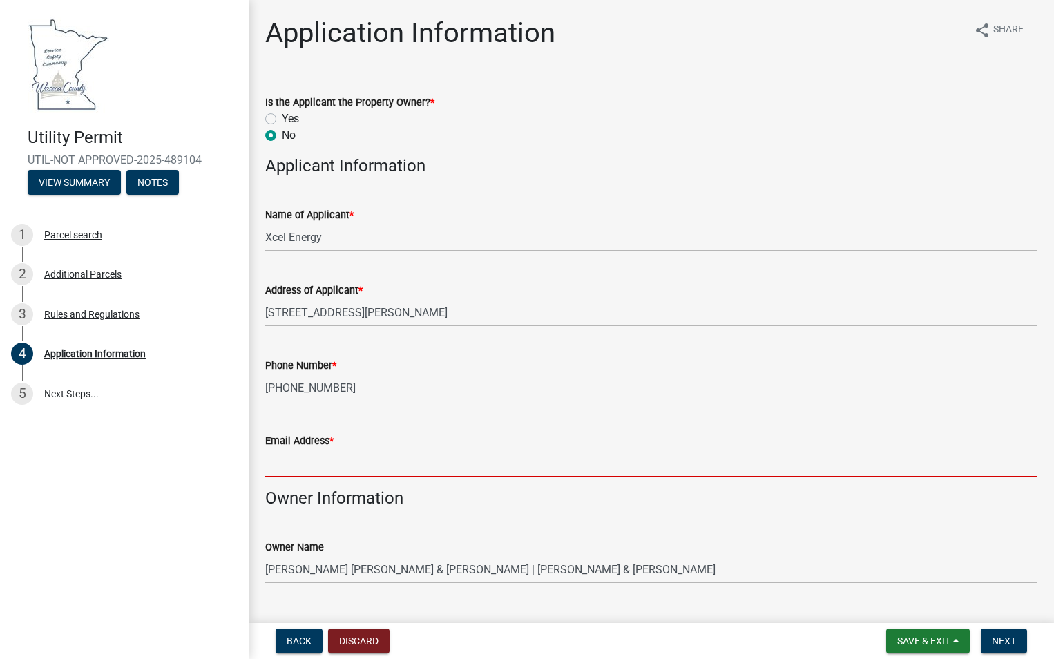
click at [358, 467] on input "Email Address *" at bounding box center [651, 463] width 772 height 28
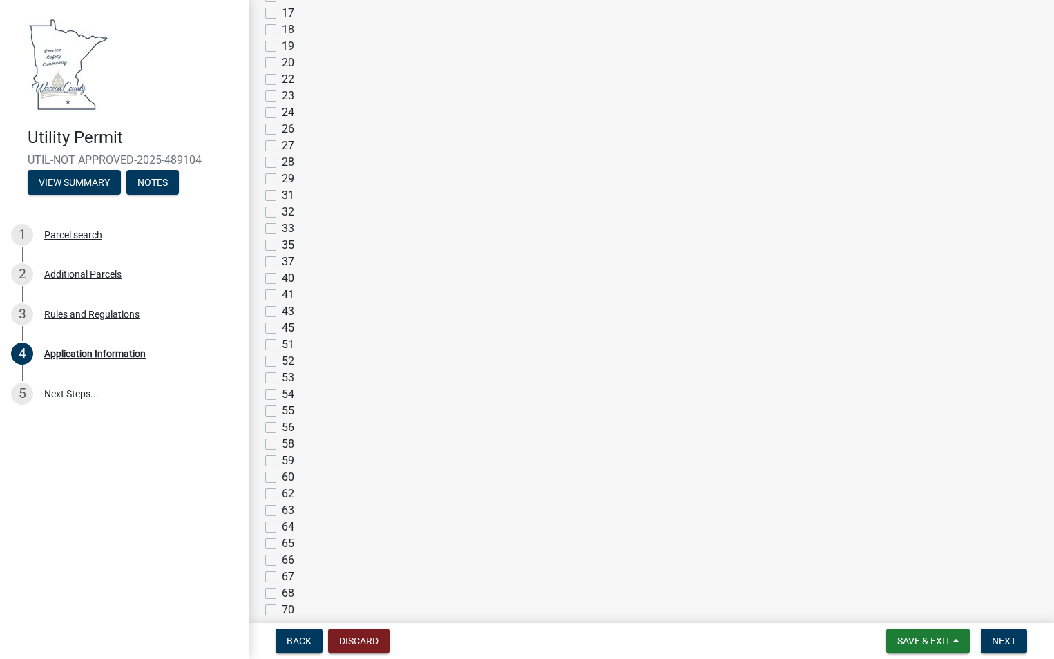
scroll to position [1933, 0]
click at [277, 360] on div "54" at bounding box center [651, 359] width 772 height 17
click at [282, 361] on label "54" at bounding box center [288, 359] width 12 height 17
click at [282, 360] on input "54" at bounding box center [286, 355] width 9 height 9
click at [999, 637] on span "Next" at bounding box center [1004, 640] width 24 height 11
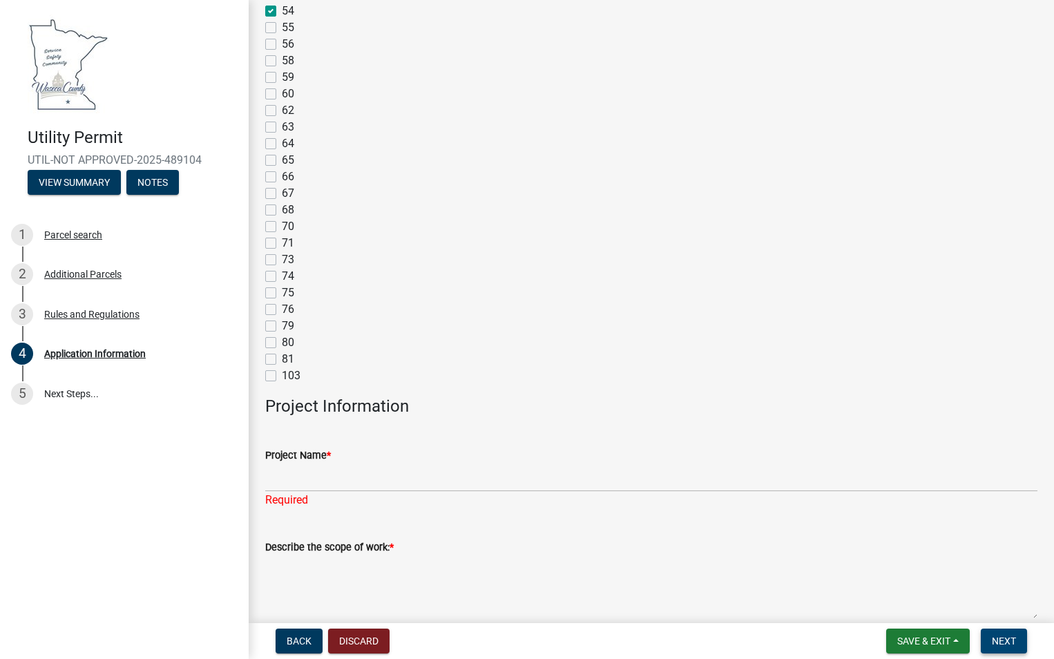
scroll to position [2417, 0]
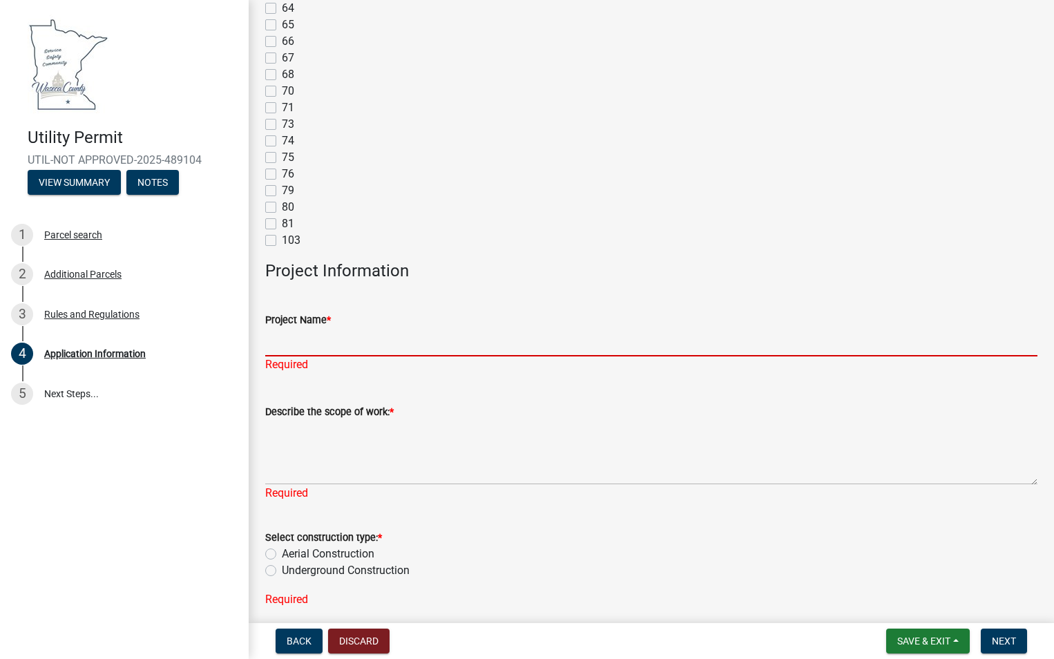
click at [314, 351] on input "Project Name *" at bounding box center [651, 342] width 772 height 28
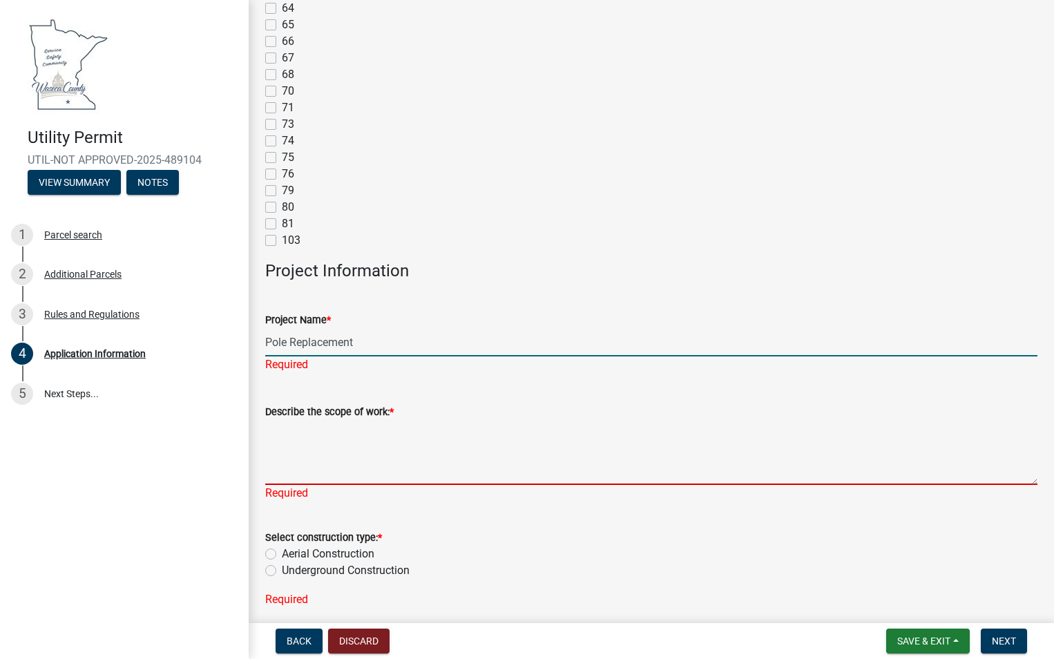
click at [313, 460] on textarea "Describe the scope of work: *" at bounding box center [651, 452] width 772 height 65
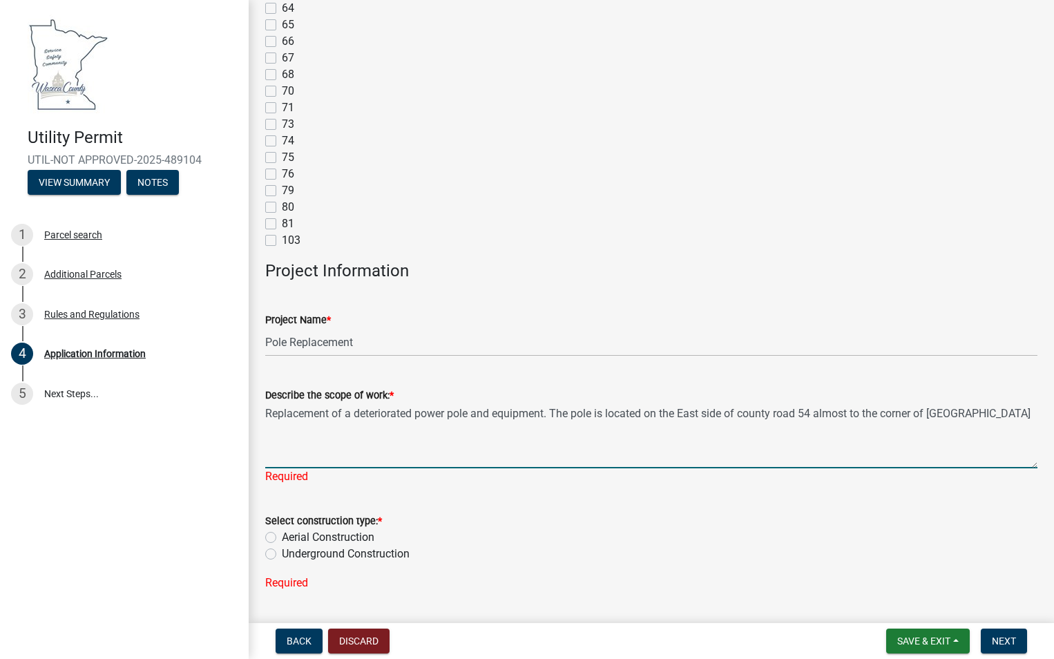
click at [1003, 419] on textarea "Replacement of a deteriorated power pole and equipment. The pole is located on …" at bounding box center [651, 435] width 772 height 65
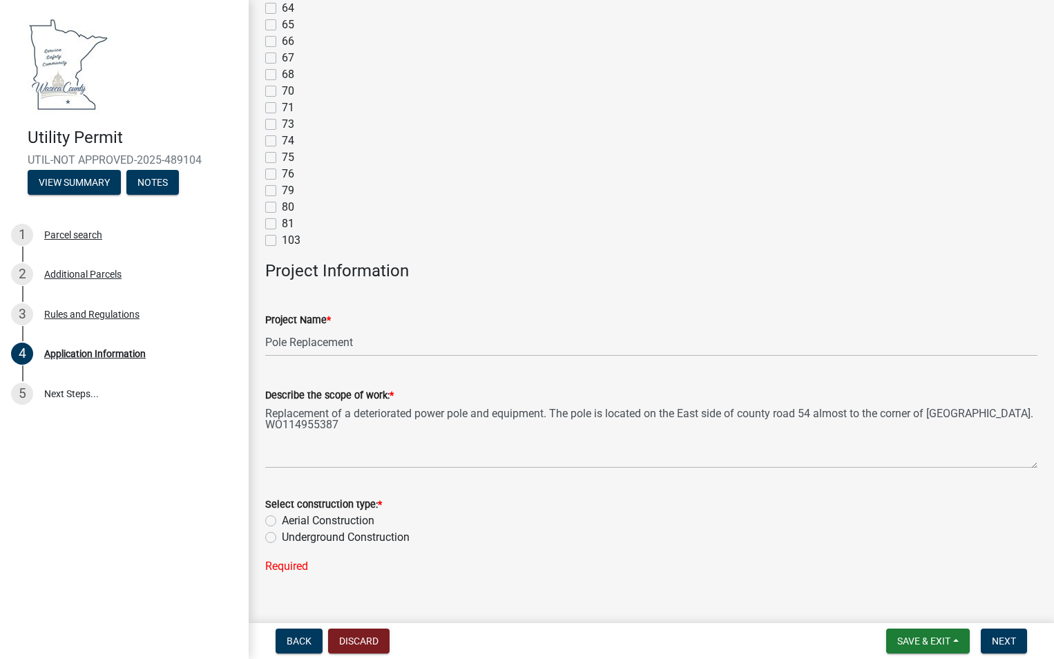
click at [269, 537] on div "Select construction type: * Aerial Construction Underground Construction" at bounding box center [651, 521] width 772 height 50
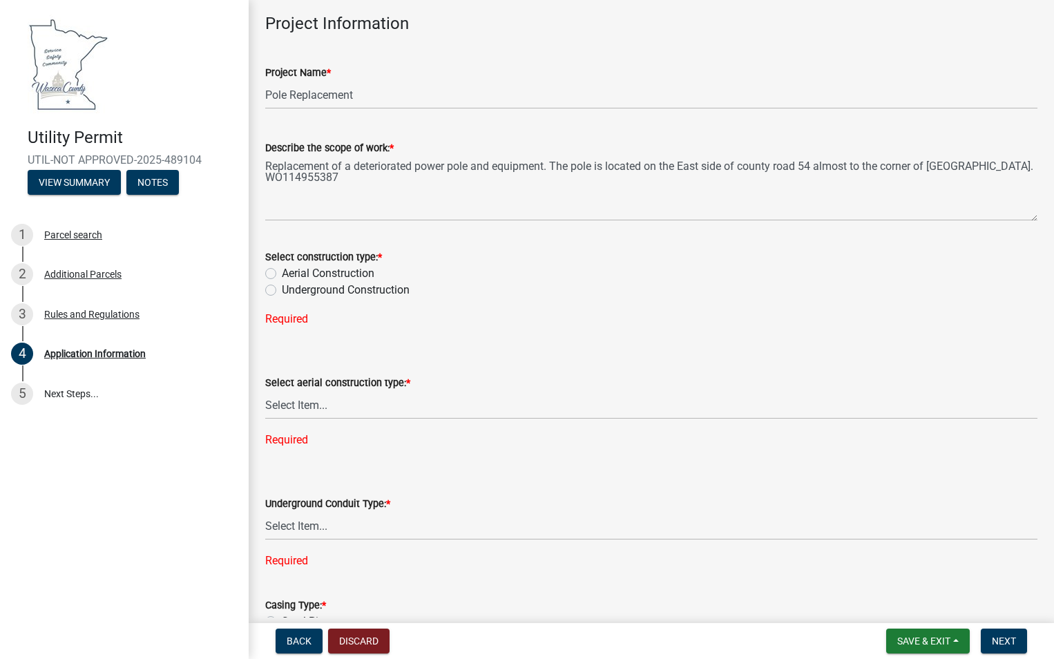
scroll to position [2693, 0]
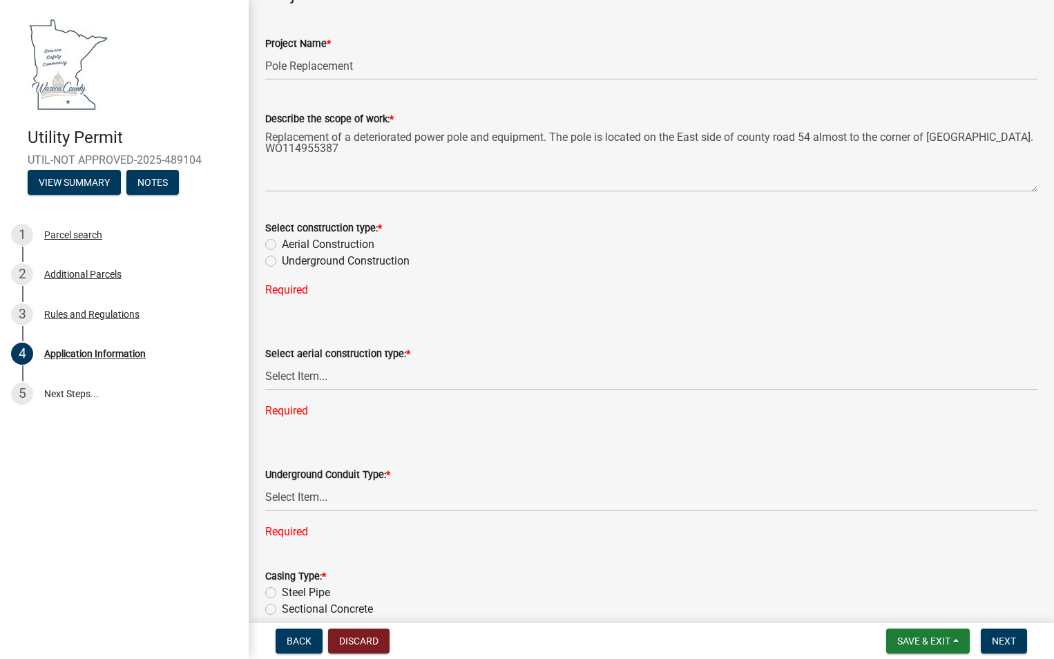
click at [277, 246] on div "Aerial Construction" at bounding box center [651, 244] width 772 height 17
click at [282, 242] on label "Aerial Construction" at bounding box center [328, 244] width 93 height 17
click at [282, 242] on input "Aerial Construction" at bounding box center [286, 240] width 9 height 9
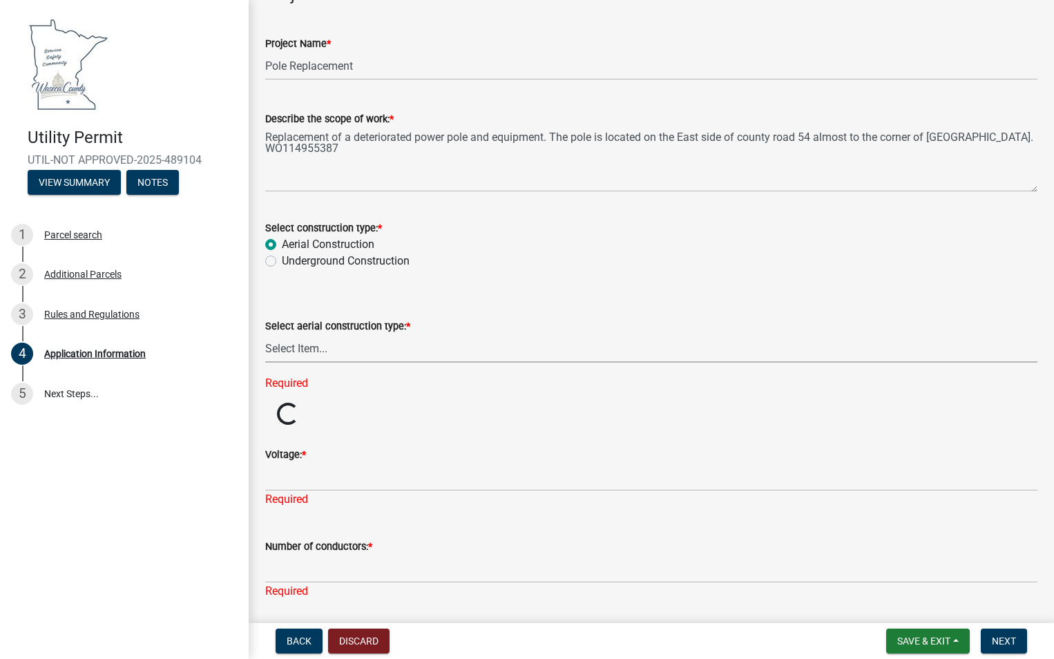
click at [295, 342] on select "Select Item... Single Pole H-Frame Single Pole and H-Frame Steel Tower Open Wir…" at bounding box center [651, 348] width 772 height 28
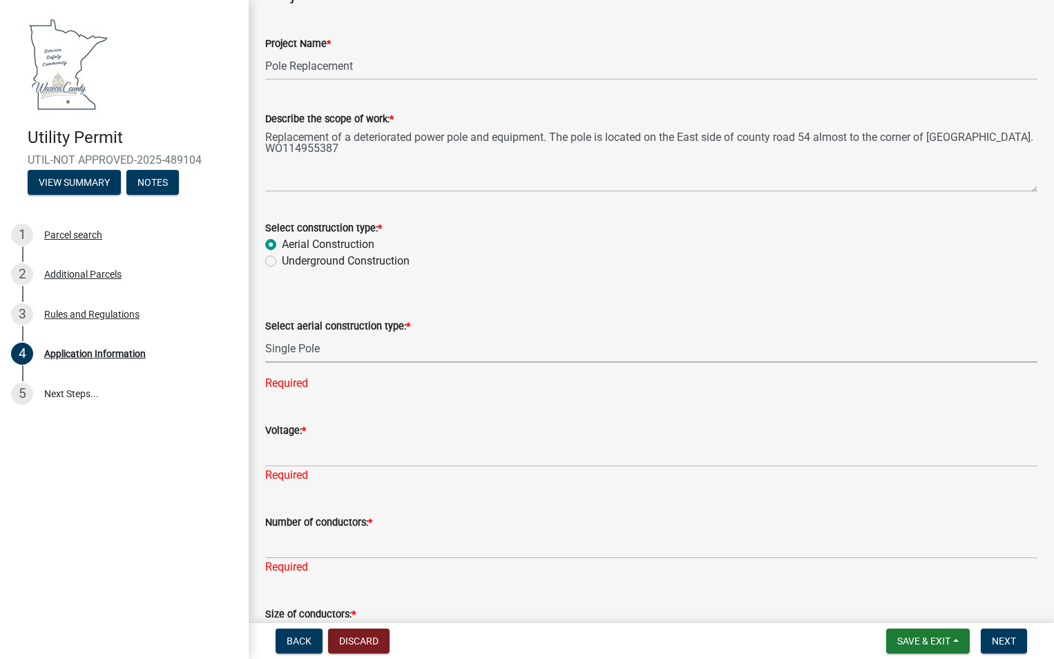
click at [265, 334] on select "Select Item... Single Pole H-Frame Single Pole and H-Frame Steel Tower Open Wir…" at bounding box center [651, 348] width 772 height 28
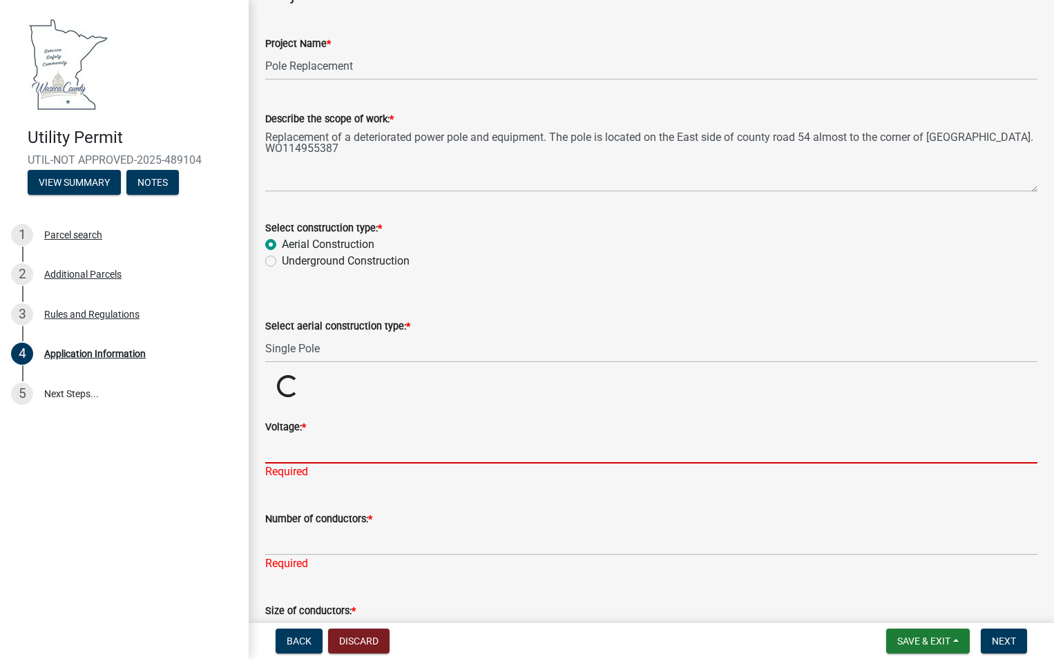
click at [323, 451] on input "Voltage: *" at bounding box center [651, 449] width 772 height 28
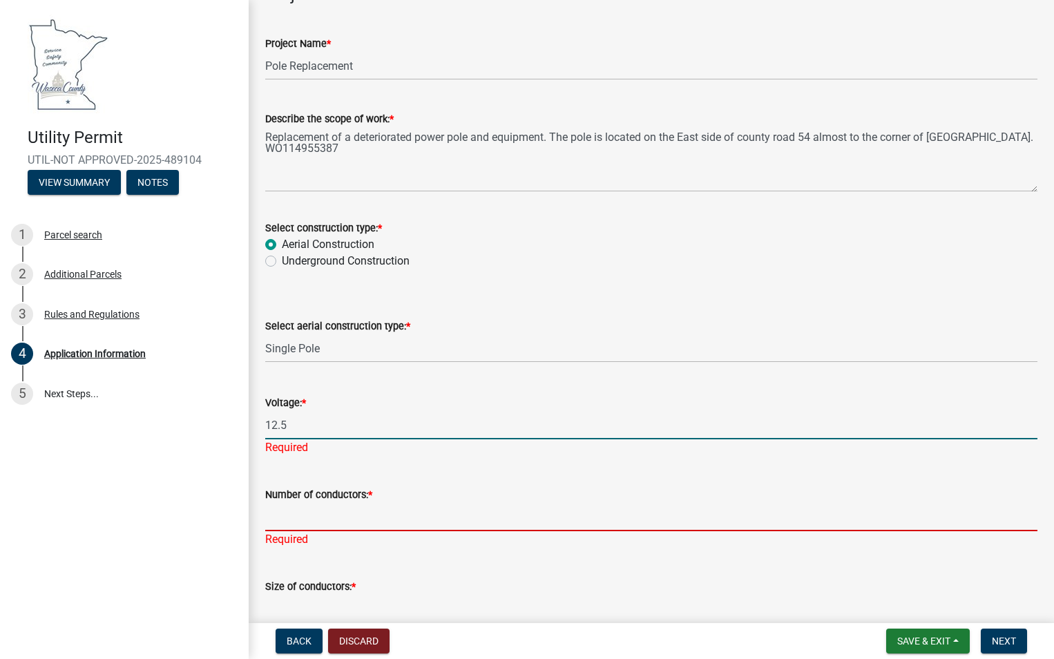
click at [284, 510] on input "Number of conductors: *" at bounding box center [651, 517] width 772 height 28
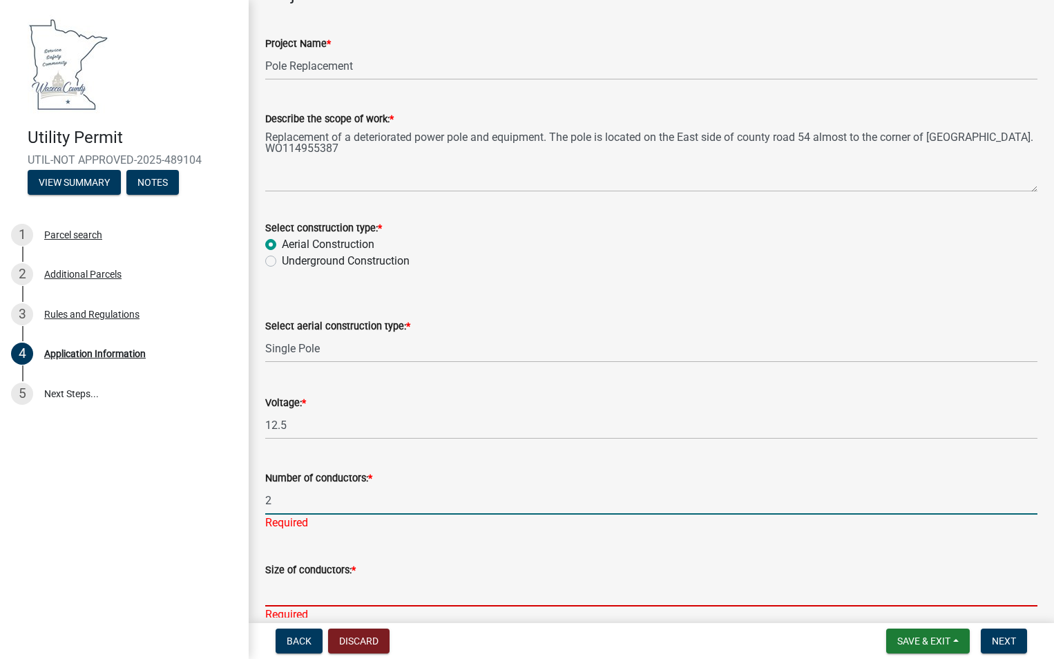
click at [287, 589] on input "Size of conductors: *" at bounding box center [651, 592] width 772 height 28
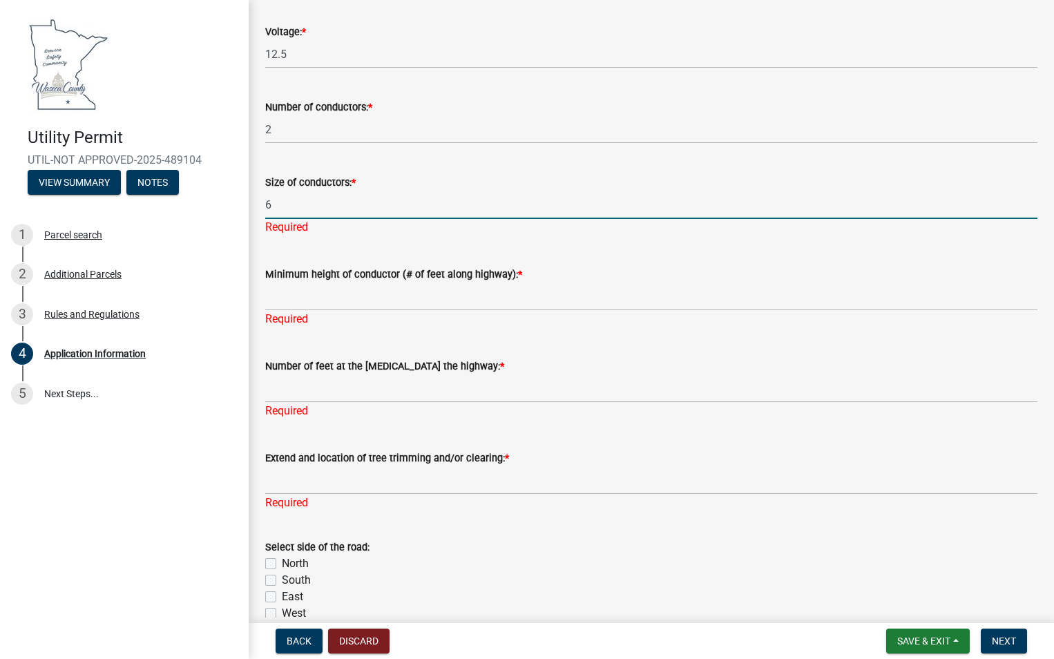
scroll to position [3107, 0]
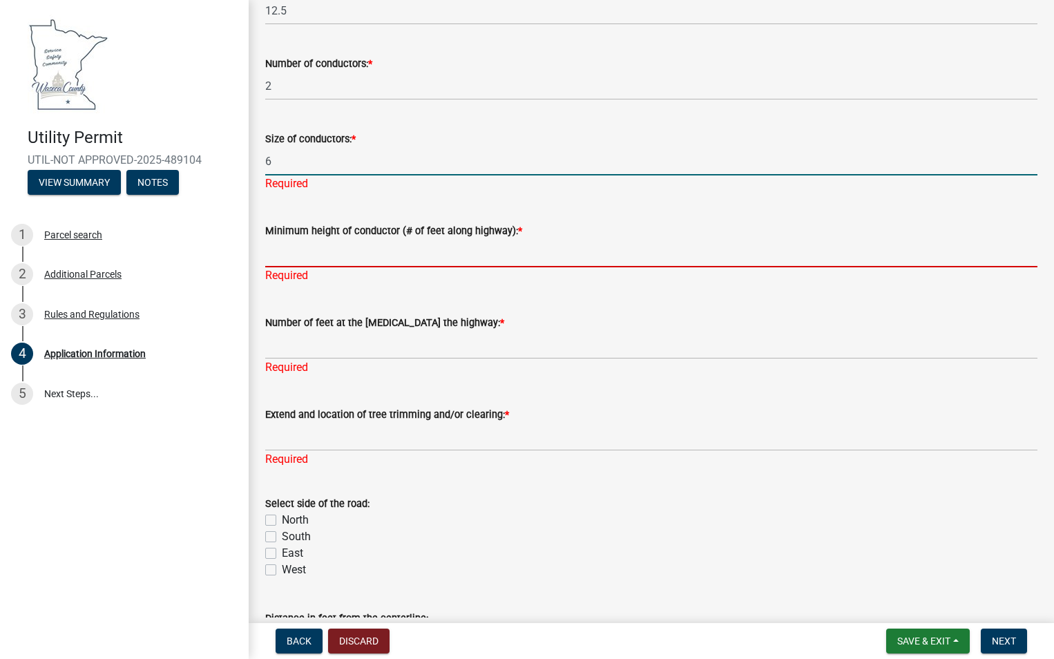
click at [270, 252] on div "Minimum height of conductor (# of feet along highway): * Required" at bounding box center [651, 243] width 772 height 81
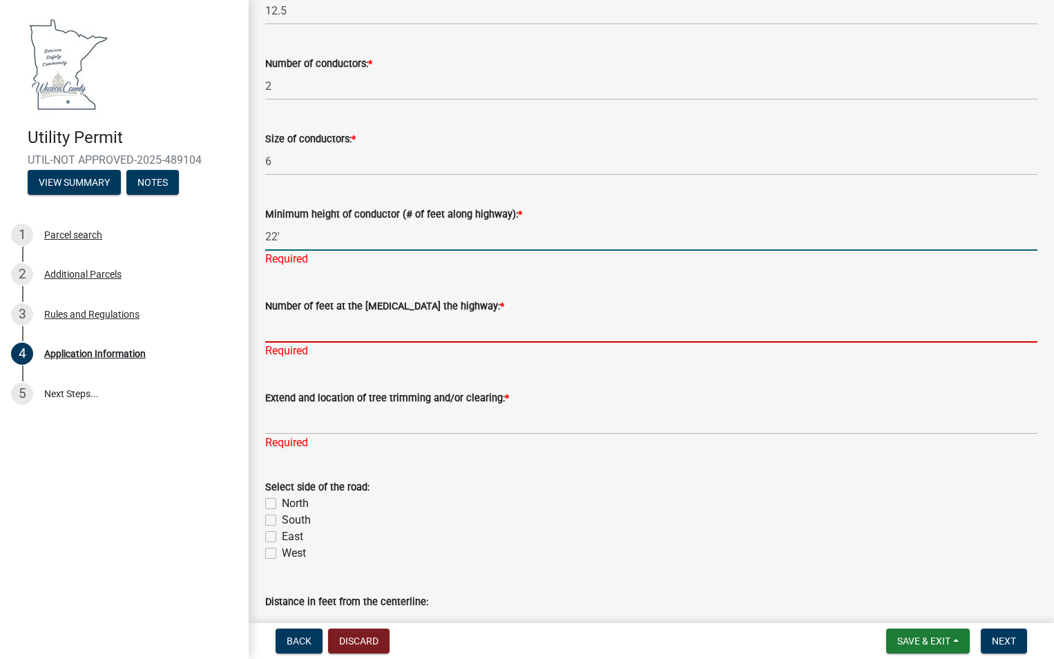
click at [311, 331] on div "Number of feet at the [MEDICAL_DATA] the highway: * Required" at bounding box center [651, 318] width 772 height 81
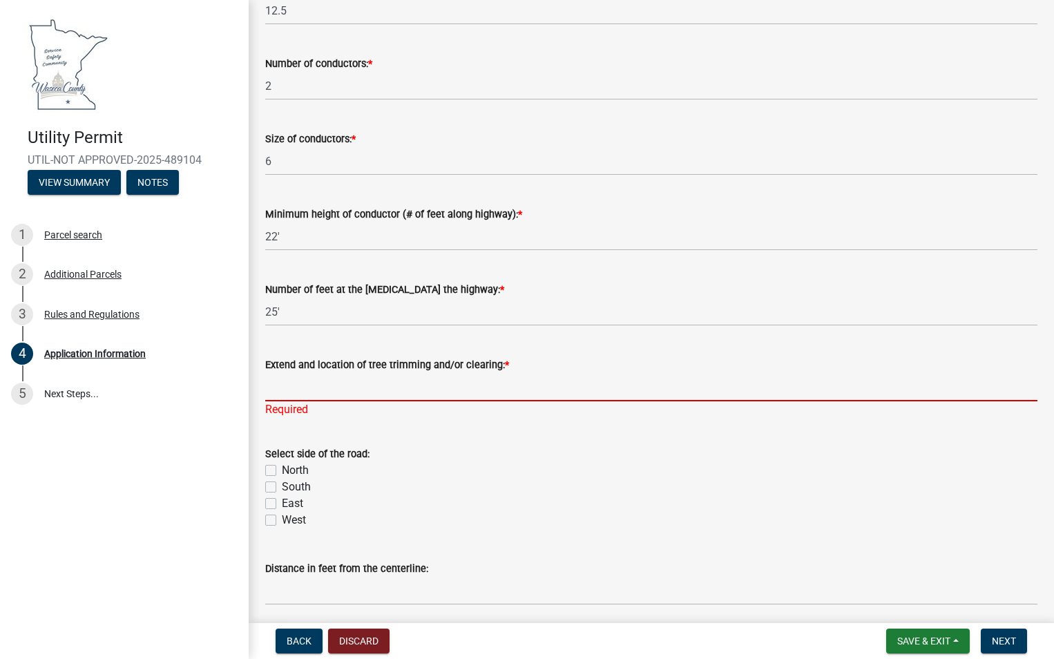
click at [311, 413] on div "Extend and location of tree trimming and/or clearing: * Required" at bounding box center [651, 377] width 772 height 81
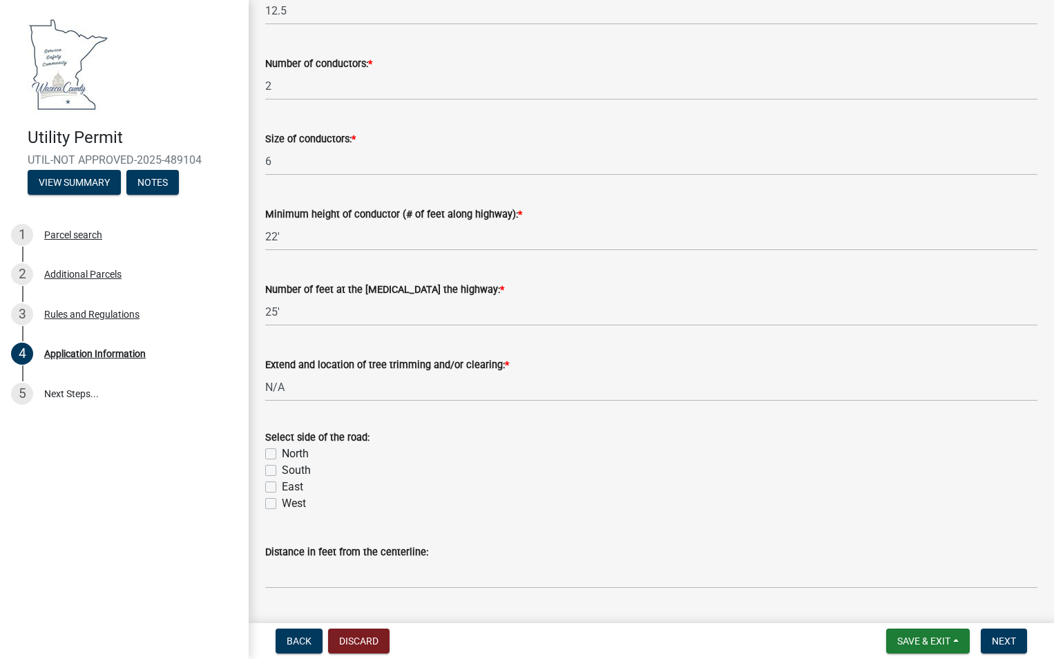
click at [276, 501] on div "Select side of the road: [GEOGRAPHIC_DATA]" at bounding box center [651, 470] width 772 height 83
click at [282, 488] on label "East" at bounding box center [292, 487] width 21 height 17
click at [282, 487] on input "East" at bounding box center [286, 483] width 9 height 9
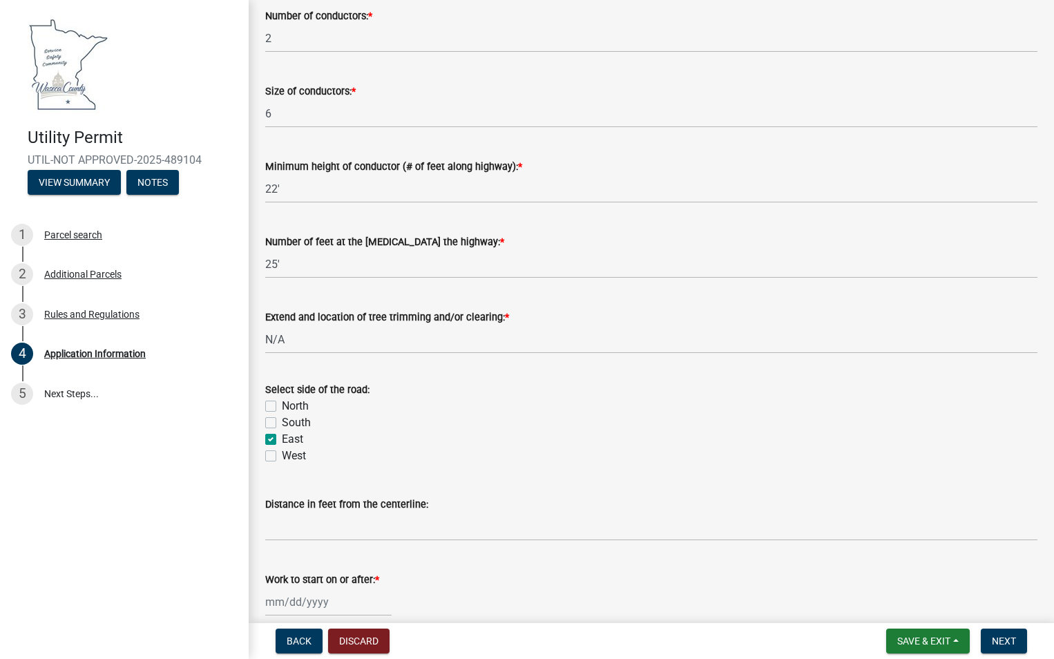
scroll to position [3383, 0]
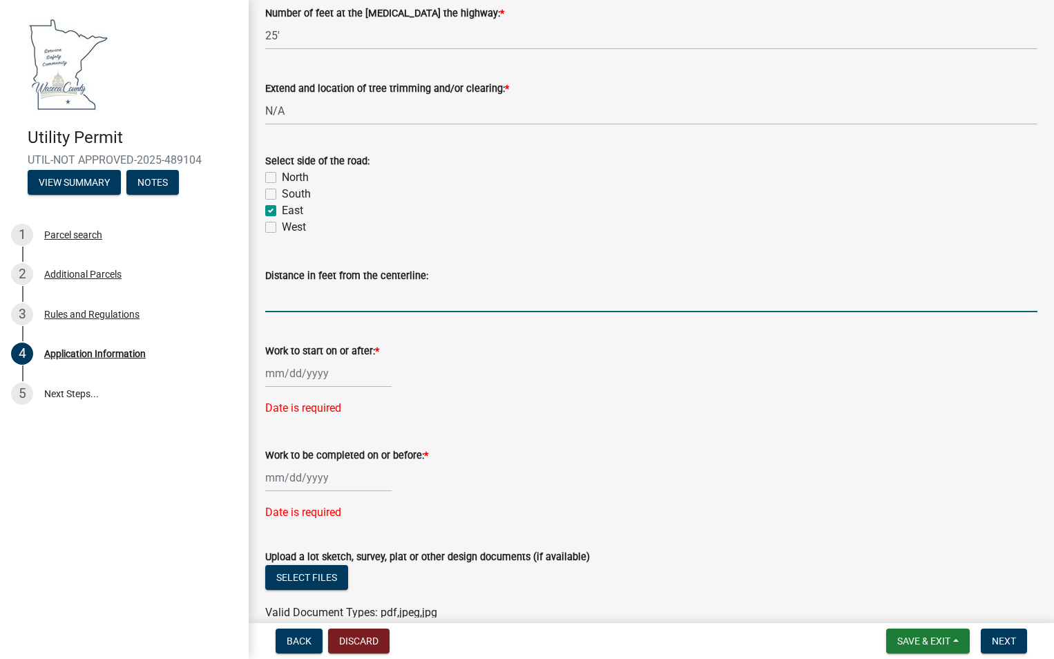
click at [327, 302] on input "Distance in feet from the centerline:" at bounding box center [651, 298] width 772 height 28
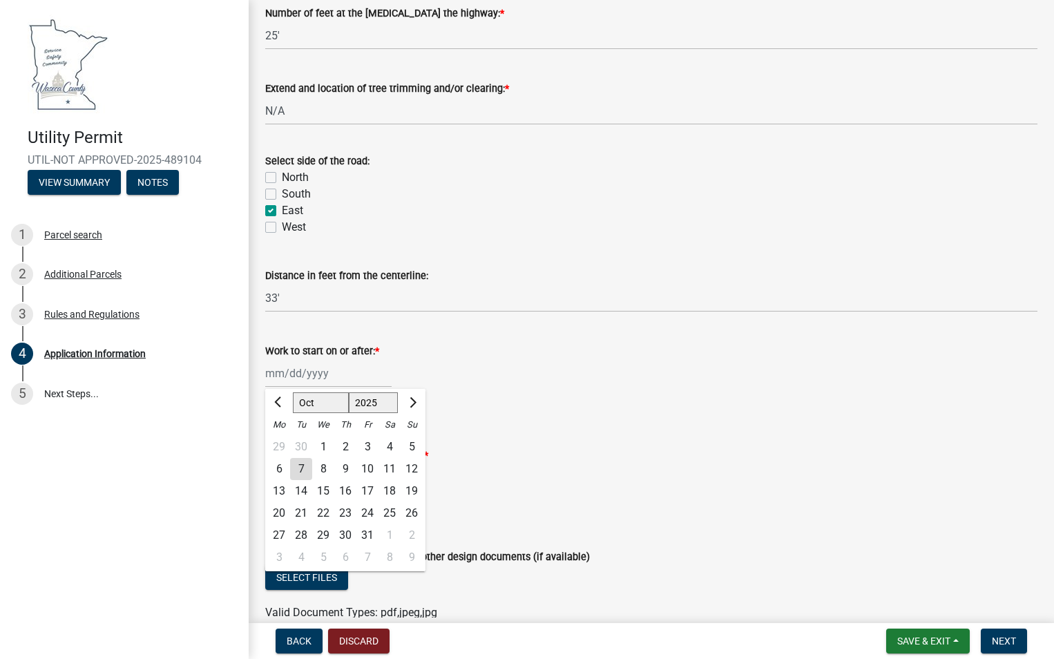
click at [275, 375] on div "[PERSON_NAME] Feb Mar Apr [PERSON_NAME][DATE] Oct Nov [DATE] 1526 1527 1528 152…" at bounding box center [328, 373] width 126 height 28
click at [360, 465] on div "10" at bounding box center [367, 469] width 22 height 22
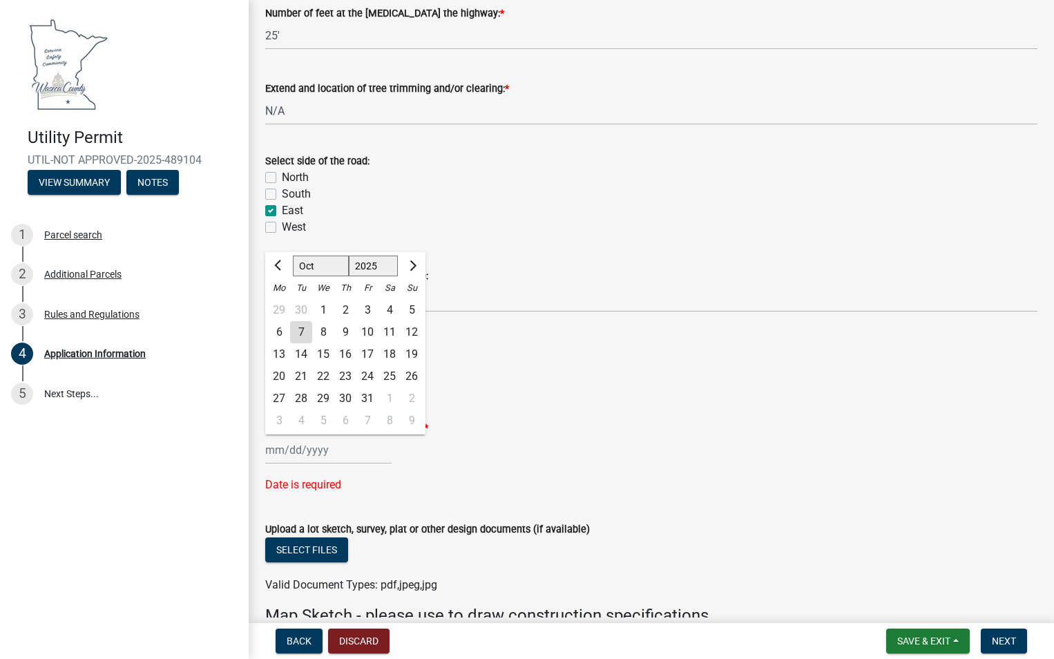
click at [342, 447] on div "[PERSON_NAME] Feb Mar Apr [PERSON_NAME][DATE] Oct Nov [DATE] 1526 1527 1528 152…" at bounding box center [328, 450] width 126 height 28
click at [412, 264] on span "Next month" at bounding box center [411, 265] width 10 height 10
click at [279, 356] on div "15" at bounding box center [279, 354] width 22 height 22
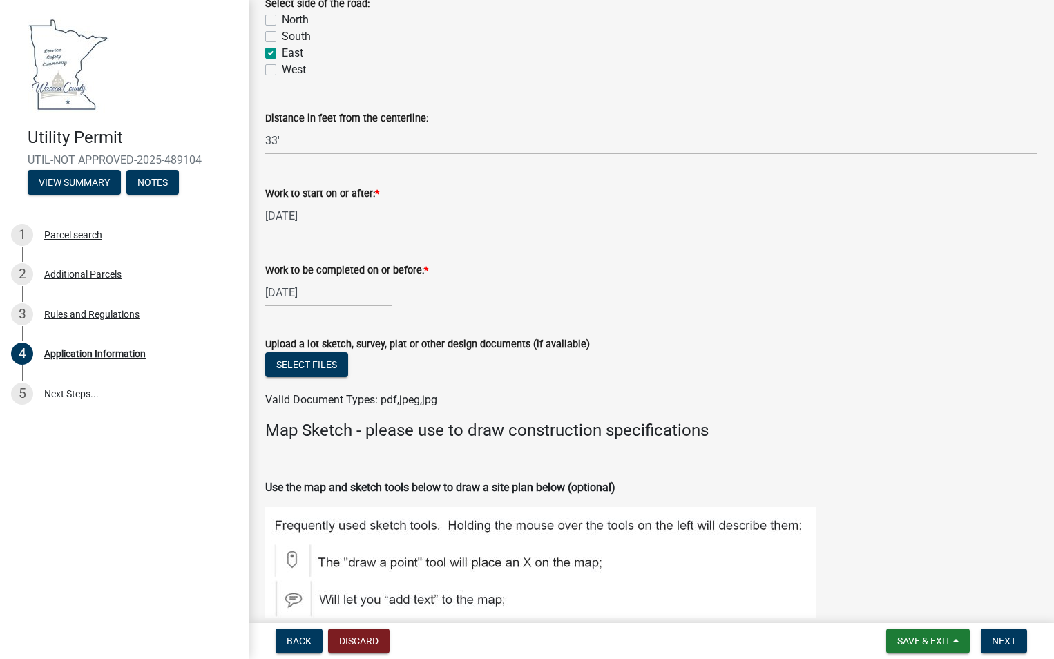
scroll to position [3591, 0]
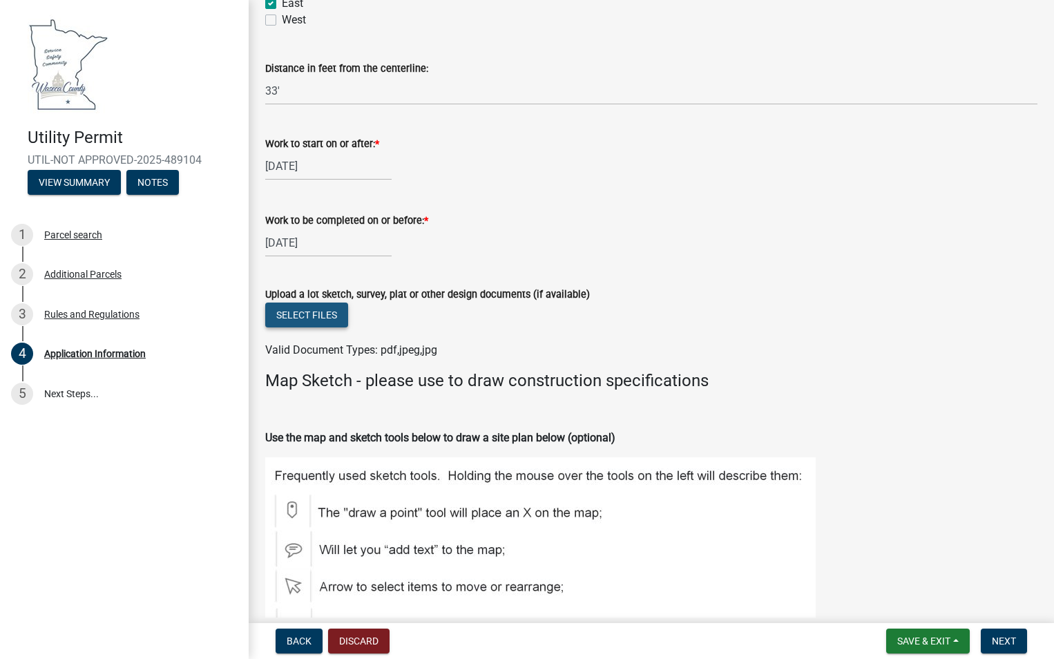
click at [292, 319] on button "Select files" at bounding box center [306, 314] width 83 height 25
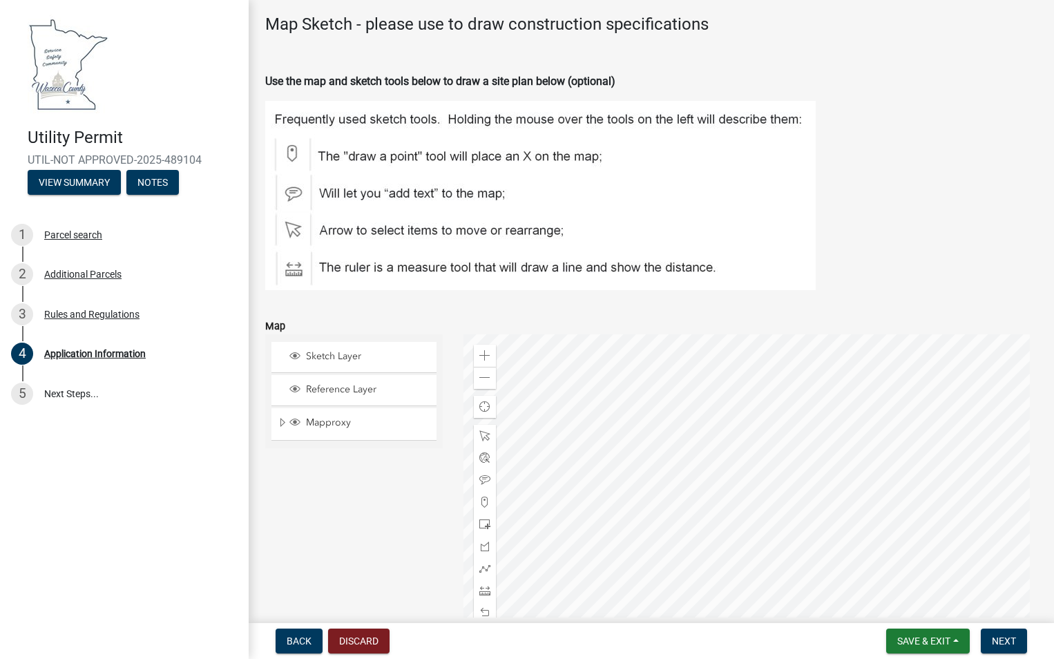
scroll to position [4005, 0]
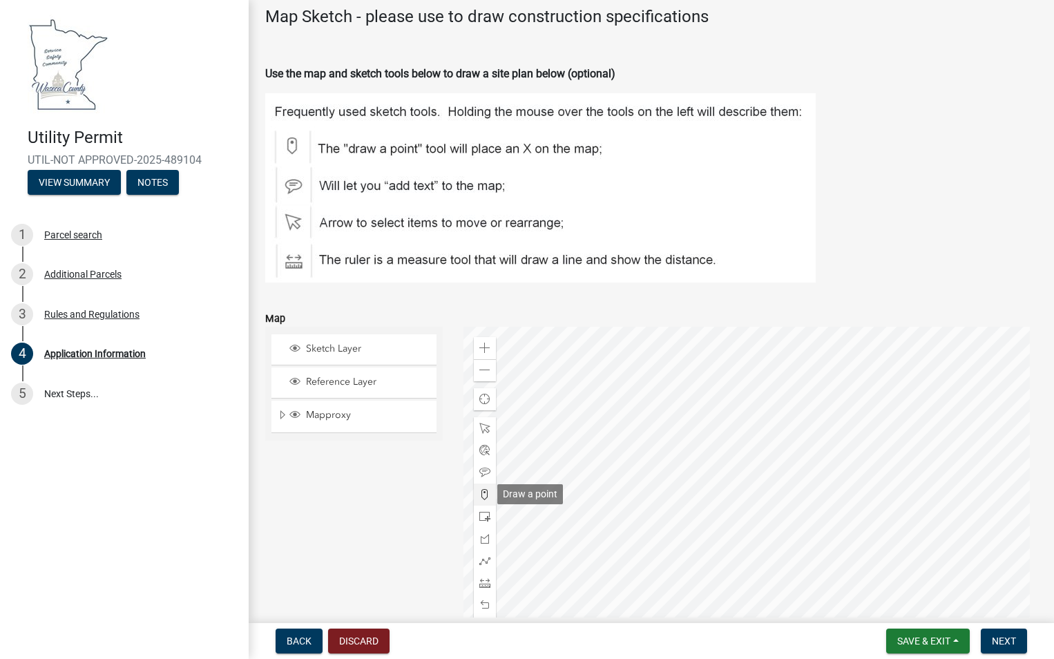
click at [483, 499] on span at bounding box center [484, 494] width 11 height 11
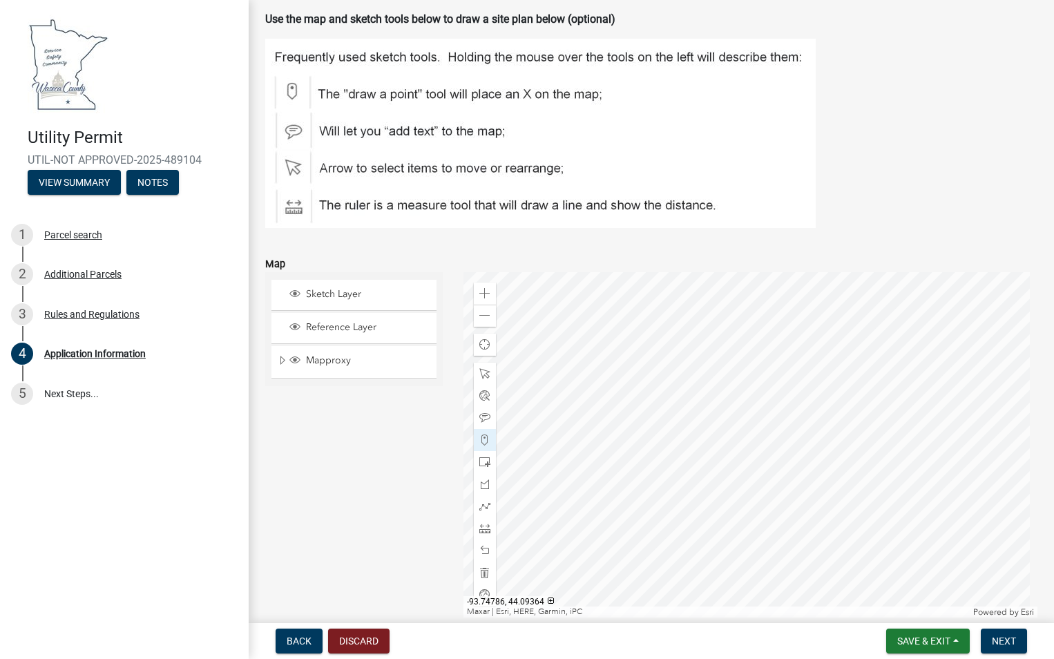
click at [839, 396] on div at bounding box center [750, 444] width 574 height 345
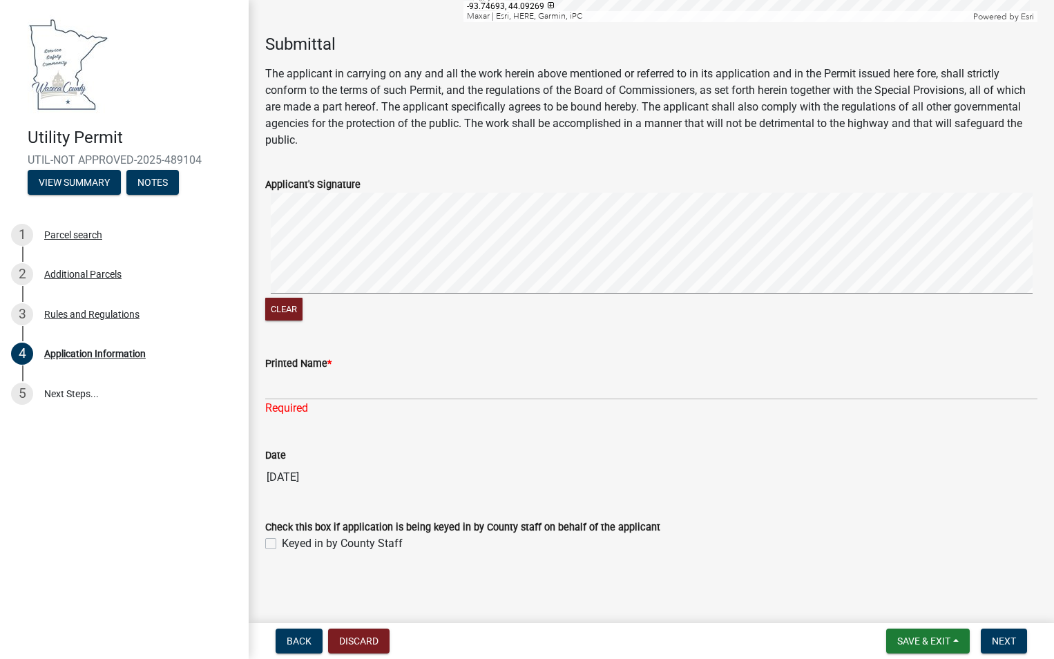
scroll to position [4655, 0]
click at [444, 300] on div "Clear" at bounding box center [651, 257] width 772 height 131
click at [505, 294] on signature-pad at bounding box center [651, 244] width 772 height 105
click at [290, 387] on input "Printed Name *" at bounding box center [651, 385] width 772 height 28
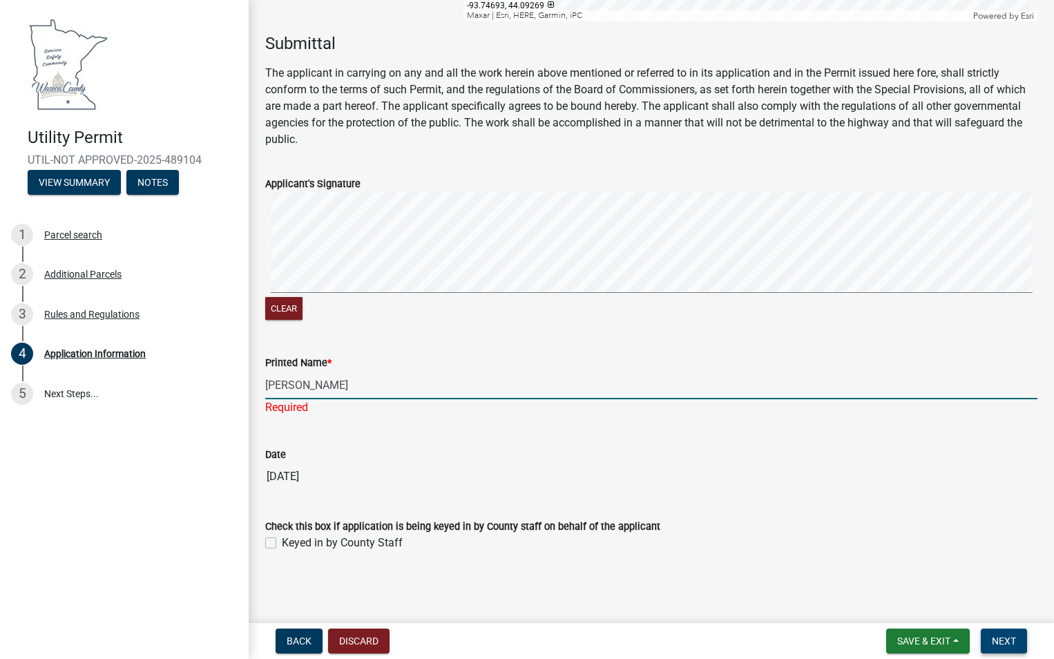
scroll to position [4639, 0]
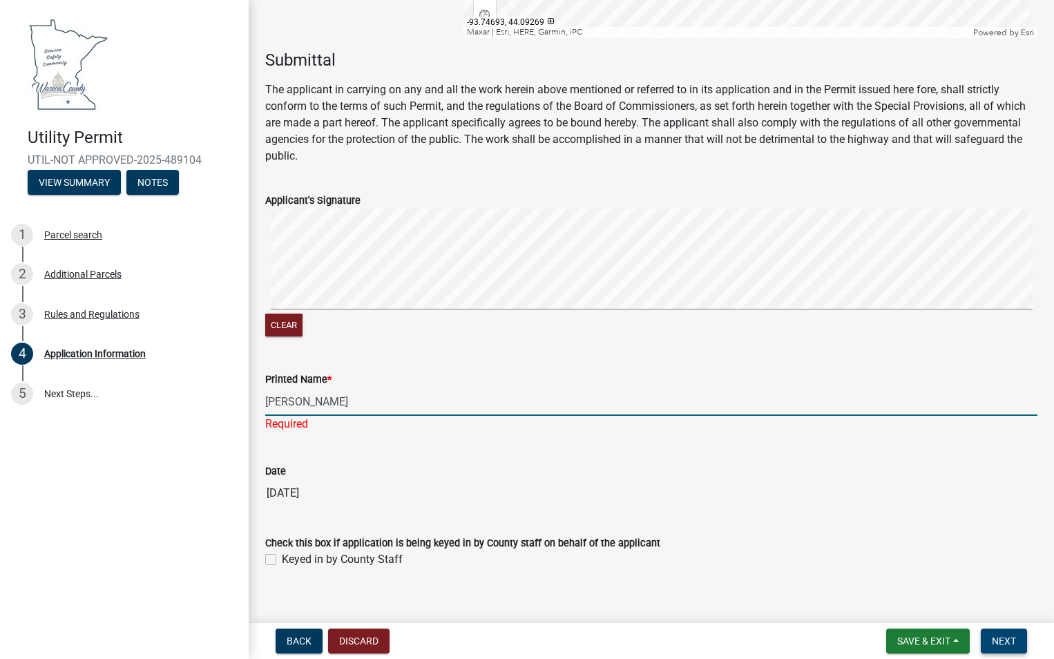
click at [1009, 642] on span "Next" at bounding box center [1004, 640] width 24 height 11
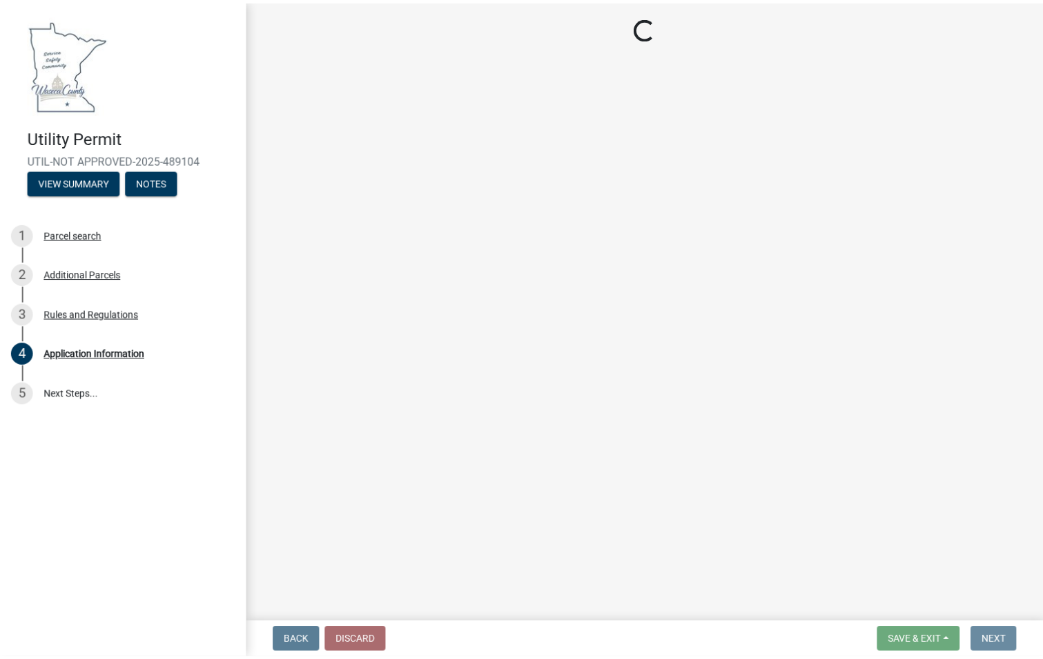
scroll to position [0, 0]
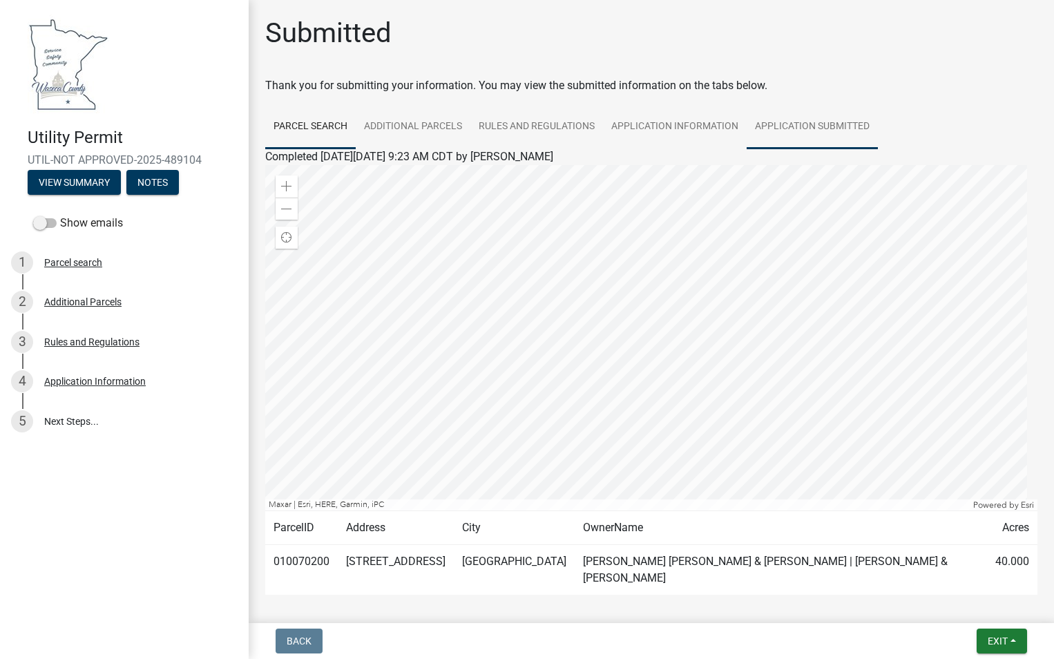
click at [828, 124] on link "Application Submitted" at bounding box center [811, 127] width 131 height 44
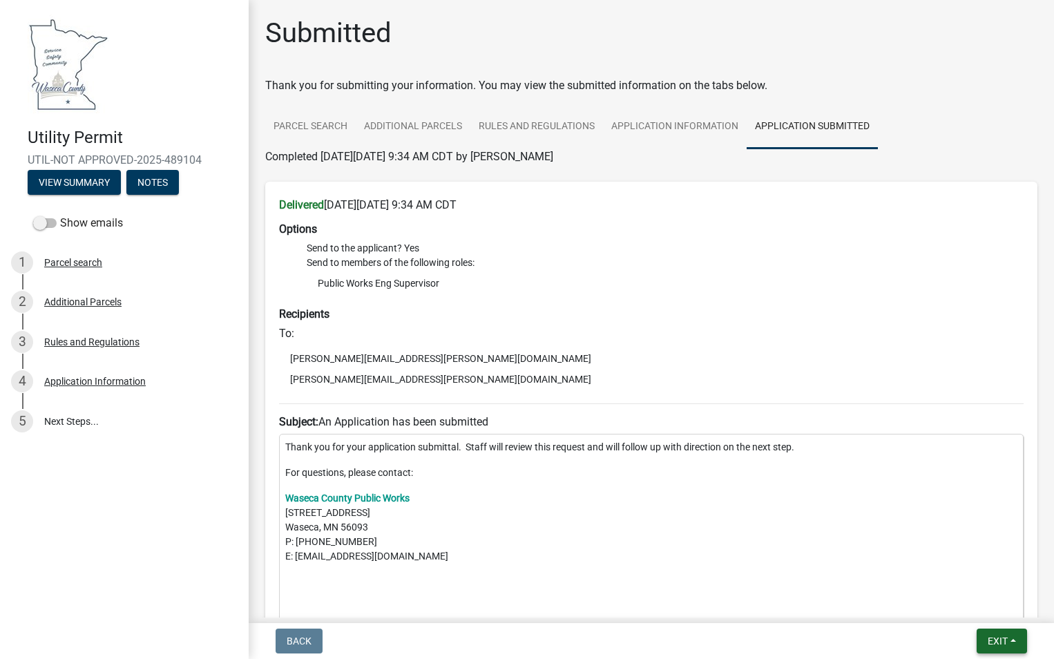
click at [996, 641] on span "Exit" at bounding box center [997, 640] width 20 height 11
click at [956, 599] on button "Save & Exit" at bounding box center [971, 604] width 110 height 33
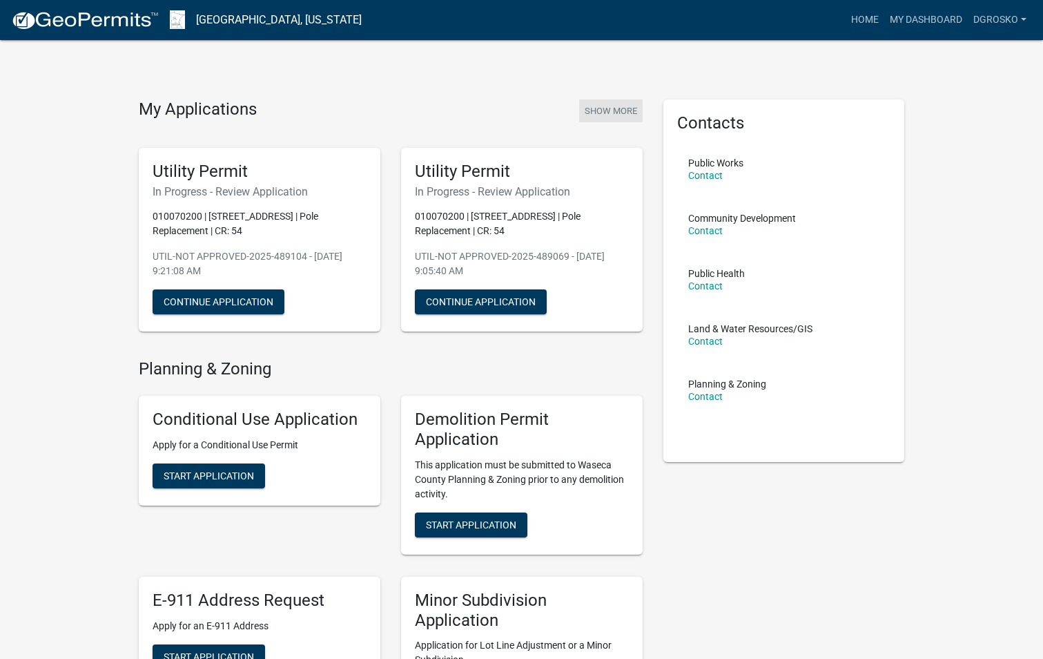
click at [626, 116] on button "Show More" at bounding box center [611, 110] width 64 height 23
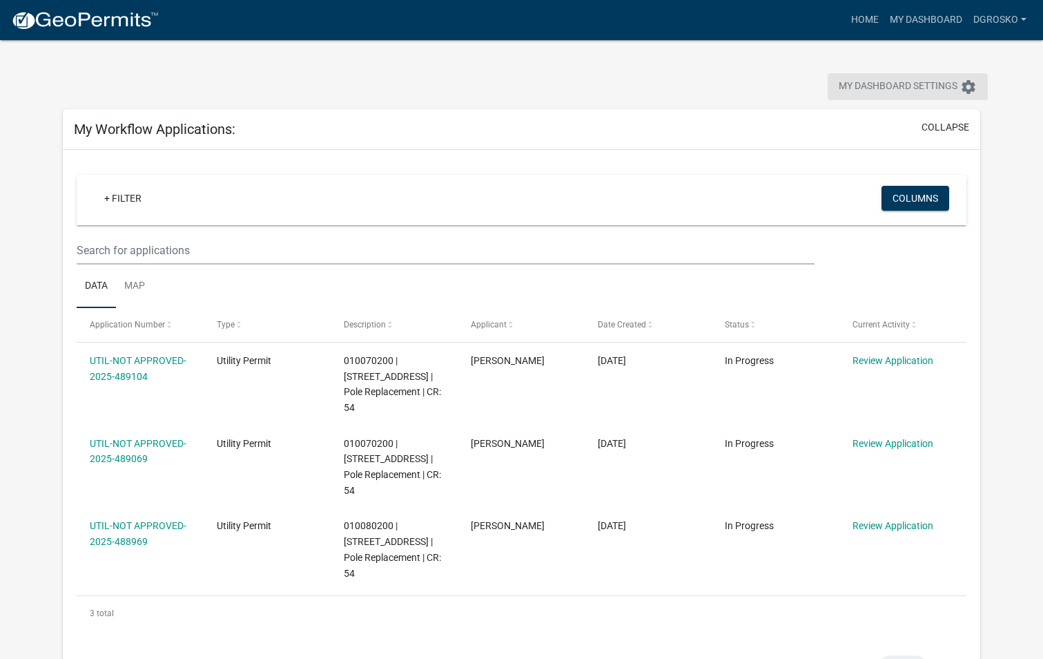
click at [872, 84] on span "My Dashboard Settings" at bounding box center [898, 87] width 119 height 17
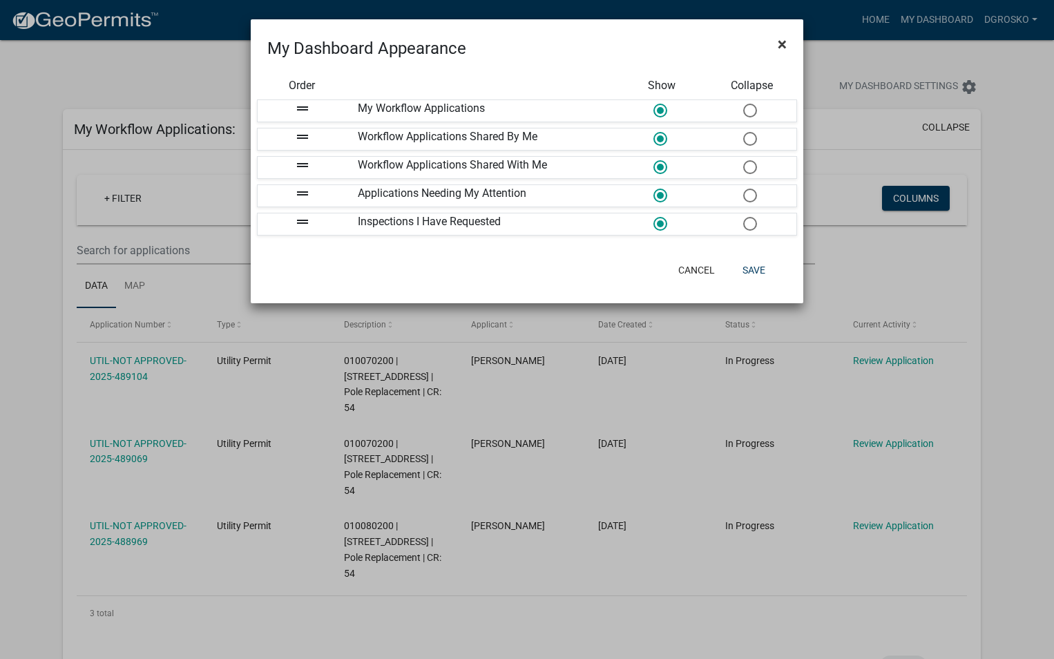
click at [786, 46] on button "×" at bounding box center [781, 44] width 31 height 39
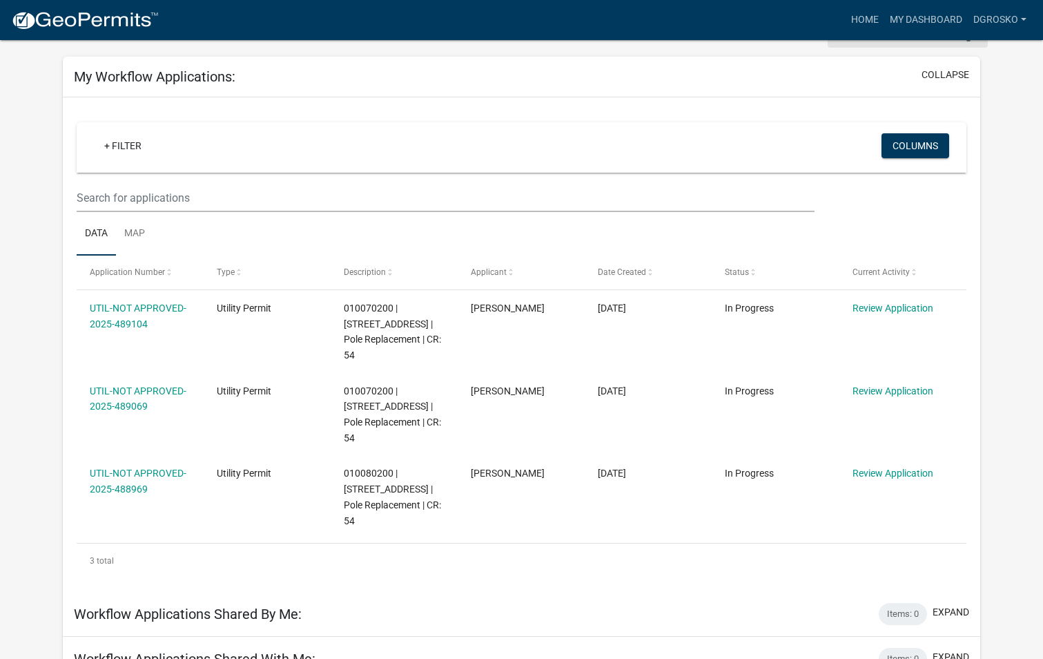
scroll to position [117, 0]
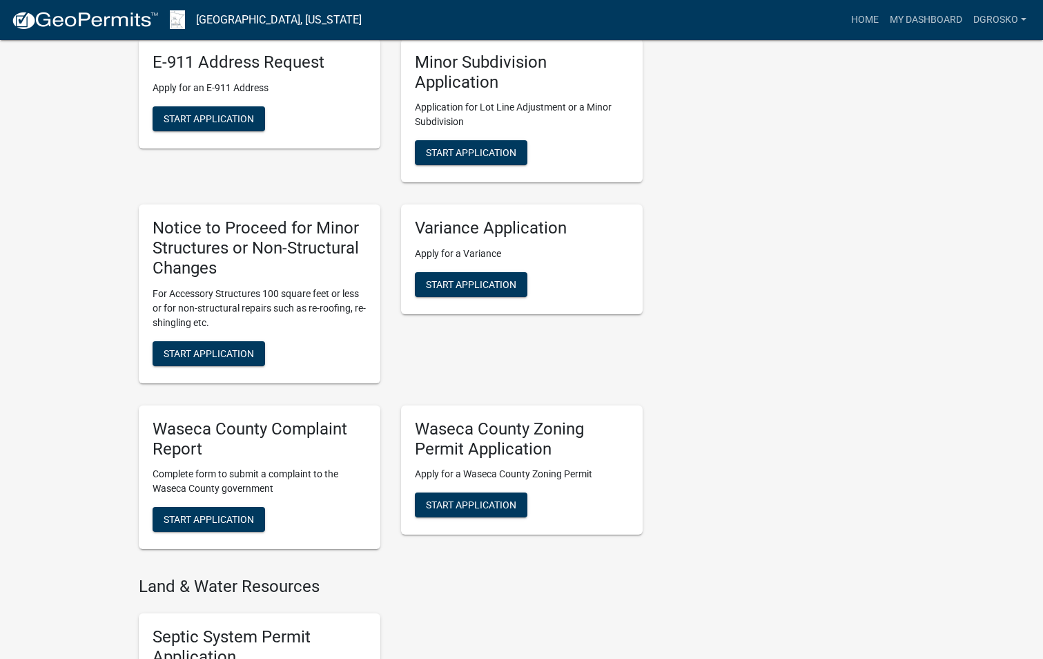
scroll to position [898, 0]
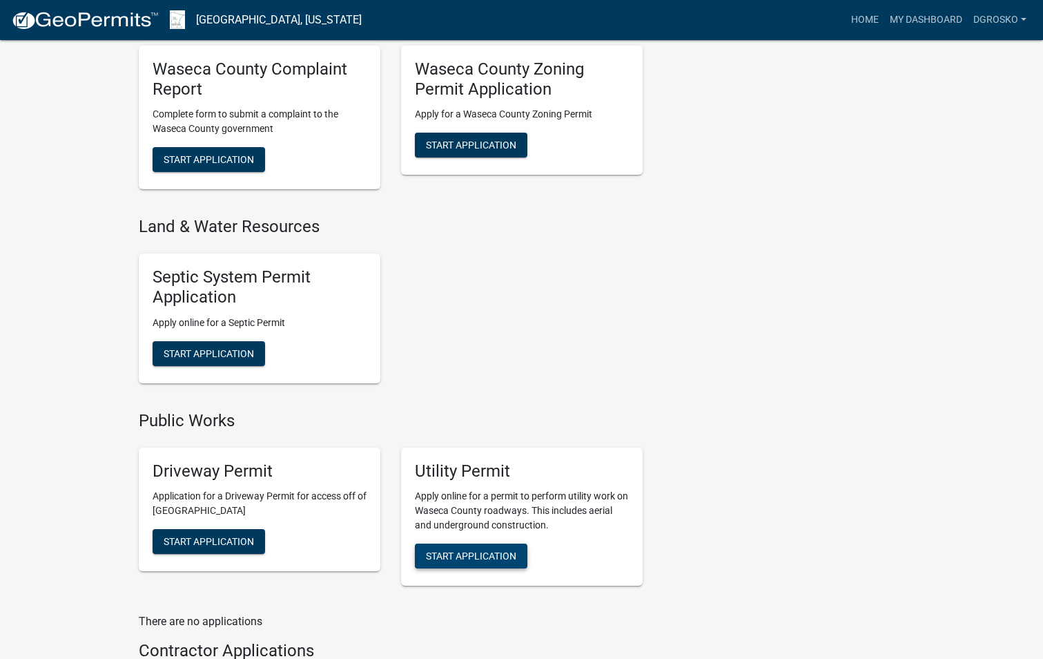
click at [512, 560] on span "Start Application" at bounding box center [471, 555] width 90 height 11
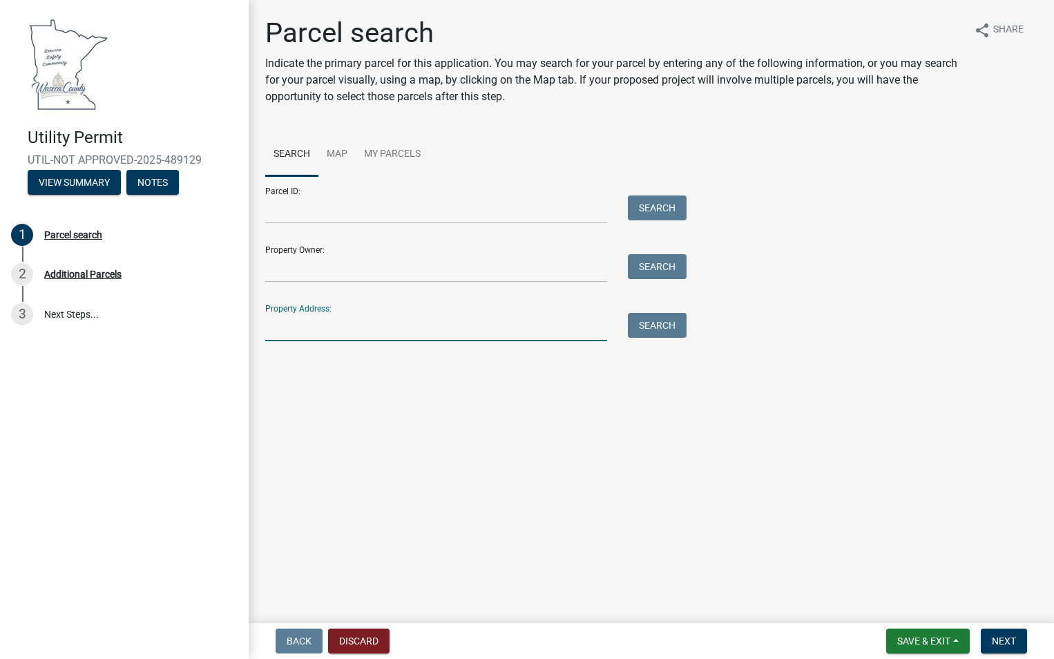
click at [305, 336] on input "Property Address:" at bounding box center [436, 327] width 342 height 28
paste input "[STREET_ADDRESS]"
click at [669, 320] on button "Search" at bounding box center [657, 325] width 59 height 25
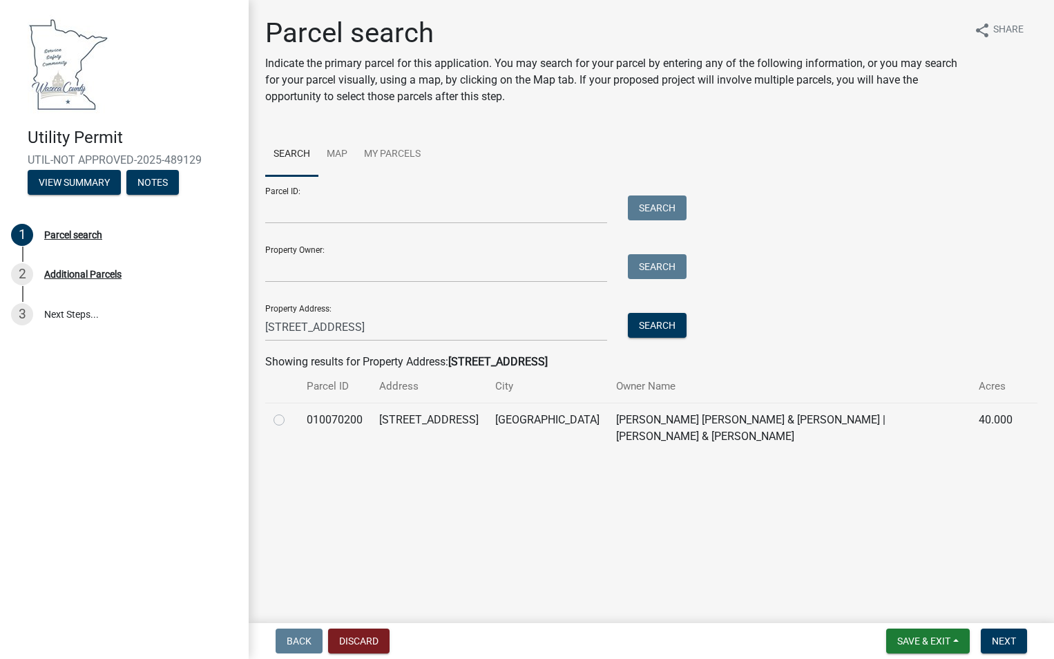
click at [290, 412] on label at bounding box center [290, 412] width 0 height 0
click at [290, 421] on input "radio" at bounding box center [294, 416] width 9 height 9
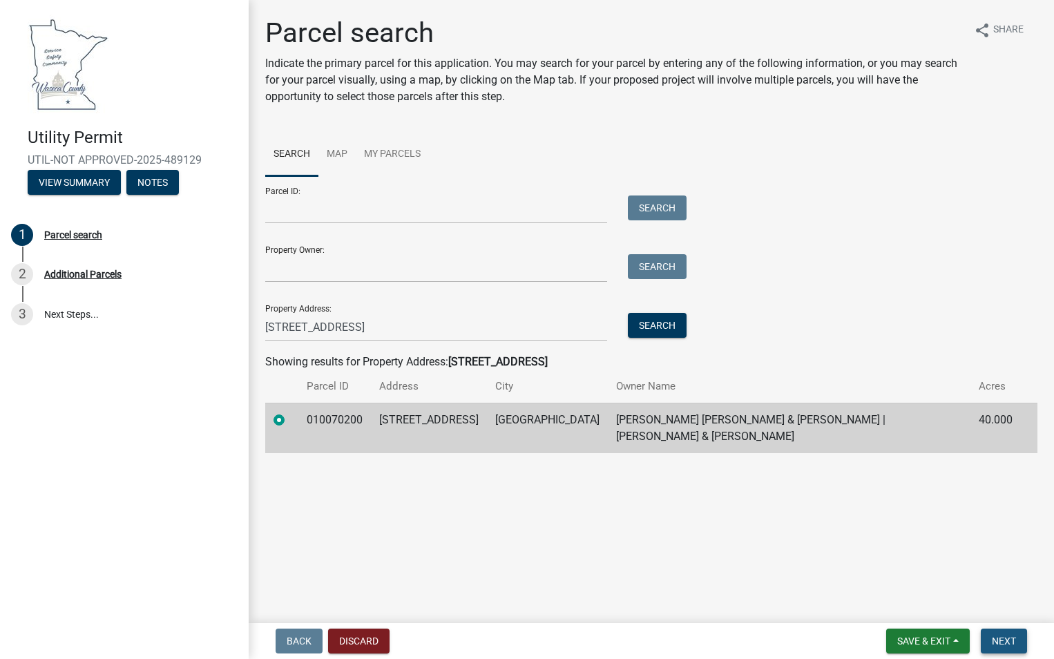
click at [1004, 641] on span "Next" at bounding box center [1004, 640] width 24 height 11
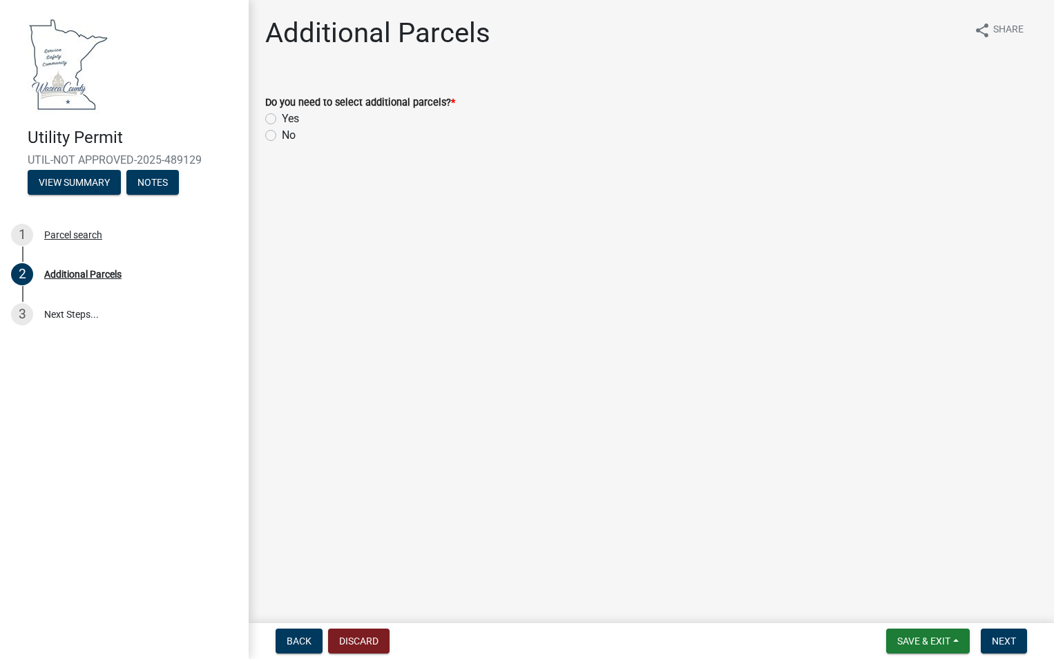
click at [282, 133] on label "No" at bounding box center [289, 135] width 14 height 17
click at [282, 133] on input "No" at bounding box center [286, 131] width 9 height 9
click at [994, 641] on span "Next" at bounding box center [1004, 640] width 24 height 11
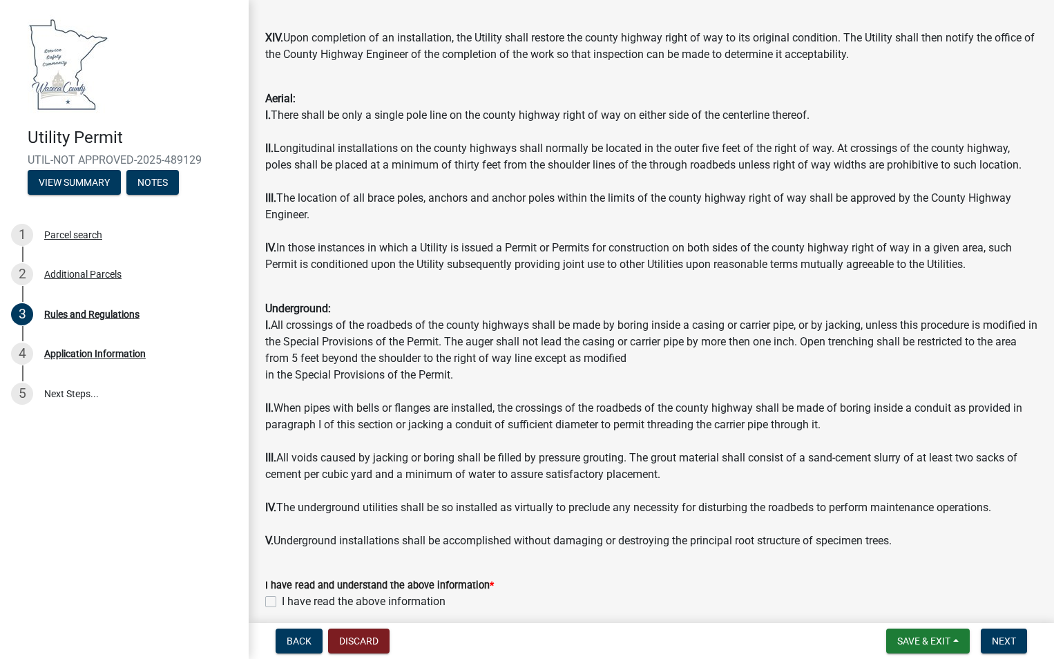
scroll to position [1358, 0]
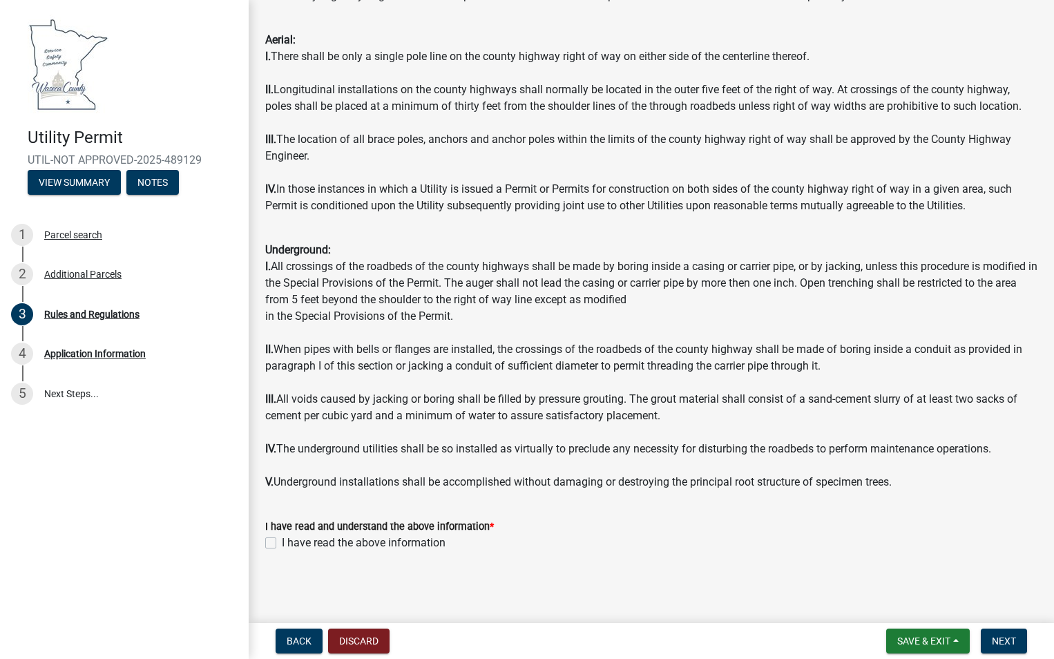
click at [282, 542] on label "I have read the above information" at bounding box center [364, 542] width 164 height 17
click at [282, 542] on input "I have read the above information" at bounding box center [286, 538] width 9 height 9
click at [1002, 638] on span "Next" at bounding box center [1004, 640] width 24 height 11
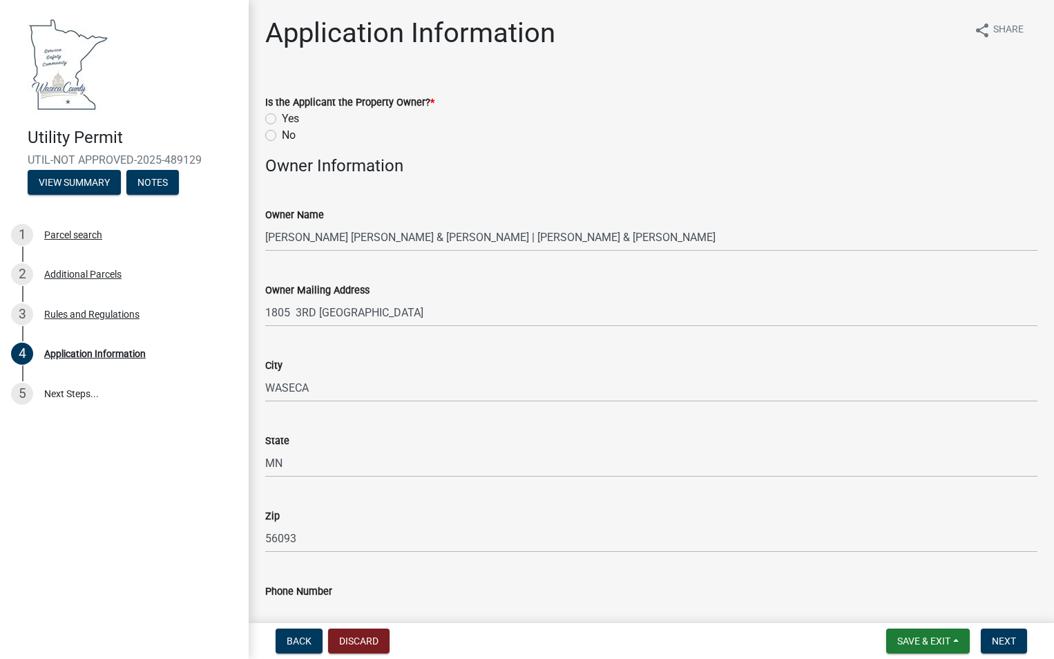
click at [282, 137] on label "No" at bounding box center [289, 135] width 14 height 17
click at [282, 136] on input "No" at bounding box center [286, 131] width 9 height 9
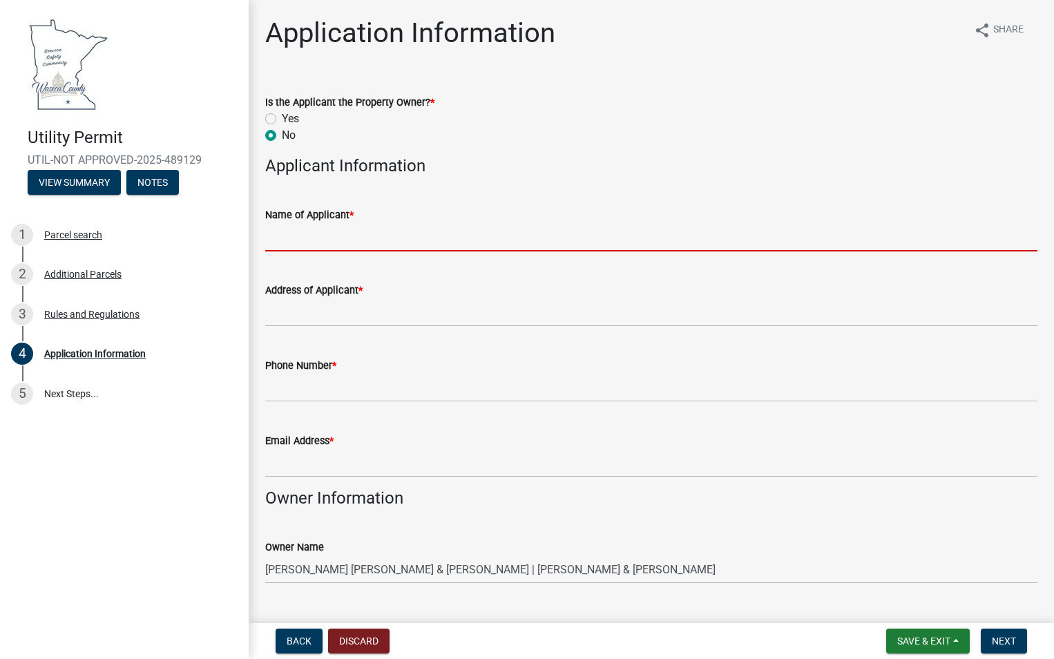
click at [303, 240] on input "Name of Applicant *" at bounding box center [651, 237] width 772 height 28
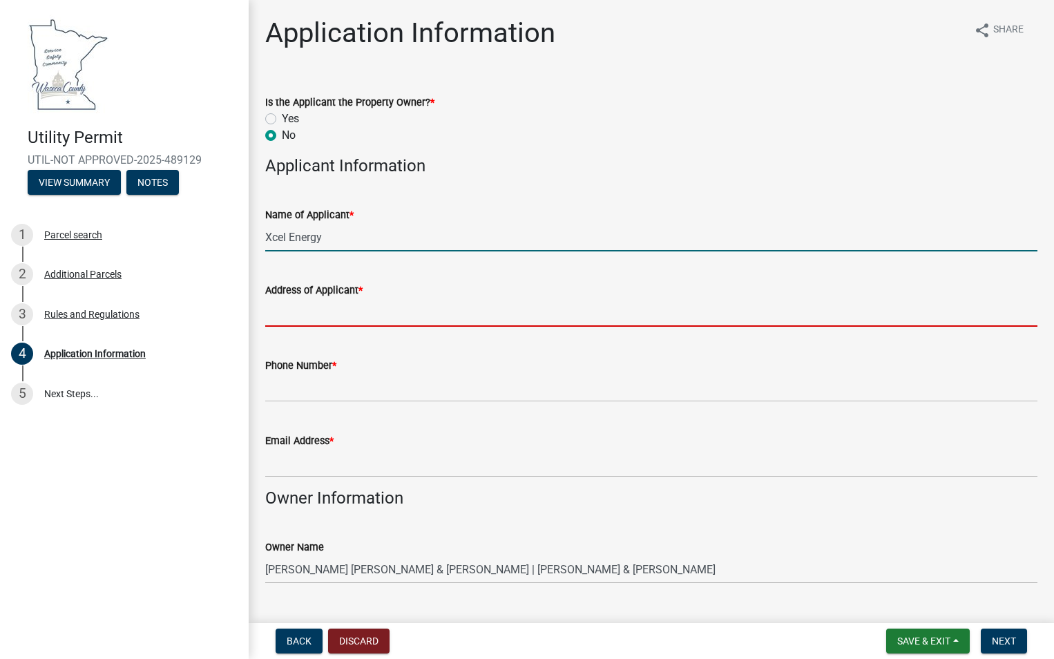
click at [488, 318] on input "Address of Applicant *" at bounding box center [651, 312] width 772 height 28
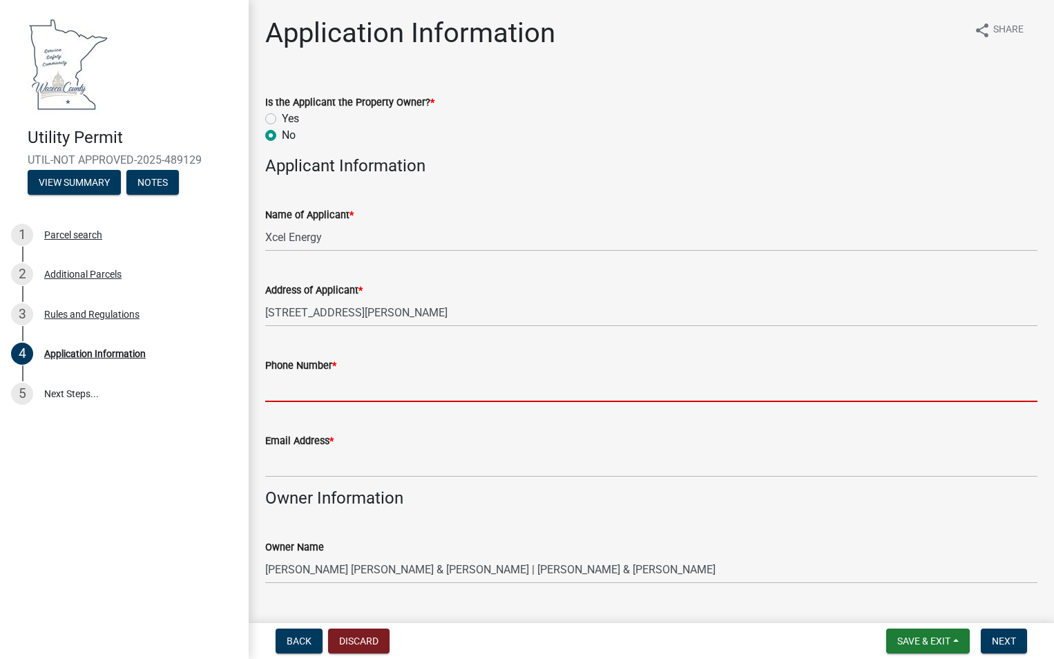
click at [365, 392] on input "Phone Number *" at bounding box center [651, 388] width 772 height 28
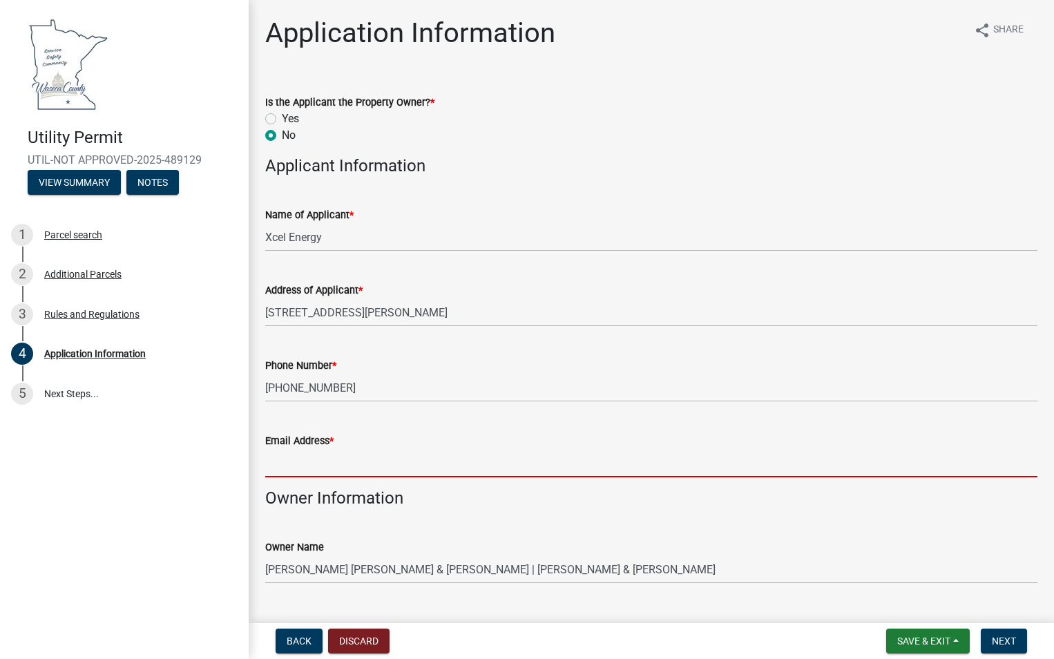
click at [361, 471] on input "Email Address *" at bounding box center [651, 463] width 772 height 28
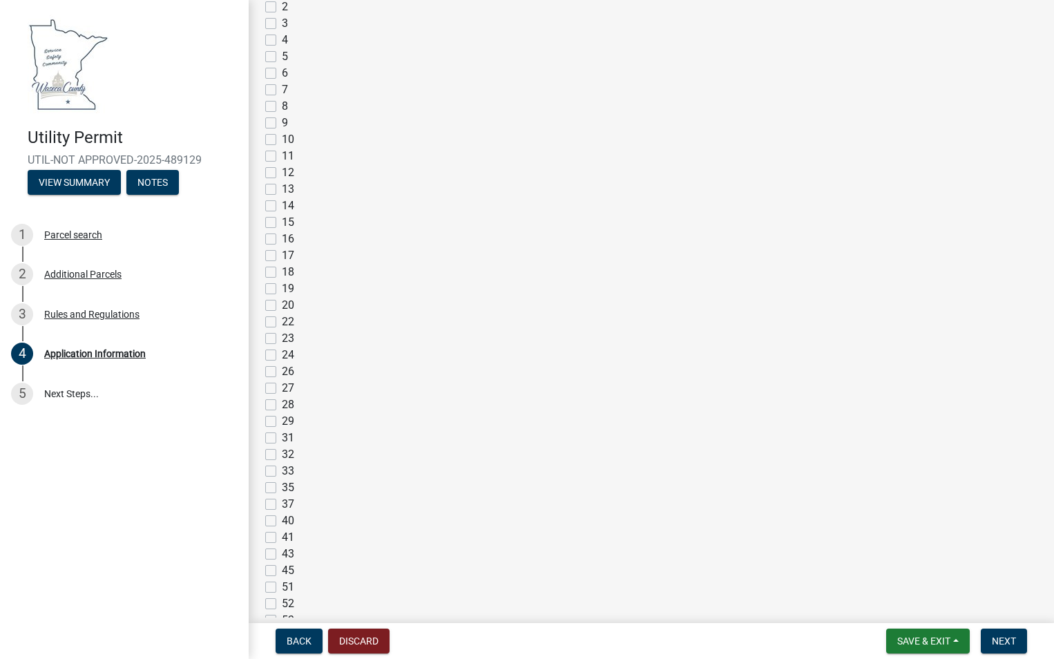
scroll to position [1726, 0]
click at [278, 563] on div "54" at bounding box center [651, 566] width 772 height 17
click at [282, 566] on label "54" at bounding box center [288, 566] width 12 height 17
click at [282, 566] on input "54" at bounding box center [286, 562] width 9 height 9
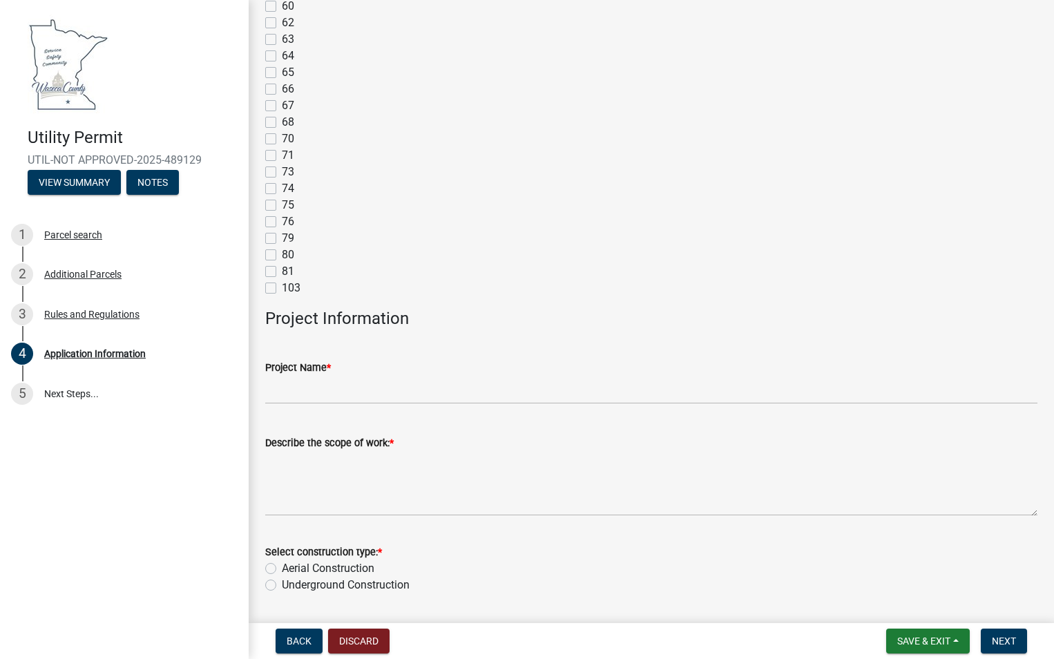
scroll to position [2417, 0]
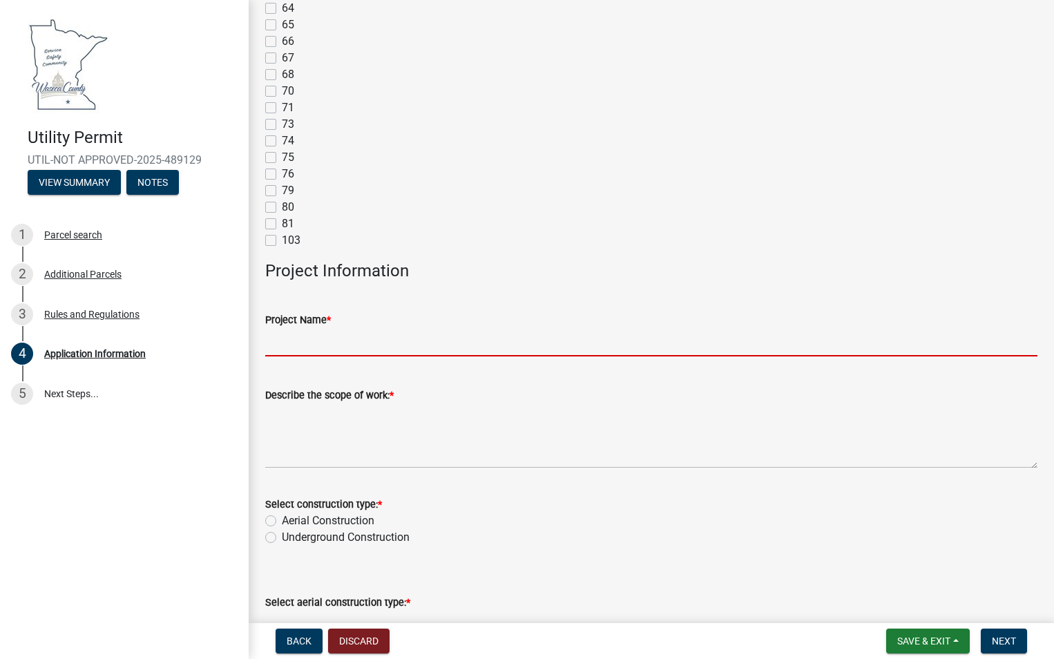
click at [306, 345] on input "Project Name *" at bounding box center [651, 342] width 772 height 28
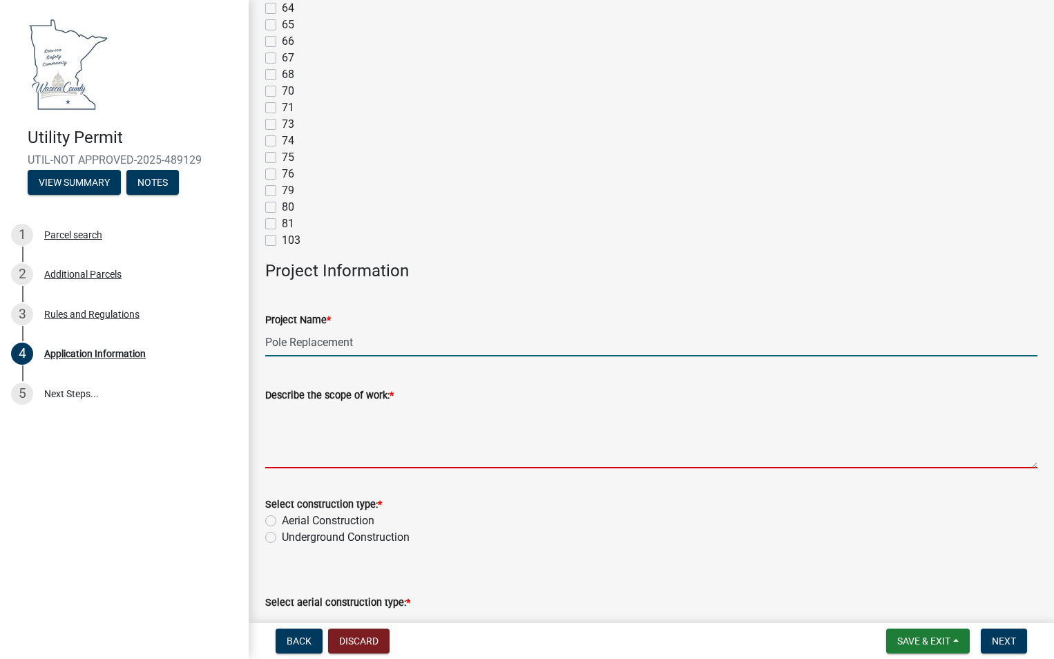
click at [308, 441] on textarea "Describe the scope of work: *" at bounding box center [651, 435] width 772 height 65
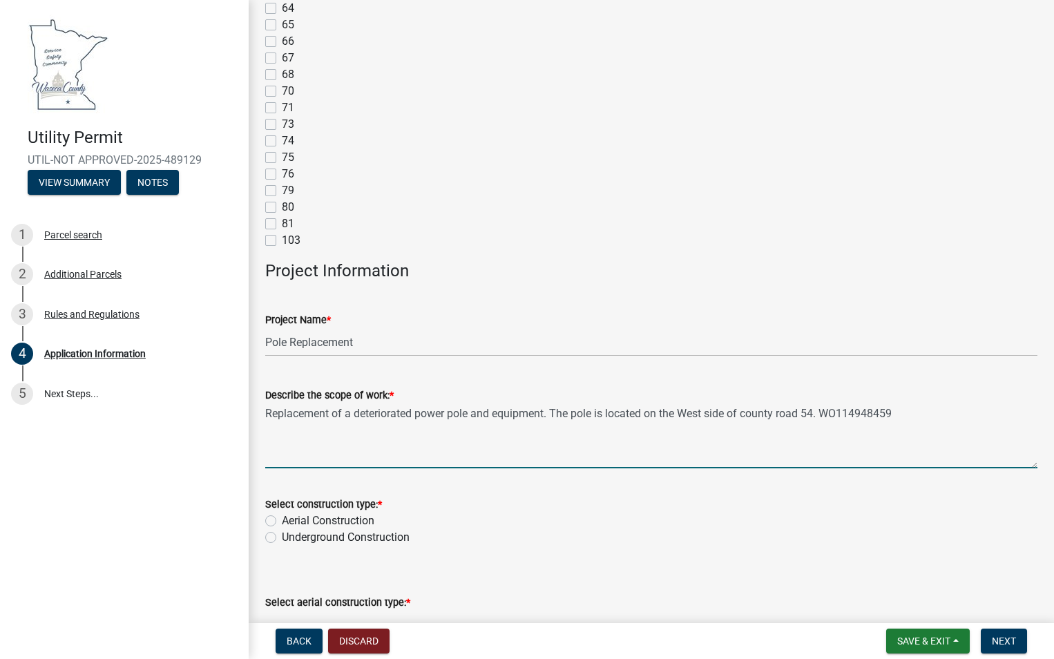
click at [282, 520] on label "Aerial Construction" at bounding box center [328, 520] width 93 height 17
click at [282, 520] on input "Aerial Construction" at bounding box center [286, 516] width 9 height 9
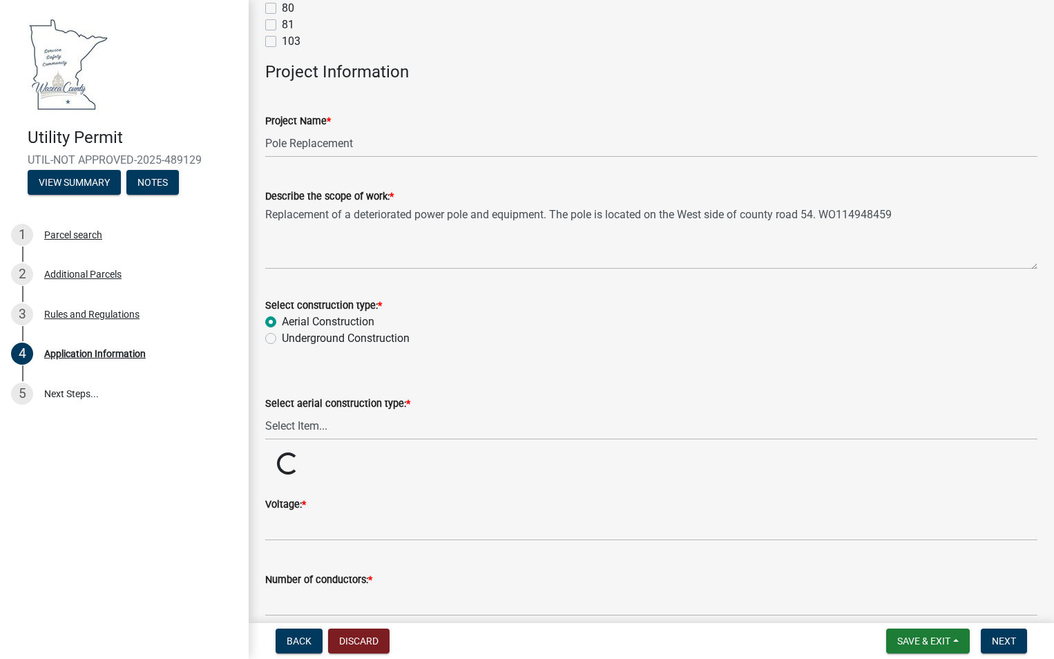
scroll to position [2624, 0]
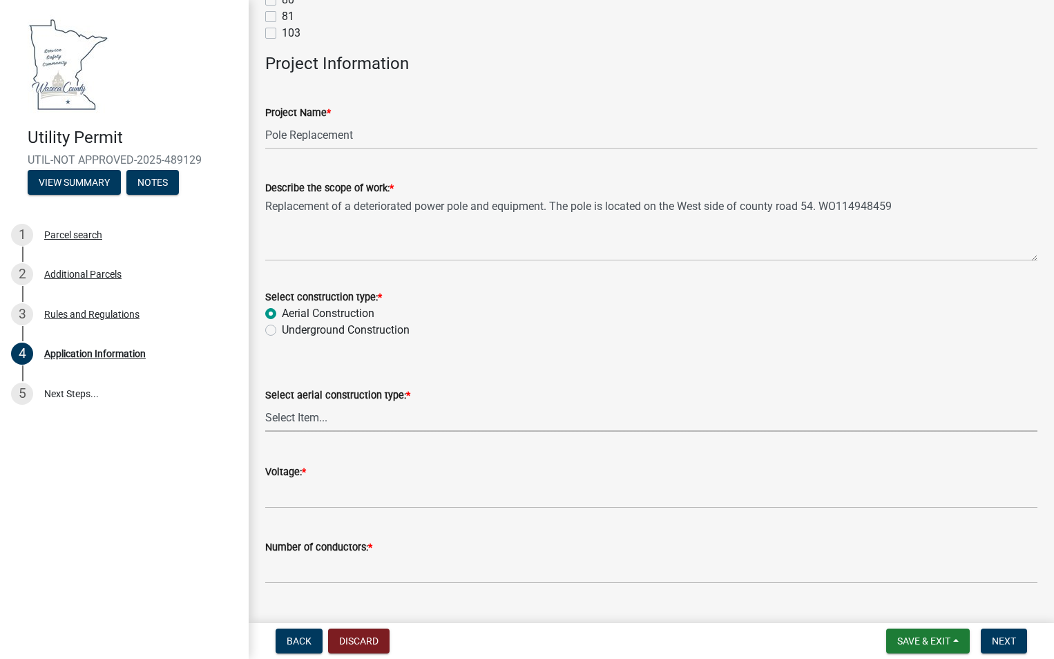
click at [284, 414] on select "Select Item... Single Pole H-Frame Single Pole and H-Frame Steel Tower Open Wir…" at bounding box center [651, 417] width 772 height 28
click at [265, 403] on select "Select Item... Single Pole H-Frame Single Pole and H-Frame Steel Tower Open Wir…" at bounding box center [651, 417] width 772 height 28
click at [331, 495] on input "Voltage: *" at bounding box center [651, 494] width 772 height 28
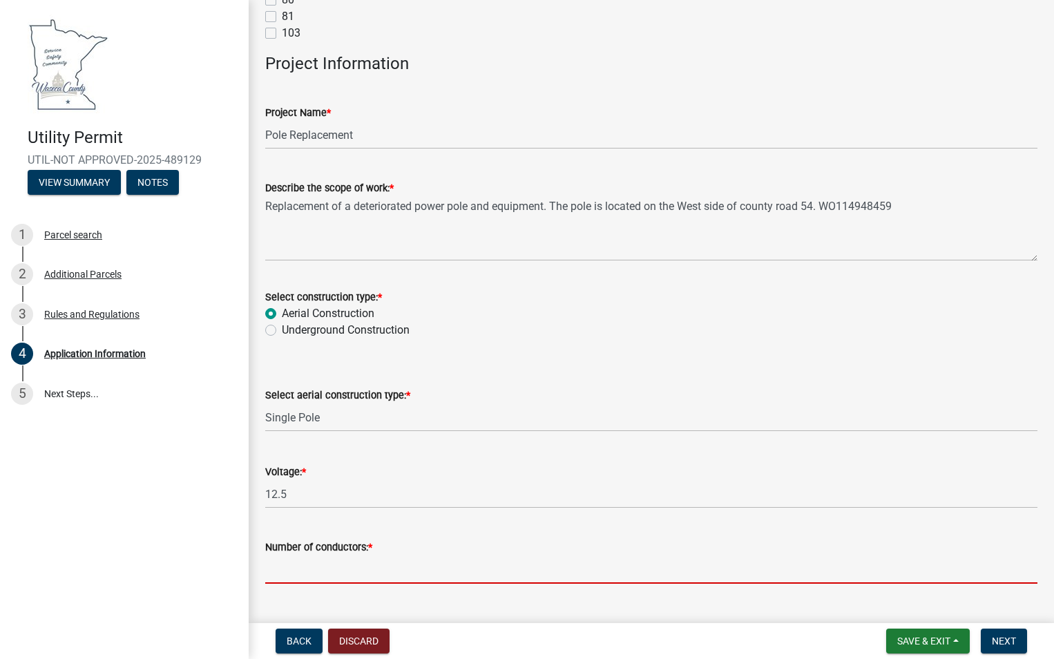
click at [324, 575] on input "Number of conductors: *" at bounding box center [651, 569] width 772 height 28
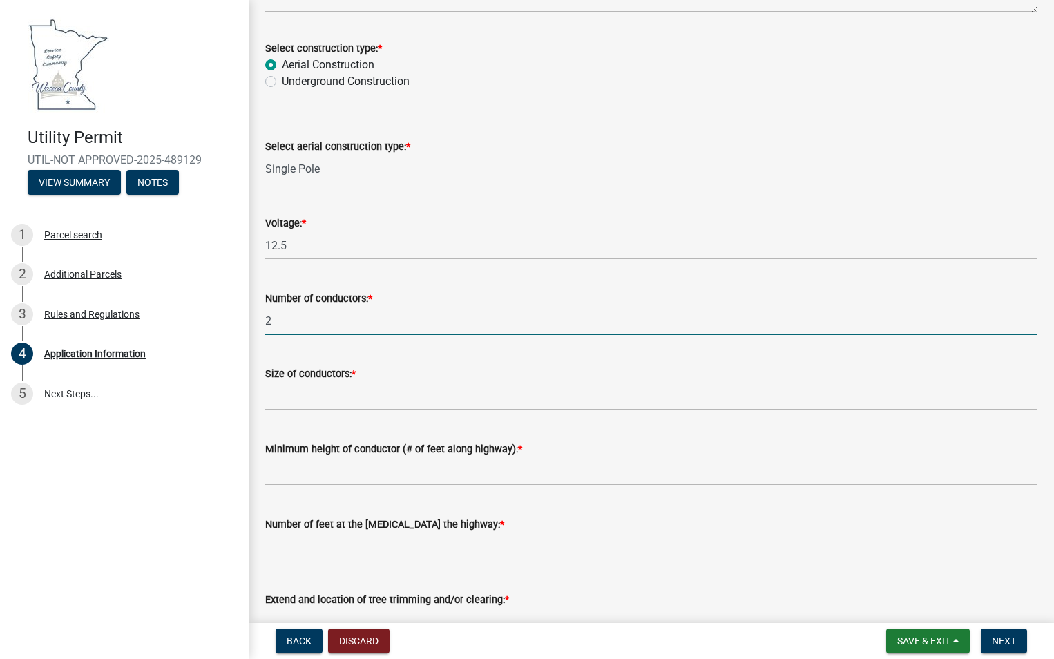
scroll to position [2900, 0]
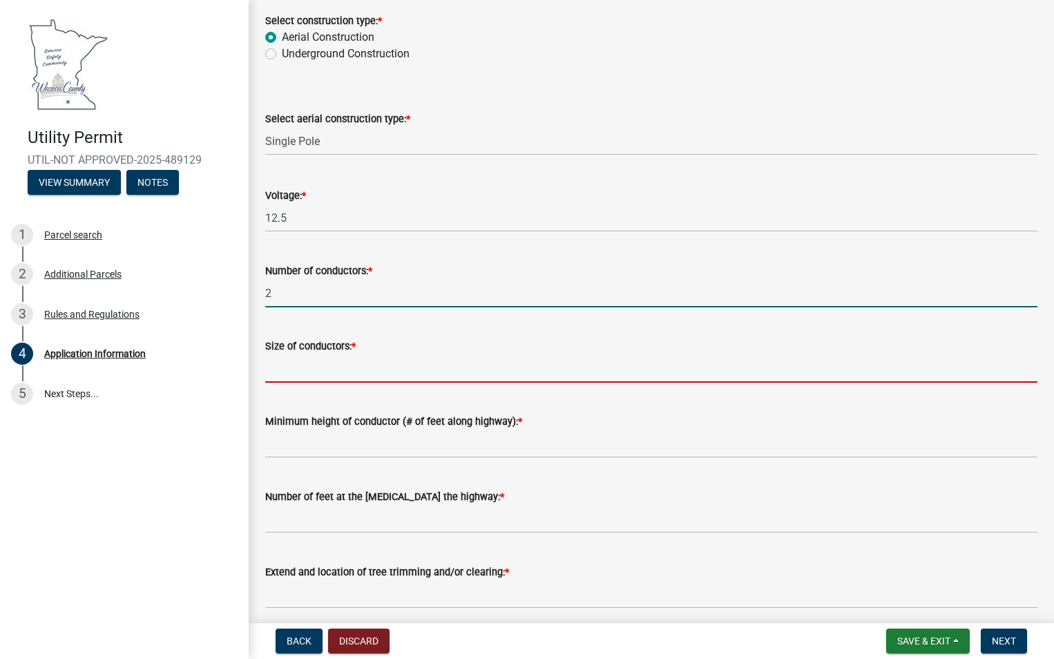
click at [291, 367] on input "Size of conductors: *" at bounding box center [651, 368] width 772 height 28
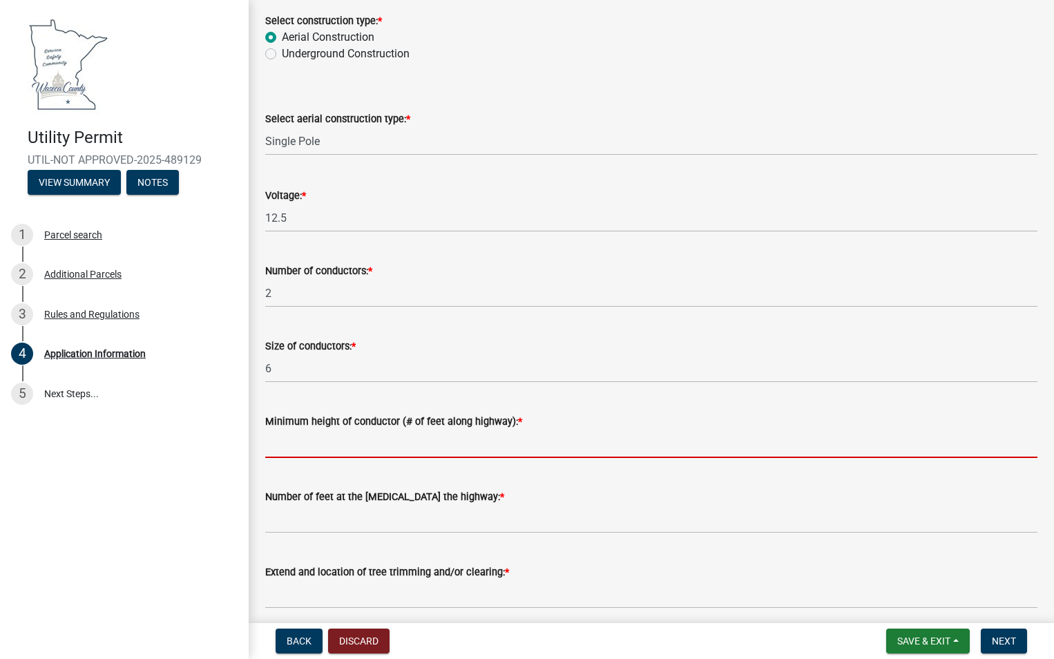
click at [314, 450] on input "Minimum height of conductor (# of feet along highway): *" at bounding box center [651, 443] width 772 height 28
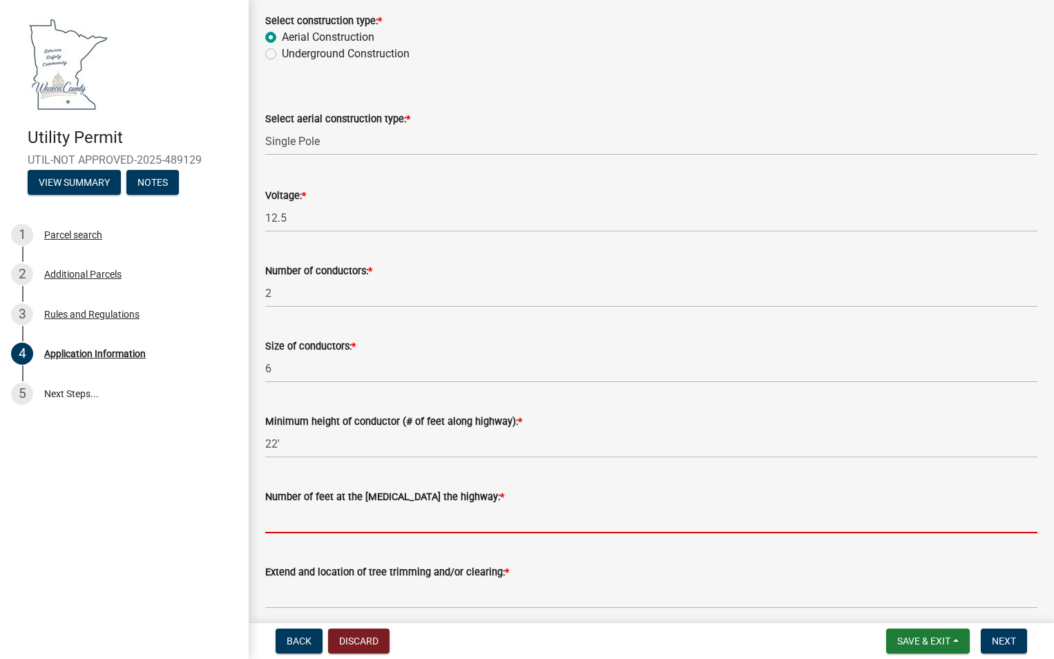
click at [285, 529] on input "Number of feet at the [MEDICAL_DATA] the highway: *" at bounding box center [651, 519] width 772 height 28
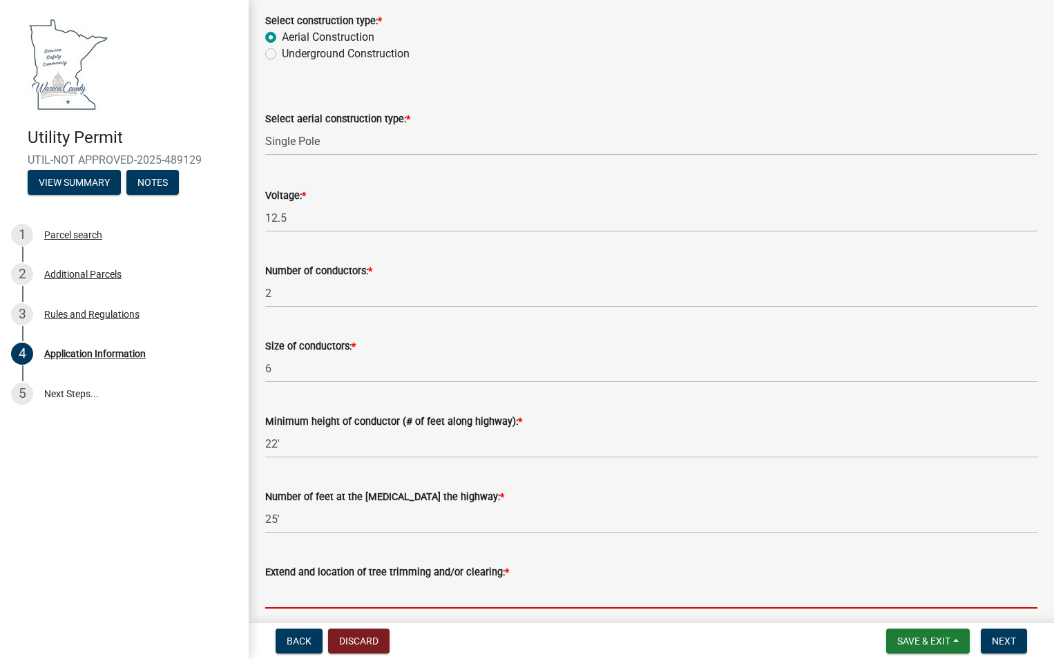
click at [315, 606] on input "Extend and location of tree trimming and/or clearing: *" at bounding box center [651, 594] width 772 height 28
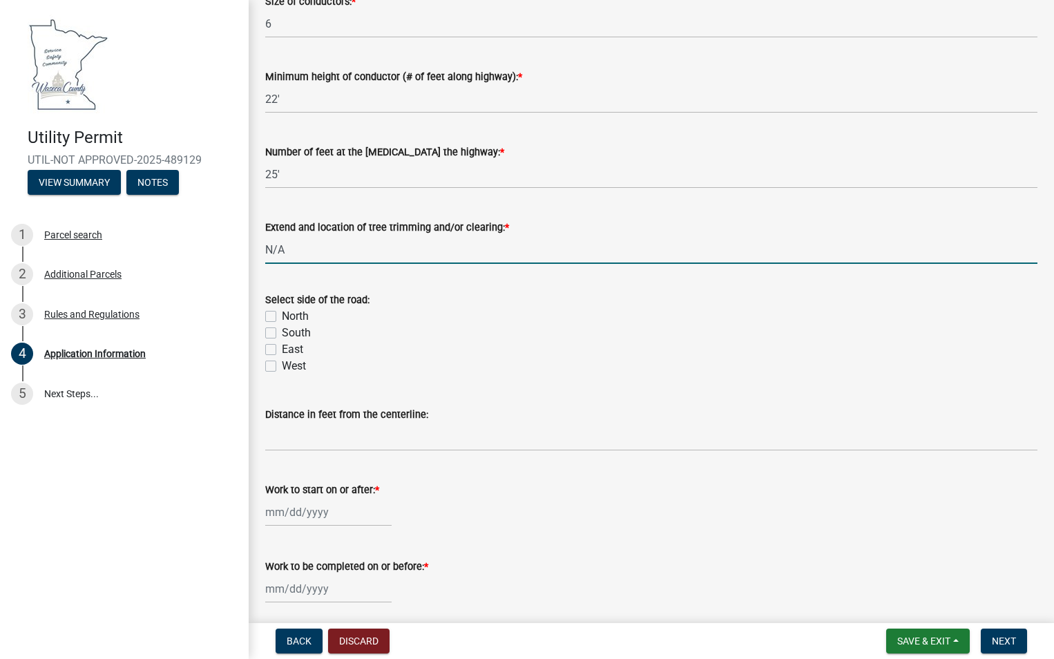
scroll to position [3245, 0]
click at [282, 366] on label "West" at bounding box center [294, 365] width 24 height 17
click at [282, 366] on input "West" at bounding box center [286, 361] width 9 height 9
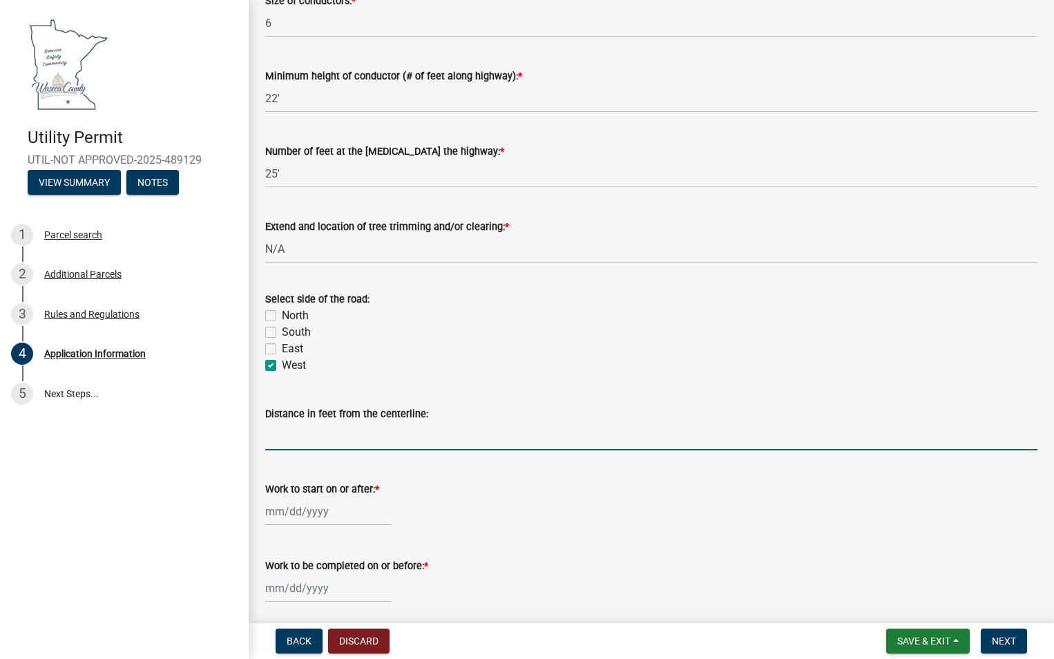
click at [326, 435] on input "Distance in feet from the centerline:" at bounding box center [651, 436] width 772 height 28
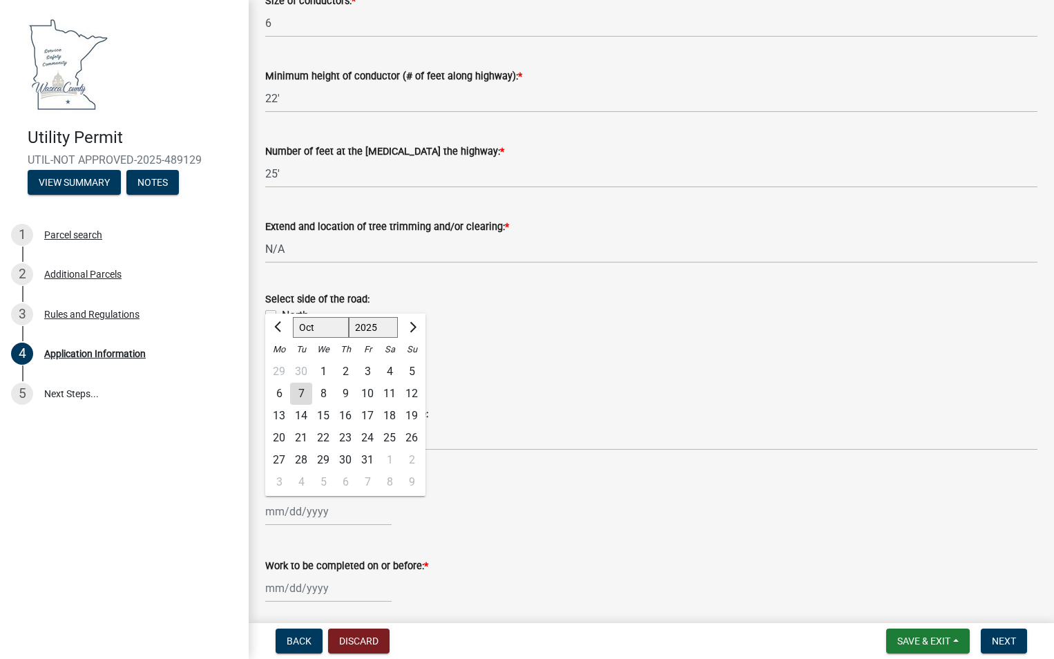
click at [324, 514] on div "[PERSON_NAME] Feb Mar Apr [PERSON_NAME][DATE] Oct Nov [DATE] 1526 1527 1528 152…" at bounding box center [328, 511] width 126 height 28
click at [369, 389] on div "10" at bounding box center [367, 394] width 22 height 22
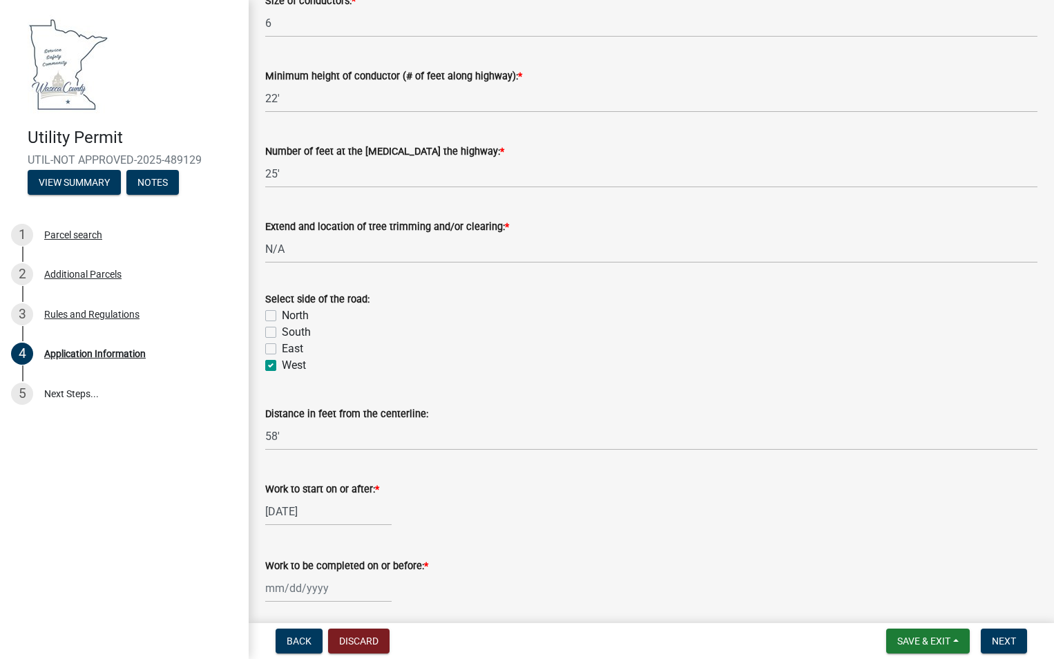
click at [342, 595] on div at bounding box center [328, 588] width 126 height 28
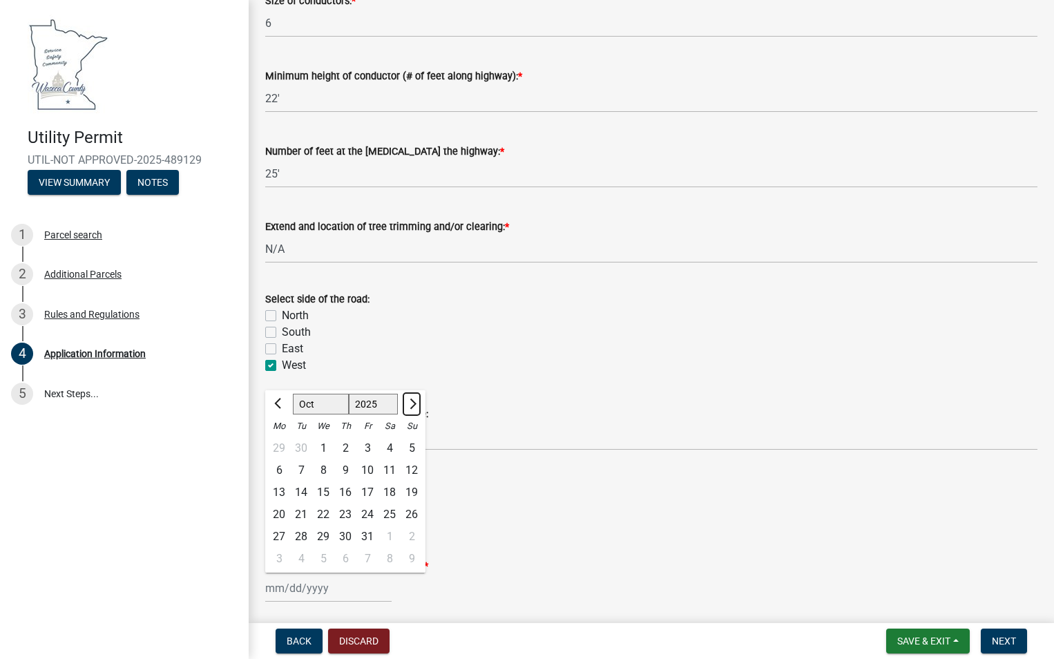
click at [416, 403] on span "Next month" at bounding box center [411, 403] width 10 height 10
click at [280, 490] on div "15" at bounding box center [279, 492] width 22 height 22
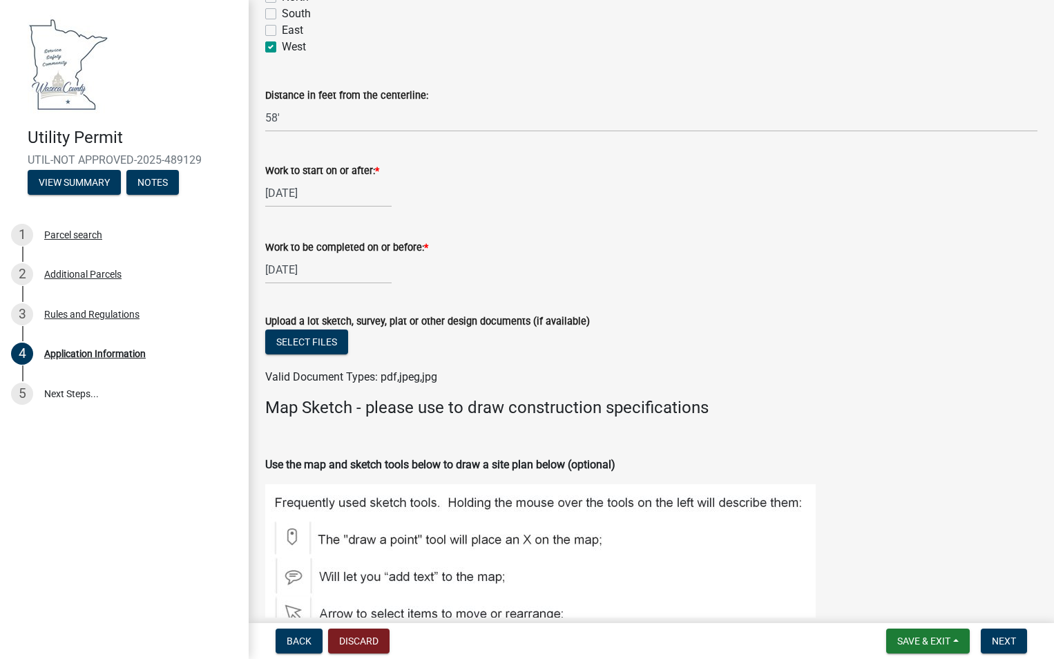
scroll to position [3591, 0]
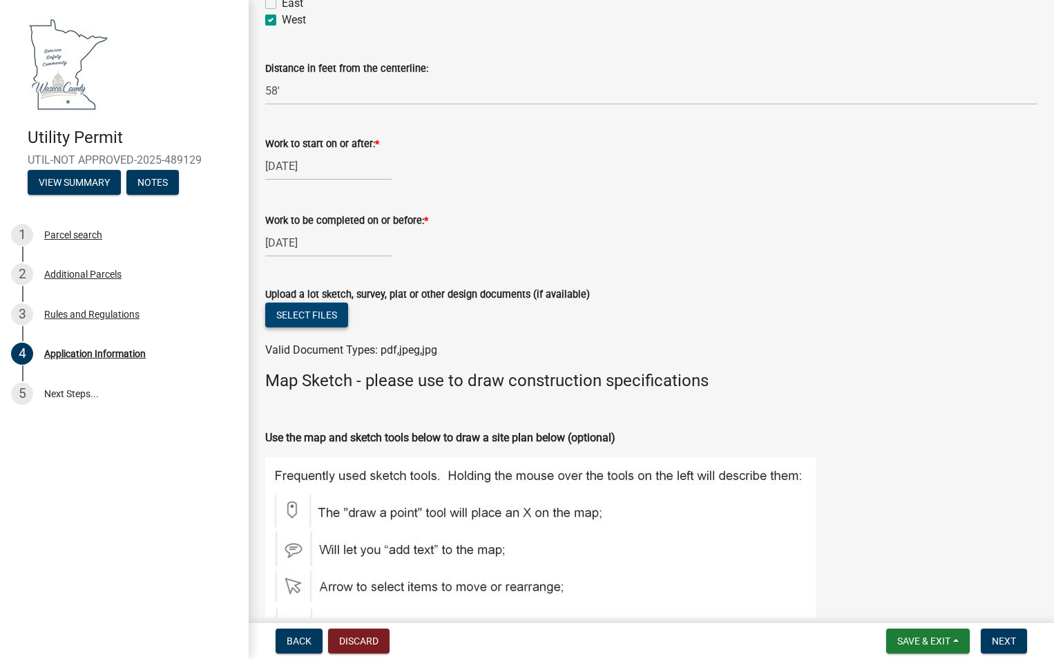
click at [322, 311] on button "Select files" at bounding box center [306, 314] width 83 height 25
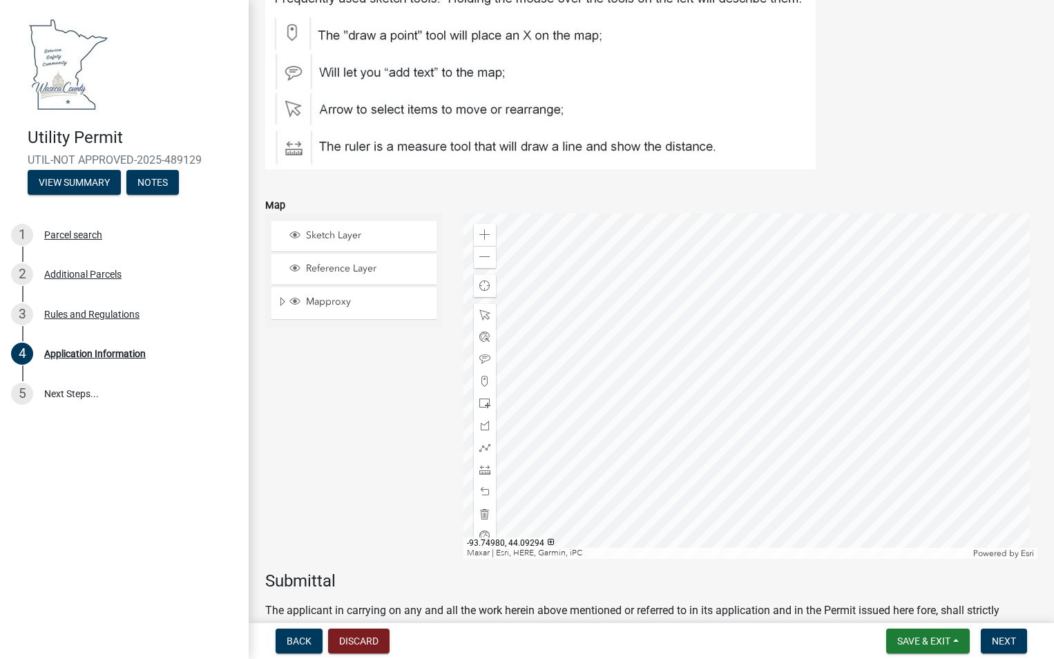
scroll to position [4143, 0]
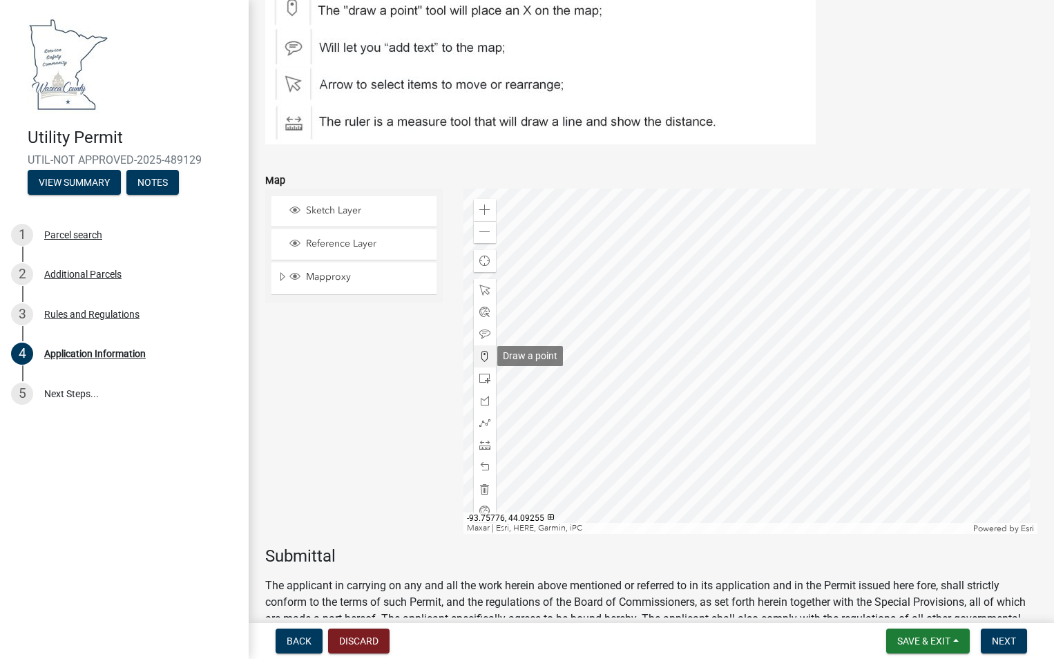
click at [481, 355] on span at bounding box center [484, 356] width 11 height 11
click at [816, 347] on div at bounding box center [750, 361] width 574 height 345
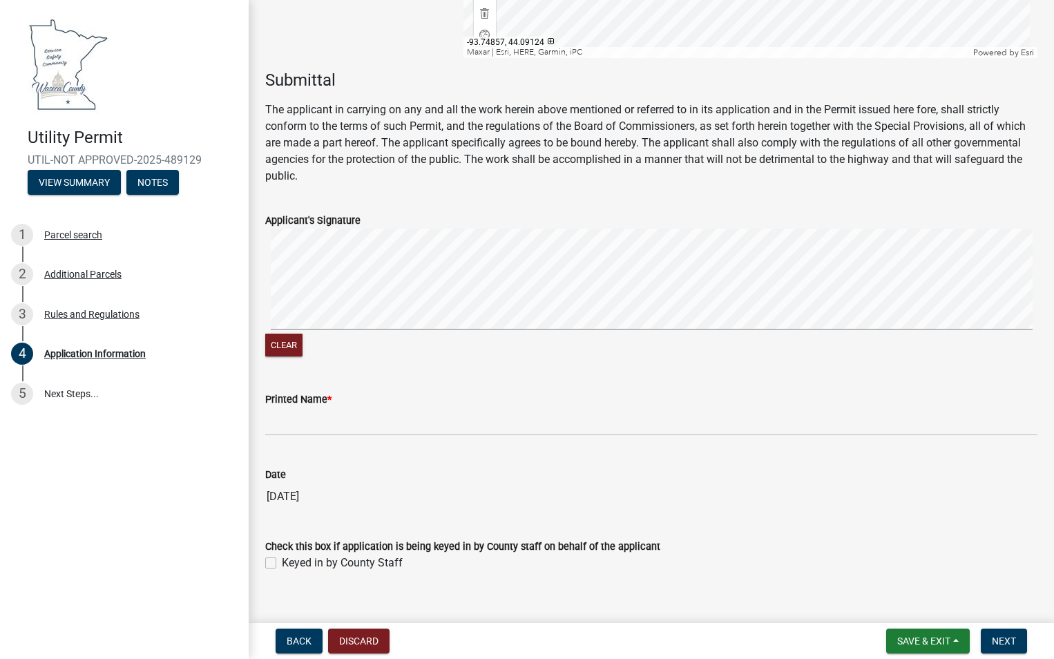
scroll to position [4626, 0]
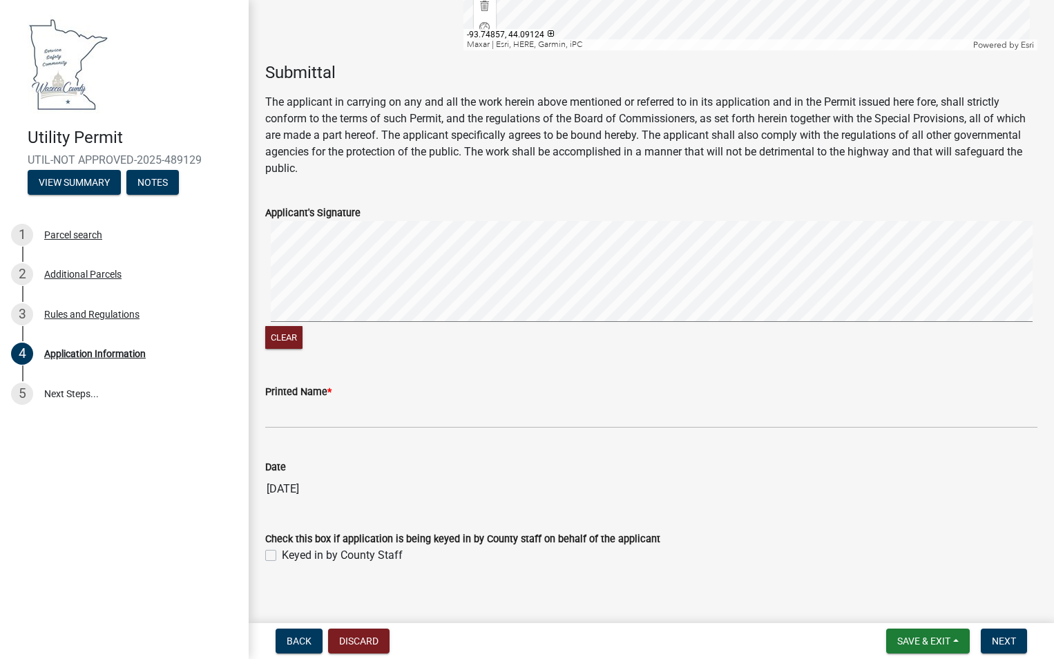
click at [494, 322] on signature-pad at bounding box center [651, 273] width 772 height 105
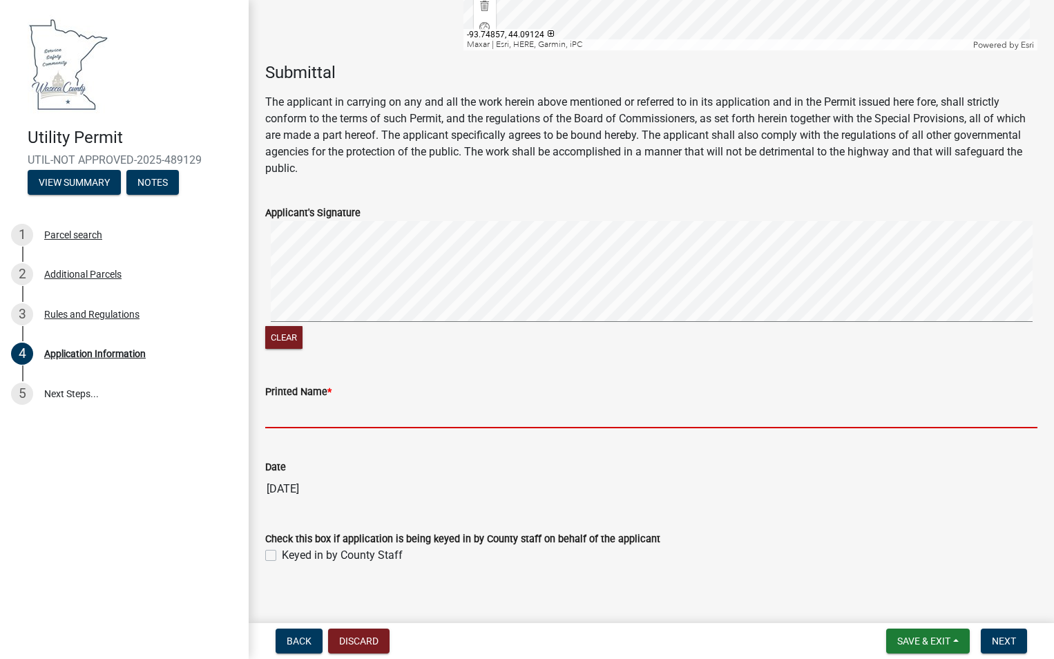
click at [294, 421] on input "Printed Name *" at bounding box center [651, 414] width 772 height 28
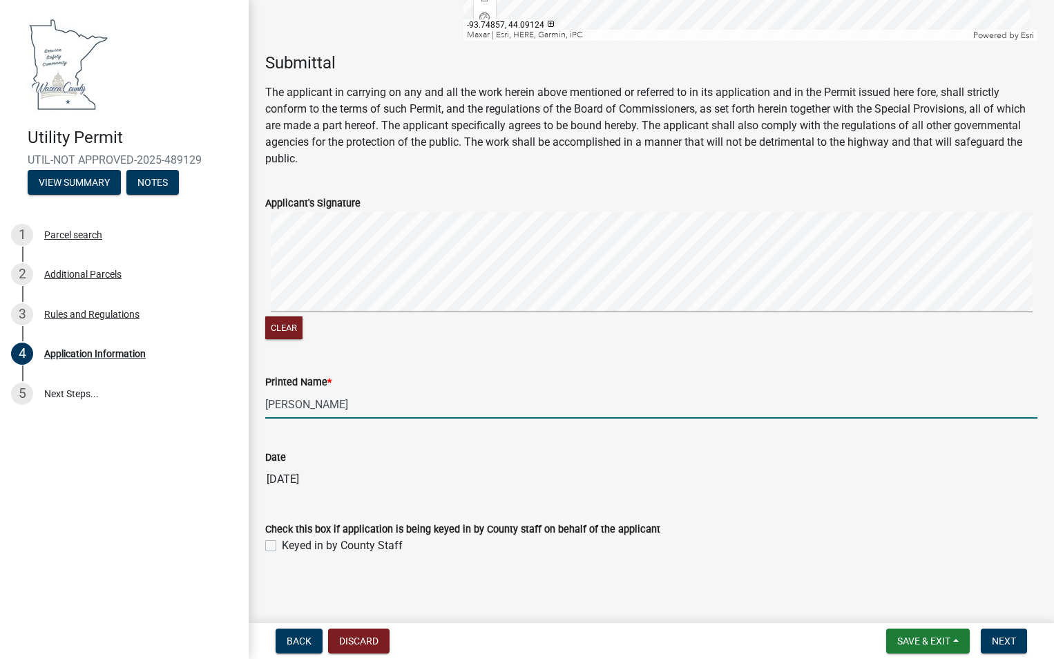
scroll to position [4639, 0]
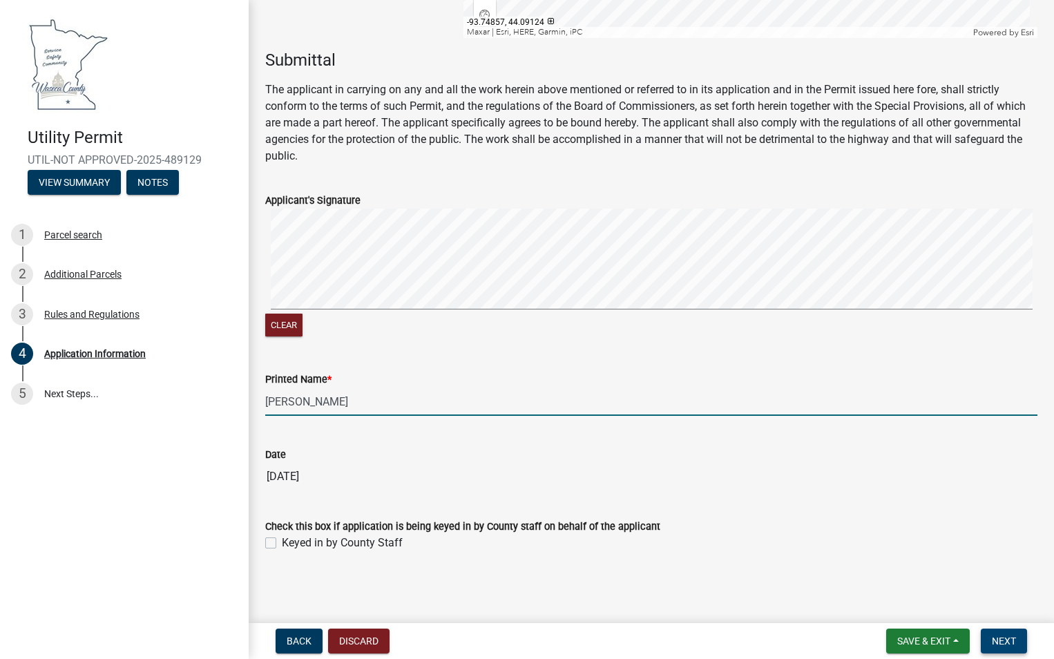
click at [1007, 641] on span "Next" at bounding box center [1004, 640] width 24 height 11
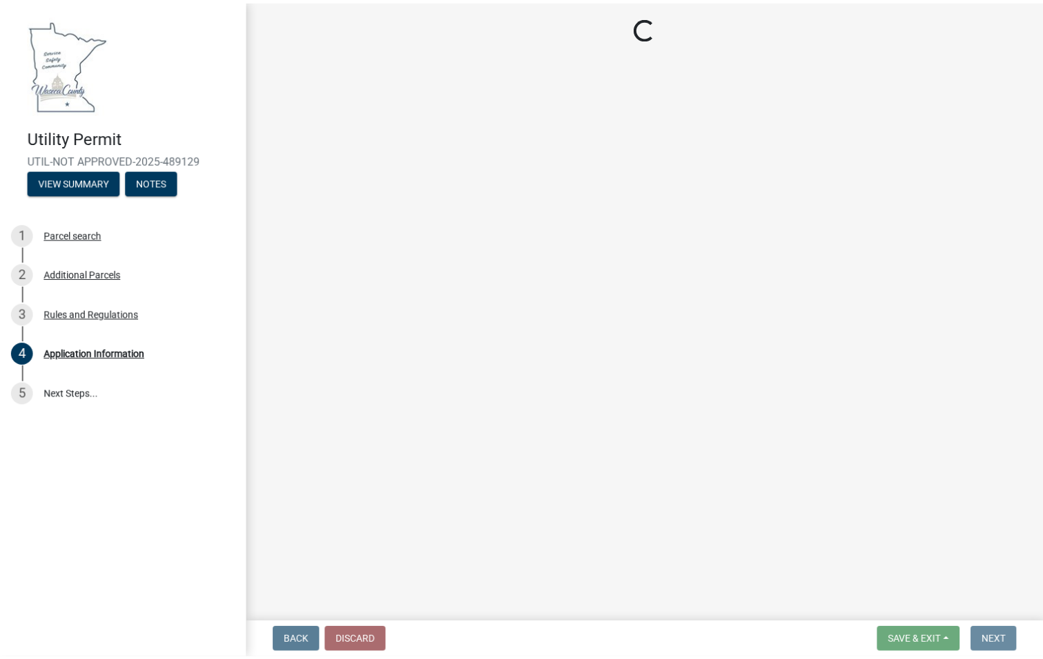
scroll to position [0, 0]
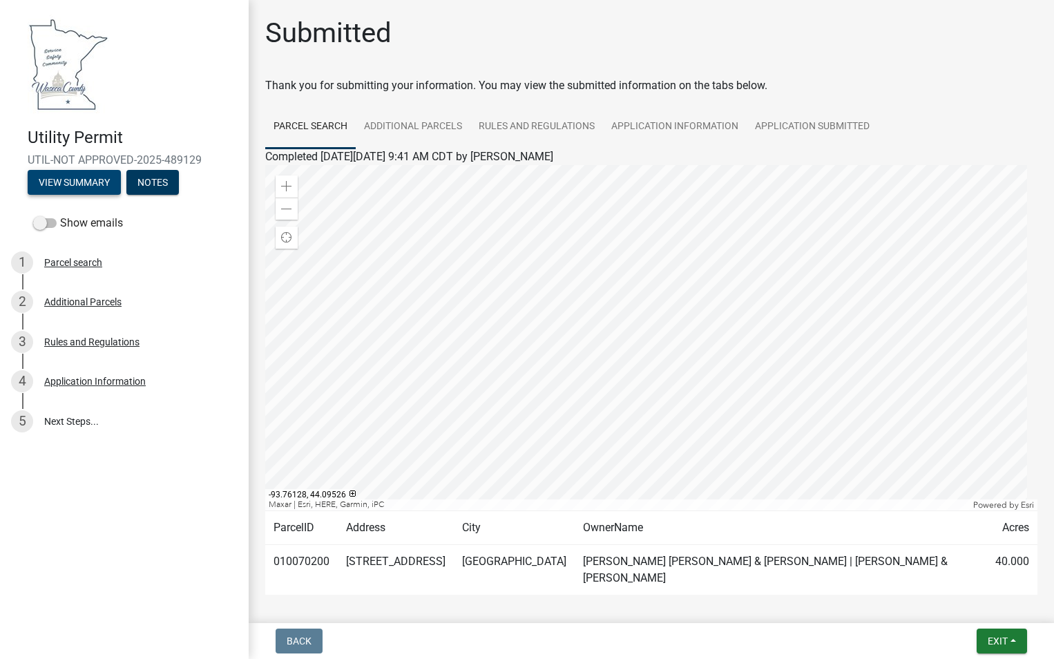
click at [98, 183] on button "View Summary" at bounding box center [74, 182] width 93 height 25
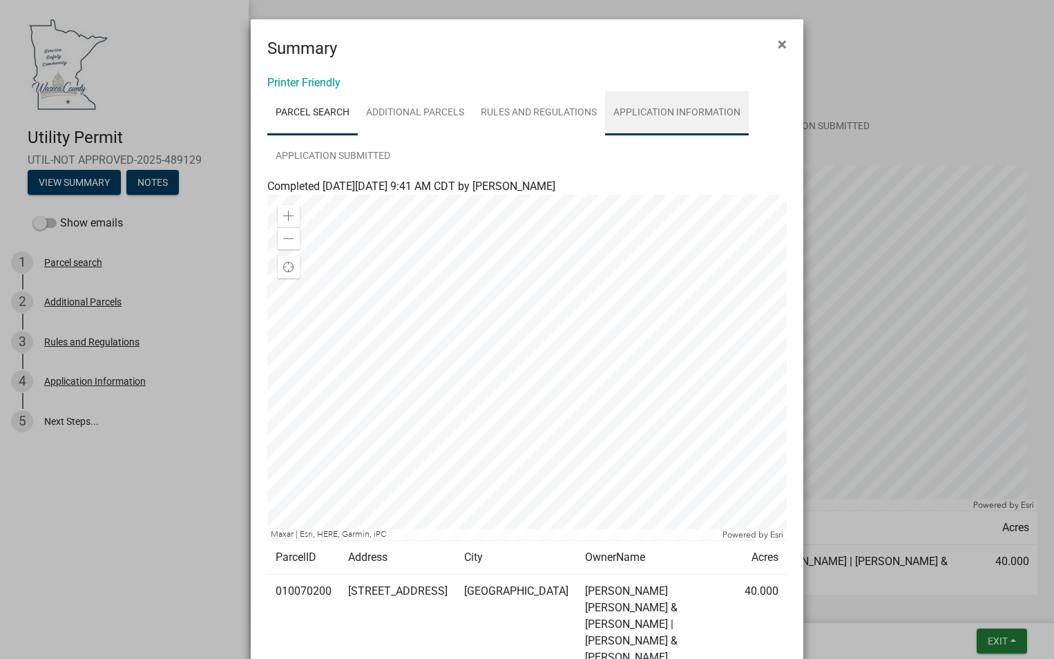
click at [715, 117] on link "Application Information" at bounding box center [677, 113] width 144 height 44
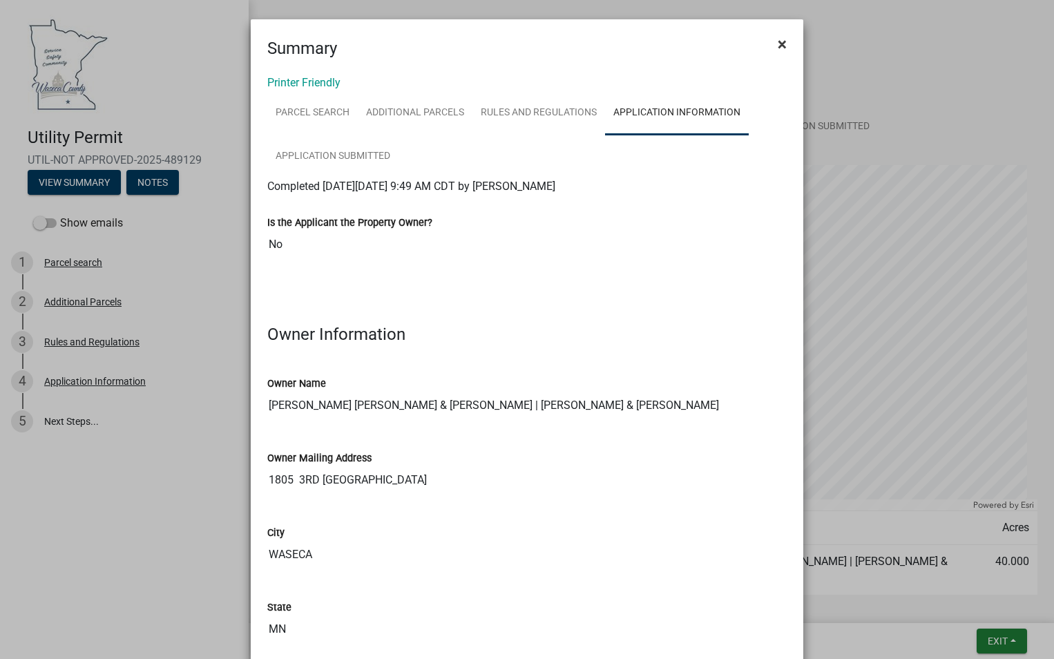
click at [779, 41] on span "×" at bounding box center [781, 44] width 9 height 19
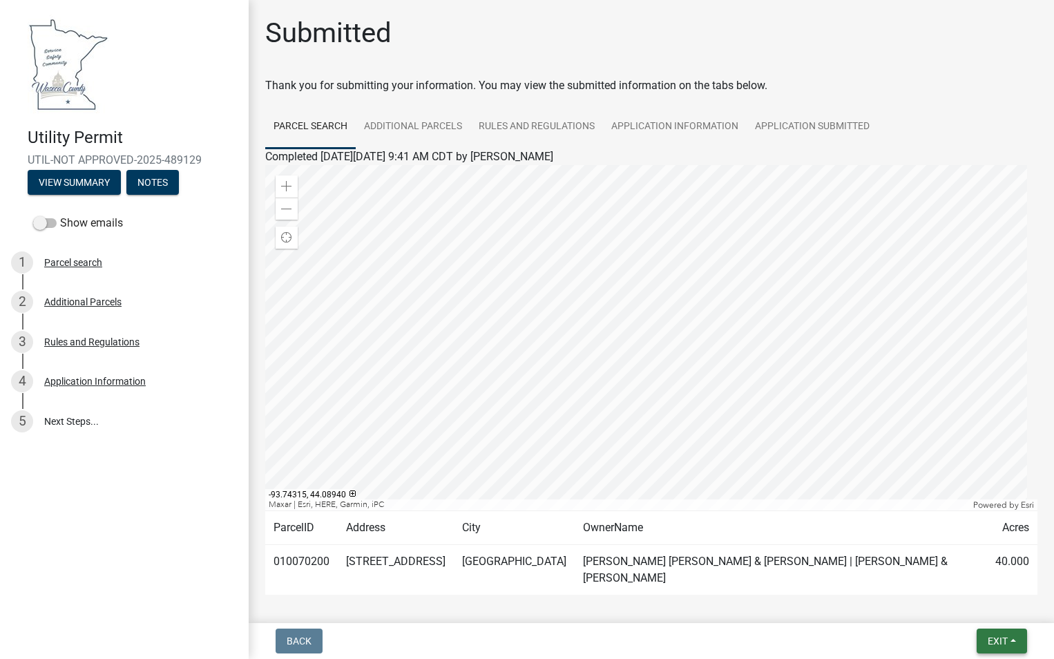
click at [995, 641] on span "Exit" at bounding box center [997, 640] width 20 height 11
click at [984, 602] on button "Save & Exit" at bounding box center [971, 604] width 110 height 33
